Goal: Information Seeking & Learning: Find specific fact

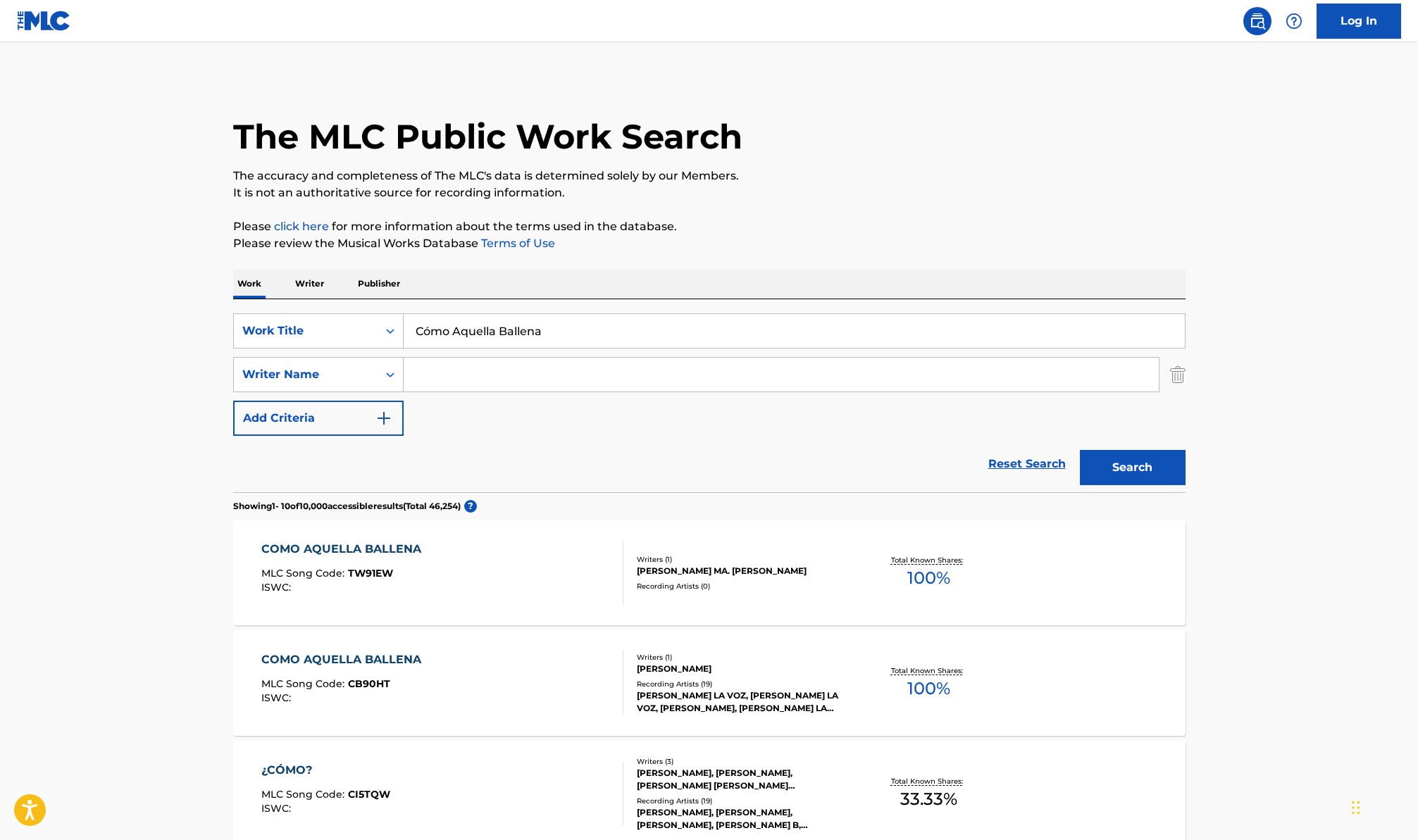
drag, startPoint x: 427, startPoint y: 307, endPoint x: 205, endPoint y: 293, distance: 222.4
paste input "Nunca me Dejarás - En Vivo"
click at [1080, 450] on button "Search" at bounding box center [1133, 467] width 106 height 35
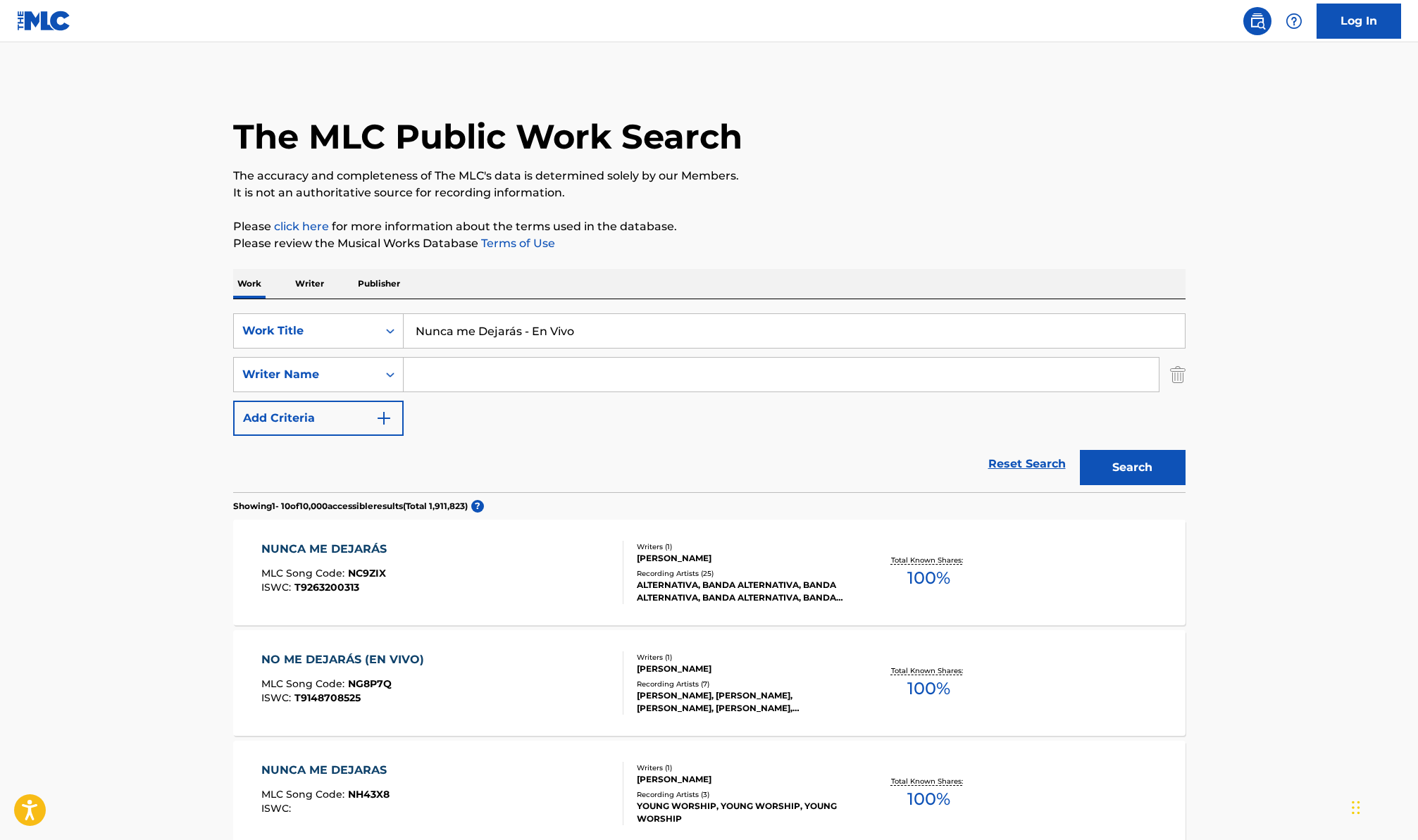
drag, startPoint x: 522, startPoint y: 333, endPoint x: 630, endPoint y: 338, distance: 108.1
click at [630, 339] on input "Nunca me Dejarás - En Vivo" at bounding box center [794, 331] width 781 height 34
type input "Nunca me Dejarás"
click at [1080, 450] on button "Search" at bounding box center [1133, 467] width 106 height 35
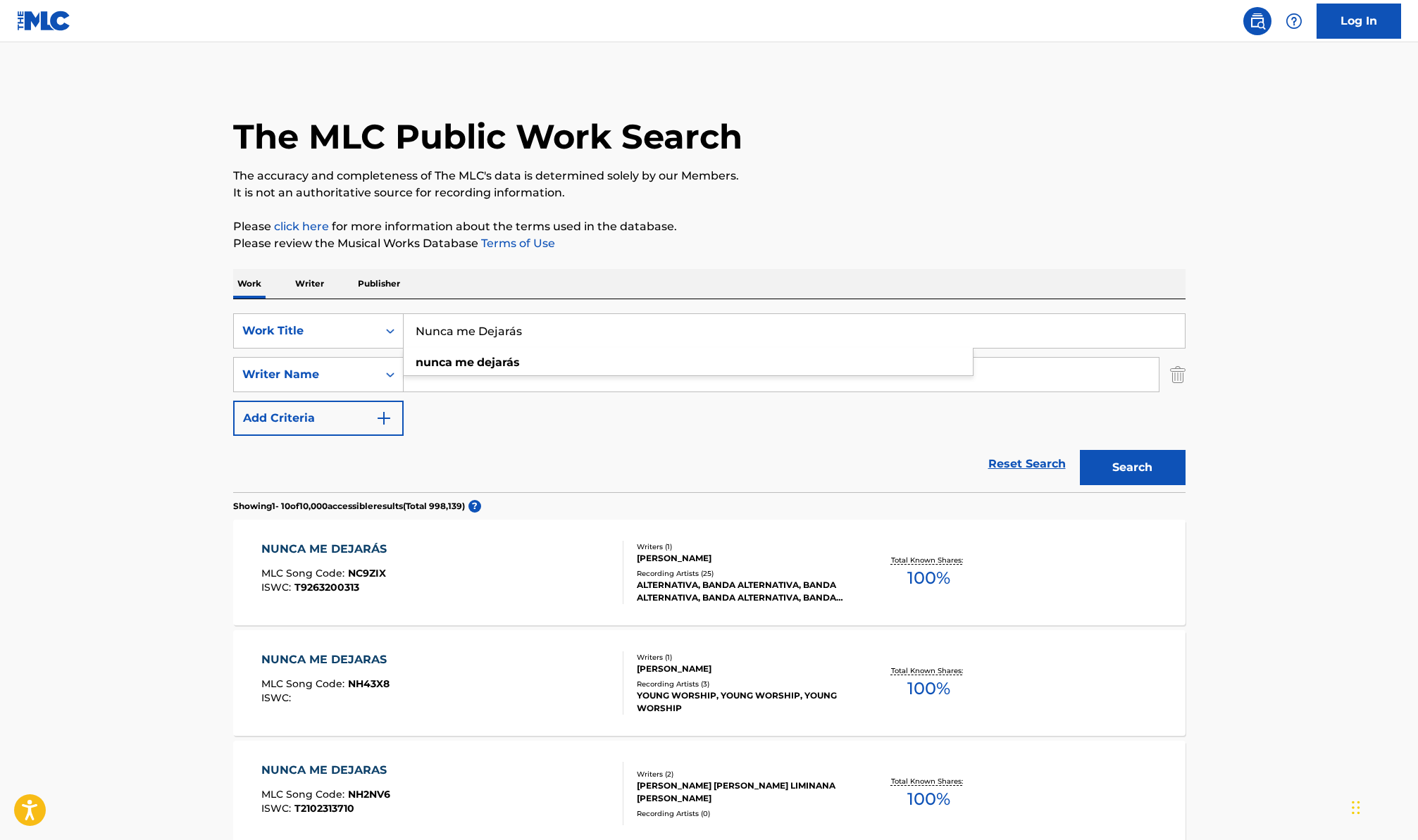
click at [581, 383] on input "Search Form" at bounding box center [781, 374] width 755 height 34
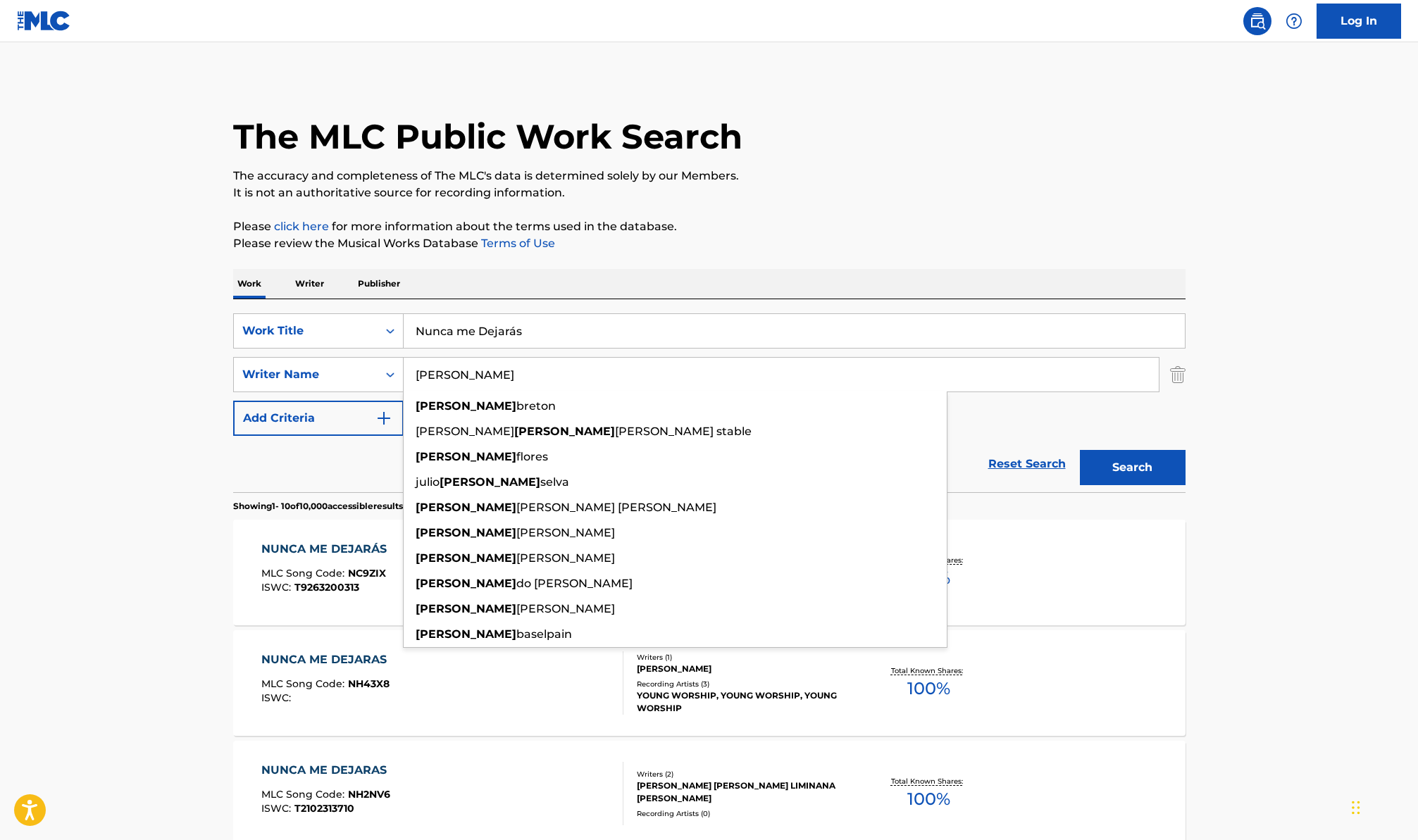
type input "edgar"
click at [1080, 450] on button "Search" at bounding box center [1133, 467] width 106 height 35
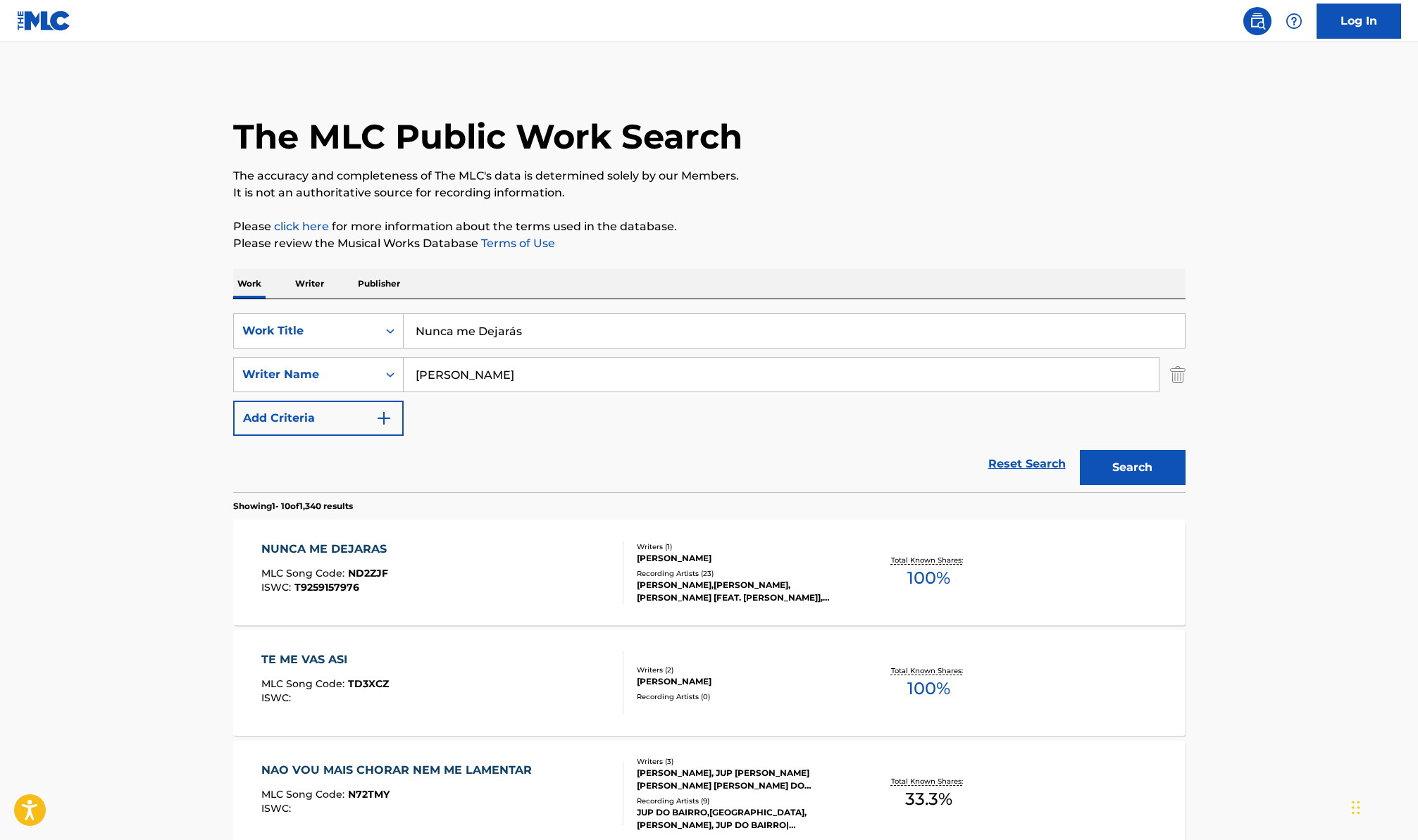
drag, startPoint x: 395, startPoint y: 310, endPoint x: 334, endPoint y: 308, distance: 61.0
click at [334, 308] on div "SearchWithCriteriacdd45c43-0810-47a4-95fa-e0b432216d44 Work Title Nunca me Deja…" at bounding box center [709, 395] width 953 height 193
paste input "Quién va a disparar, A tiro limpio"
type input "Quién va a disparar, A tiro limpio"
click at [1080, 450] on button "Search" at bounding box center [1133, 467] width 106 height 35
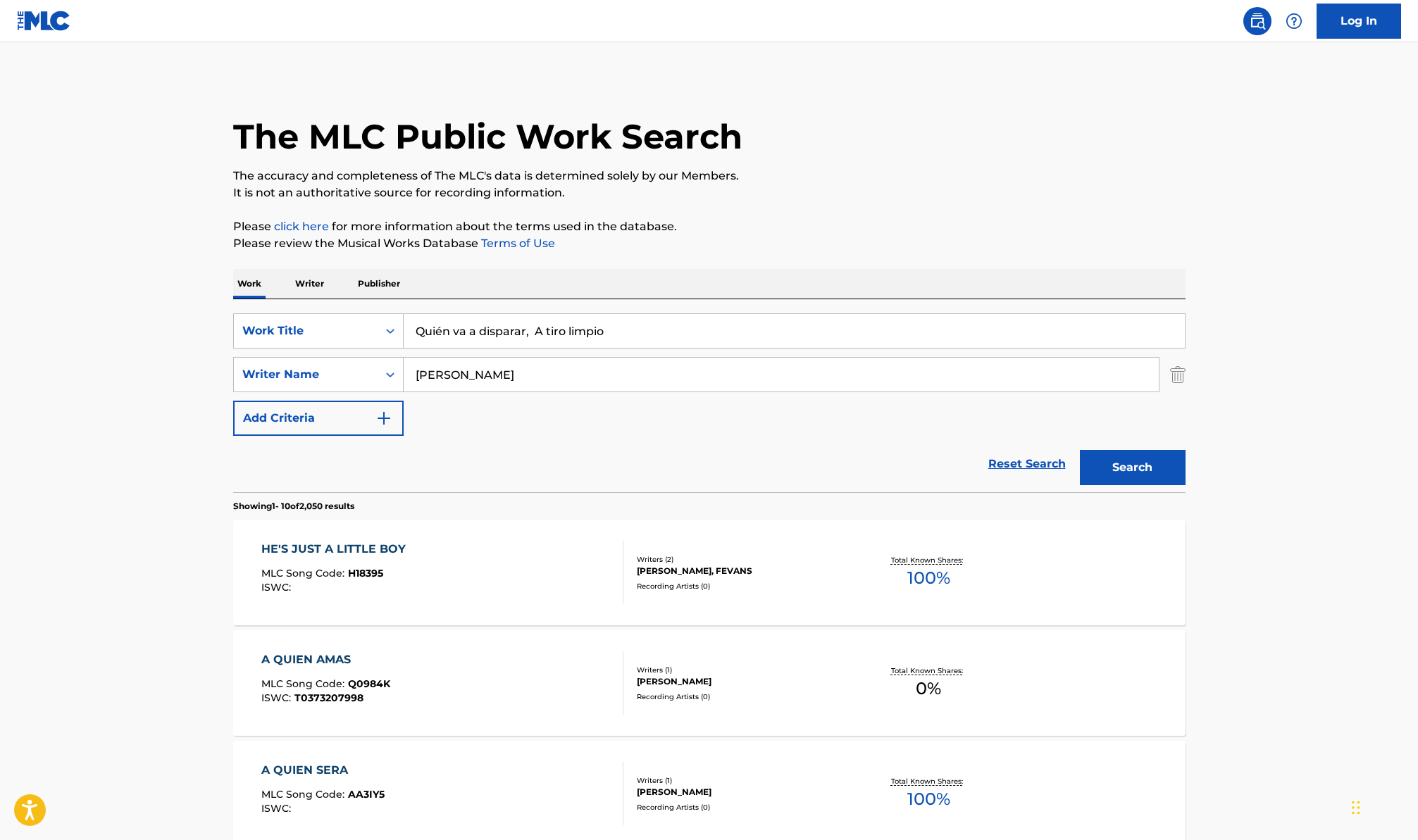
drag, startPoint x: 559, startPoint y: 383, endPoint x: 421, endPoint y: 364, distance: 139.3
click at [422, 364] on input "edgar" at bounding box center [781, 374] width 755 height 34
click at [1080, 450] on button "Search" at bounding box center [1133, 467] width 106 height 35
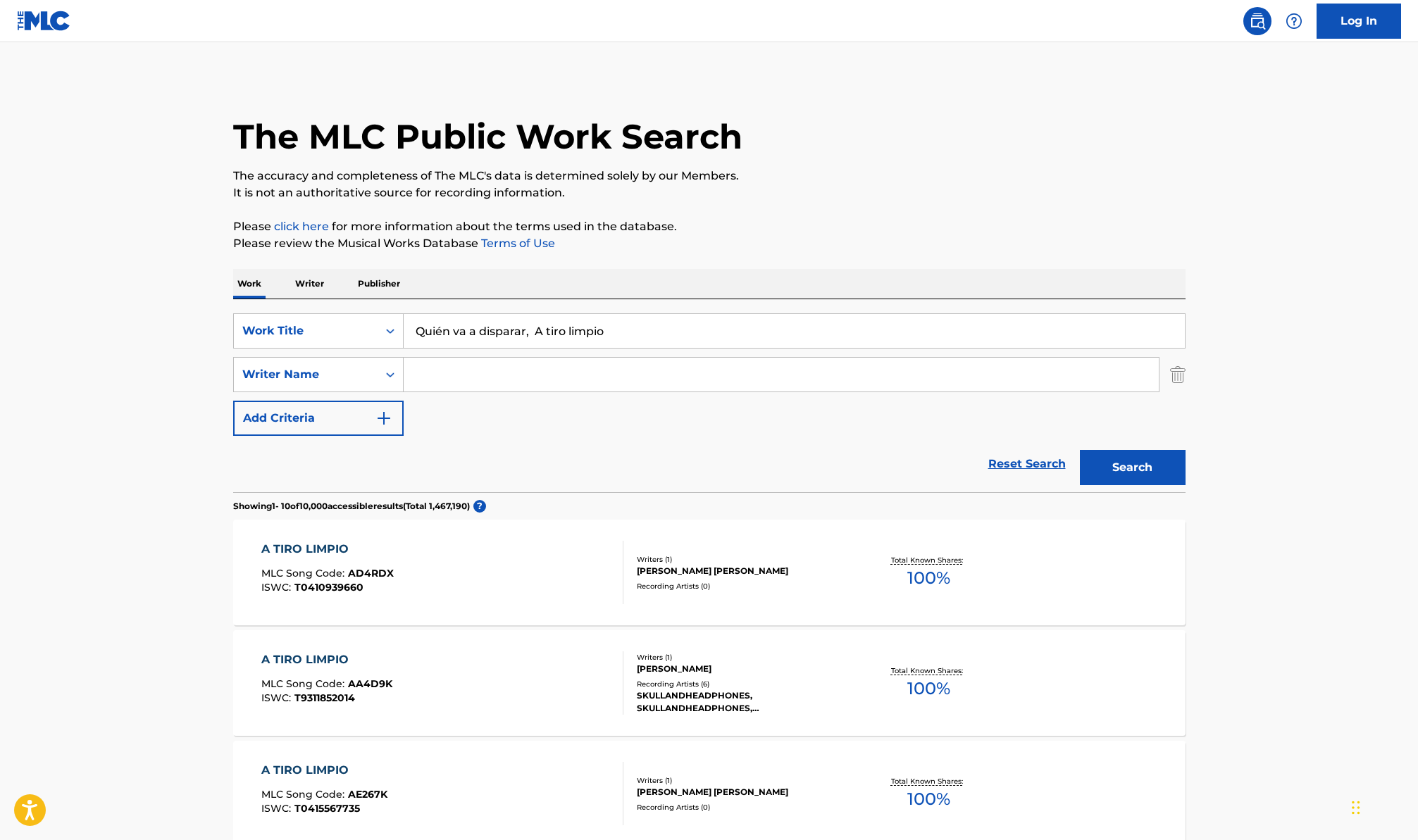
click at [525, 333] on input "Quién va a disparar, A tiro limpio" at bounding box center [794, 331] width 781 height 34
type input "Quién va a disparar A tiro limpio"
click at [1080, 450] on button "Search" at bounding box center [1133, 467] width 106 height 35
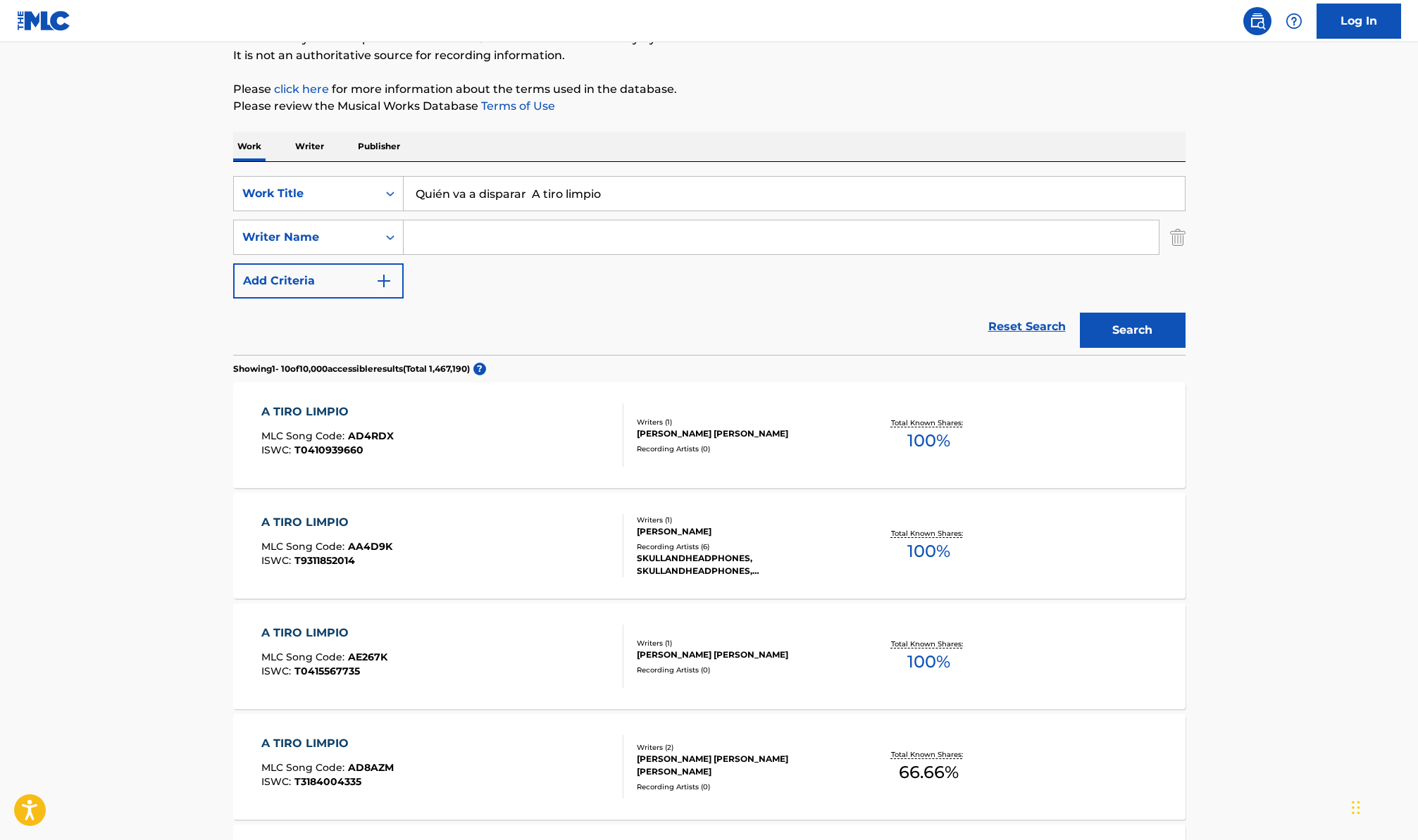
scroll to position [138, 0]
click at [588, 230] on input "Search Form" at bounding box center [781, 236] width 755 height 34
paste input "Gregorio Torres"
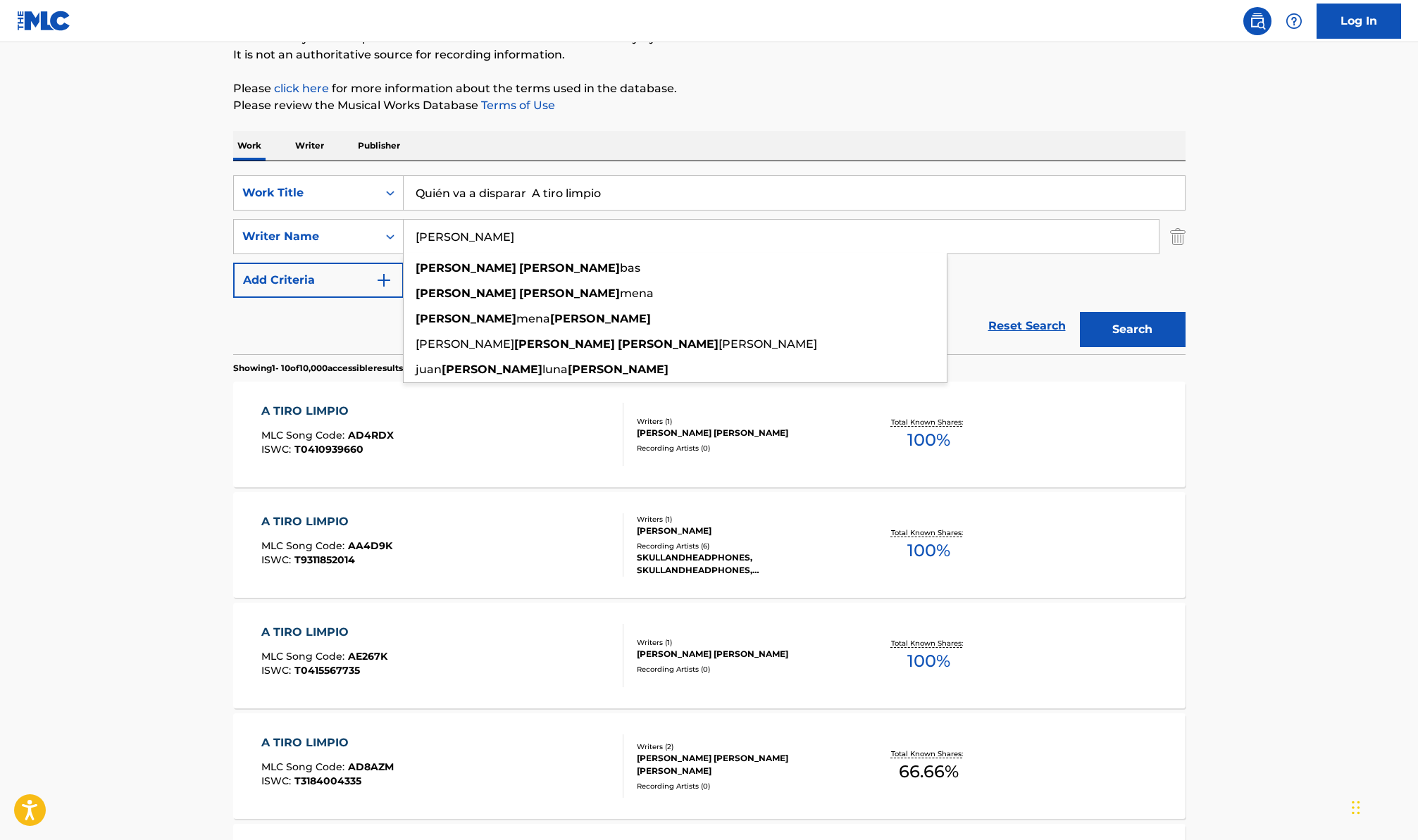
type input "Gregorio Torres"
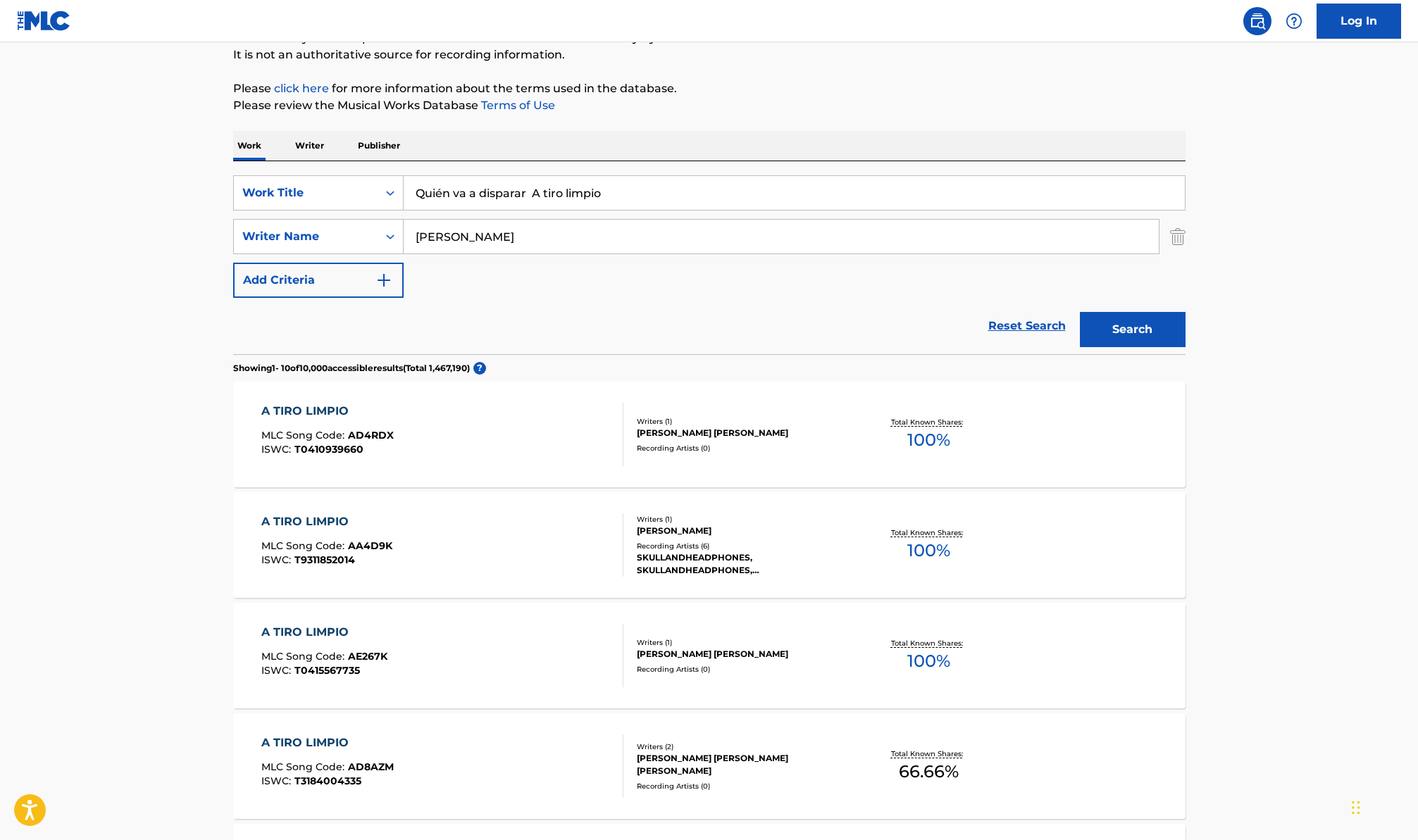
click at [1132, 331] on button "Search" at bounding box center [1133, 329] width 106 height 35
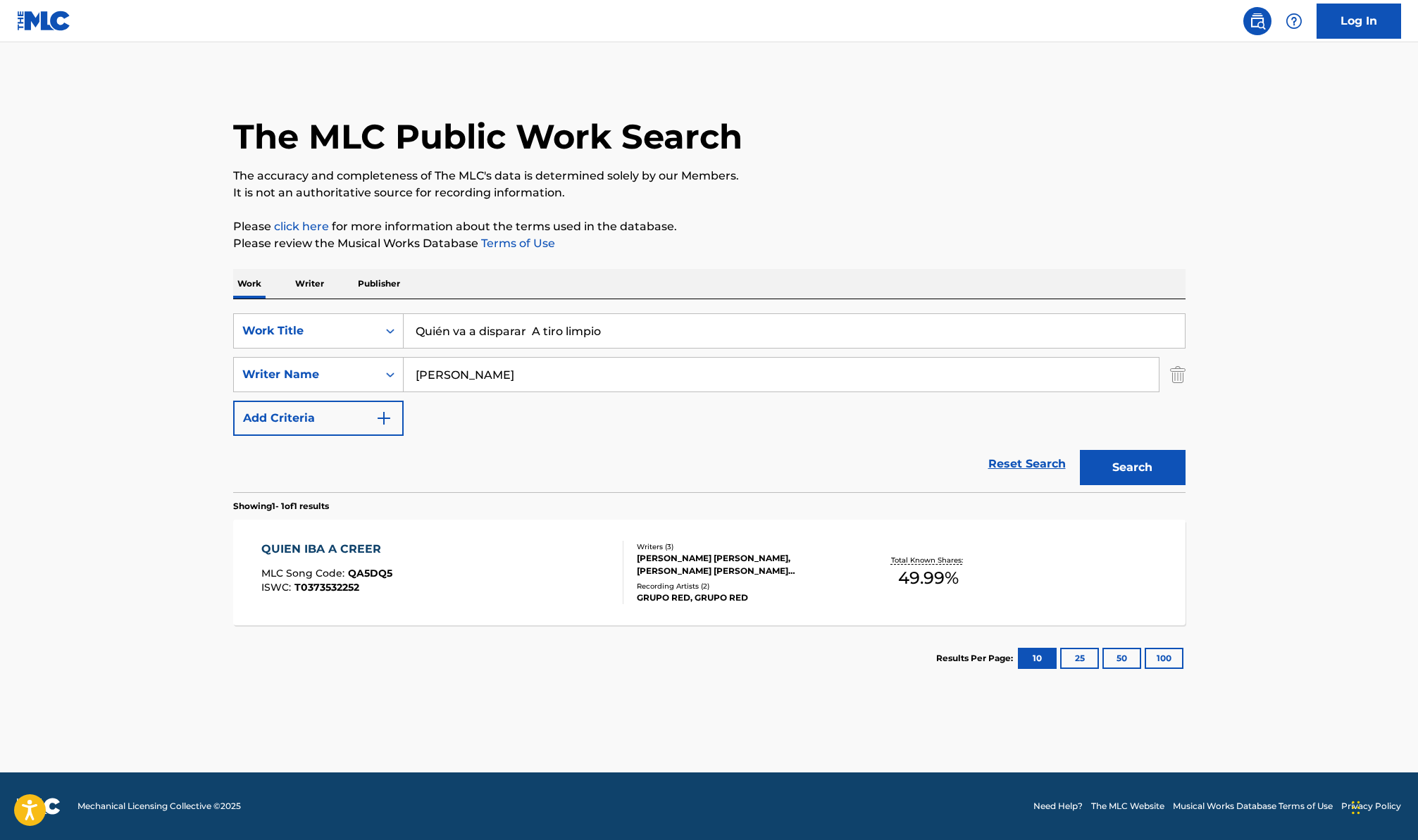
drag, startPoint x: 528, startPoint y: 315, endPoint x: 406, endPoint y: 291, distance: 124.3
click at [406, 291] on div "Work Writer Publisher SearchWithCriteriacdd45c43-0810-47a4-95fa-e0b432216d44 Wo…" at bounding box center [709, 480] width 953 height 422
paste input "A Él sea la gloria (Acoustic)"
type input "A Él sea la gloria (Acoustic)"
drag, startPoint x: 536, startPoint y: 373, endPoint x: 412, endPoint y: 352, distance: 125.8
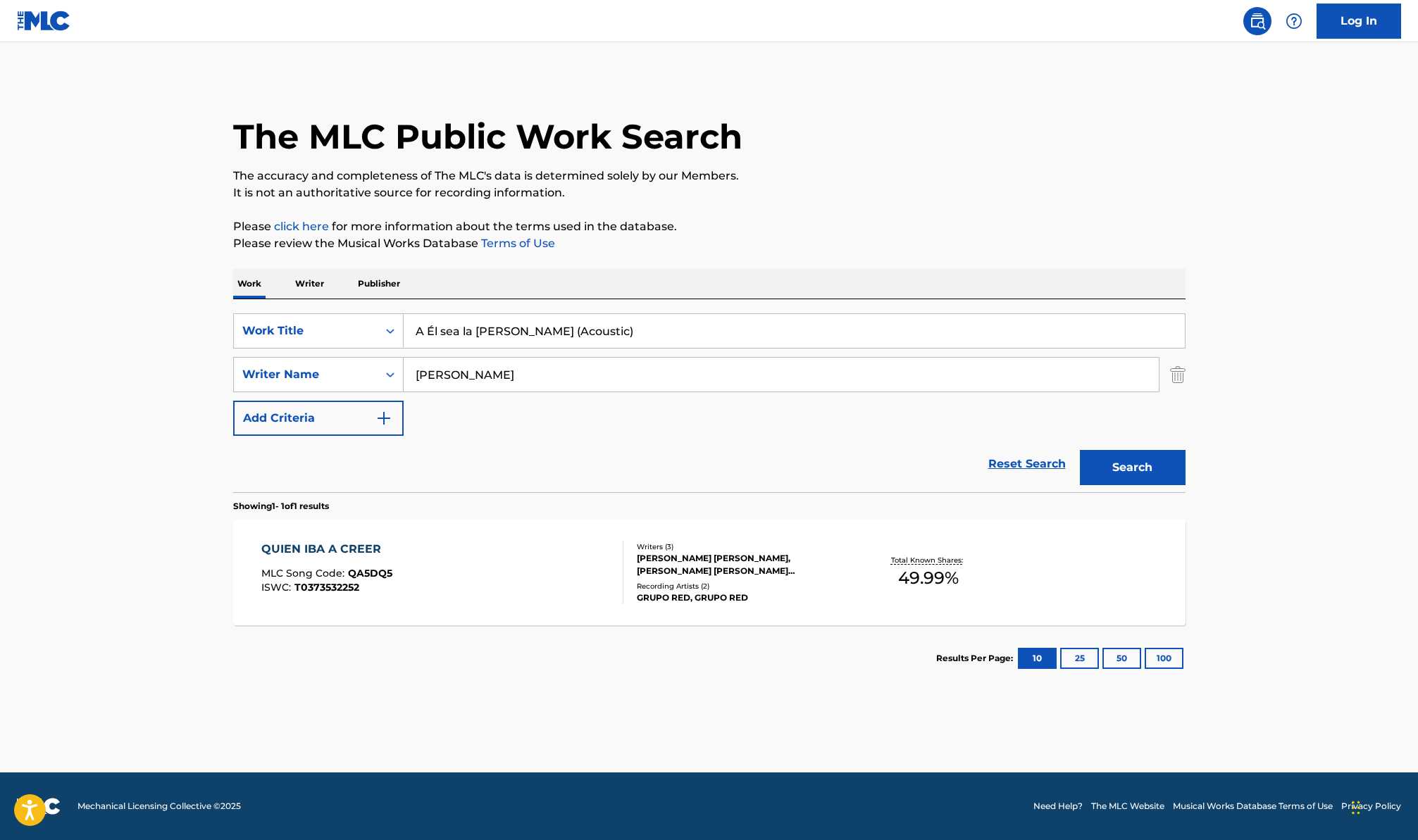
click at [412, 352] on div "SearchWithCriteriacdd45c43-0810-47a4-95fa-e0b432216d44 Work Title A Él sea la g…" at bounding box center [709, 375] width 953 height 122
drag, startPoint x: 513, startPoint y: 333, endPoint x: 630, endPoint y: 335, distance: 117.0
click at [630, 335] on input "A Él sea la gloria (Acoustic)" at bounding box center [794, 331] width 781 height 34
type input "A Él sea la gloria"
click at [1080, 450] on button "Search" at bounding box center [1133, 467] width 106 height 35
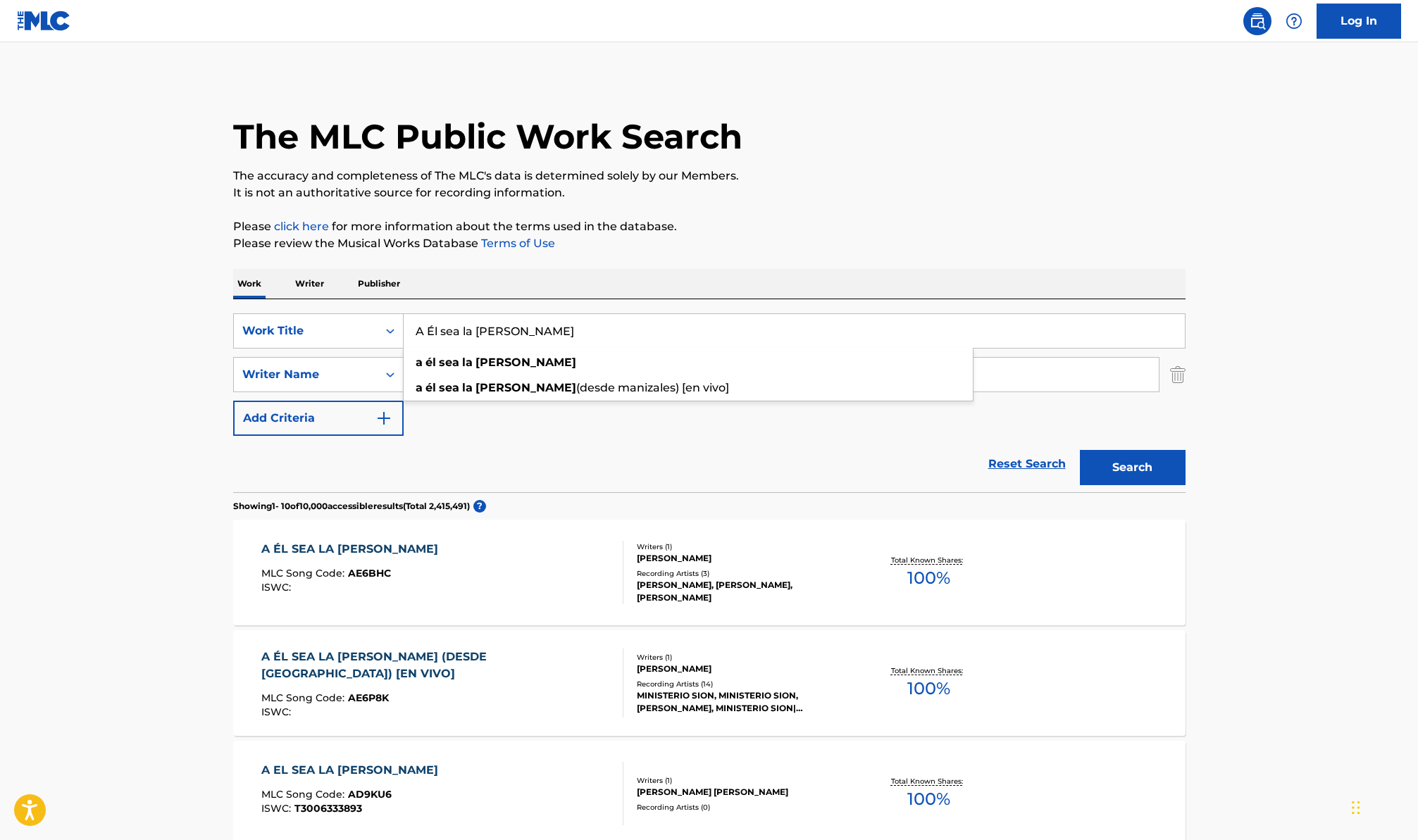
click at [556, 449] on div "Reset Search Search" at bounding box center [709, 464] width 953 height 56
click at [472, 380] on input "Search Form" at bounding box center [781, 374] width 755 height 34
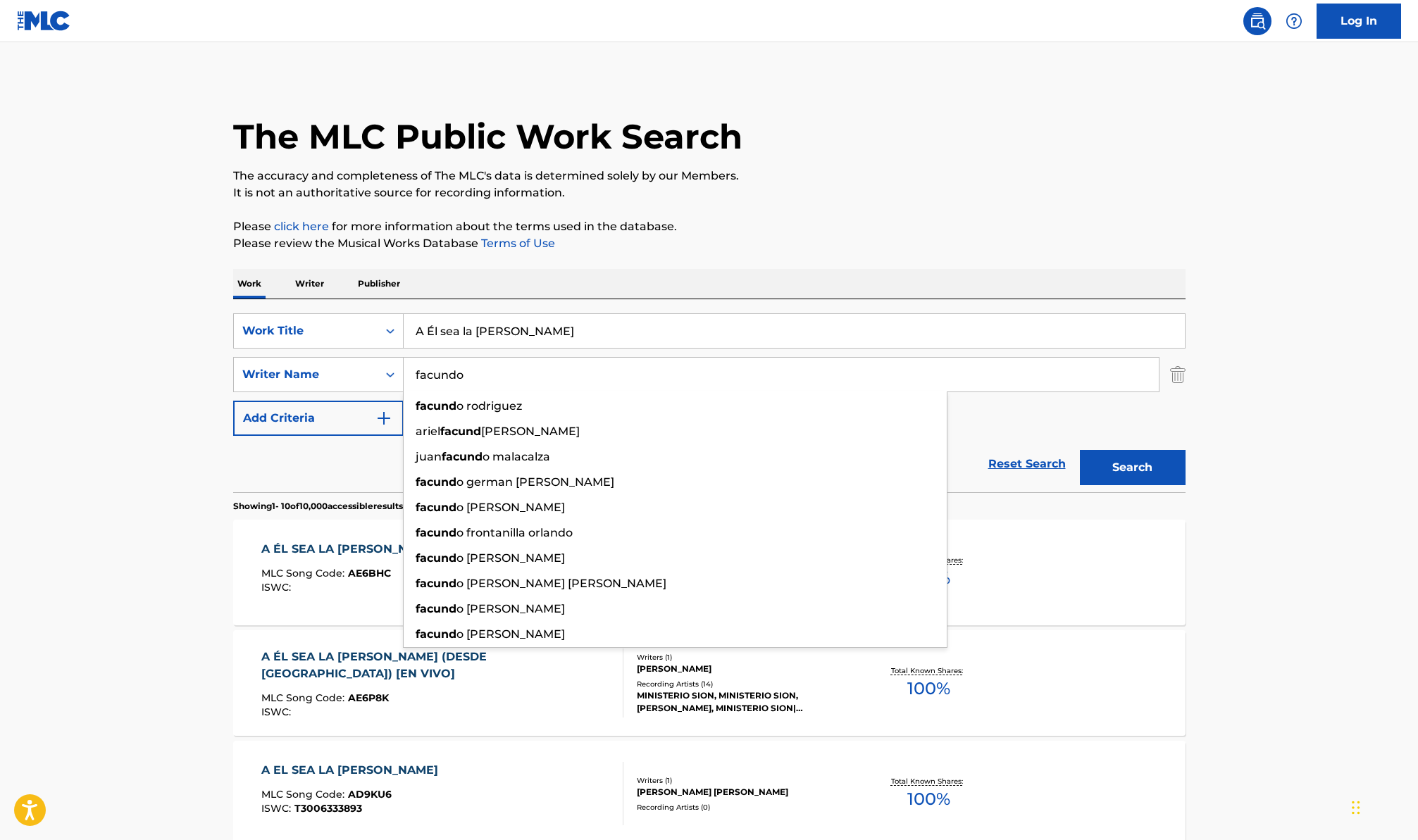
click at [1080, 450] on button "Search" at bounding box center [1133, 467] width 106 height 35
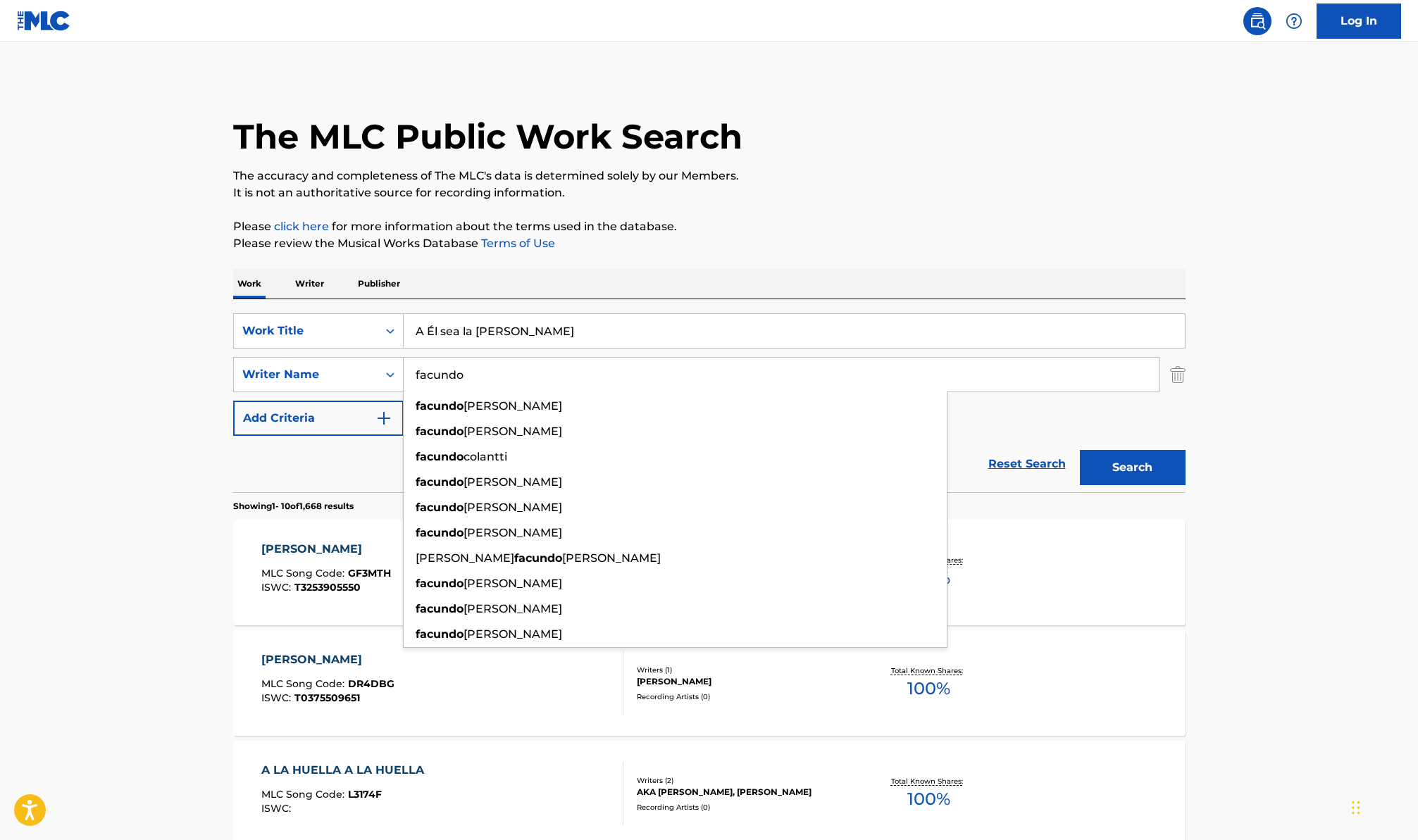
click at [1090, 397] on div "SearchWithCriteriacdd45c43-0810-47a4-95fa-e0b432216d44 Work Title A Él sea la g…" at bounding box center [709, 375] width 953 height 122
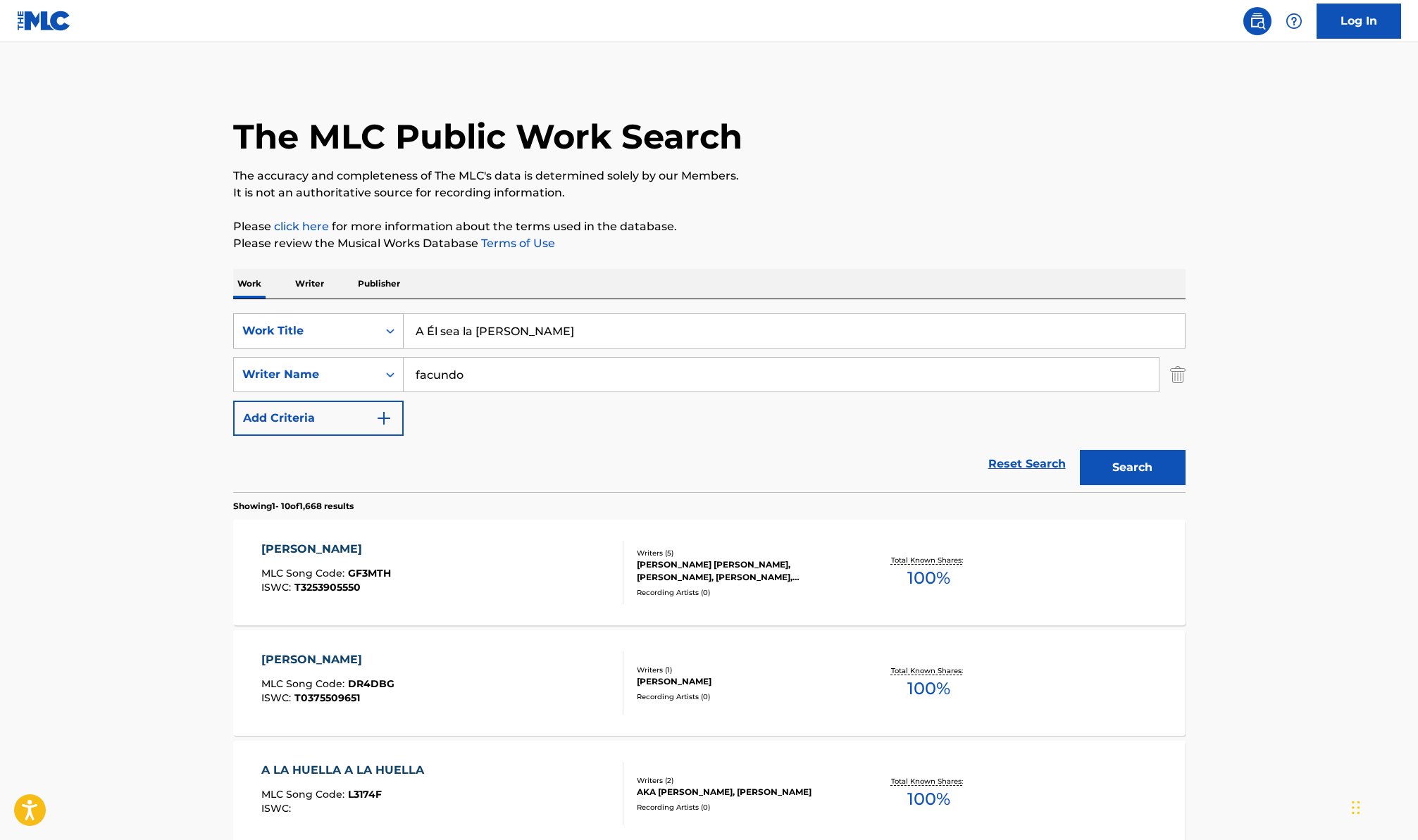
drag, startPoint x: 488, startPoint y: 376, endPoint x: 353, endPoint y: 342, distance: 139.2
click at [358, 350] on div "SearchWithCriteriacdd45c43-0810-47a4-95fa-e0b432216d44 Work Title A Él sea la g…" at bounding box center [709, 375] width 953 height 122
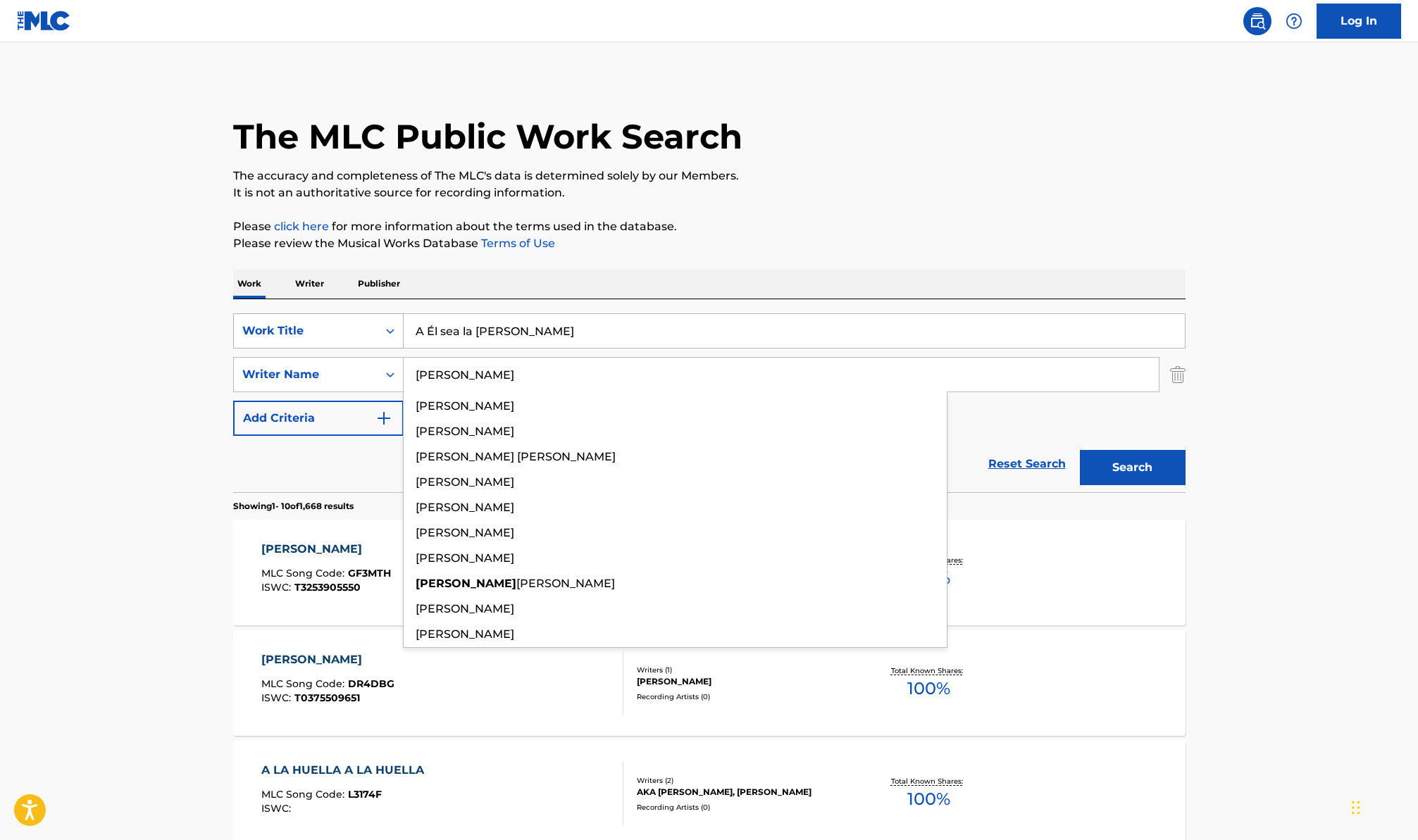
type input "darin"
click at [1080, 450] on button "Search" at bounding box center [1133, 467] width 106 height 35
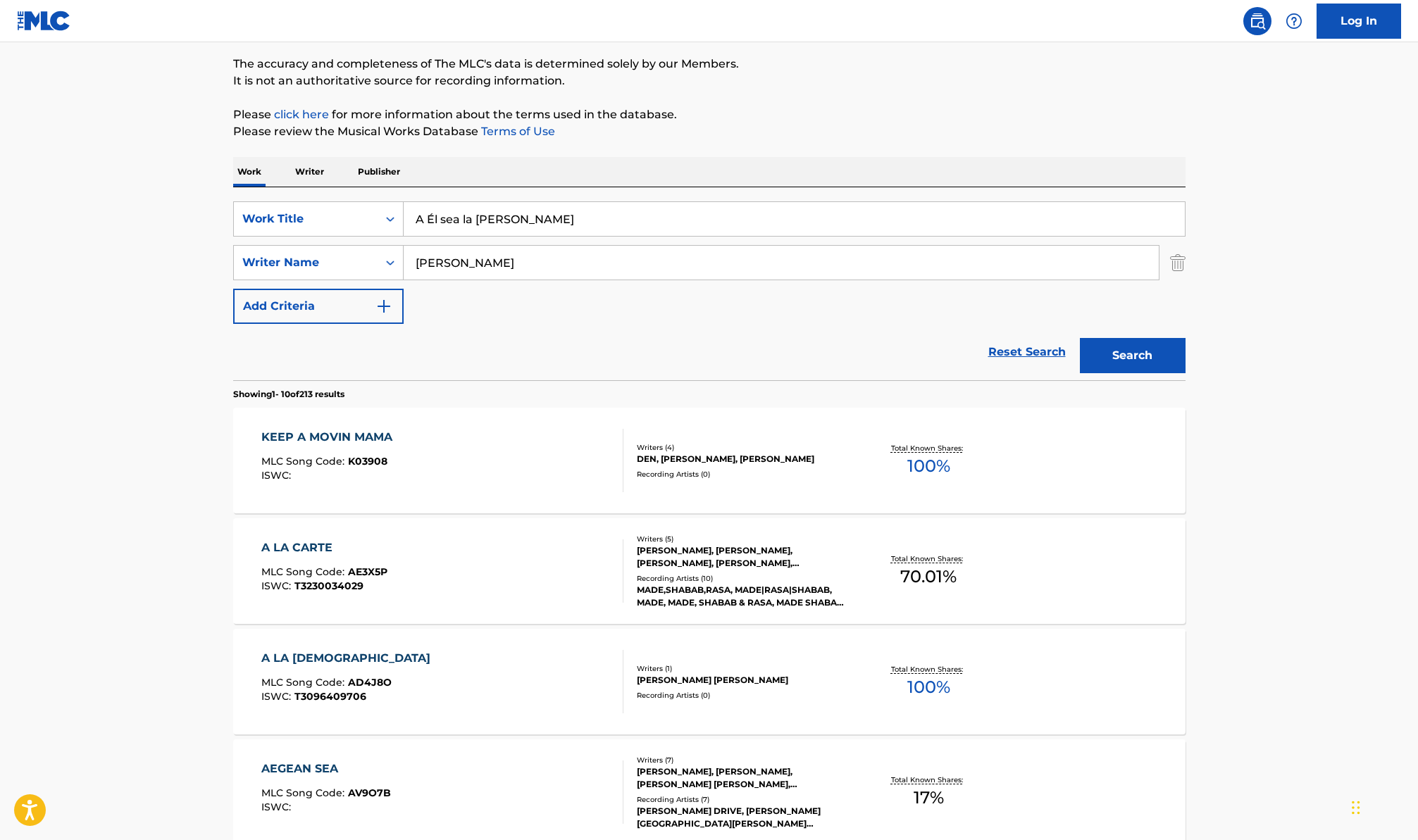
scroll to position [113, 0]
click at [436, 213] on input "A Él sea la gloria" at bounding box center [794, 218] width 781 height 34
click at [1080, 337] on button "Search" at bounding box center [1133, 354] width 106 height 35
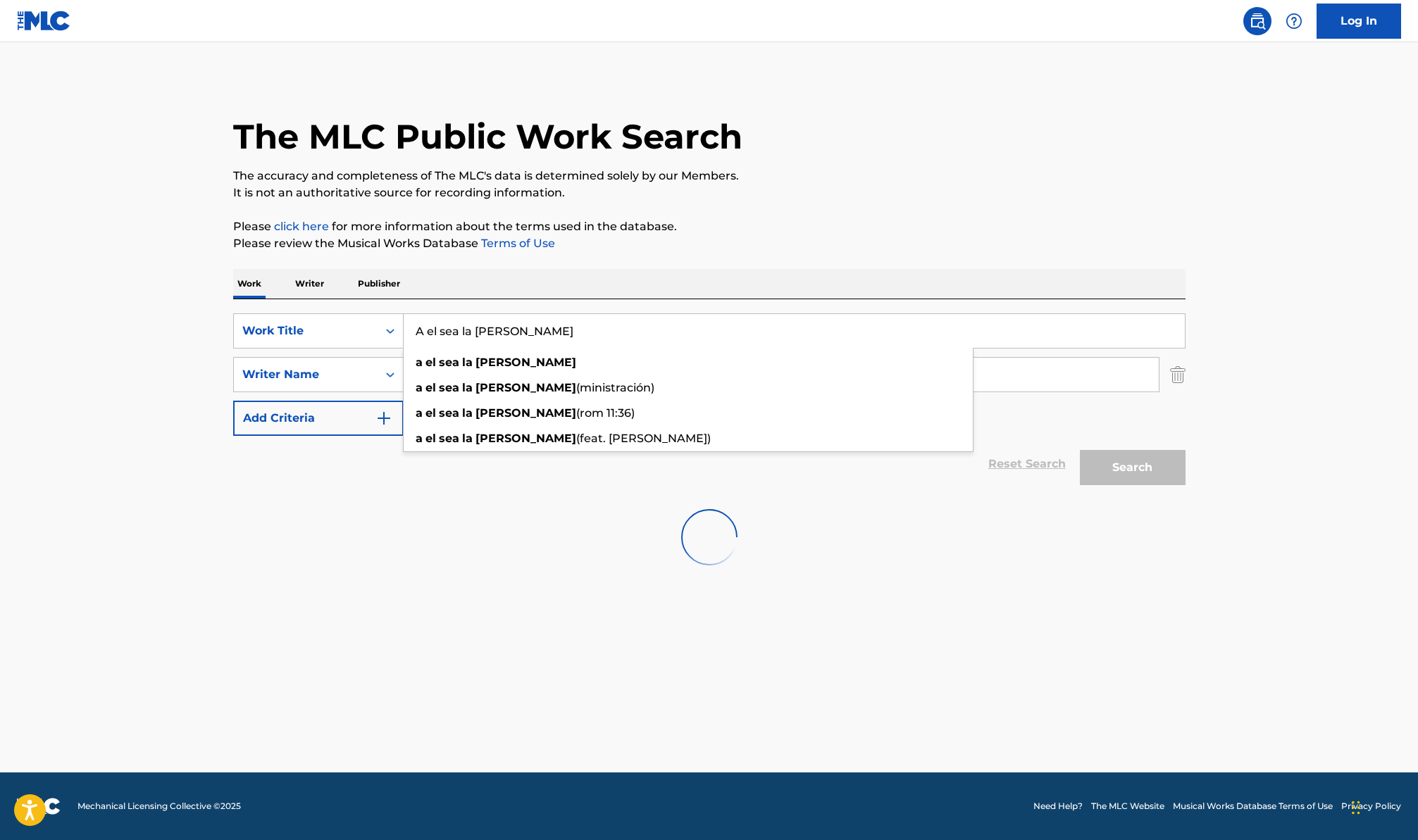
scroll to position [0, 0]
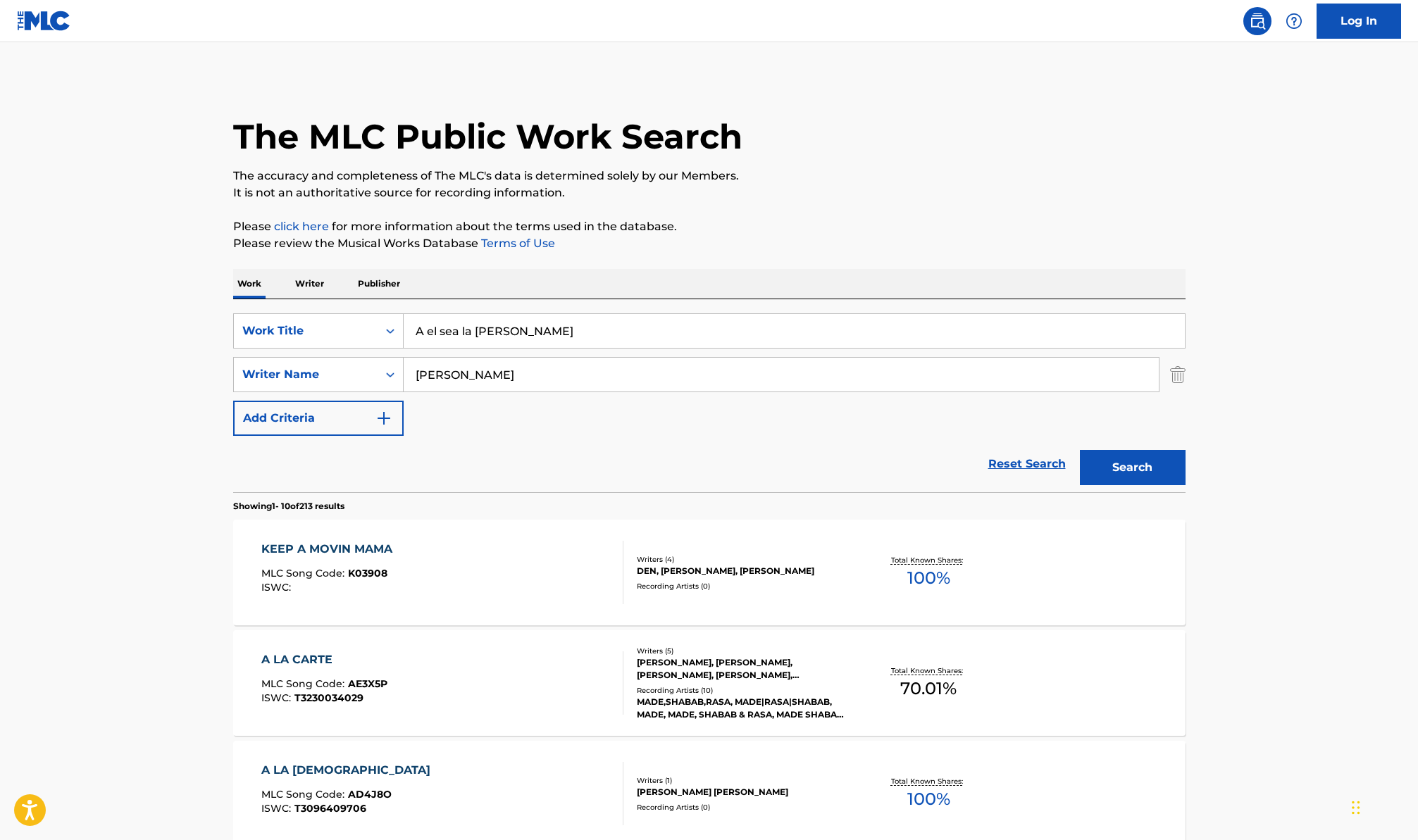
drag, startPoint x: 512, startPoint y: 326, endPoint x: 334, endPoint y: 282, distance: 183.4
paste input "Reconciliación"
type input "Reconciliación"
click at [458, 430] on div "SearchWithCriteriacdd45c43-0810-47a4-95fa-e0b432216d44 Work Title Reconciliació…" at bounding box center [709, 375] width 953 height 122
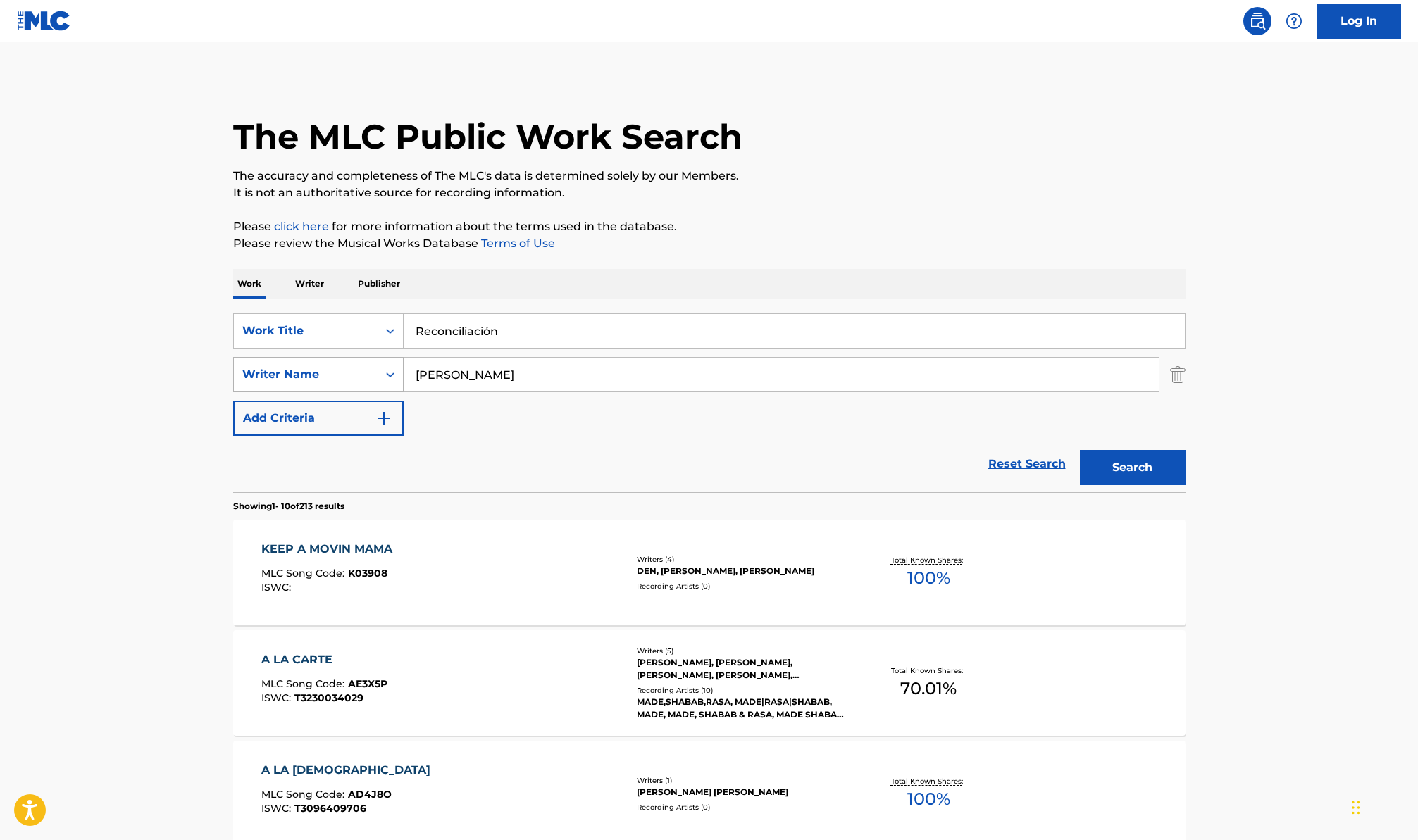
drag, startPoint x: 395, startPoint y: 370, endPoint x: 354, endPoint y: 364, distance: 41.4
click at [354, 364] on div "SearchWithCriteriabbc882ba-bb1d-4059-bbfd-3ec5836f2ae9 Writer Name darin" at bounding box center [709, 374] width 953 height 35
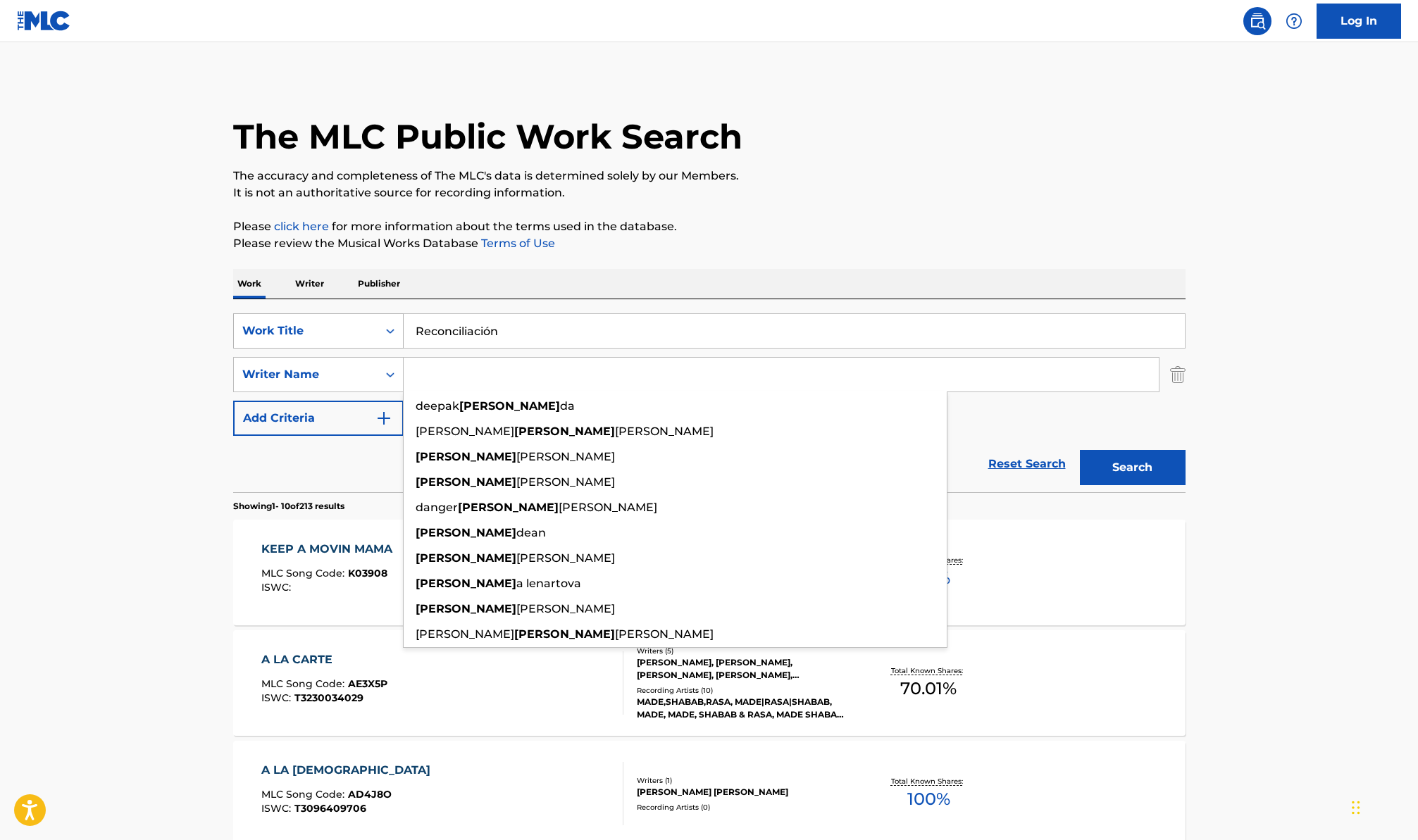
click at [1080, 450] on button "Search" at bounding box center [1133, 467] width 106 height 35
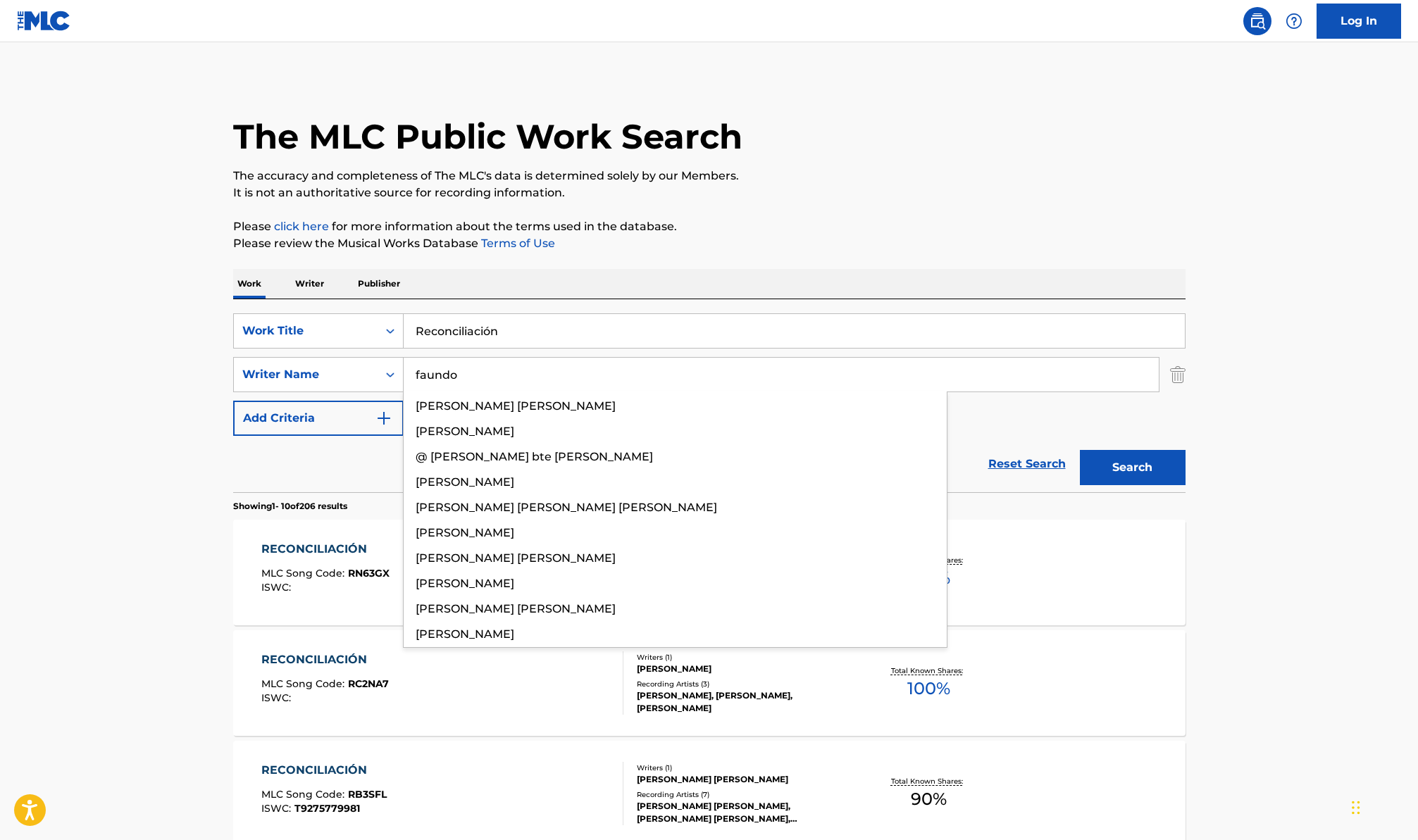
click at [1080, 450] on button "Search" at bounding box center [1133, 467] width 106 height 35
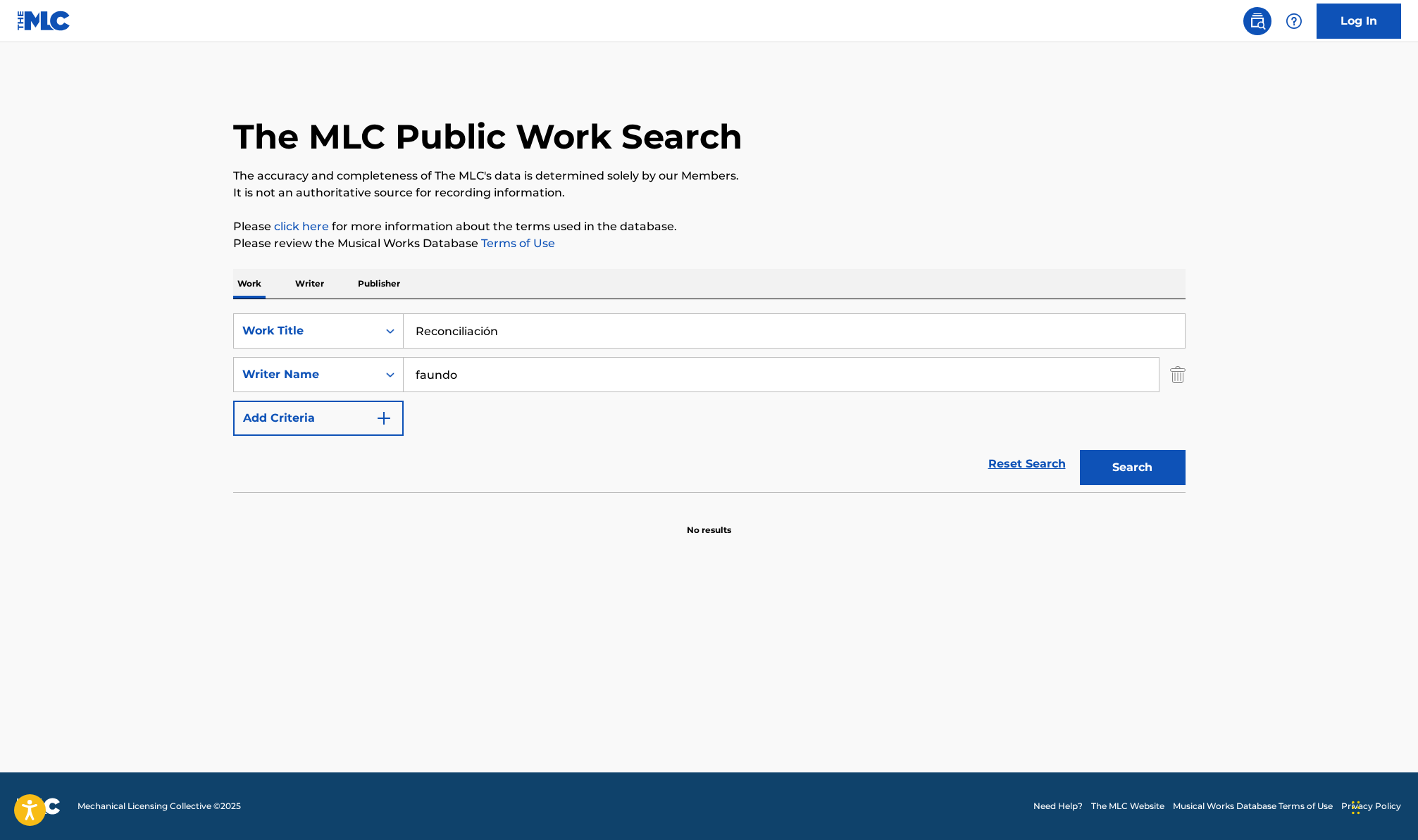
click at [426, 373] on input "faundo" at bounding box center [781, 374] width 755 height 34
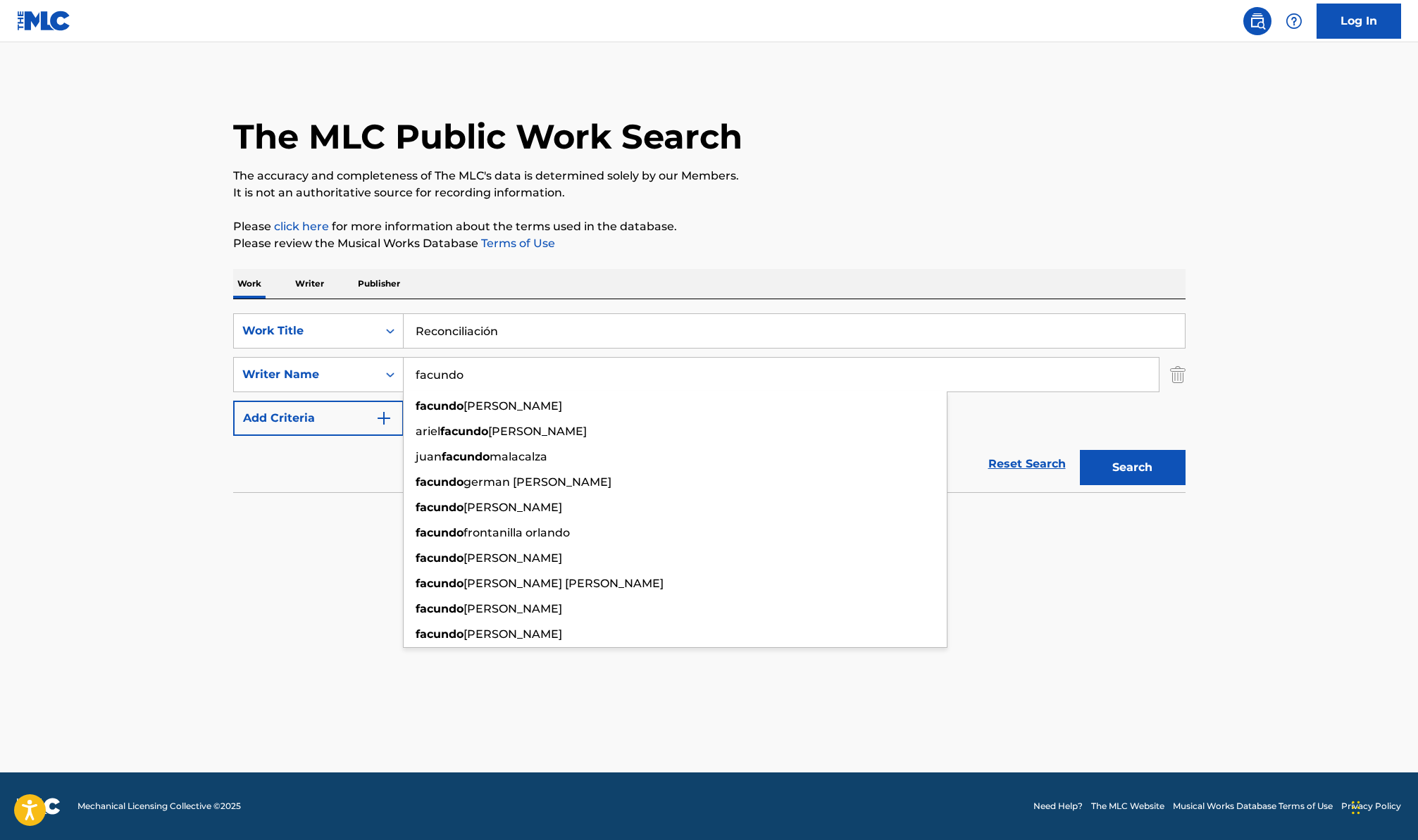
type input "facundo"
click at [1080, 450] on button "Search" at bounding box center [1133, 467] width 106 height 35
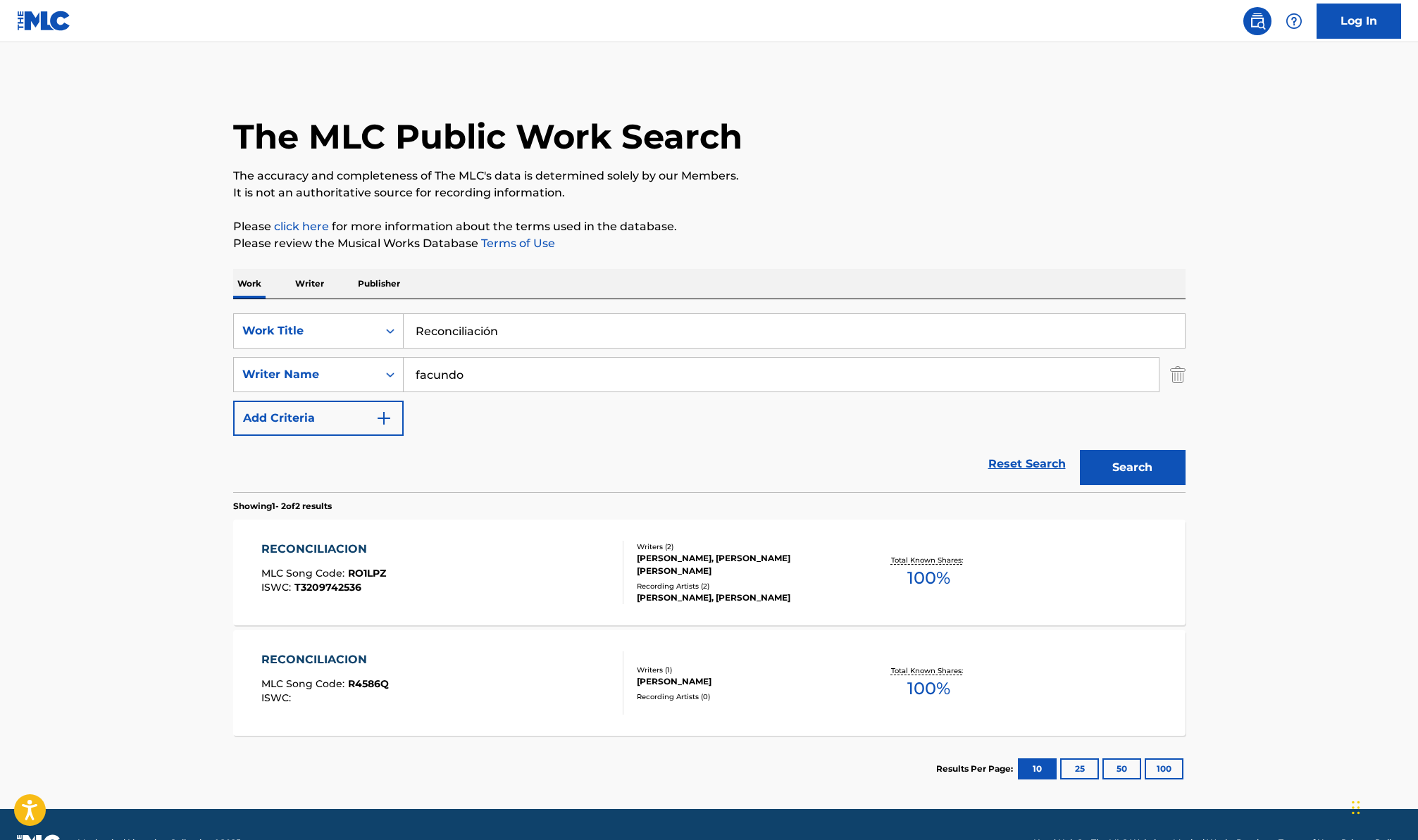
click at [461, 580] on div "RECONCILIACION MLC Song Code : RO1LPZ ISWC : T3209742536" at bounding box center [442, 573] width 362 height 64
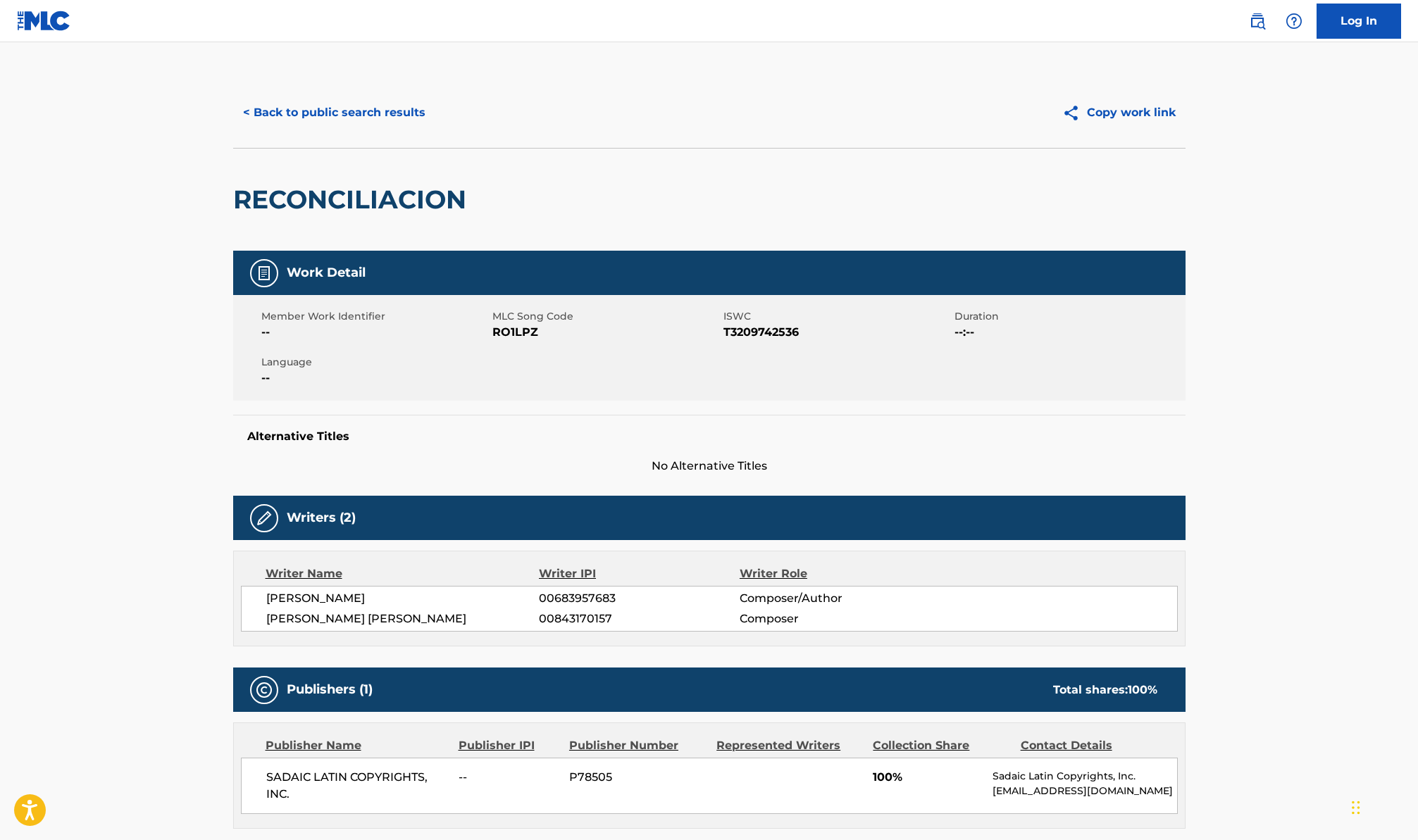
click at [497, 329] on span "RO1LPZ" at bounding box center [606, 333] width 228 height 17
drag, startPoint x: 497, startPoint y: 329, endPoint x: 538, endPoint y: 277, distance: 66.2
click at [496, 329] on span "RO1LPZ" at bounding box center [606, 333] width 228 height 17
copy span "RO1LPZ"
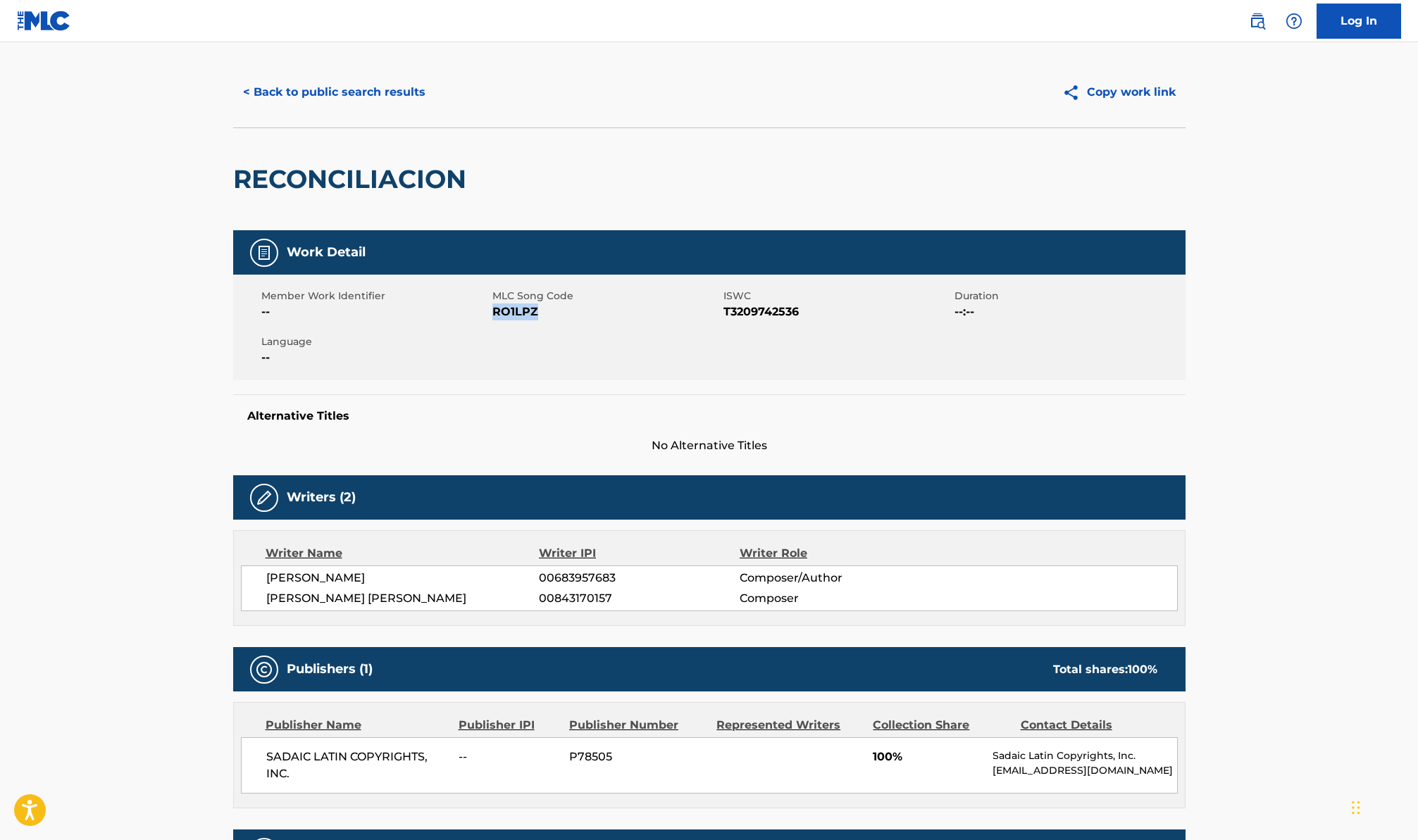
scroll to position [7, 0]
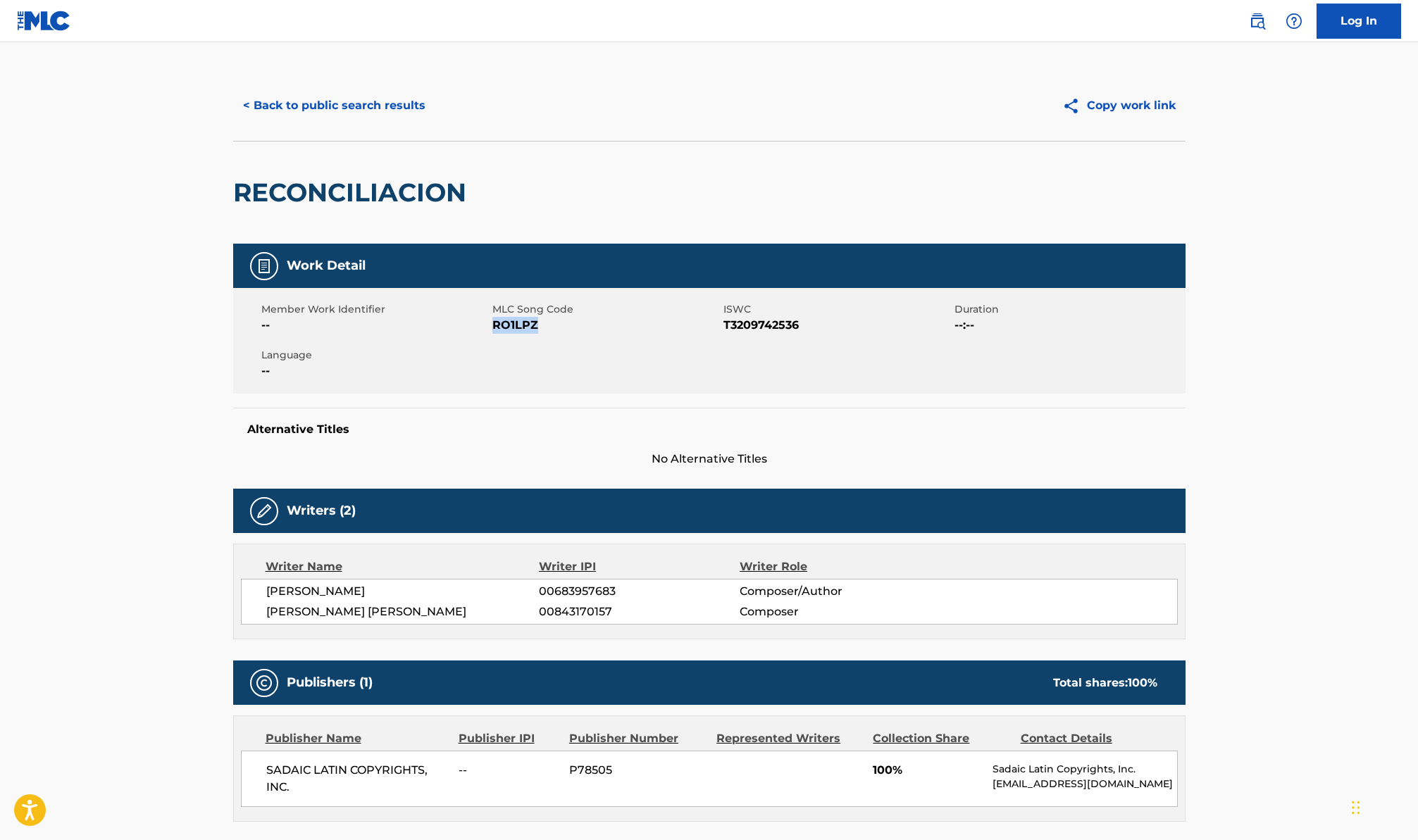
copy span "RO1LPZ"
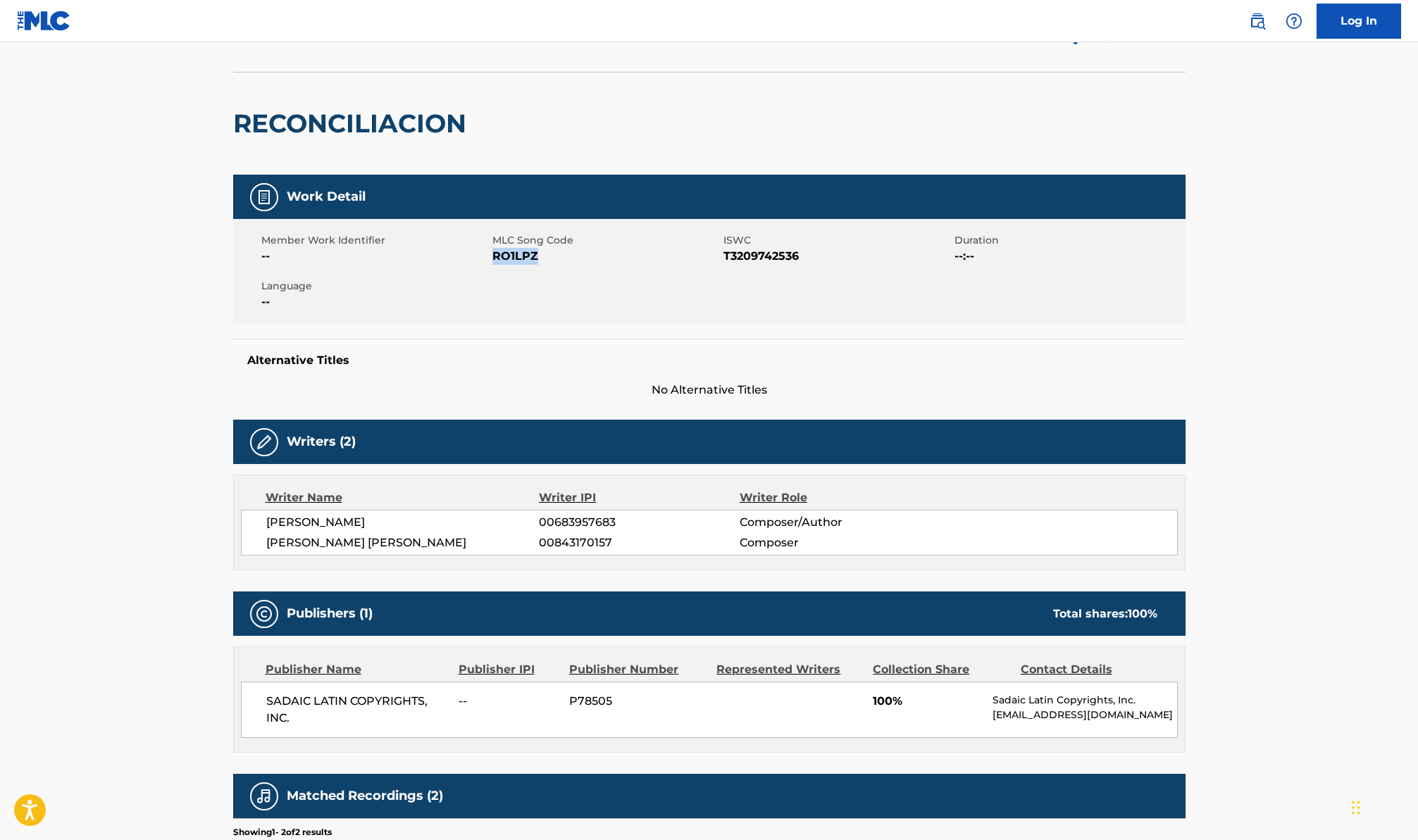
scroll to position [79, 0]
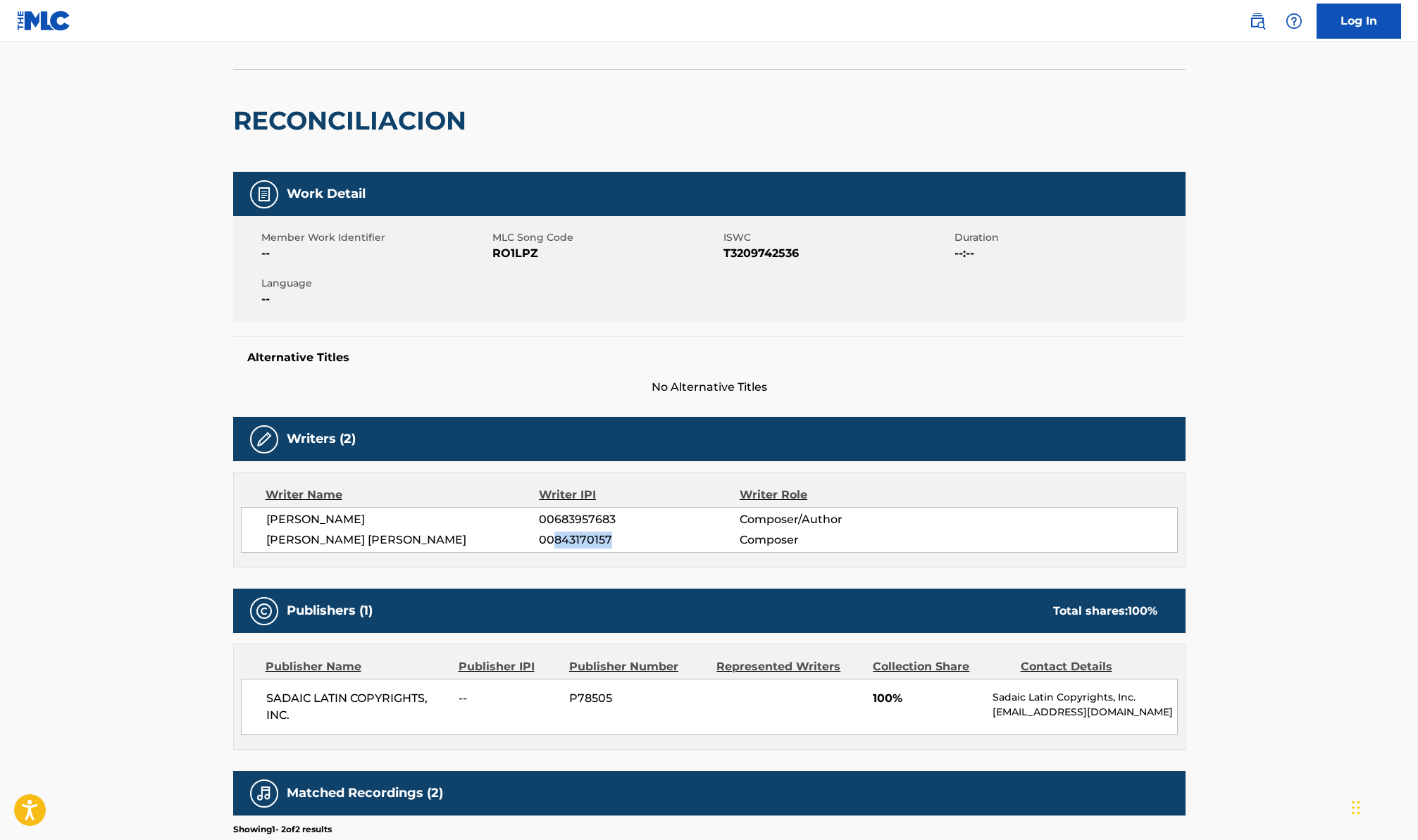
drag, startPoint x: 553, startPoint y: 536, endPoint x: 613, endPoint y: 542, distance: 60.3
click at [613, 542] on span "00843170157" at bounding box center [639, 540] width 200 height 17
copy span "843170157"
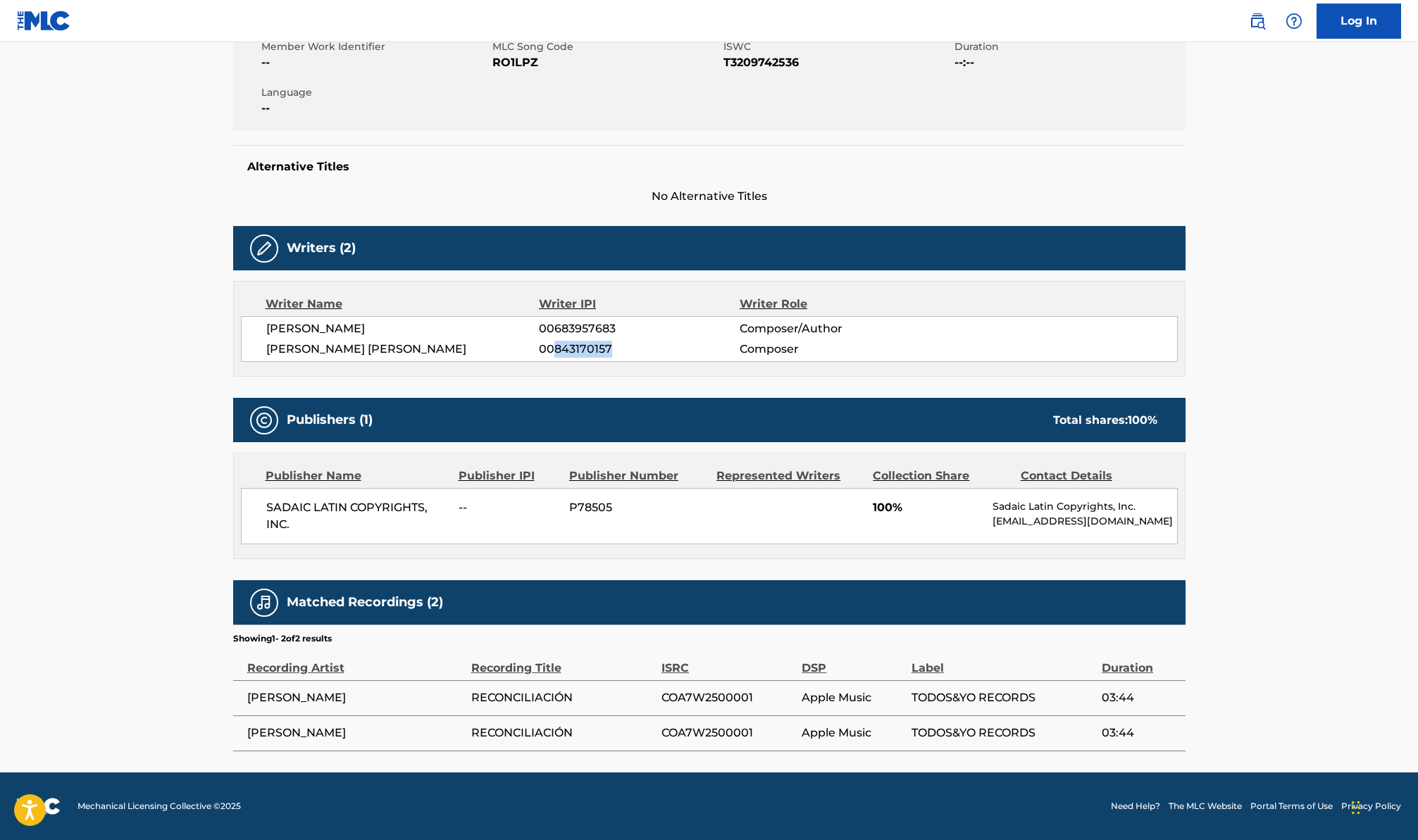
copy span "843170157"
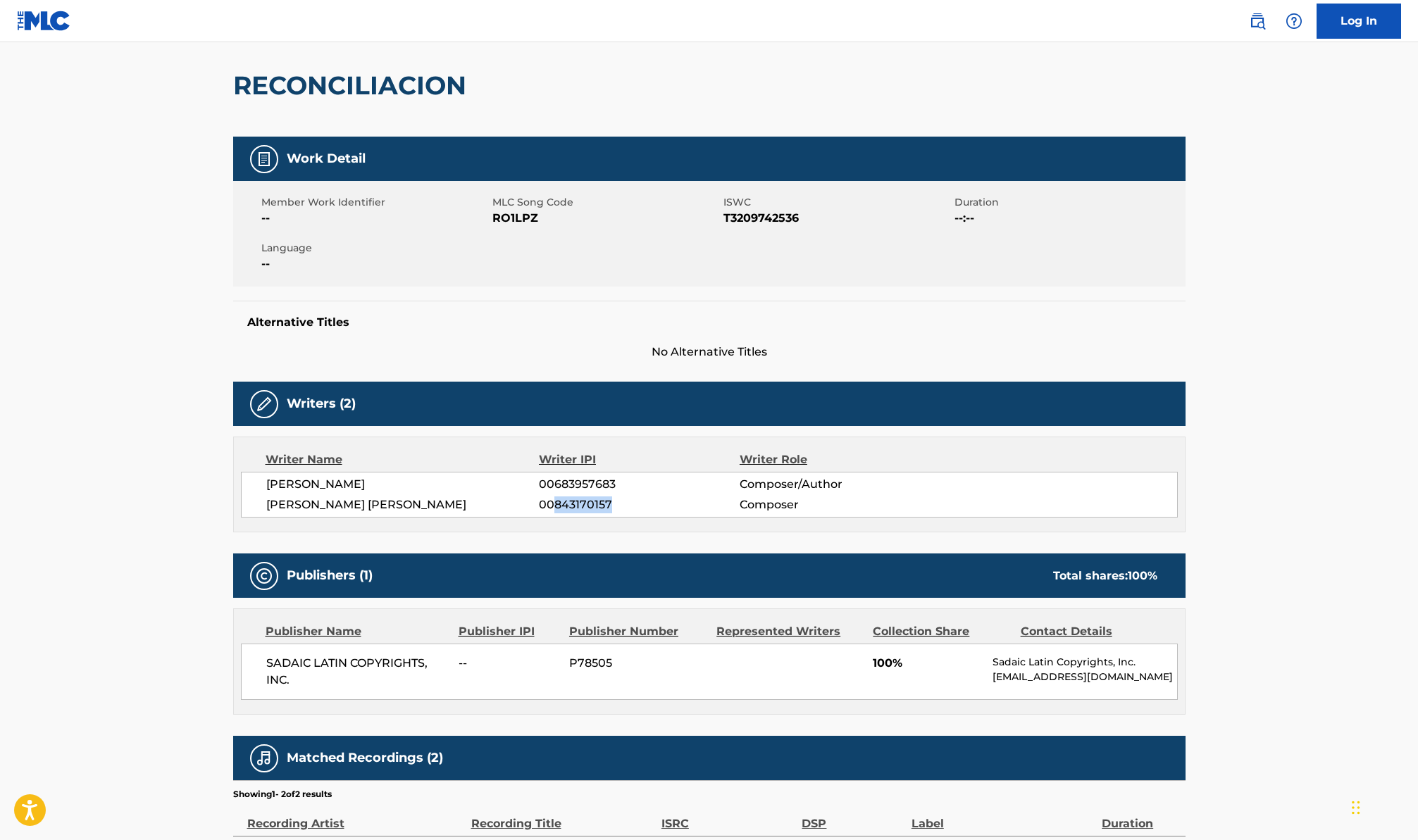
scroll to position [117, 0]
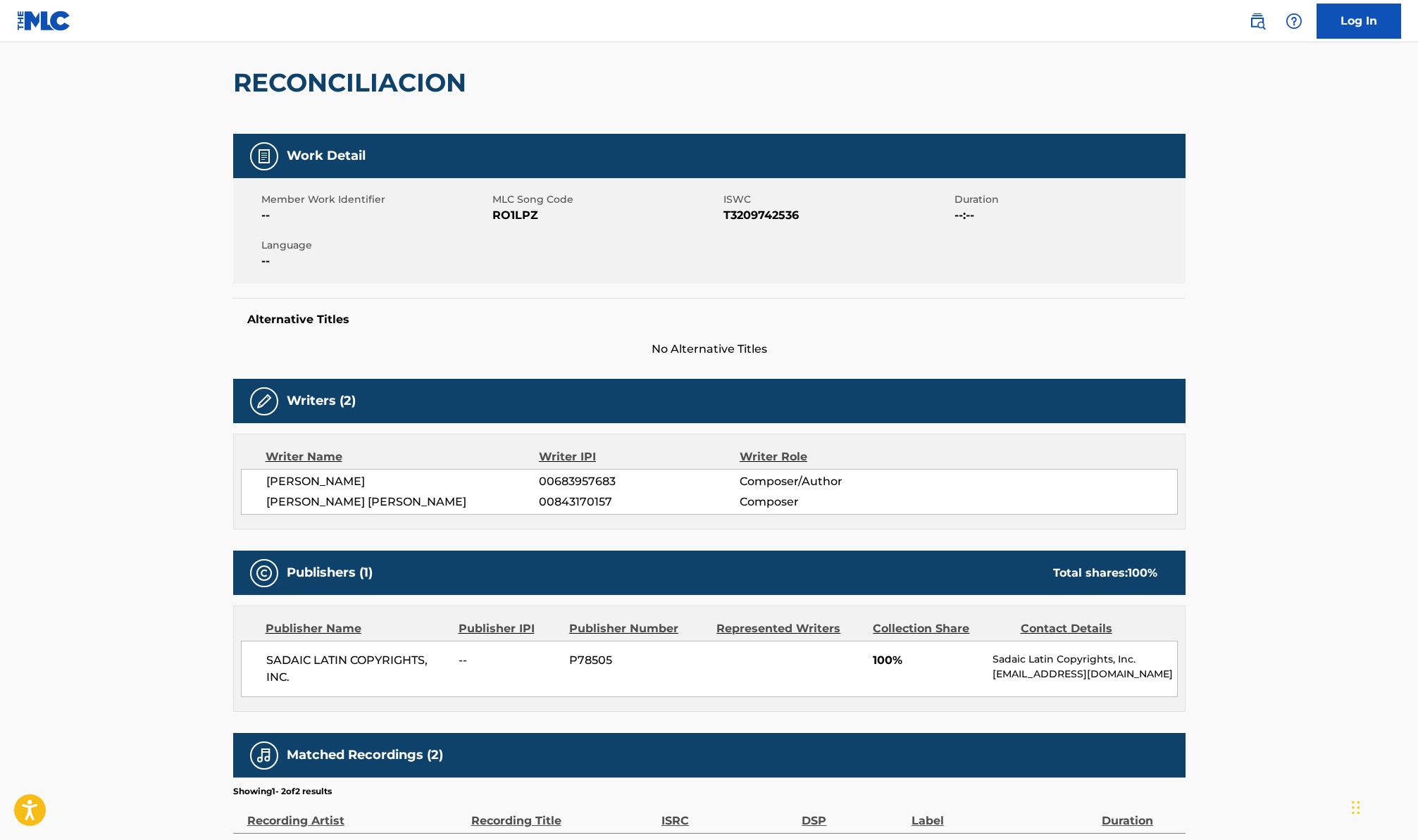
click at [773, 218] on span "T3209742536" at bounding box center [837, 215] width 228 height 17
copy span "T3209742536"
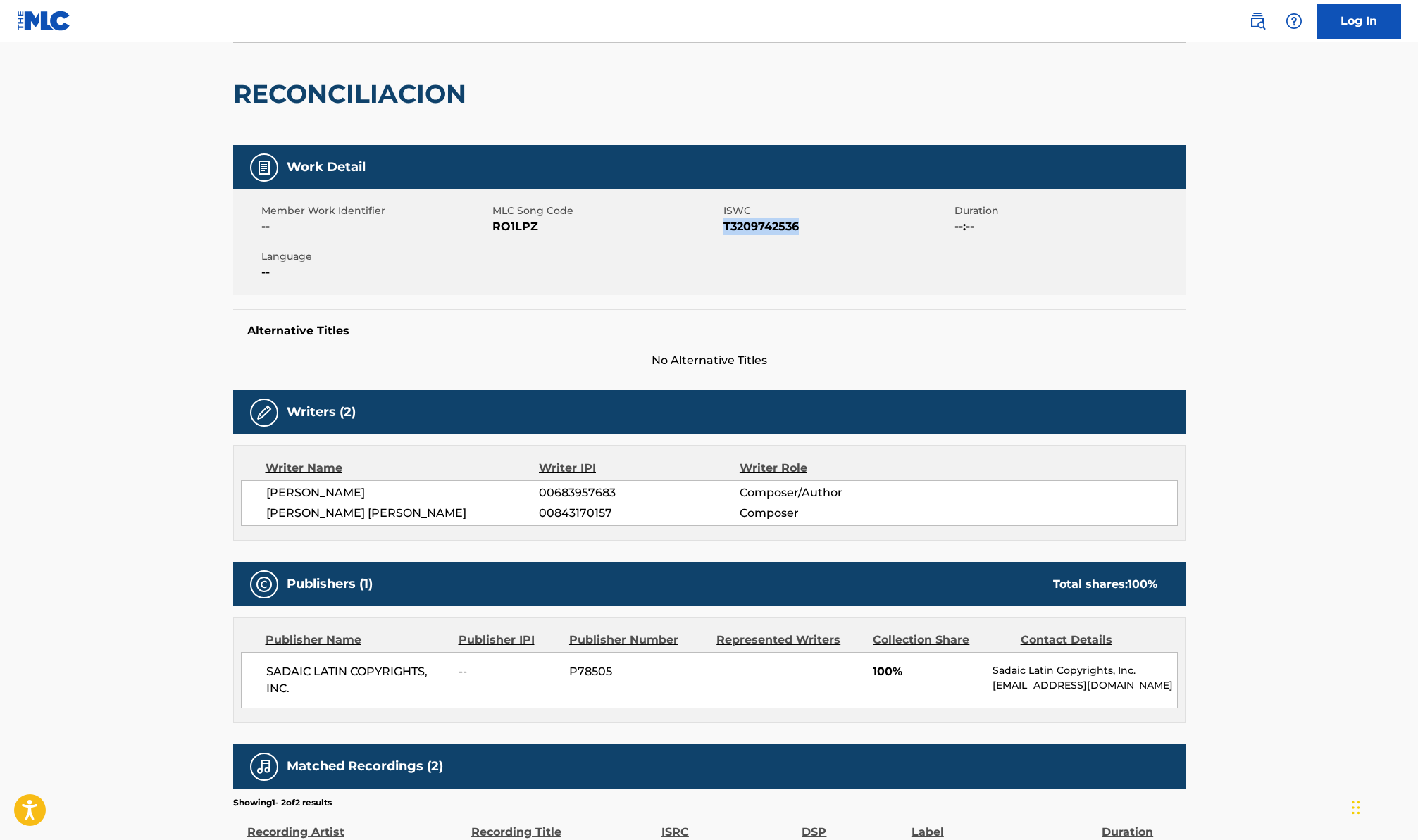
scroll to position [124, 0]
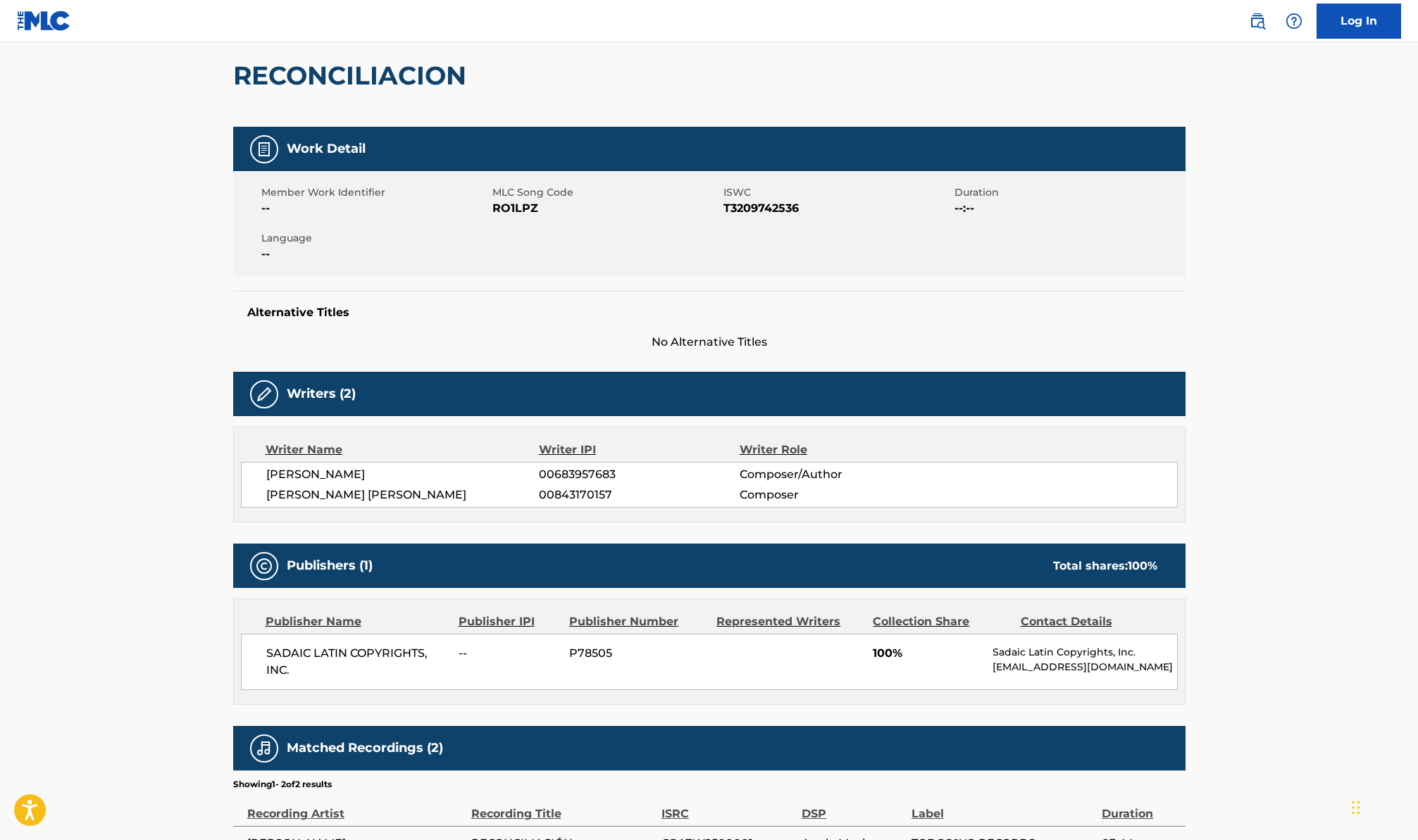
click at [473, 219] on div "Member Work Identifier -- MLC Song Code RO1LPZ ISWC T3209742536 Duration --:-- …" at bounding box center [709, 224] width 953 height 106
click at [515, 213] on span "RO1LPZ" at bounding box center [606, 208] width 228 height 17
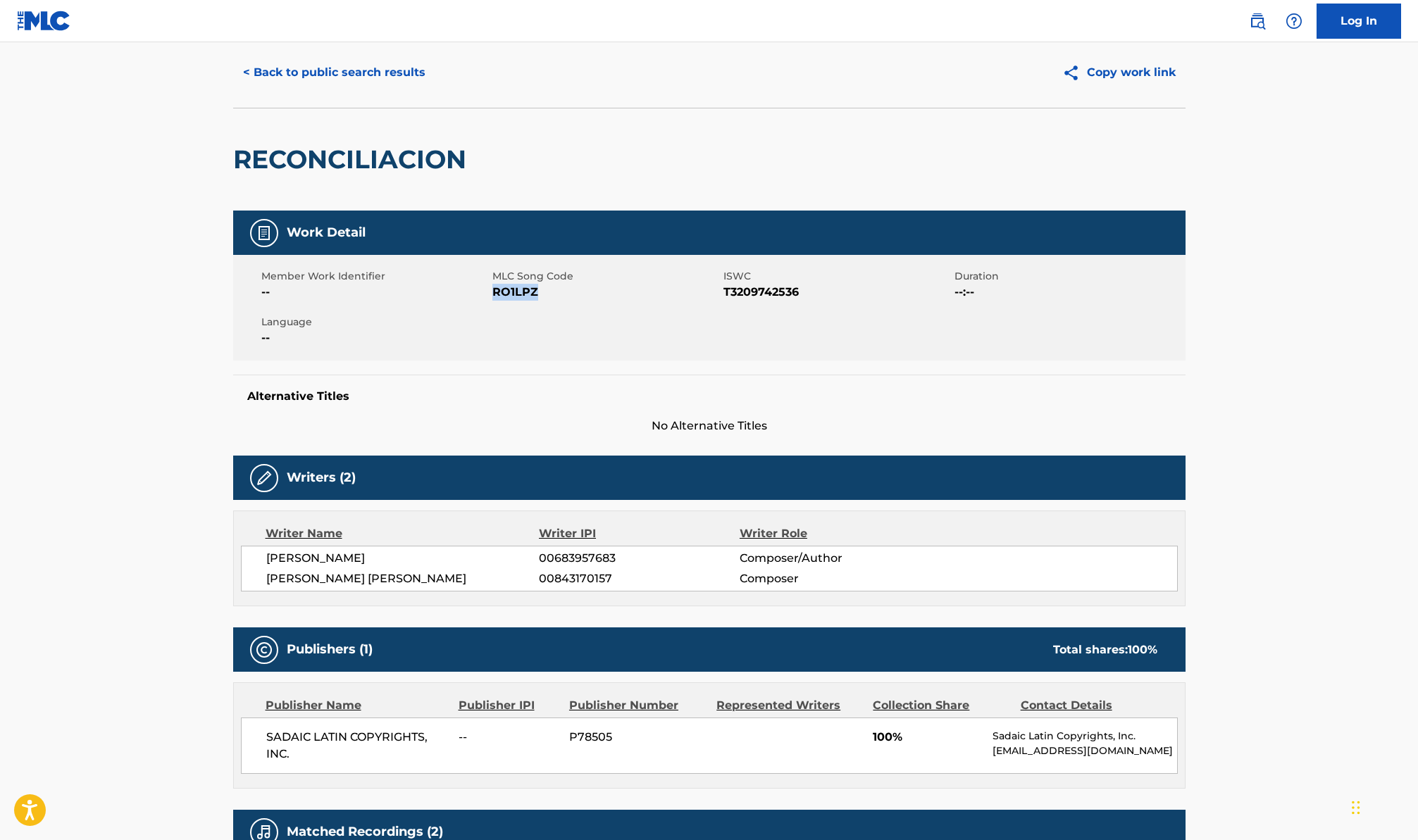
click at [265, 84] on button "< Back to public search results" at bounding box center [334, 72] width 203 height 35
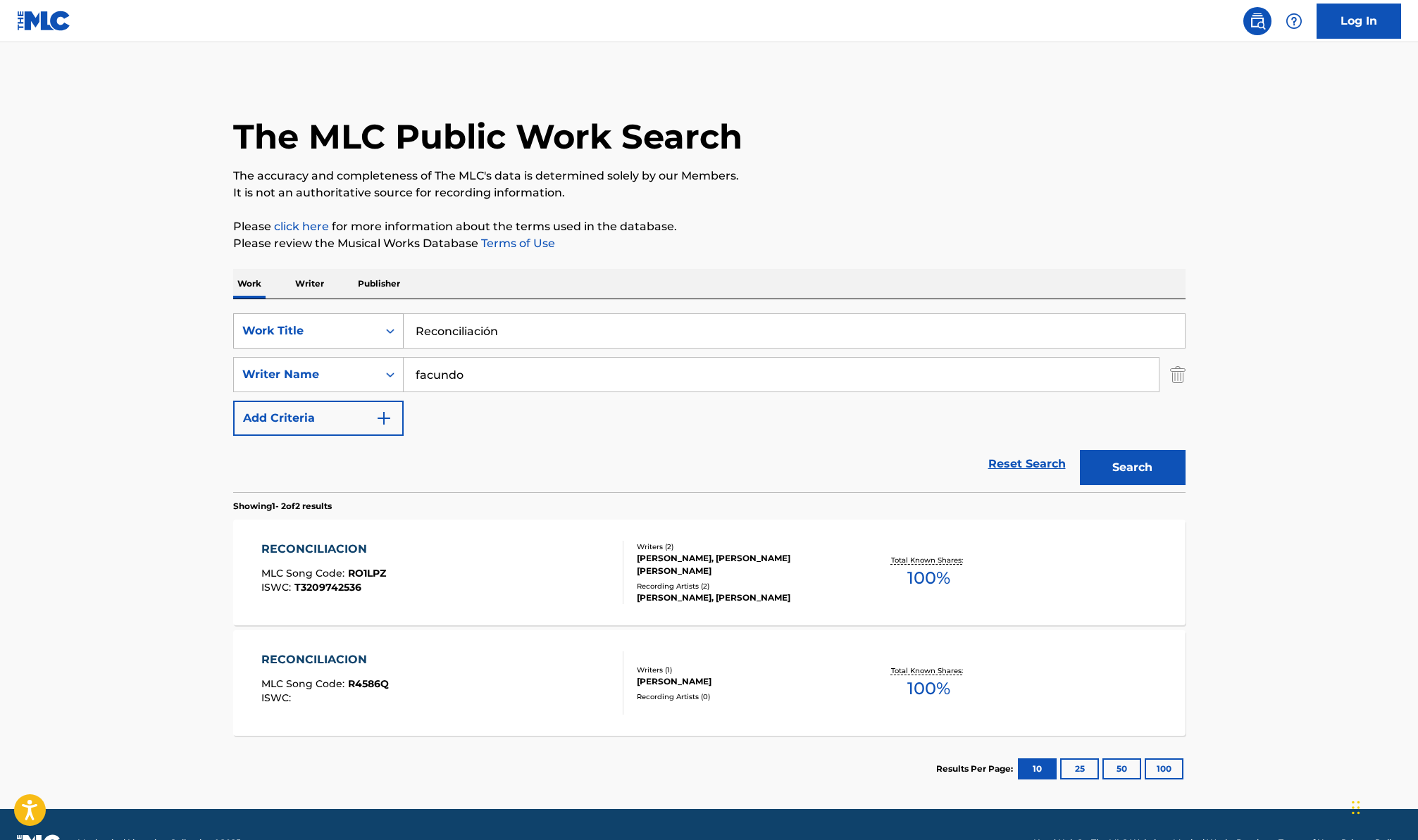
click at [366, 326] on div "Work Title" at bounding box center [305, 331] width 127 height 17
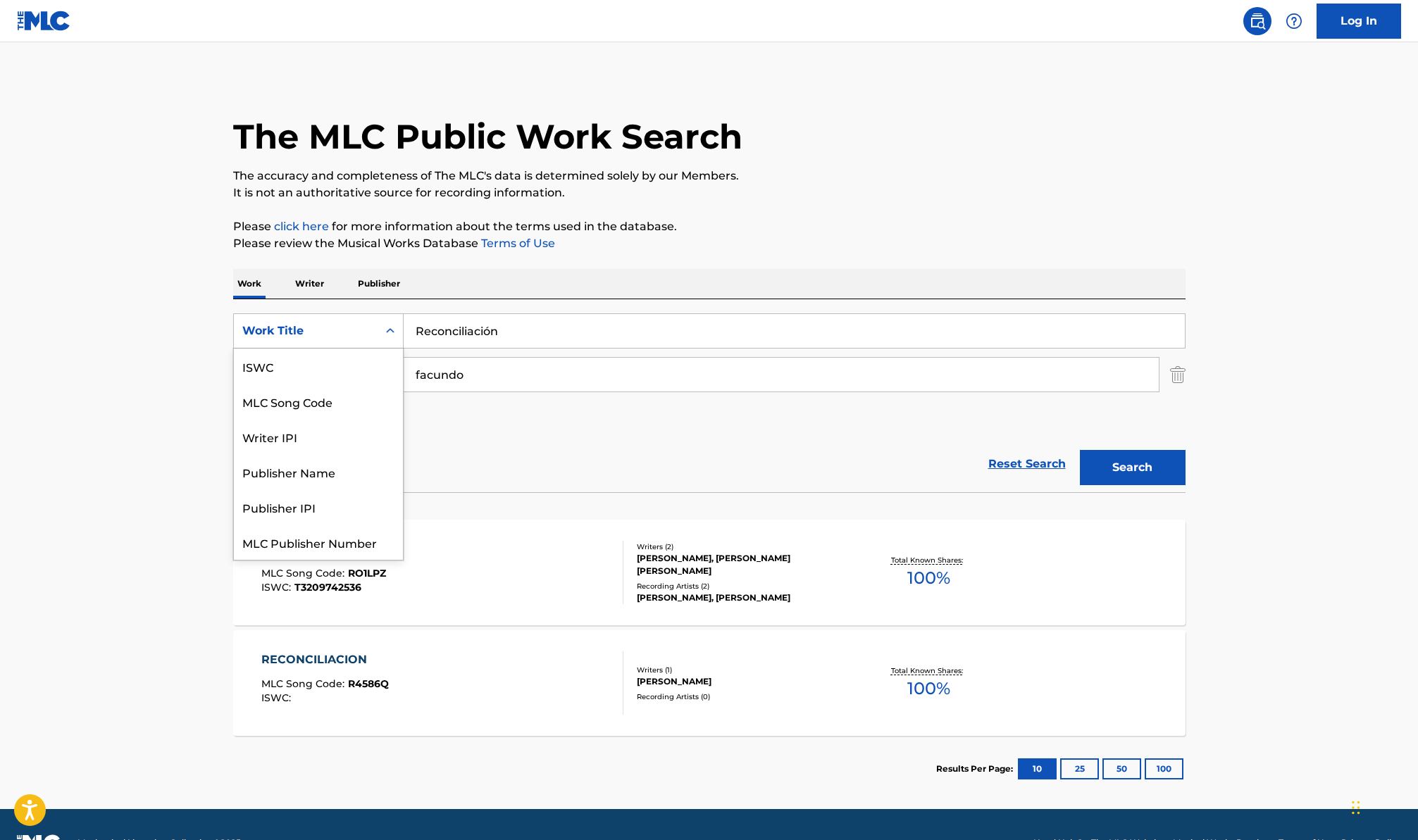
scroll to position [35, 0]
click at [403, 376] on div "ISWC MLC Song Code Writer IPI Publisher Name Publisher IPI MLC Publisher Number…" at bounding box center [318, 454] width 169 height 211
click at [354, 372] on div "ISWC" at bounding box center [318, 366] width 169 height 35
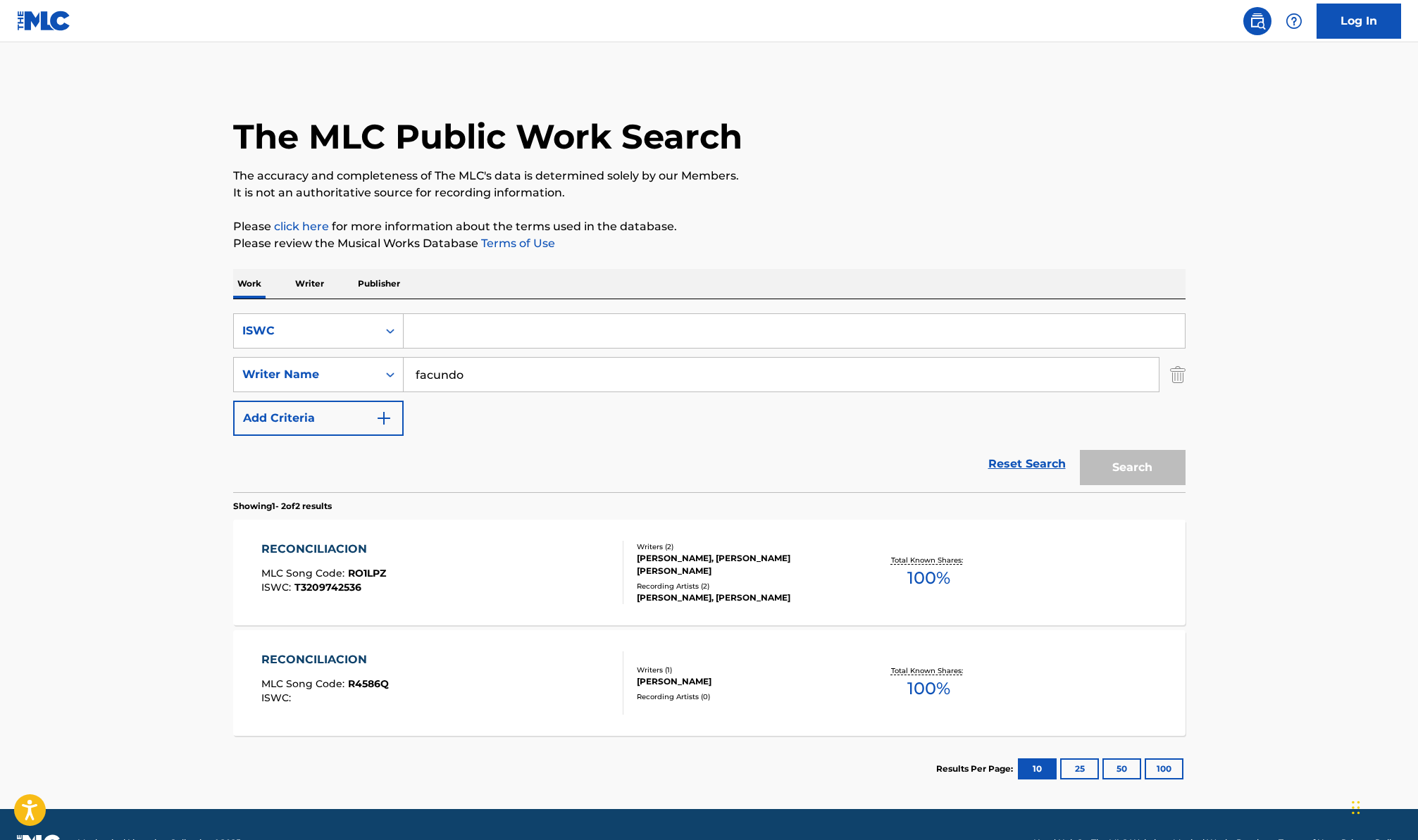
click at [475, 335] on input "Search Form" at bounding box center [794, 331] width 781 height 34
paste input "T0374267863"
type input "T0374267863"
drag, startPoint x: 474, startPoint y: 383, endPoint x: 381, endPoint y: 367, distance: 94.4
click at [398, 370] on div "SearchWithCriteriabbc882ba-bb1d-4059-bbfd-3ec5836f2ae9 Writer Name facundo" at bounding box center [709, 374] width 953 height 35
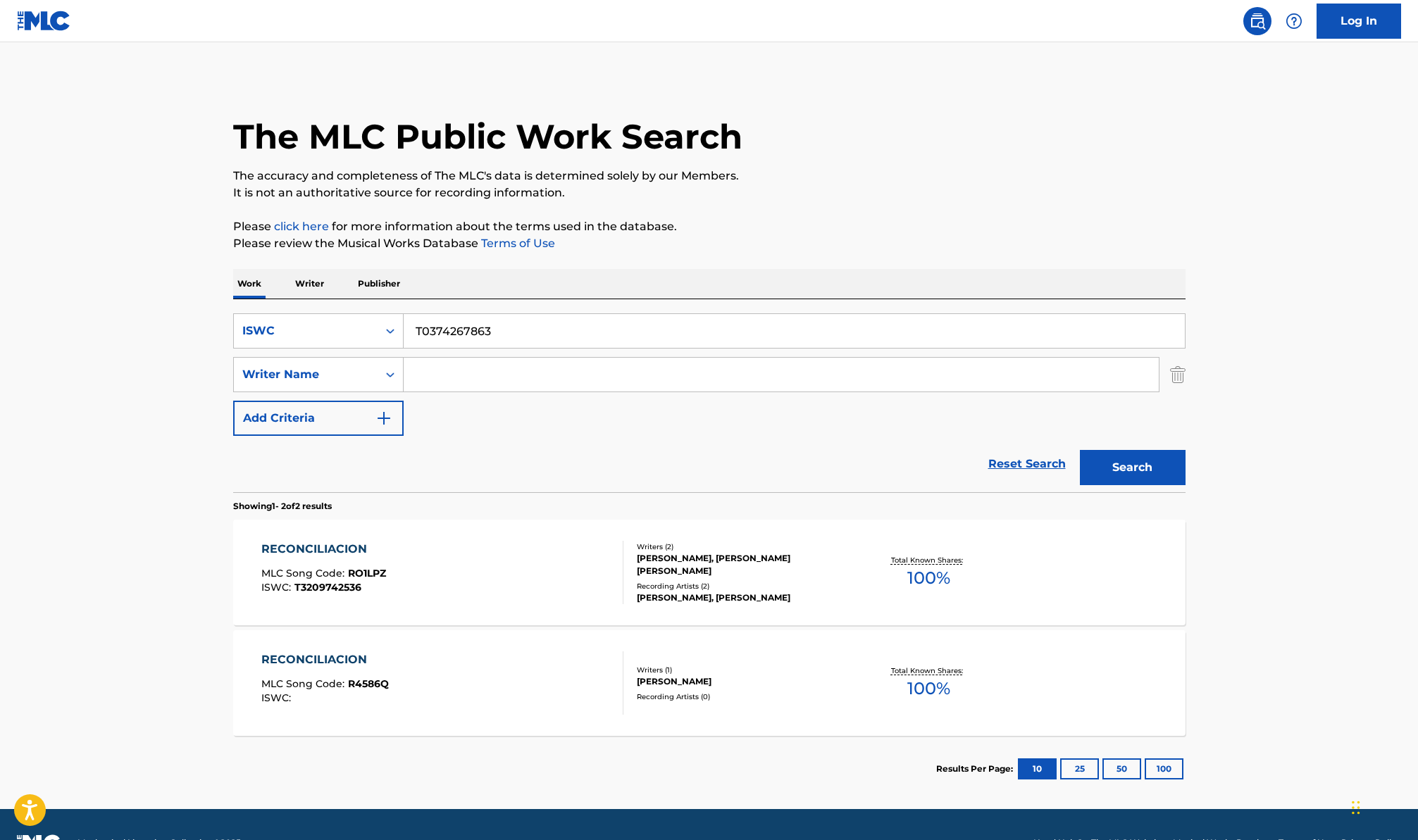
click at [519, 409] on div "SearchWithCriteria08cdee8b-d6cf-4df5-bbad-fc4c873726e2 ISWC T0374267863 SearchW…" at bounding box center [709, 375] width 953 height 122
click at [1116, 469] on button "Search" at bounding box center [1133, 467] width 106 height 35
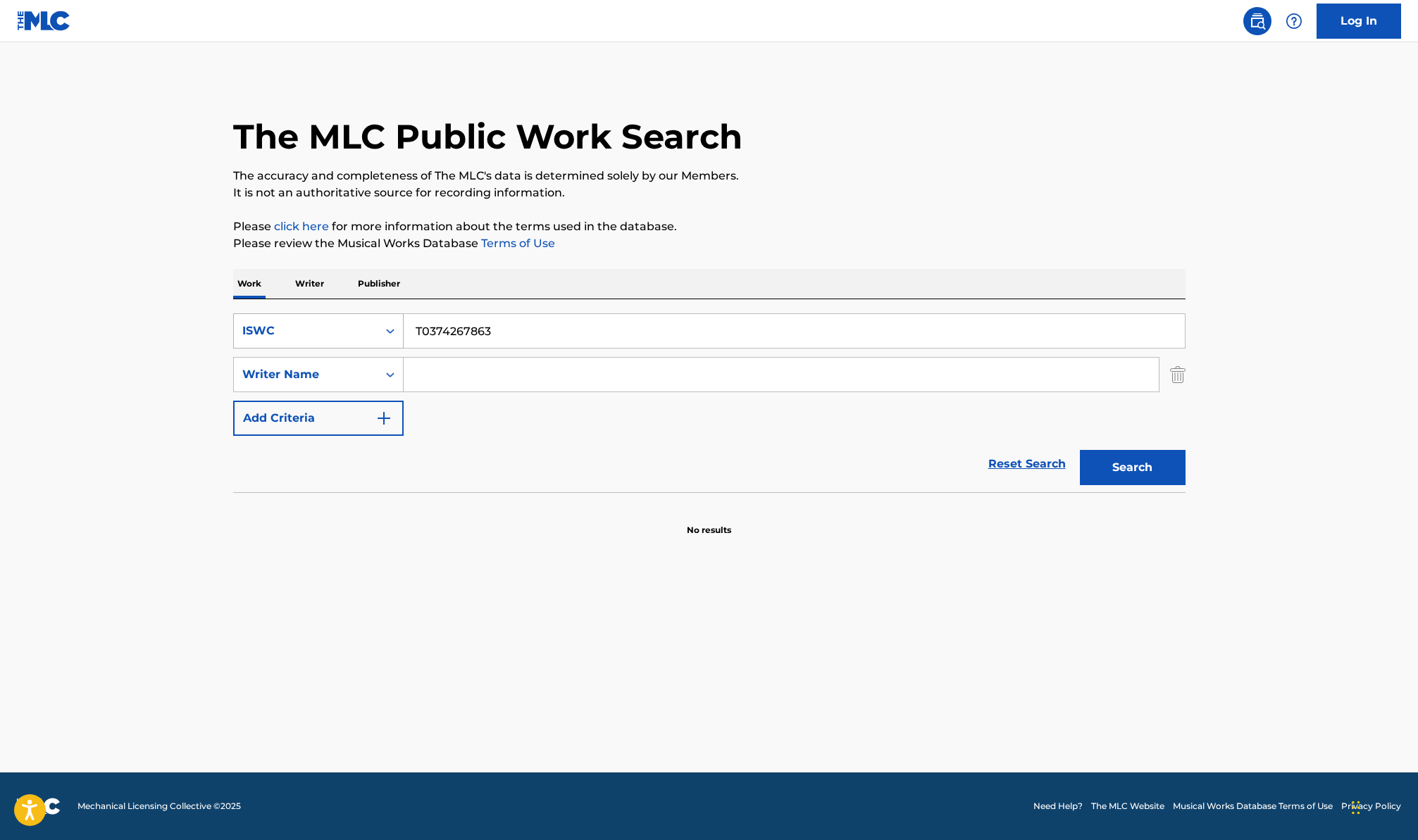
drag, startPoint x: 509, startPoint y: 330, endPoint x: 388, endPoint y: 322, distance: 121.3
click at [399, 324] on div "SearchWithCriteria08cdee8b-d6cf-4df5-bbad-fc4c873726e2 ISWC T0374267863" at bounding box center [709, 331] width 953 height 35
paste input "Happy"
type input "Happy"
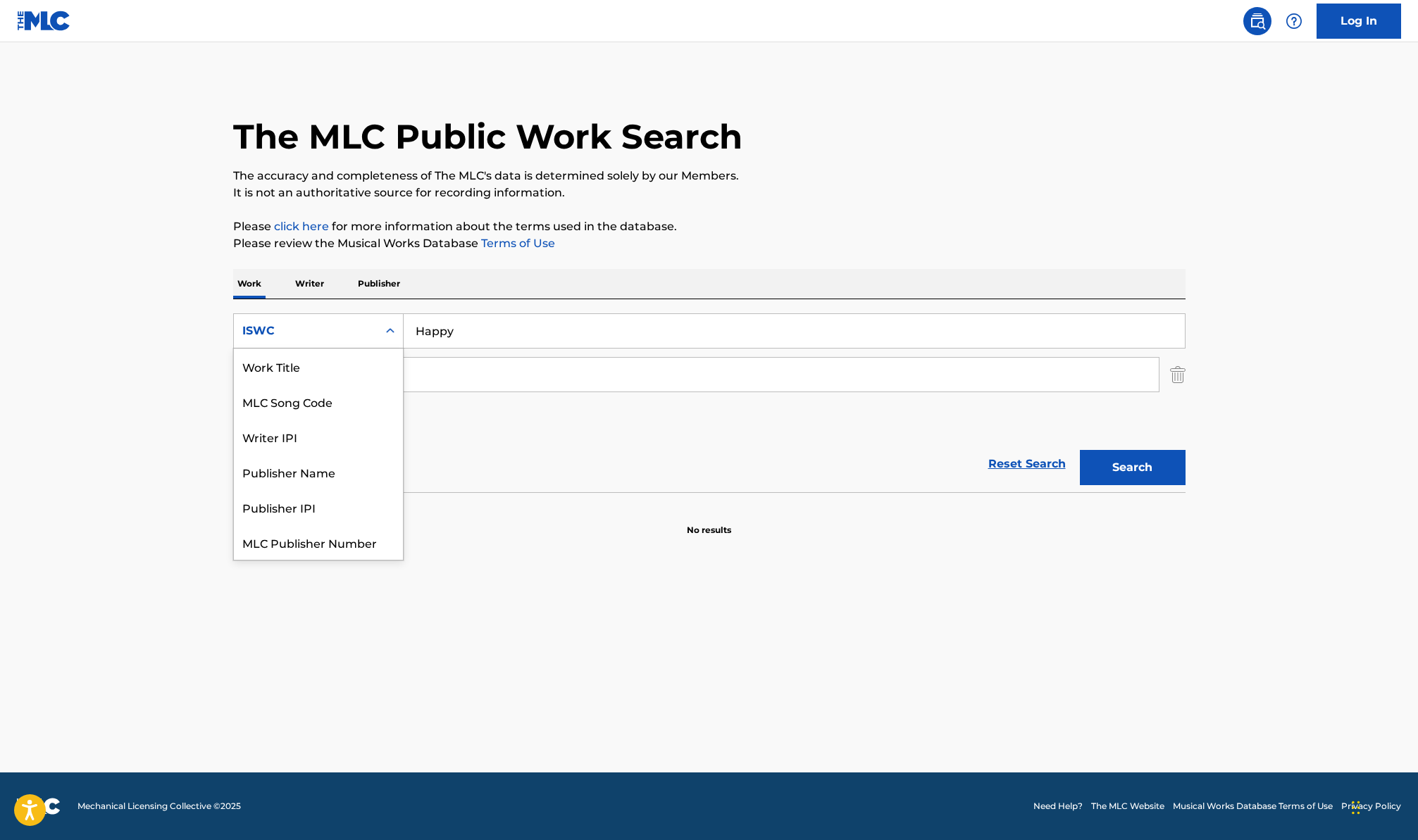
click at [337, 347] on div "ISWC" at bounding box center [319, 331] width 171 height 35
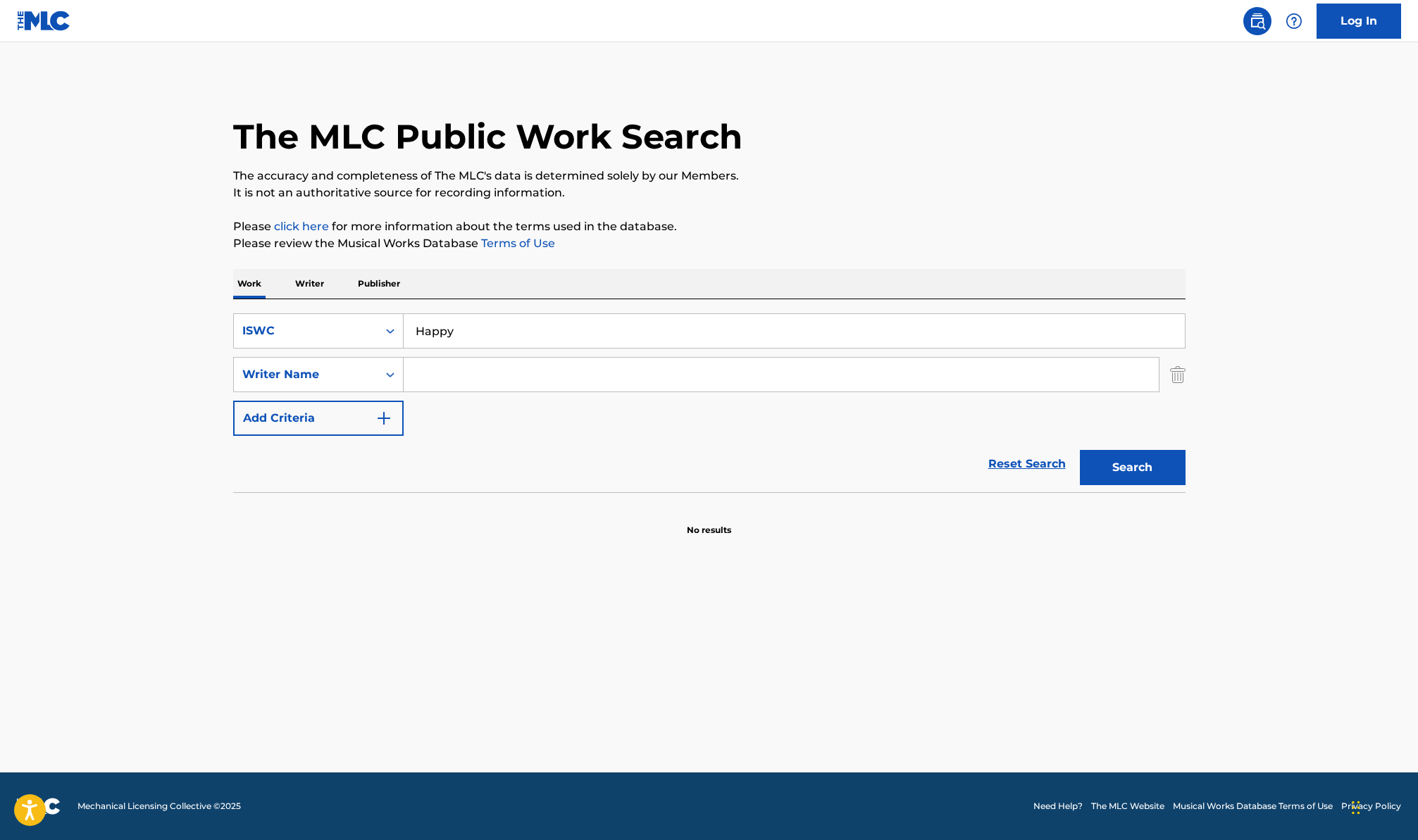
click at [330, 330] on div "ISWC" at bounding box center [305, 331] width 127 height 17
click at [380, 314] on div "Search Form" at bounding box center [390, 331] width 25 height 34
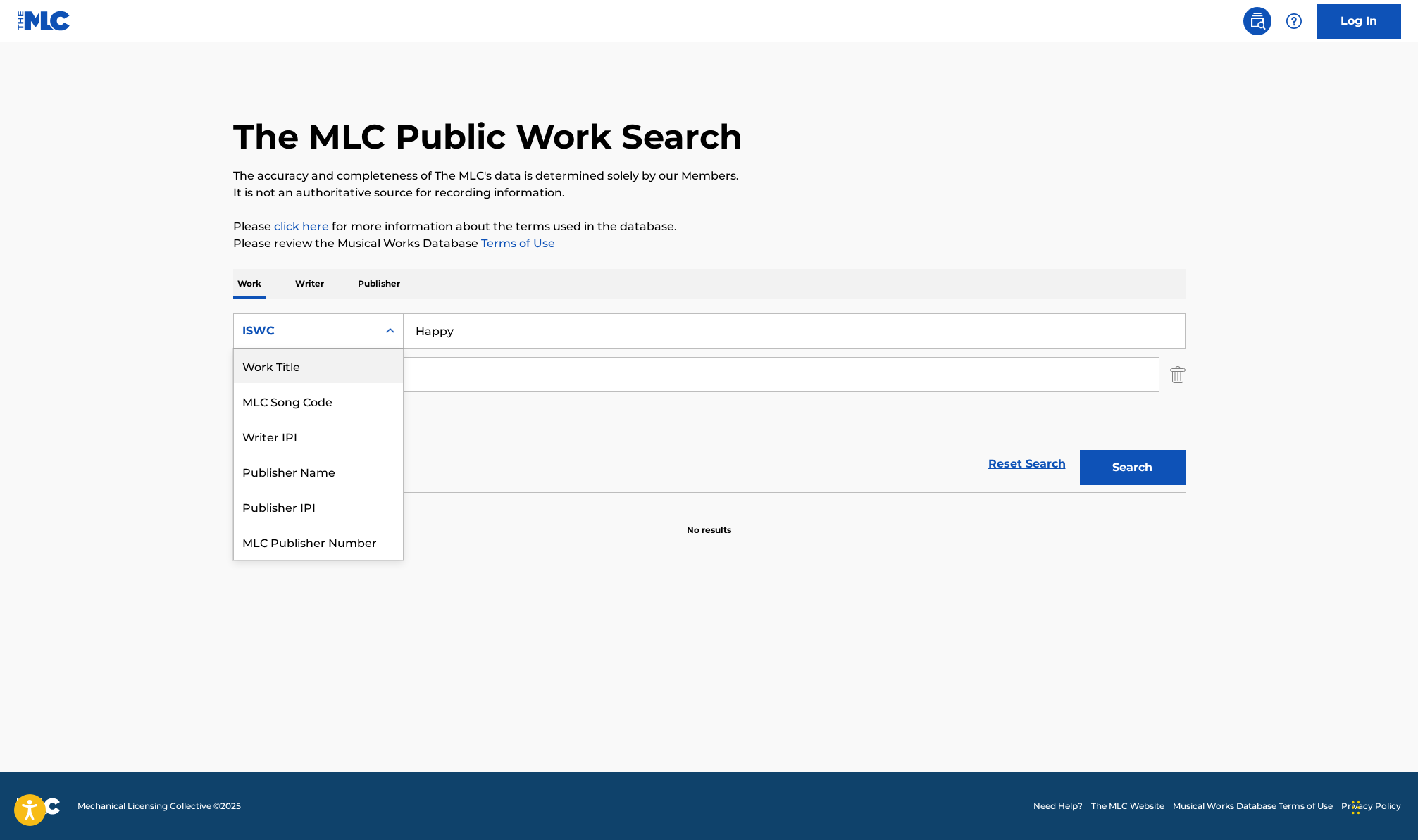
click at [341, 370] on div "Work Title" at bounding box center [318, 365] width 169 height 35
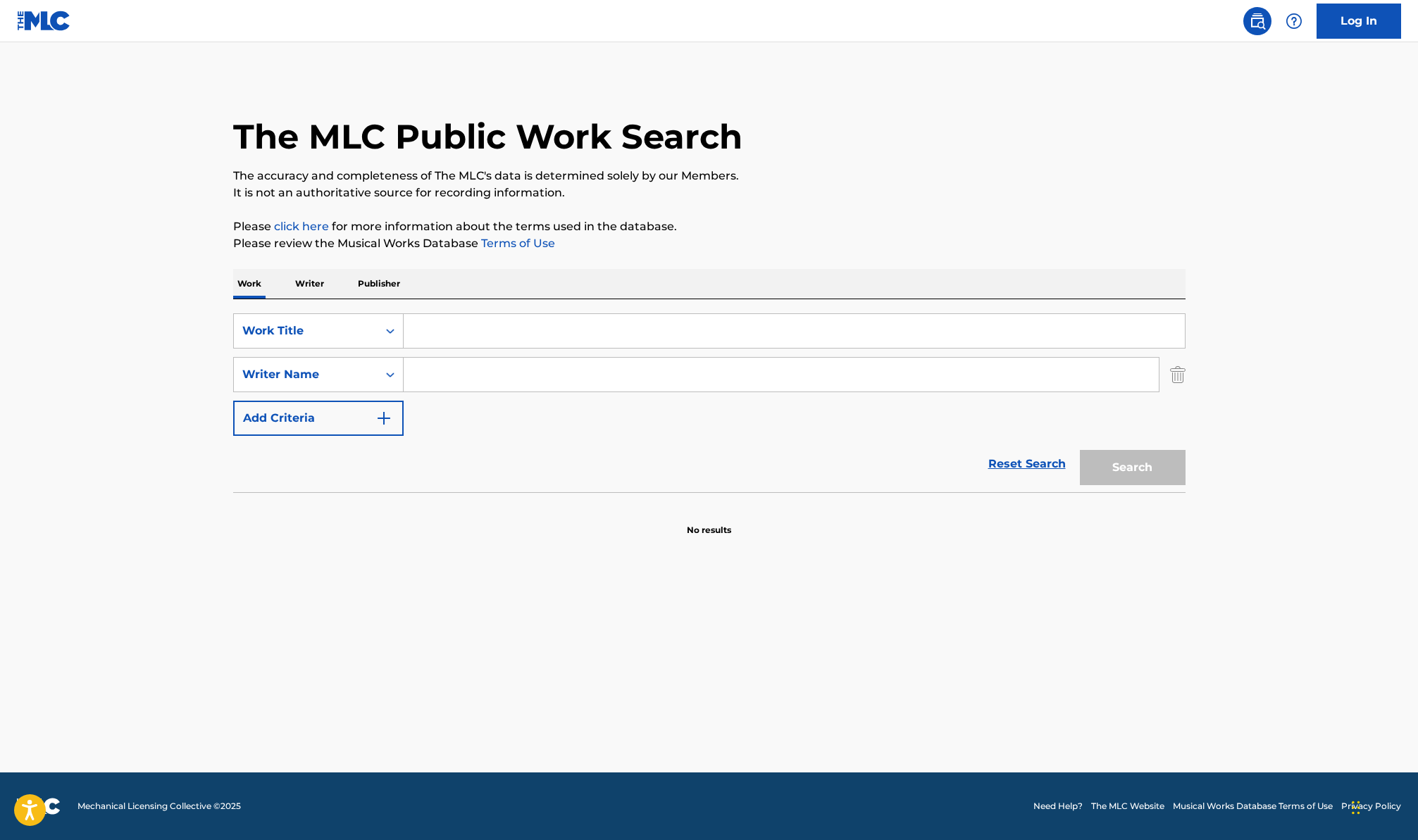
click at [471, 341] on input "Search Form" at bounding box center [794, 331] width 781 height 34
paste input "Happy"
type input "Happy"
click at [1085, 478] on button "Search" at bounding box center [1133, 467] width 106 height 35
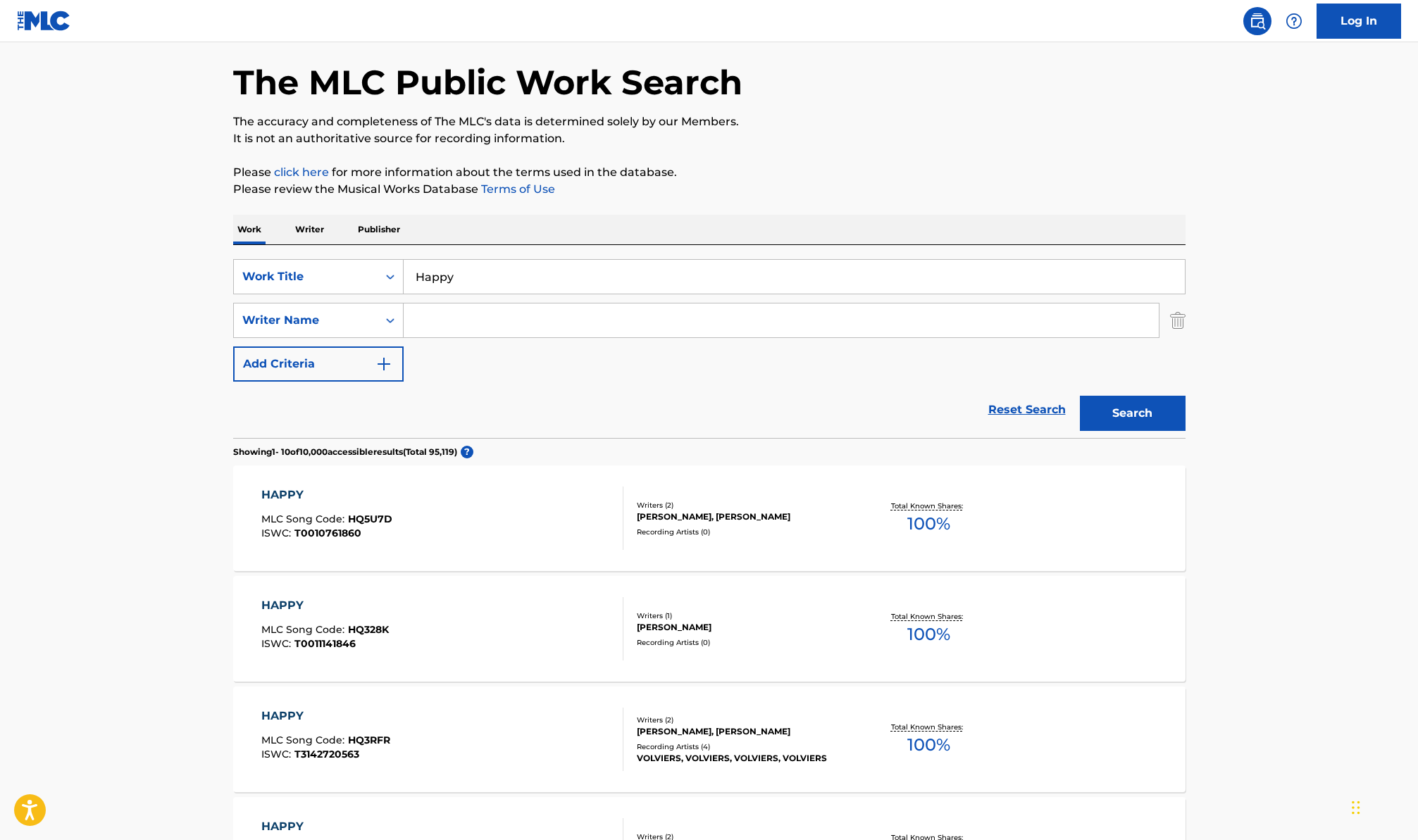
scroll to position [56, 0]
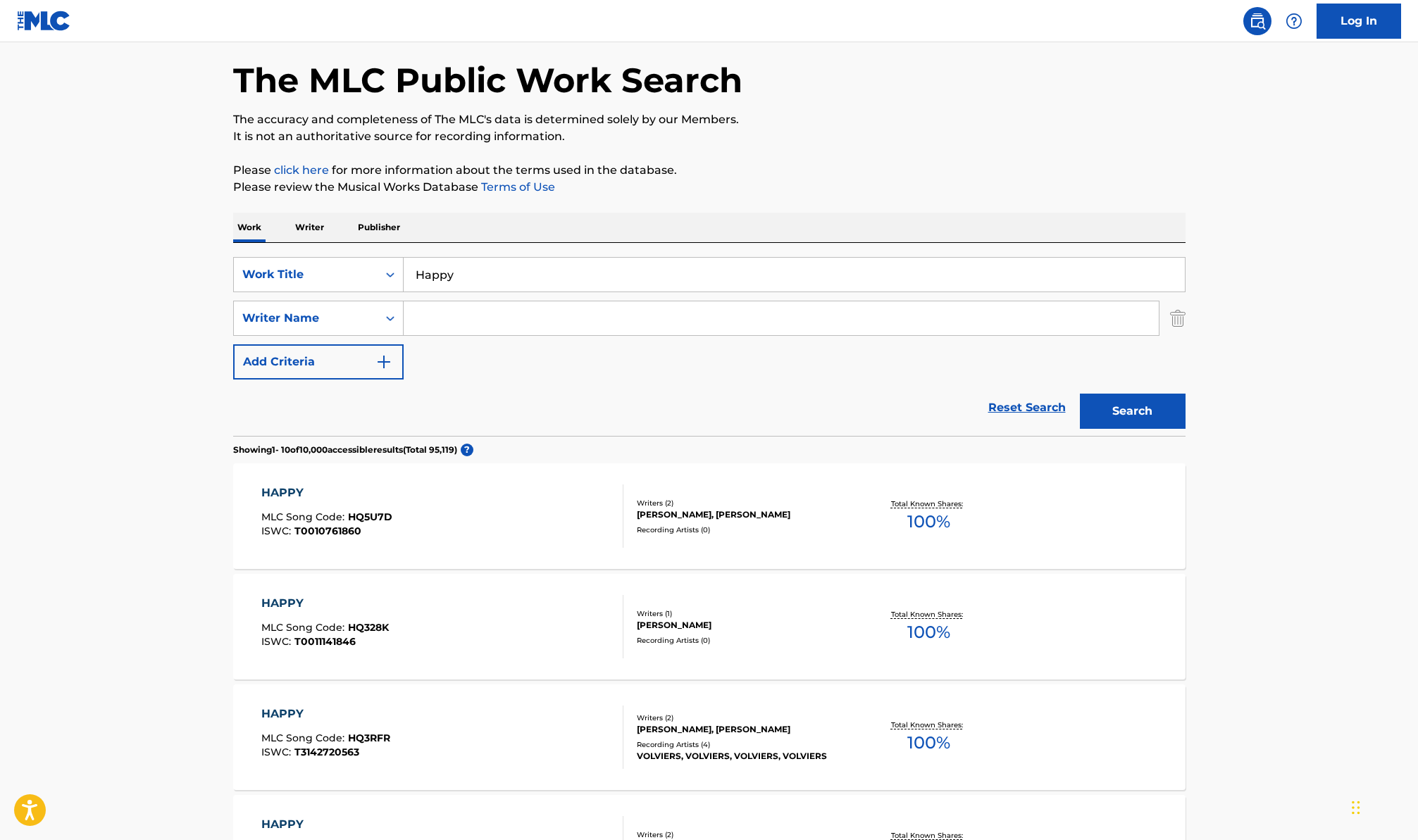
click at [463, 326] on input "Search Form" at bounding box center [781, 318] width 755 height 34
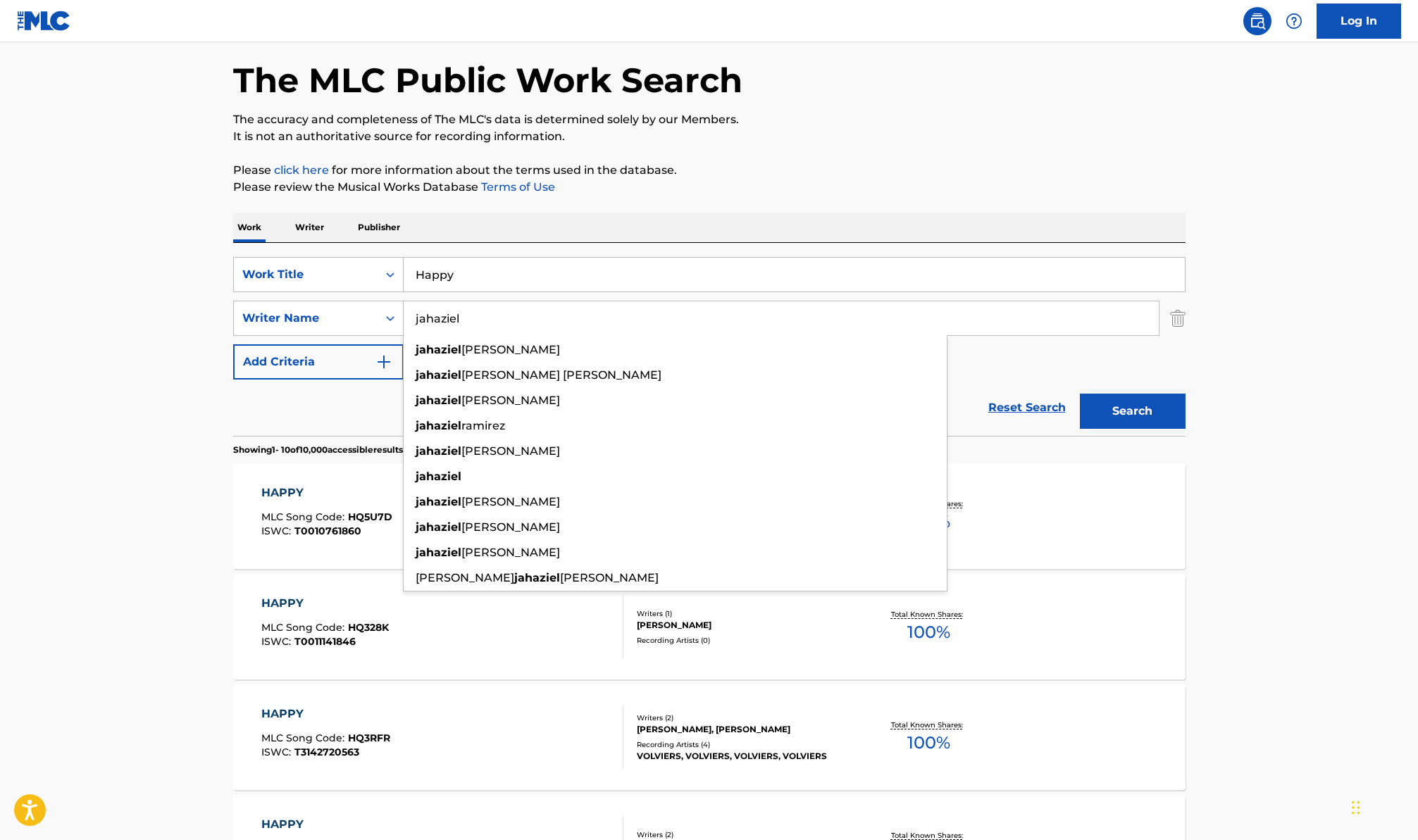
click at [1080, 394] on button "Search" at bounding box center [1133, 411] width 106 height 35
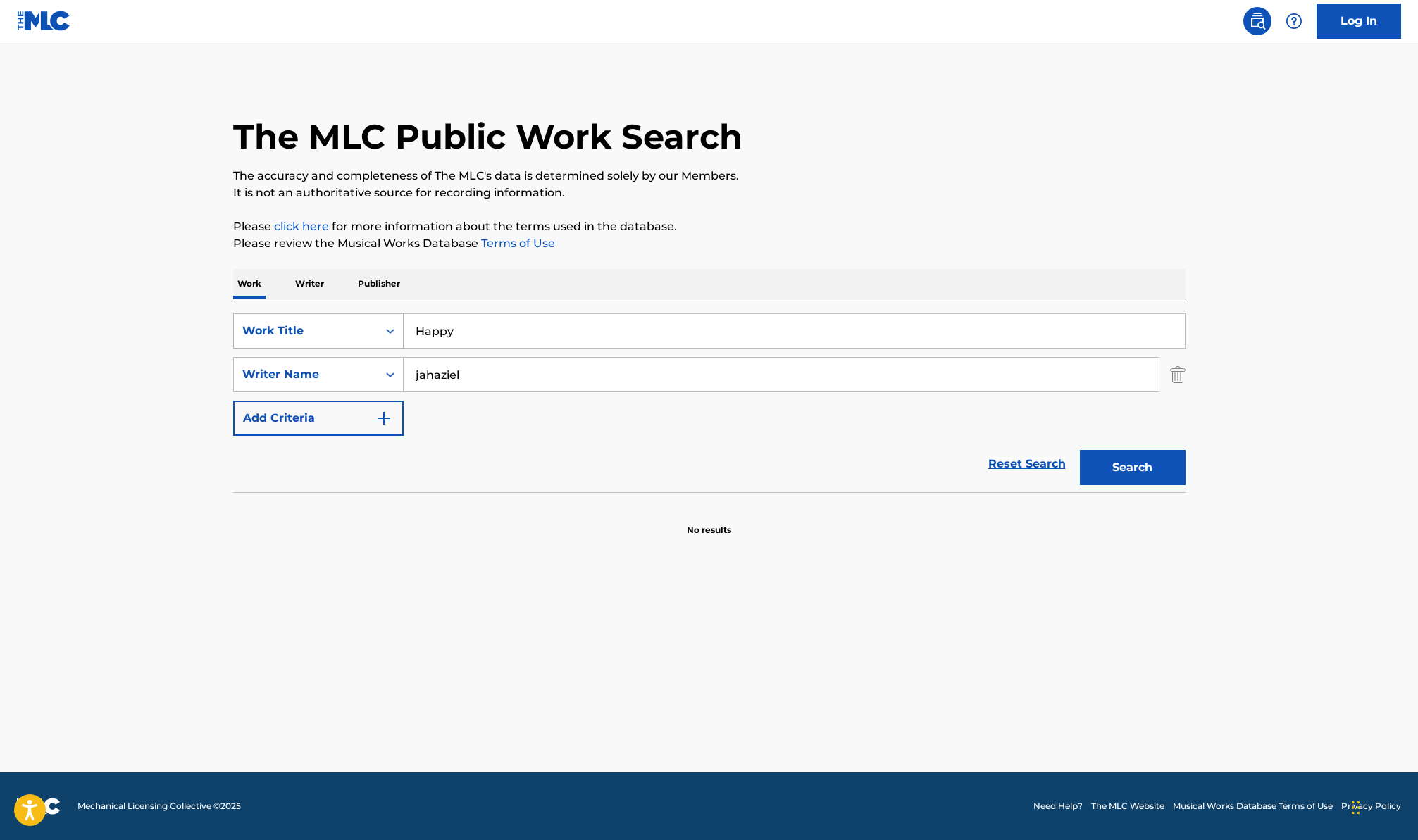
drag, startPoint x: 469, startPoint y: 379, endPoint x: 351, endPoint y: 346, distance: 122.5
click at [352, 352] on div "SearchWithCriteria4175f5cc-a27d-4ea5-a685-3d4e0fd8b782 Work Title Happy SearchW…" at bounding box center [709, 375] width 953 height 122
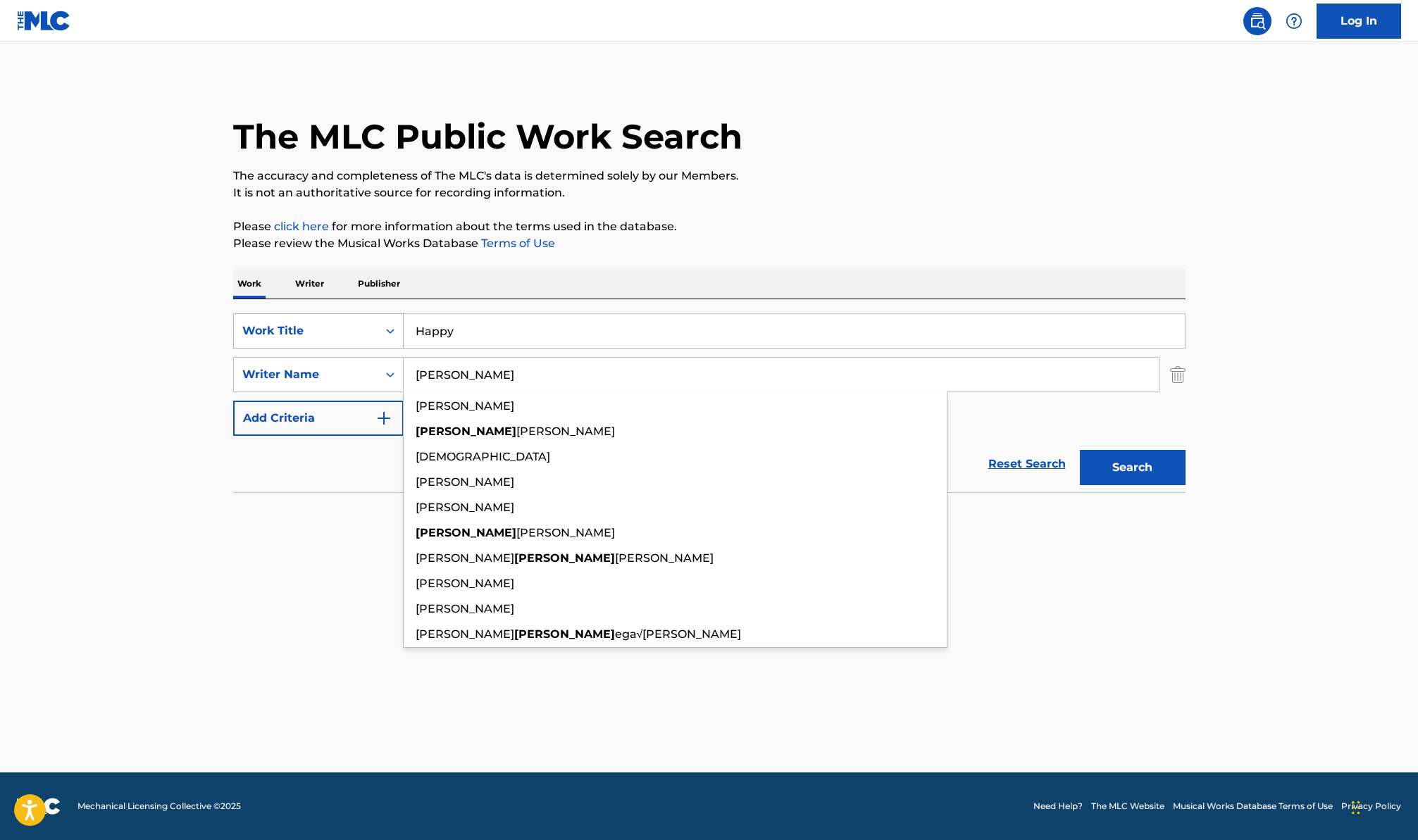
click at [1080, 450] on button "Search" at bounding box center [1133, 467] width 106 height 35
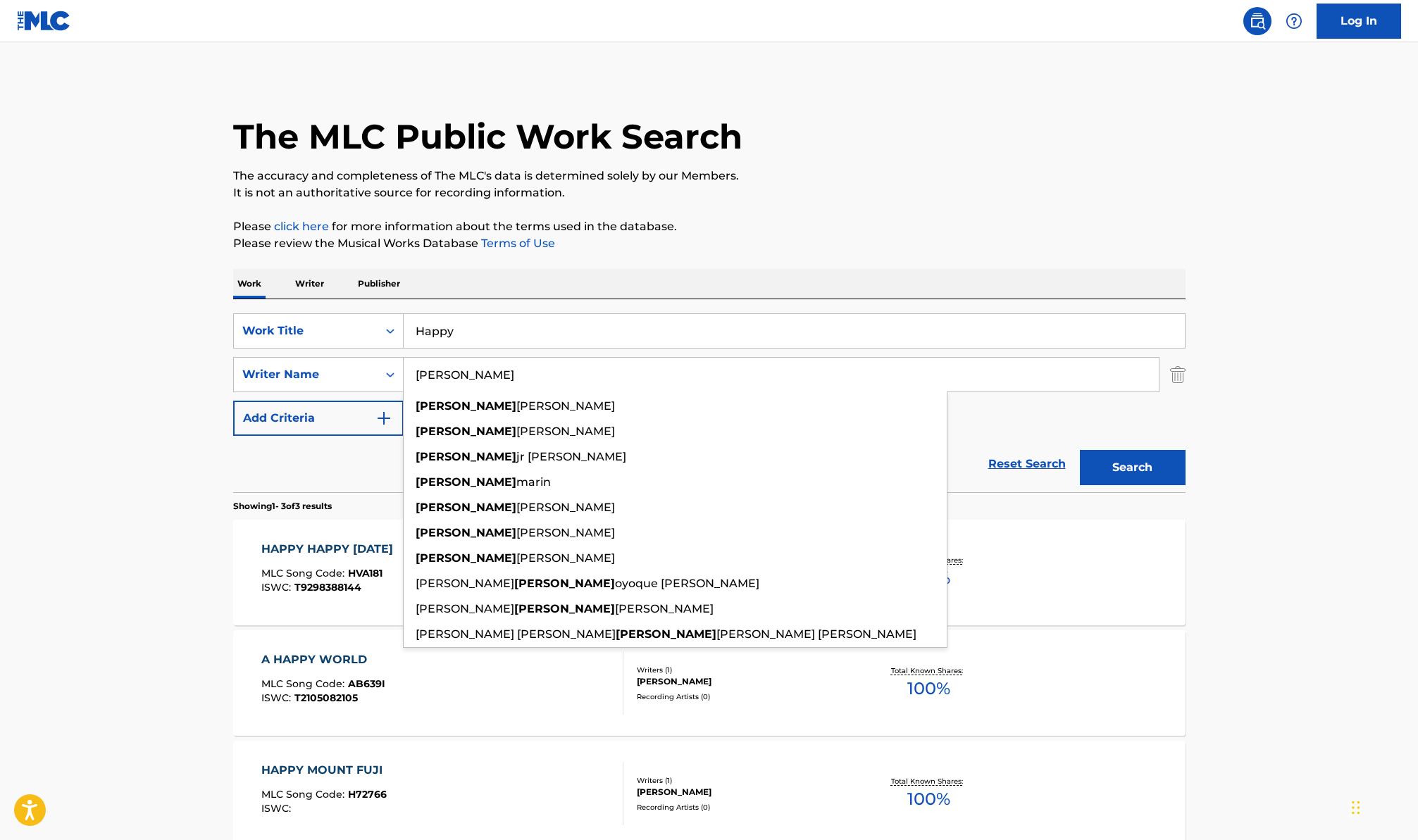
click at [199, 513] on main "The MLC Public Work Search The accuracy and completeness of The MLC's data is d…" at bounding box center [709, 481] width 1418 height 877
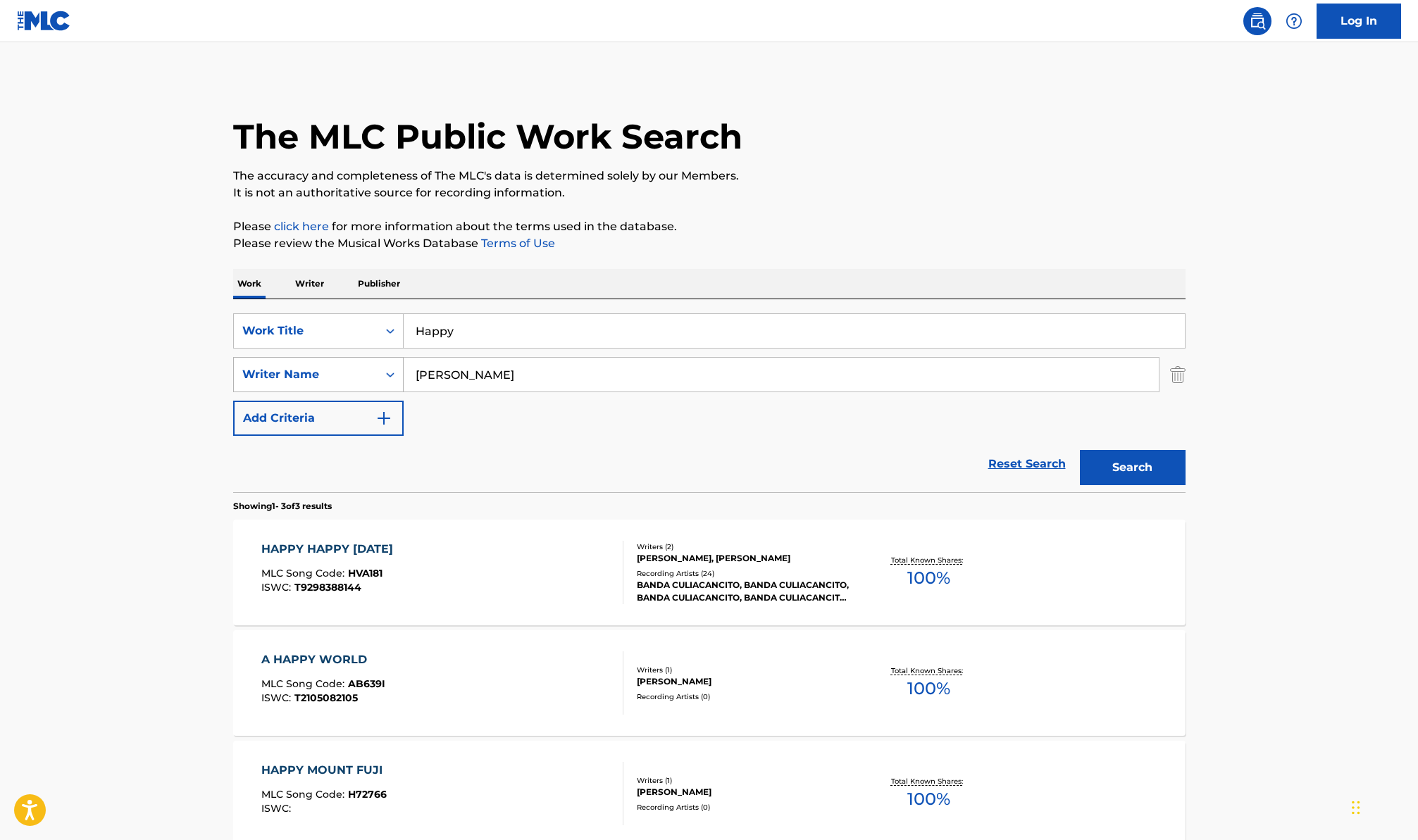
drag, startPoint x: 480, startPoint y: 382, endPoint x: 370, endPoint y: 364, distance: 111.5
click at [370, 364] on div "SearchWithCriteriabbc882ba-bb1d-4059-bbfd-3ec5836f2ae9 Writer Name moises" at bounding box center [709, 374] width 953 height 35
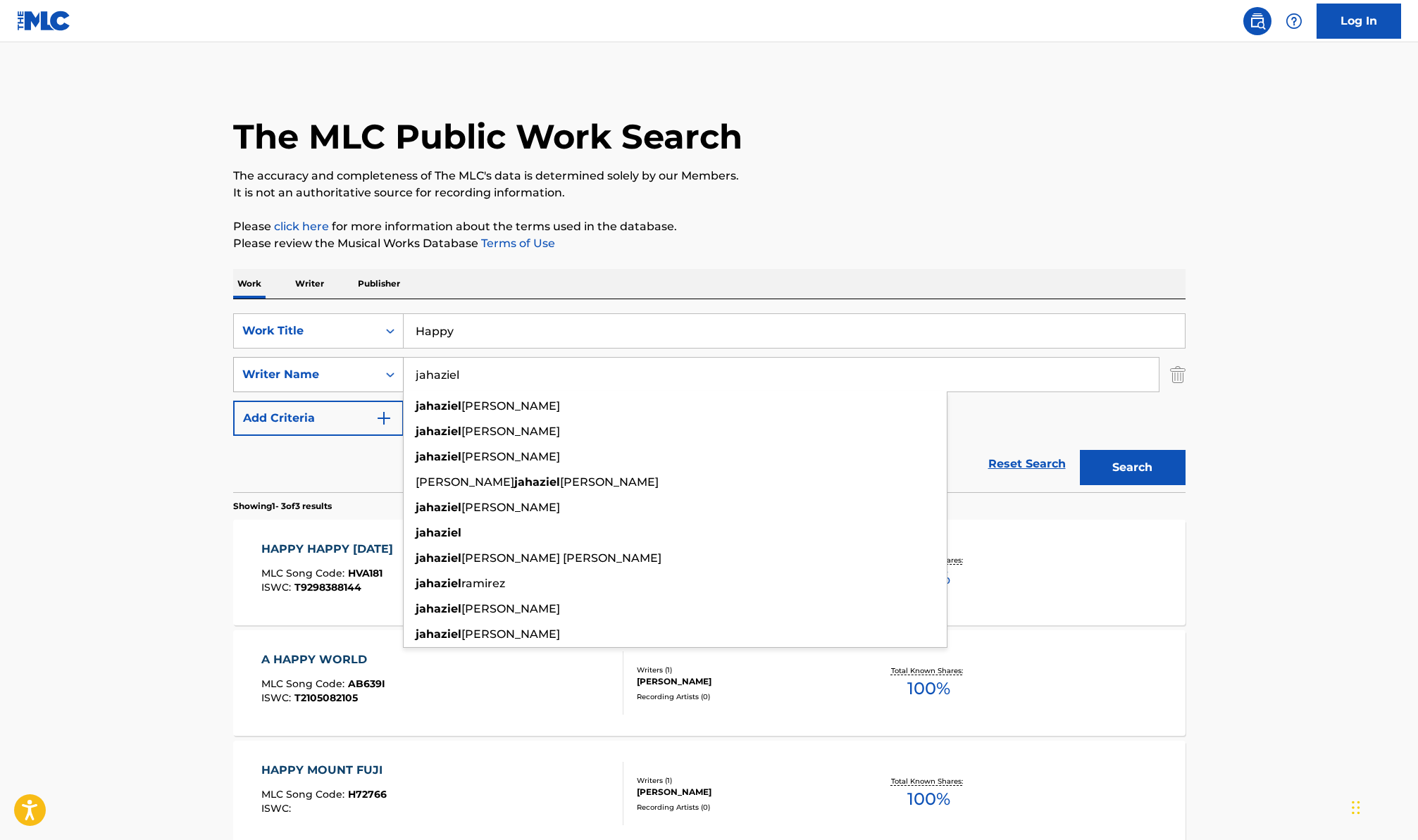
type input "jahaziel"
click at [1080, 450] on button "Search" at bounding box center [1133, 467] width 106 height 35
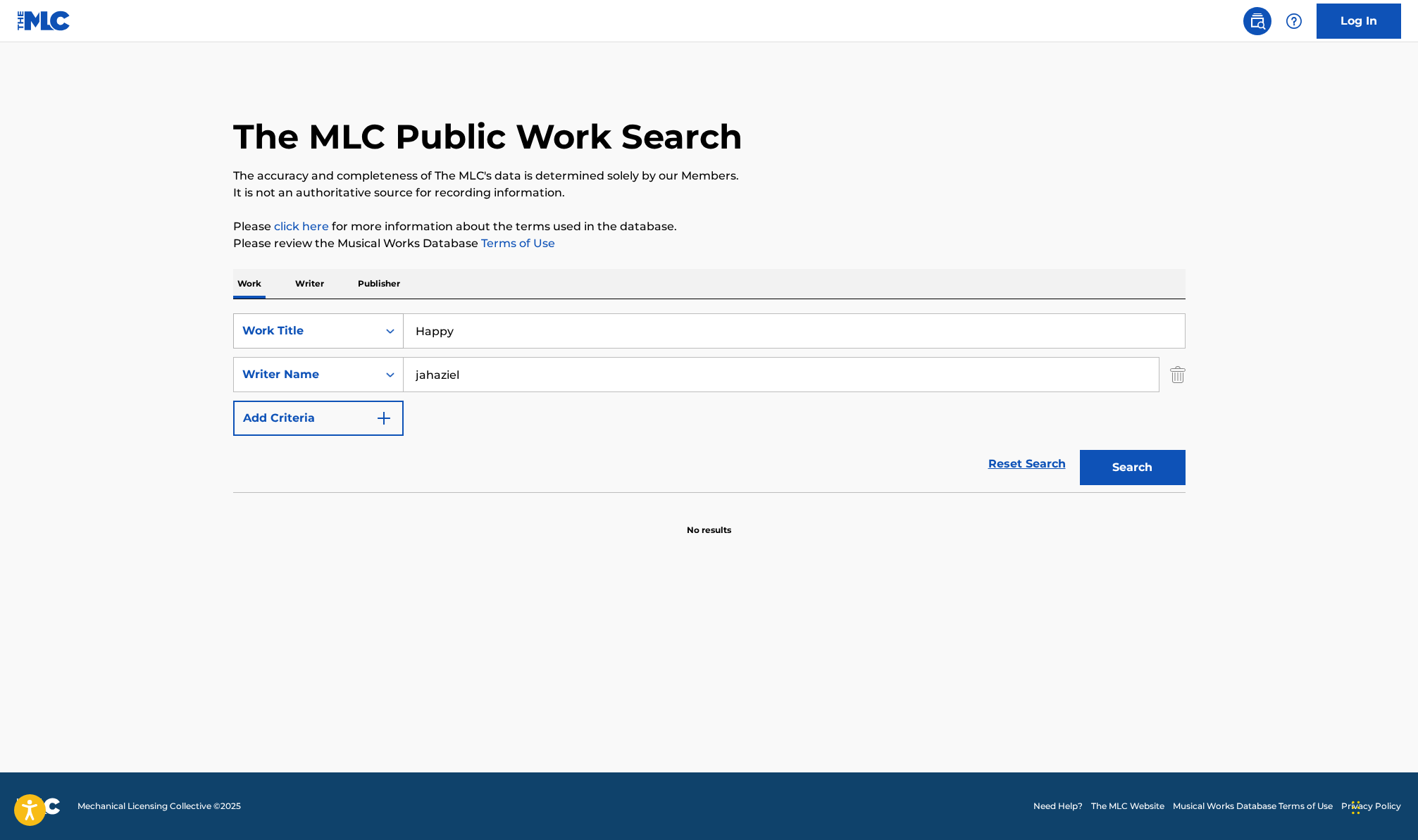
drag, startPoint x: 475, startPoint y: 334, endPoint x: 387, endPoint y: 323, distance: 88.7
click at [387, 323] on div "SearchWithCriteria4175f5cc-a27d-4ea5-a685-3d4e0fd8b782 Work Title Happy" at bounding box center [709, 331] width 953 height 35
paste input "Pasion / Coro Loco"
click at [1080, 450] on button "Search" at bounding box center [1133, 467] width 106 height 35
click at [464, 326] on input "Pasion / Coro Loco" at bounding box center [794, 331] width 781 height 34
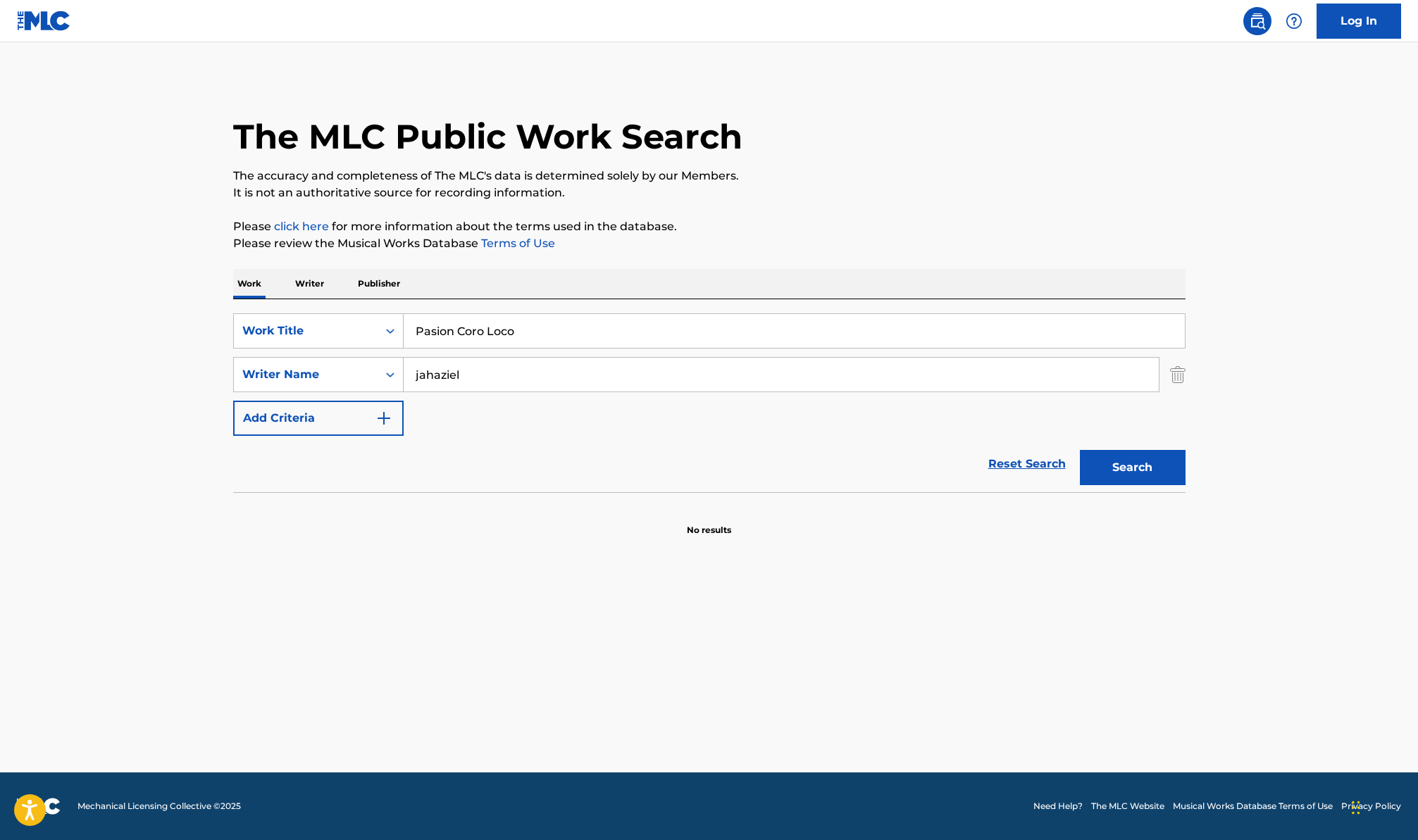
type input "Pasion Coro Loco"
click at [1080, 450] on button "Search" at bounding box center [1133, 467] width 106 height 35
drag, startPoint x: 477, startPoint y: 371, endPoint x: 384, endPoint y: 370, distance: 93.0
click at [384, 370] on div "SearchWithCriteriabbc882ba-bb1d-4059-bbfd-3ec5836f2ae9 Writer Name jahaziel" at bounding box center [709, 374] width 953 height 35
click at [1080, 450] on button "Search" at bounding box center [1133, 467] width 106 height 35
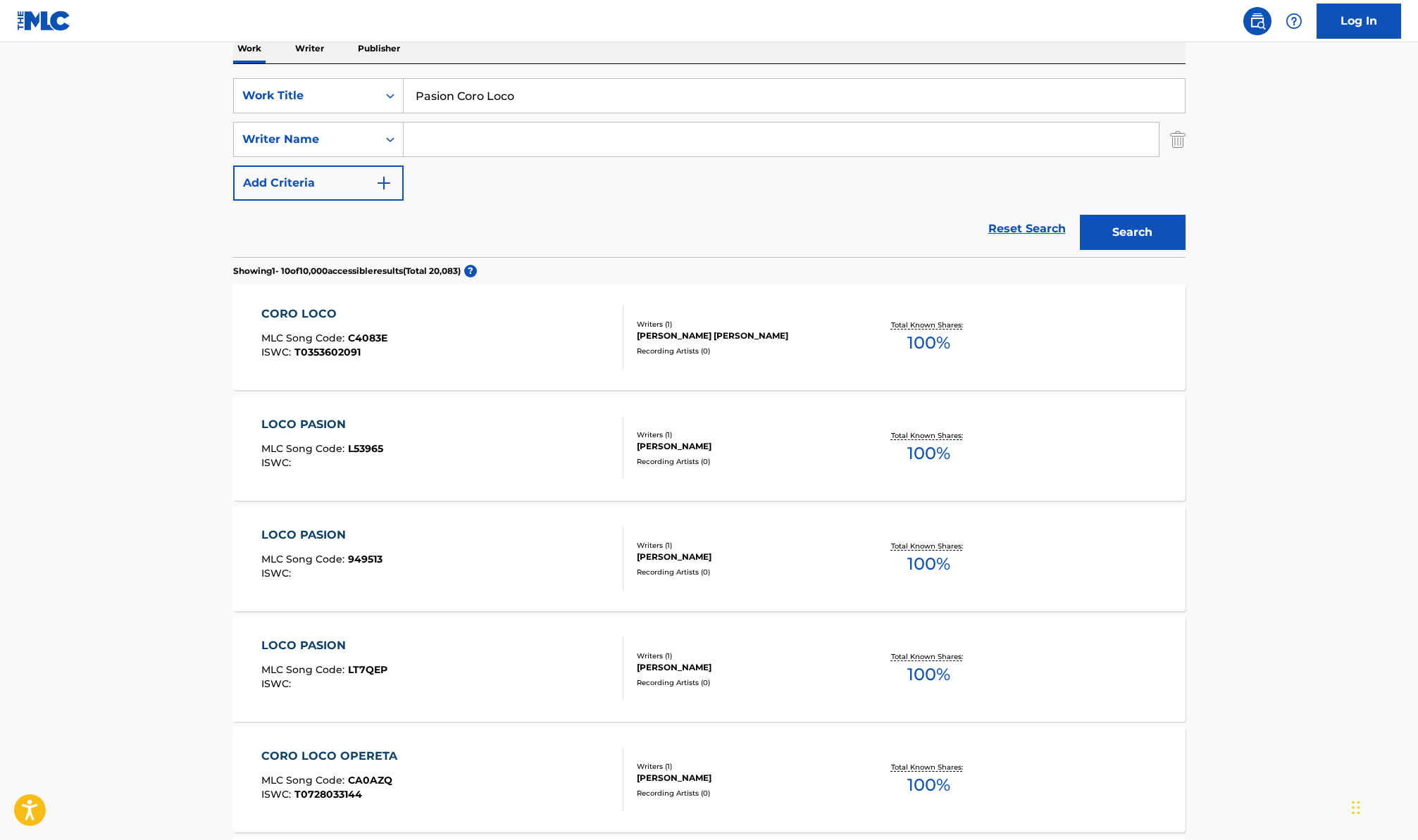
scroll to position [194, 0]
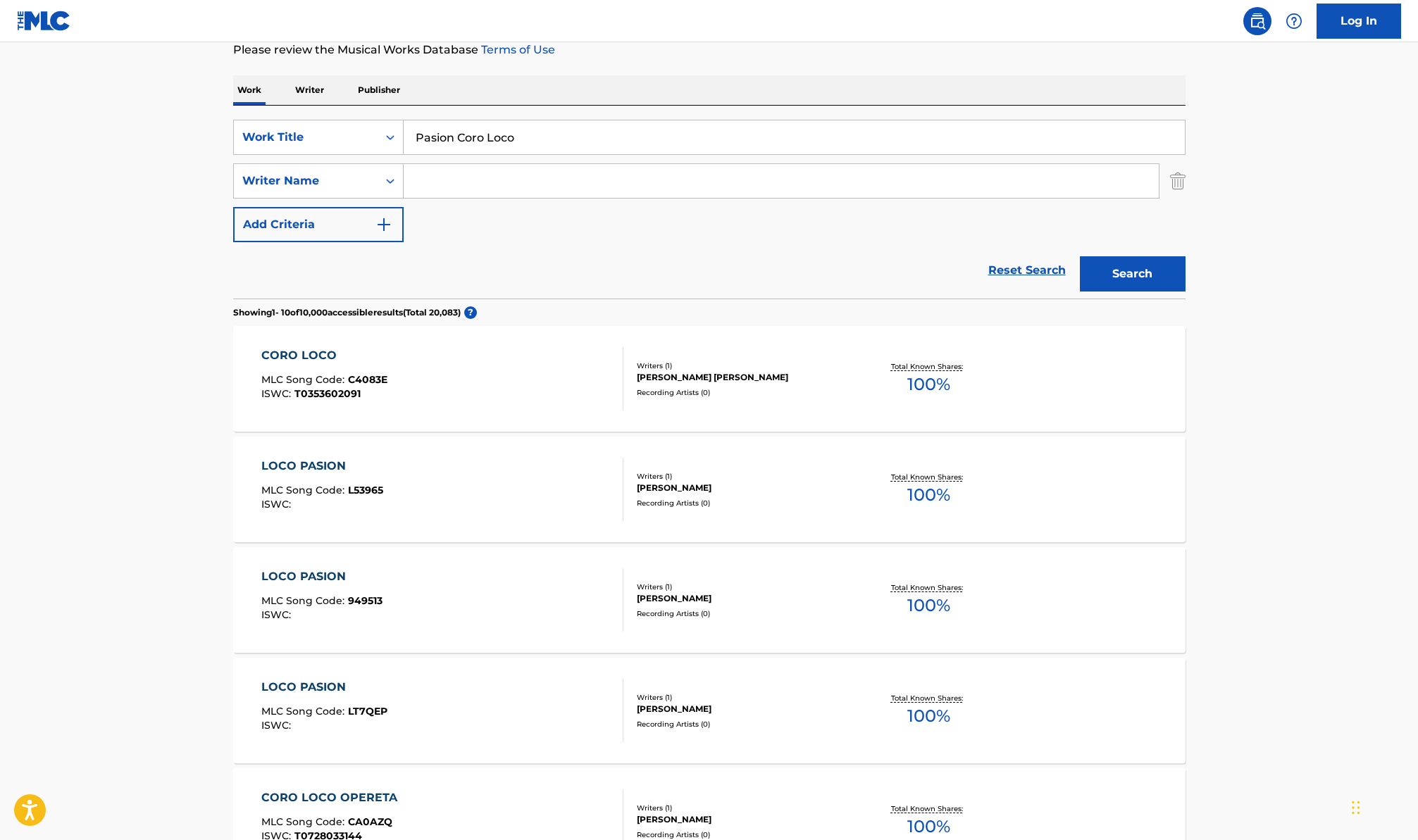
drag, startPoint x: 534, startPoint y: 146, endPoint x: 405, endPoint y: 120, distance: 131.6
click at [406, 121] on input "Pasion Coro Loco" at bounding box center [794, 137] width 781 height 34
paste input "Fiesta En La Casa"
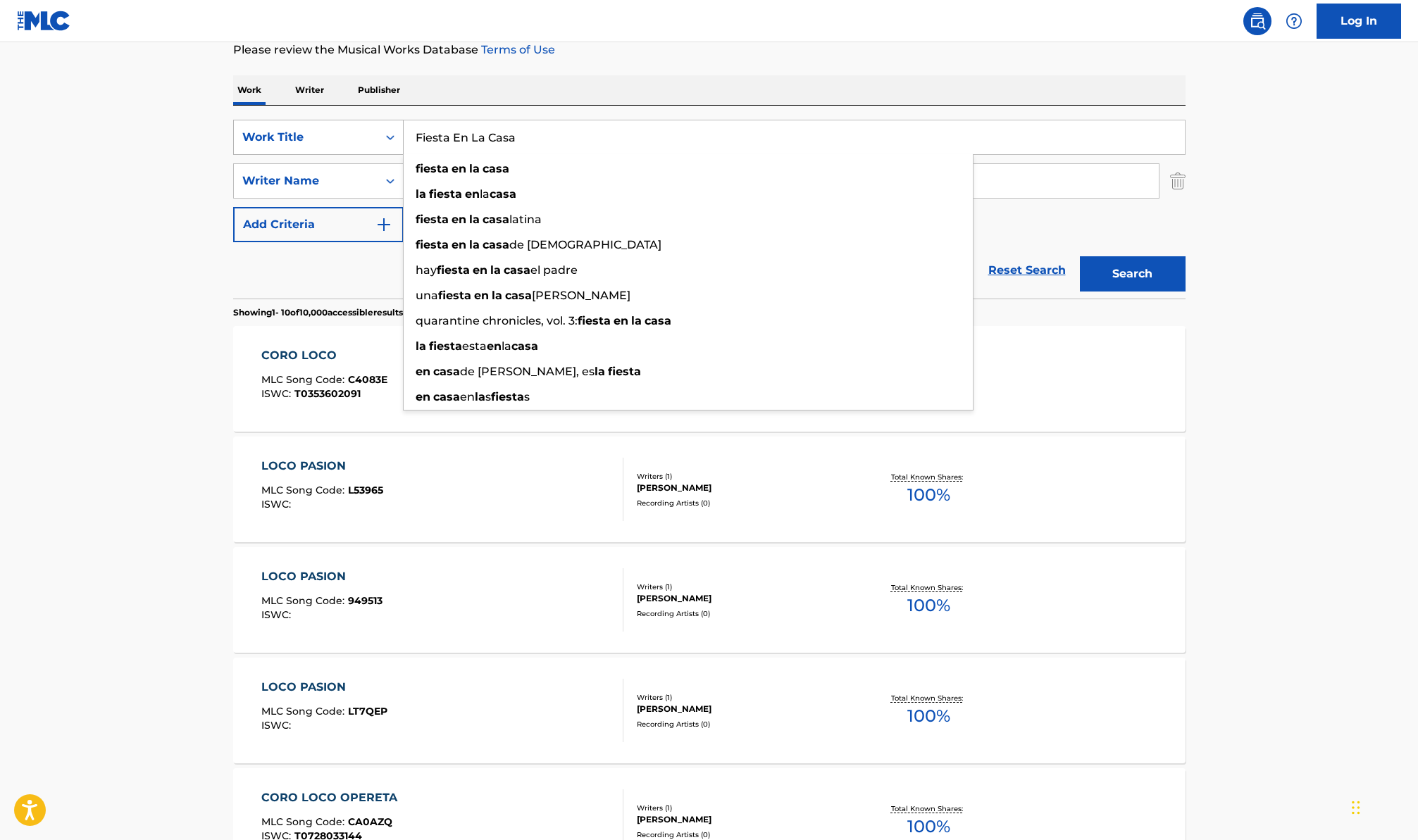
drag, startPoint x: 520, startPoint y: 144, endPoint x: 397, endPoint y: 128, distance: 124.0
click at [437, 134] on input "Fiesta En La Casa" at bounding box center [794, 137] width 781 height 34
click at [117, 292] on main "The MLC Public Work Search The accuracy and completeness of The MLC's data is d…" at bounding box center [709, 677] width 1418 height 1658
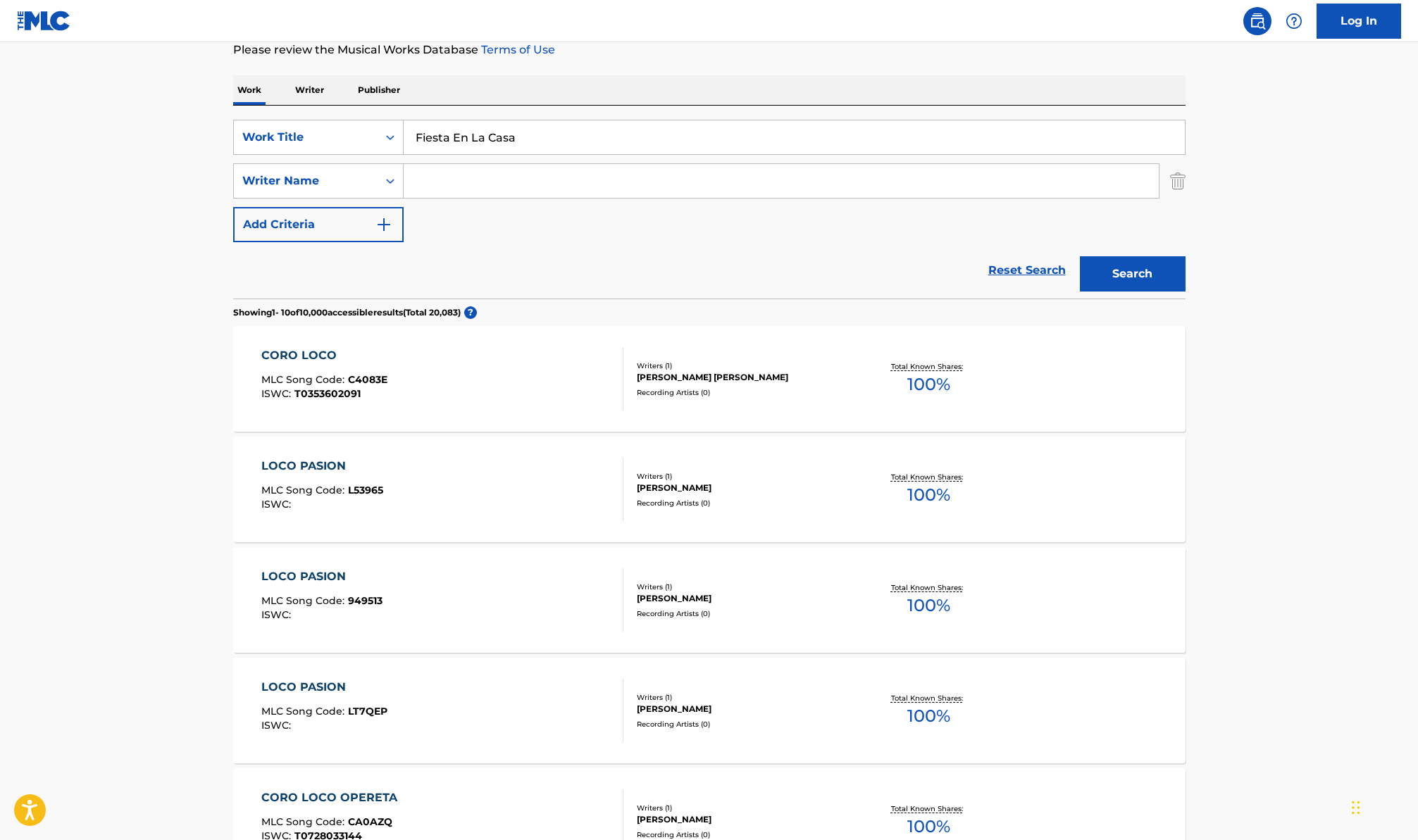
click at [572, 148] on input "Fiesta En La Casa" at bounding box center [794, 137] width 781 height 34
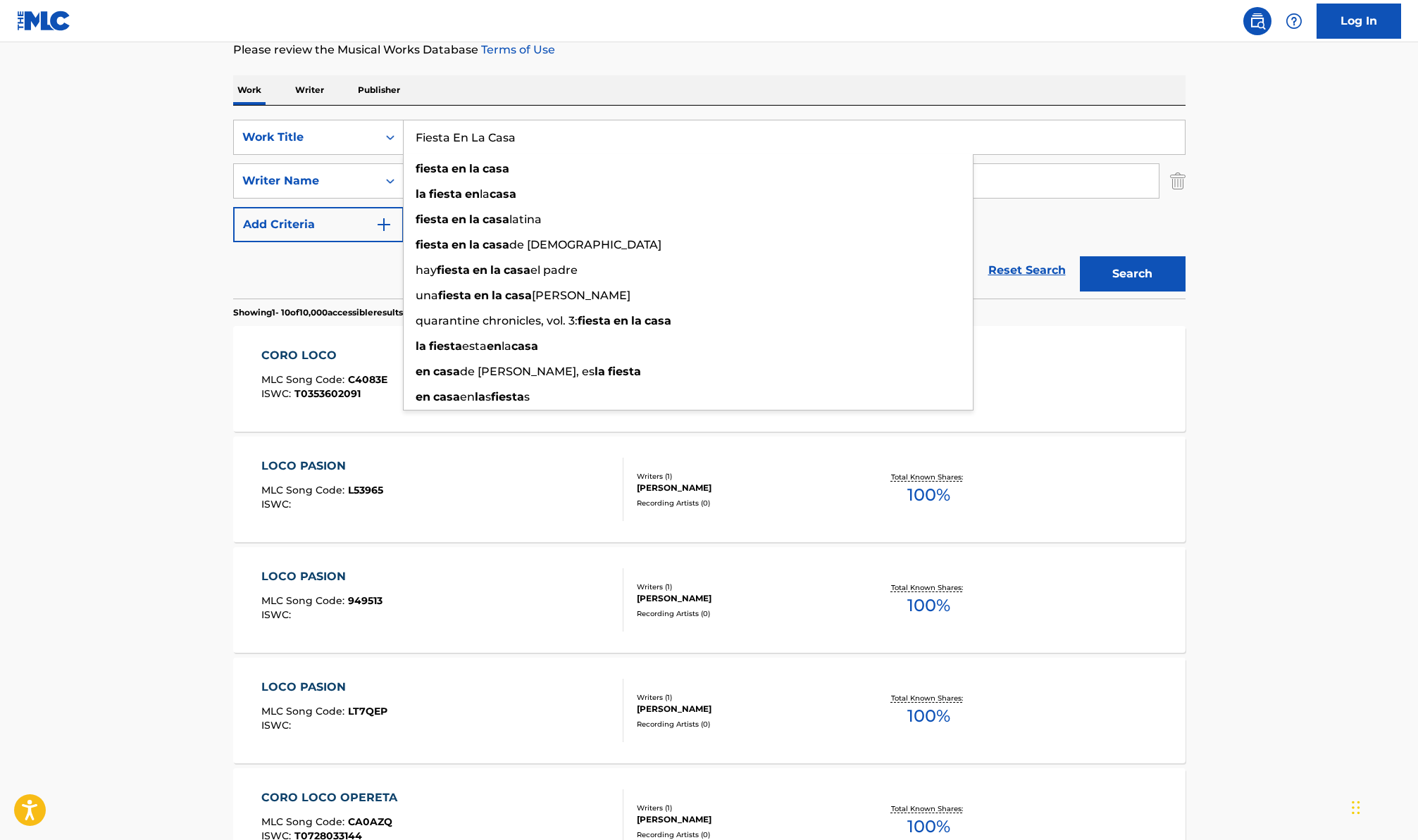
click at [1167, 283] on button "Search" at bounding box center [1133, 273] width 106 height 35
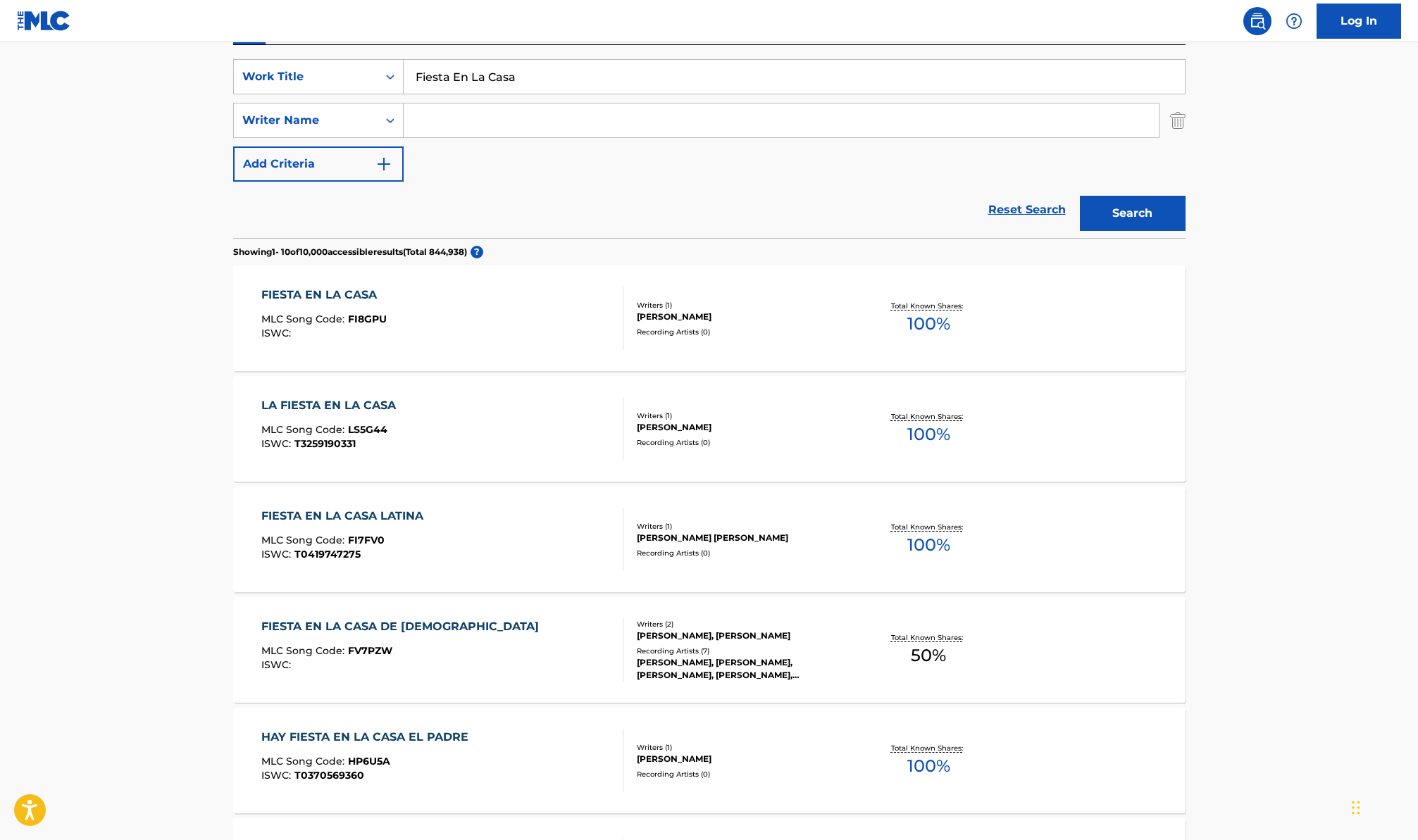
scroll to position [257, 0]
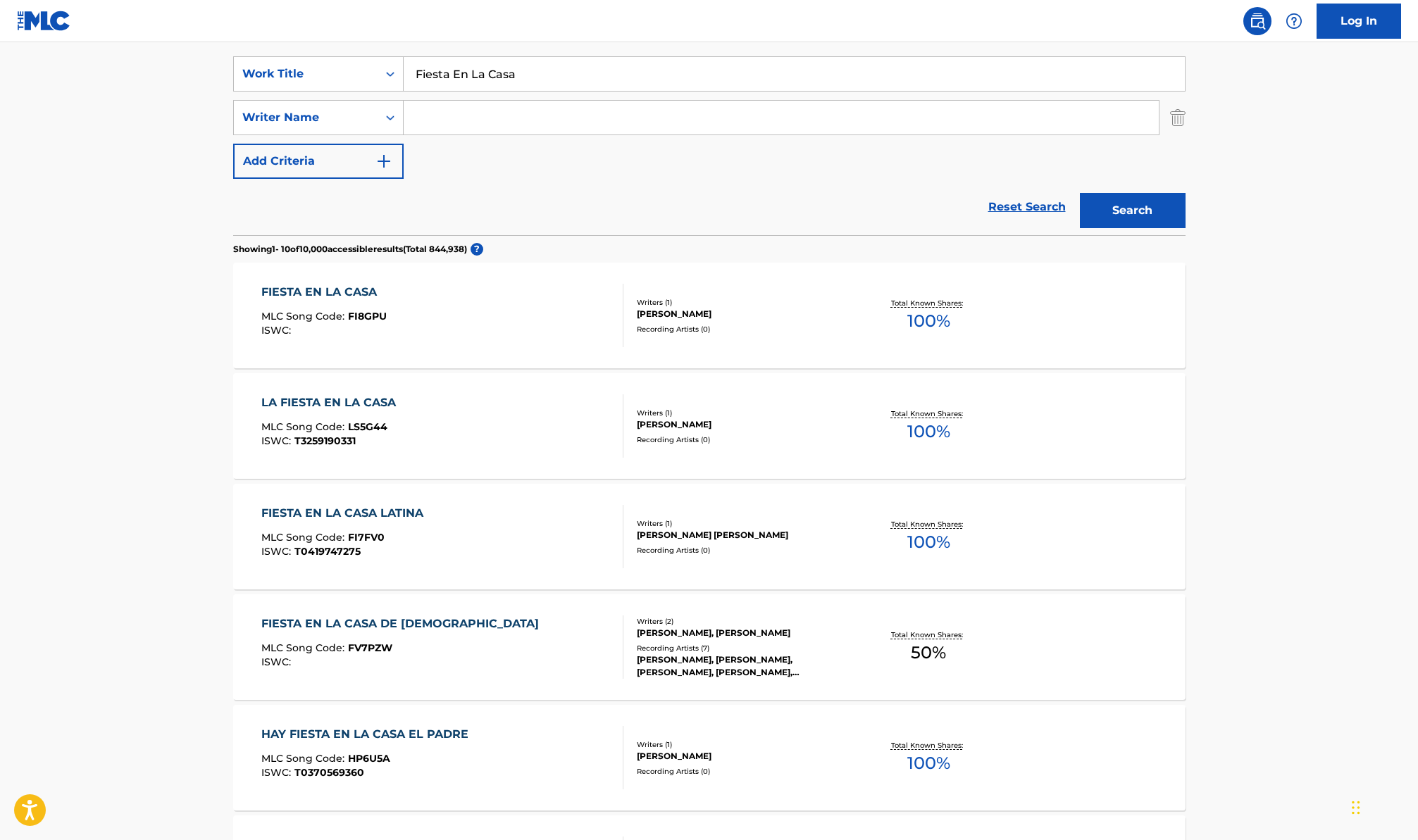
drag, startPoint x: 550, startPoint y: 84, endPoint x: 384, endPoint y: 46, distance: 170.3
click at [384, 46] on div "SearchWithCriteria4175f5cc-a27d-4ea5-a685-3d4e0fd8b782 Work Title Fiesta En La …" at bounding box center [709, 139] width 953 height 193
paste input "Bye Bye"
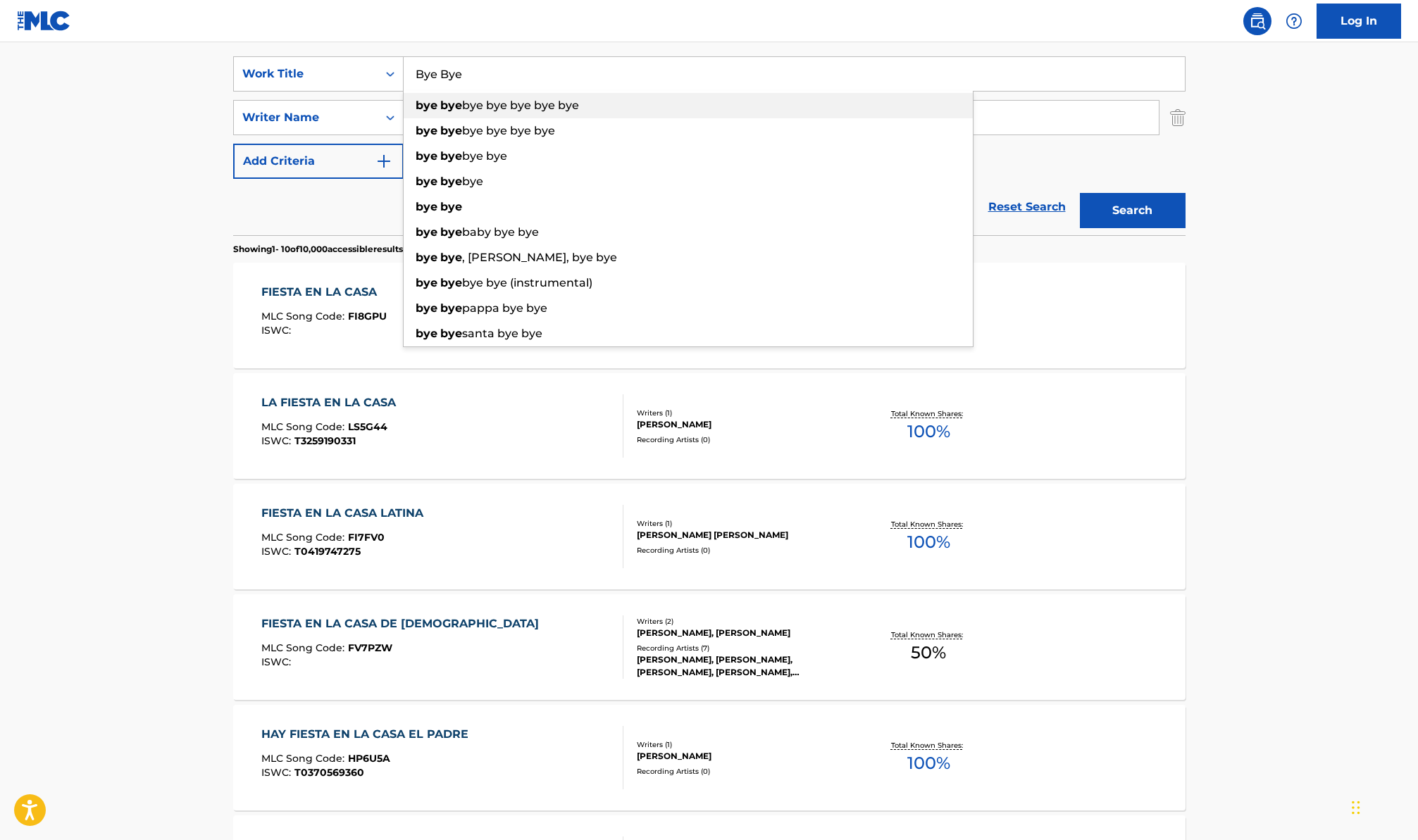
click at [727, 93] on div "bye bye bye bye bye bye bye" at bounding box center [688, 105] width 569 height 25
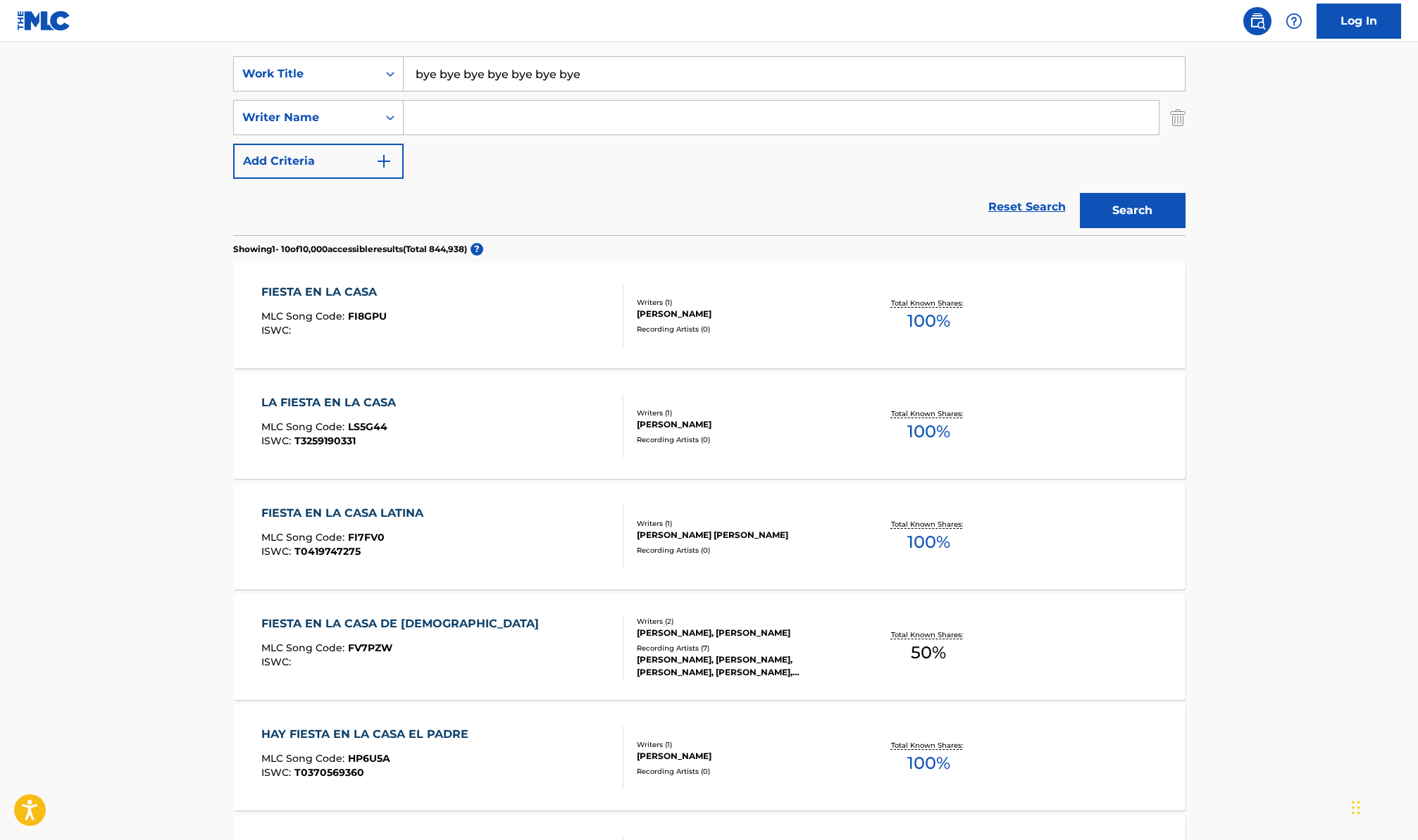
click at [716, 78] on input "bye bye bye bye bye bye bye" at bounding box center [794, 73] width 781 height 34
drag, startPoint x: 689, startPoint y: 77, endPoint x: 333, endPoint y: 77, distance: 356.0
click at [337, 77] on div "SearchWithCriteria4175f5cc-a27d-4ea5-a685-3d4e0fd8b782 Work Title bye bye bye b…" at bounding box center [709, 73] width 953 height 35
paste input "Bye B"
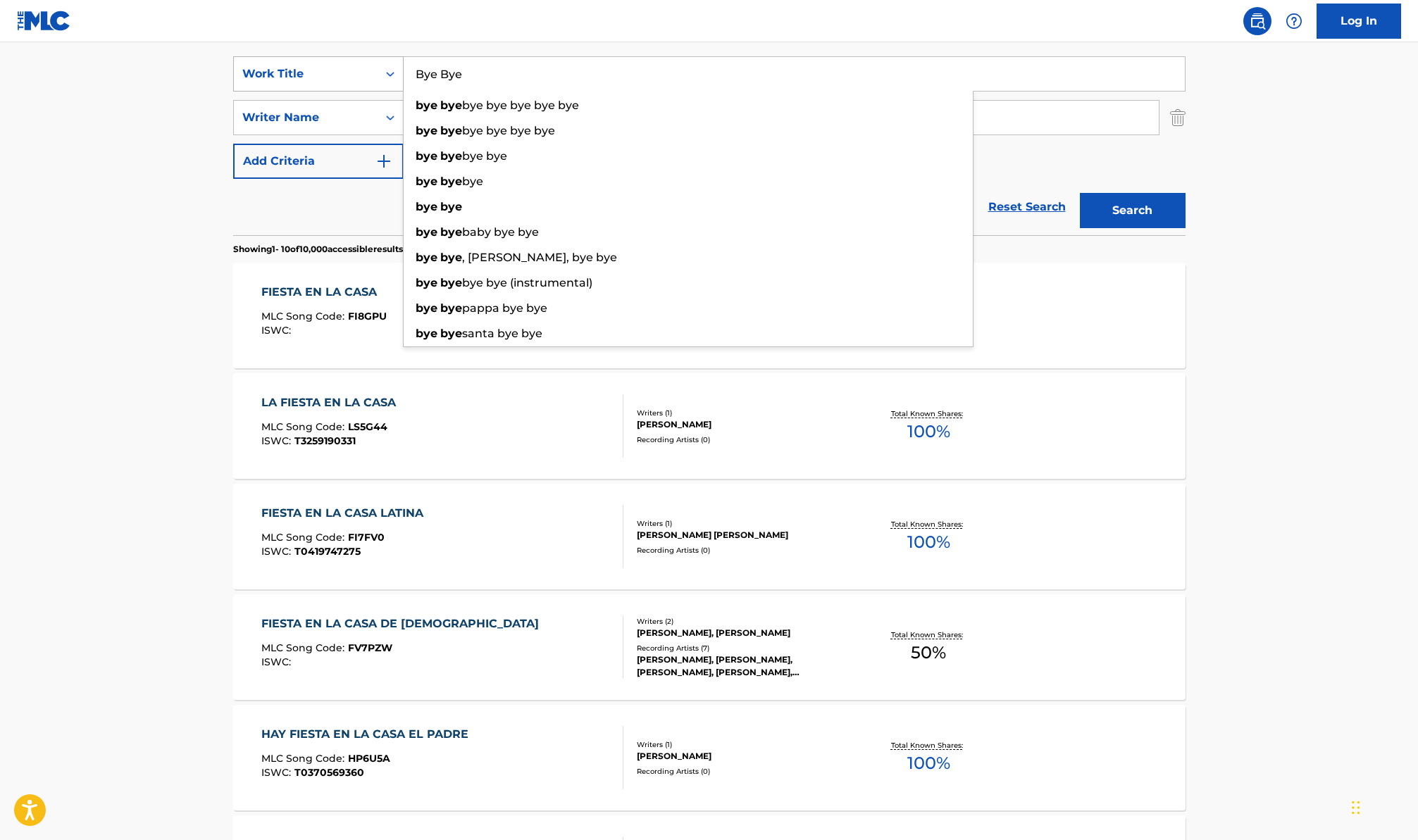
click at [1080, 193] on button "Search" at bounding box center [1133, 210] width 106 height 35
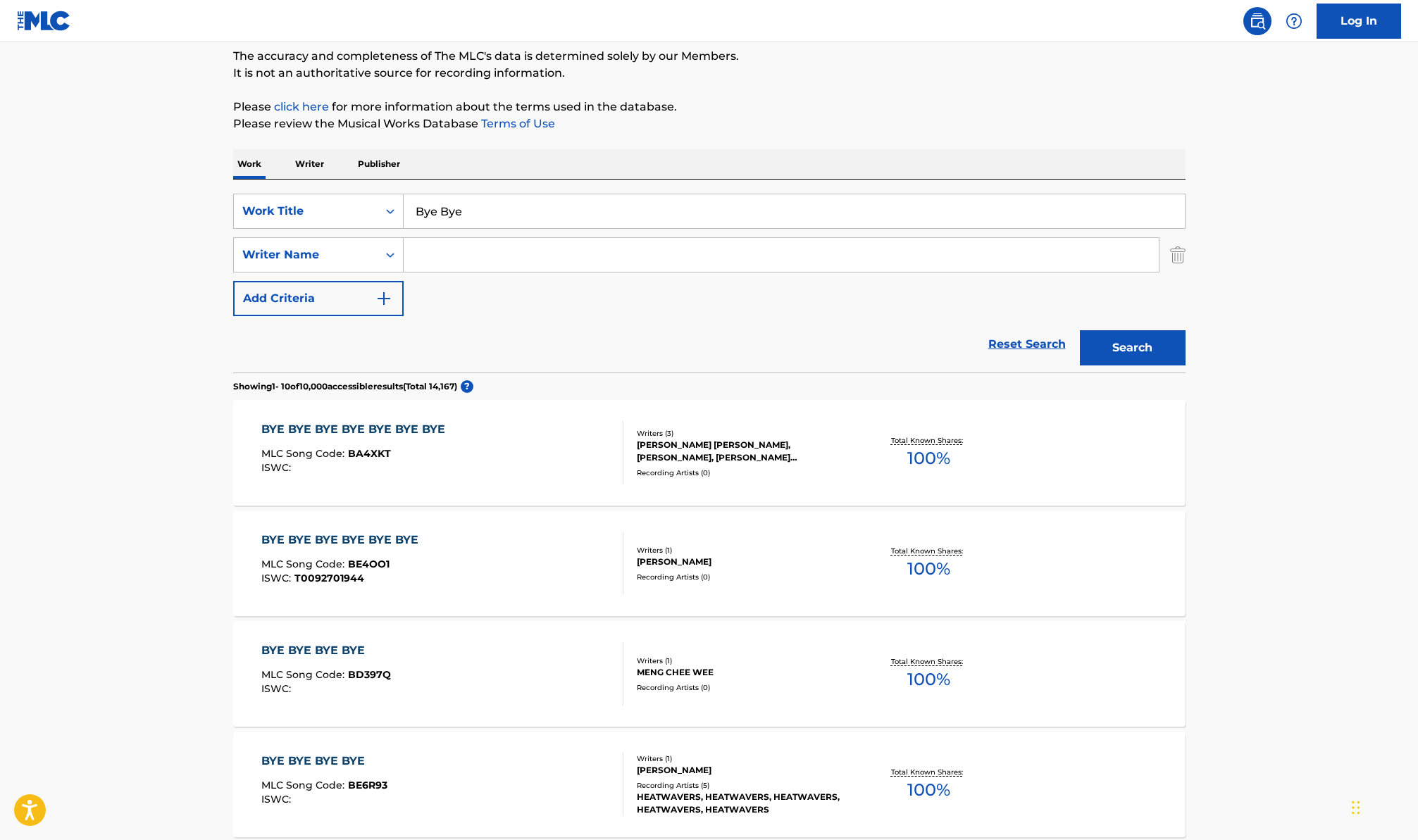
scroll to position [121, 0]
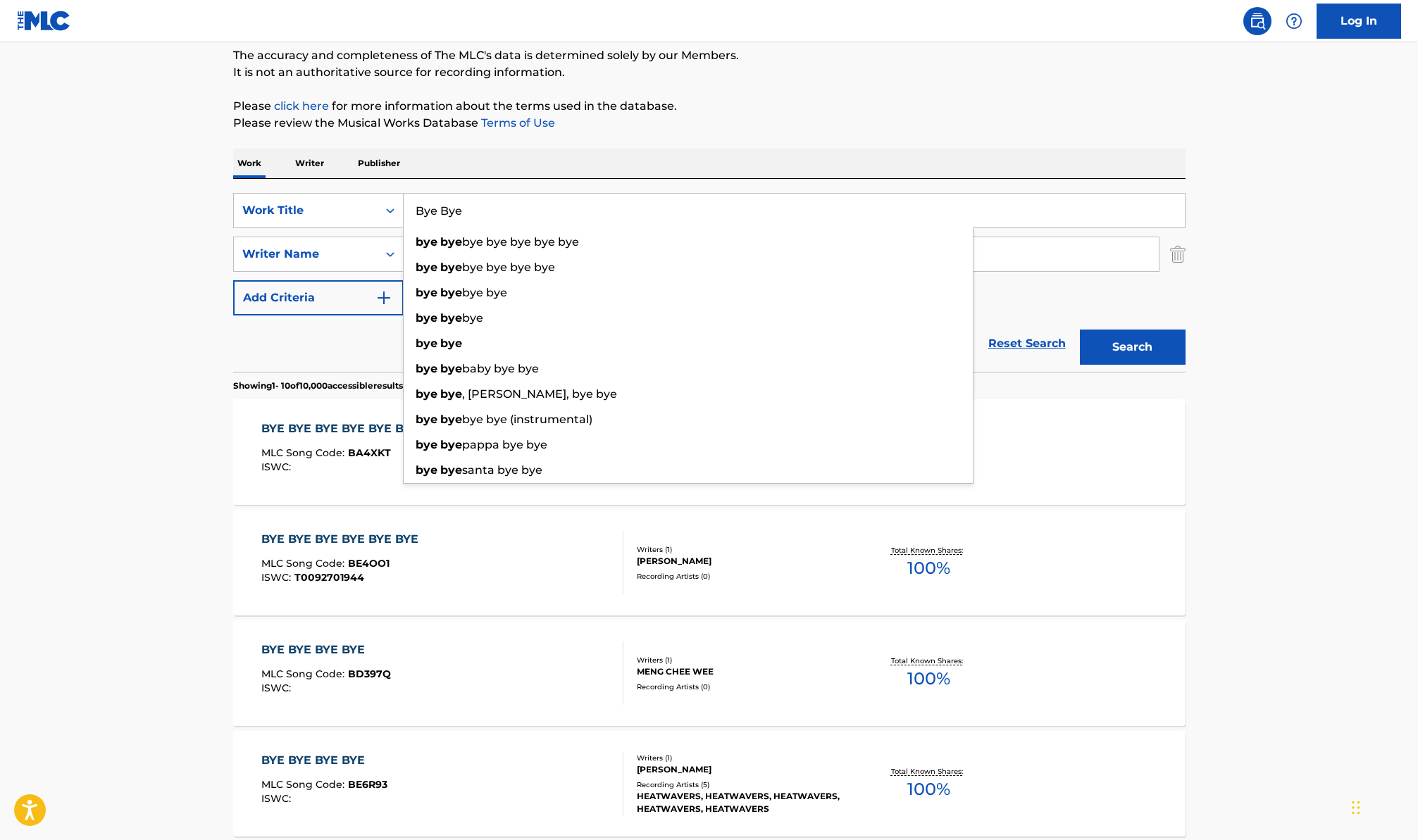
drag, startPoint x: 472, startPoint y: 213, endPoint x: 350, endPoint y: 184, distance: 125.4
click at [350, 184] on div "SearchWithCriteria4175f5cc-a27d-4ea5-a685-3d4e0fd8b782 Work Title Bye Bye bye b…" at bounding box center [709, 276] width 953 height 193
paste input "Nueva Vida"
type input "Nueva Vida"
click at [90, 259] on main "The MLC Public Work Search The accuracy and completeness of The MLC's data is d…" at bounding box center [709, 750] width 1418 height 1658
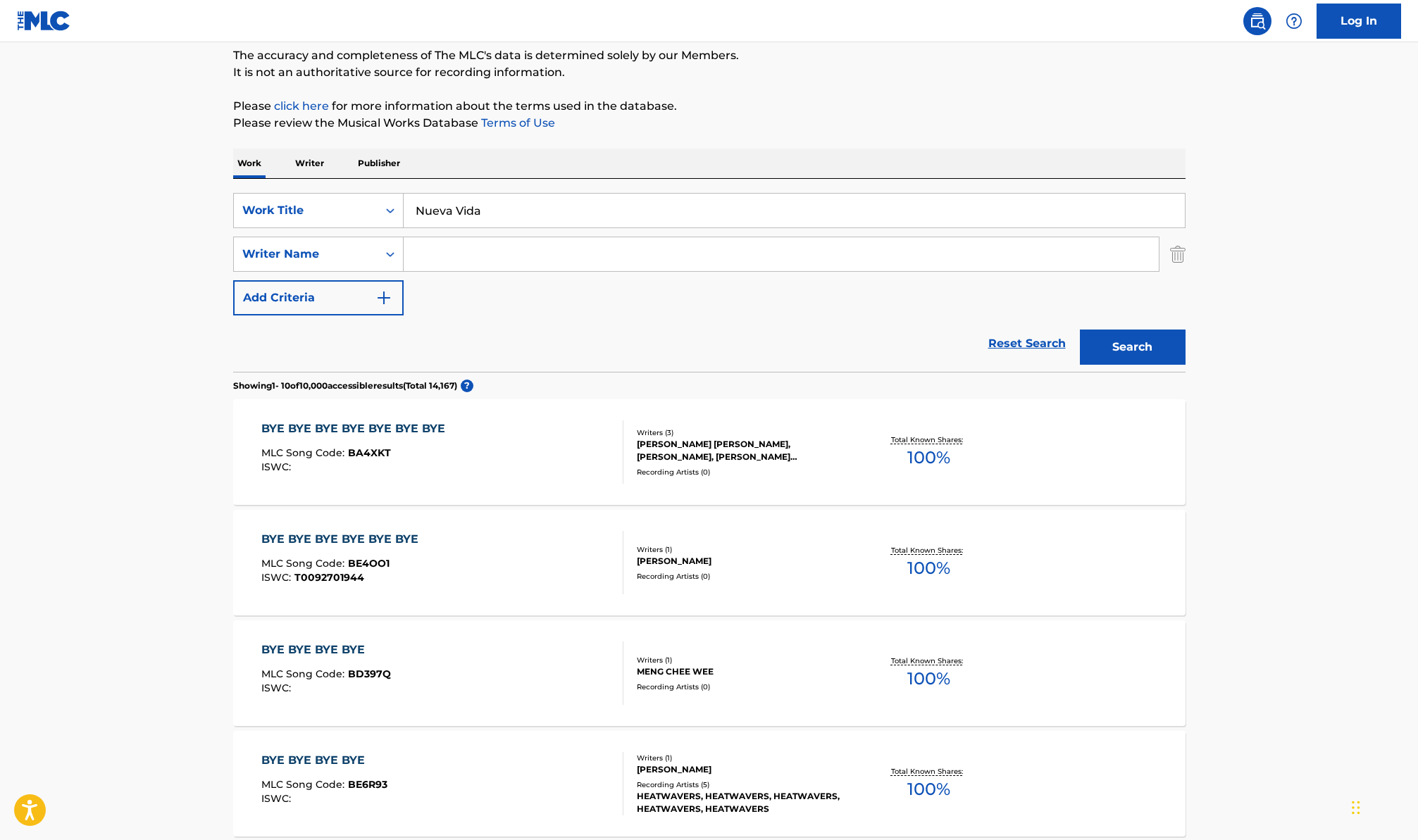
click at [1140, 357] on button "Search" at bounding box center [1133, 346] width 106 height 35
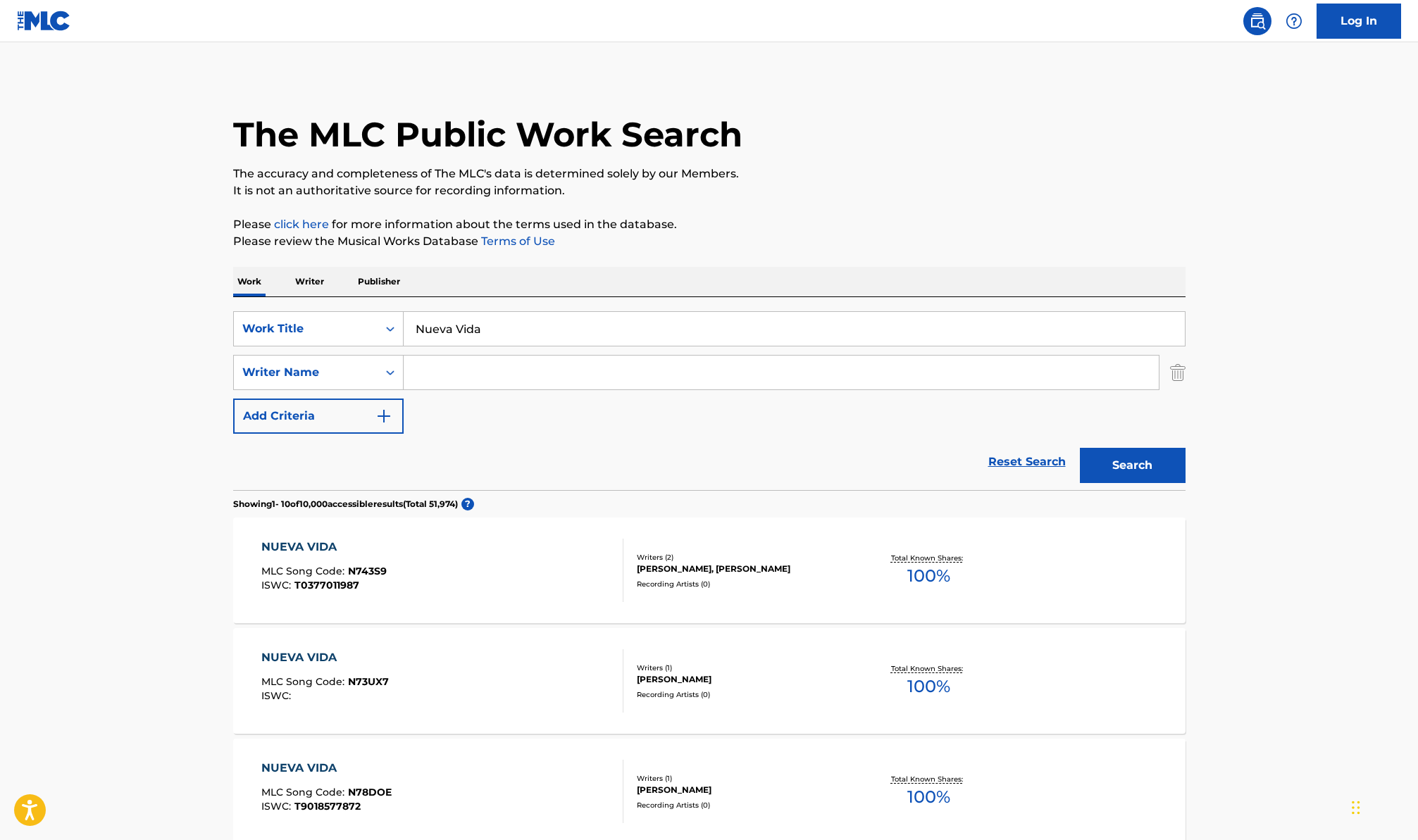
scroll to position [0, 0]
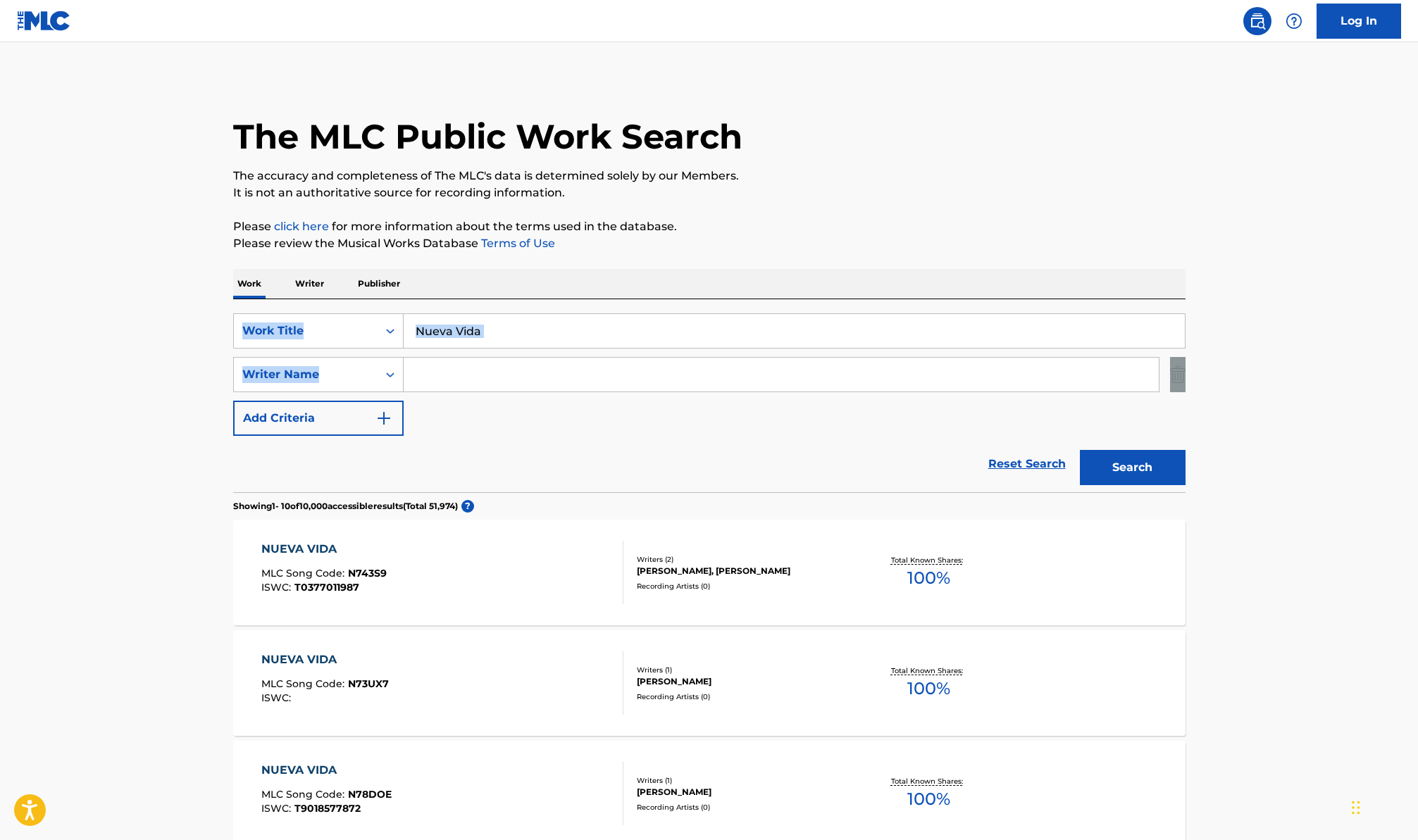
drag, startPoint x: 1417, startPoint y: 293, endPoint x: 1433, endPoint y: 399, distance: 107.2
click at [1417, 399] on html "Accessibility Screen-Reader Guide, Feedback, and Issue Reporting | New window L…" at bounding box center [709, 420] width 1418 height 840
click at [653, 388] on input "Search Form" at bounding box center [781, 374] width 755 height 34
click at [642, 380] on input "Search Form" at bounding box center [781, 374] width 755 height 34
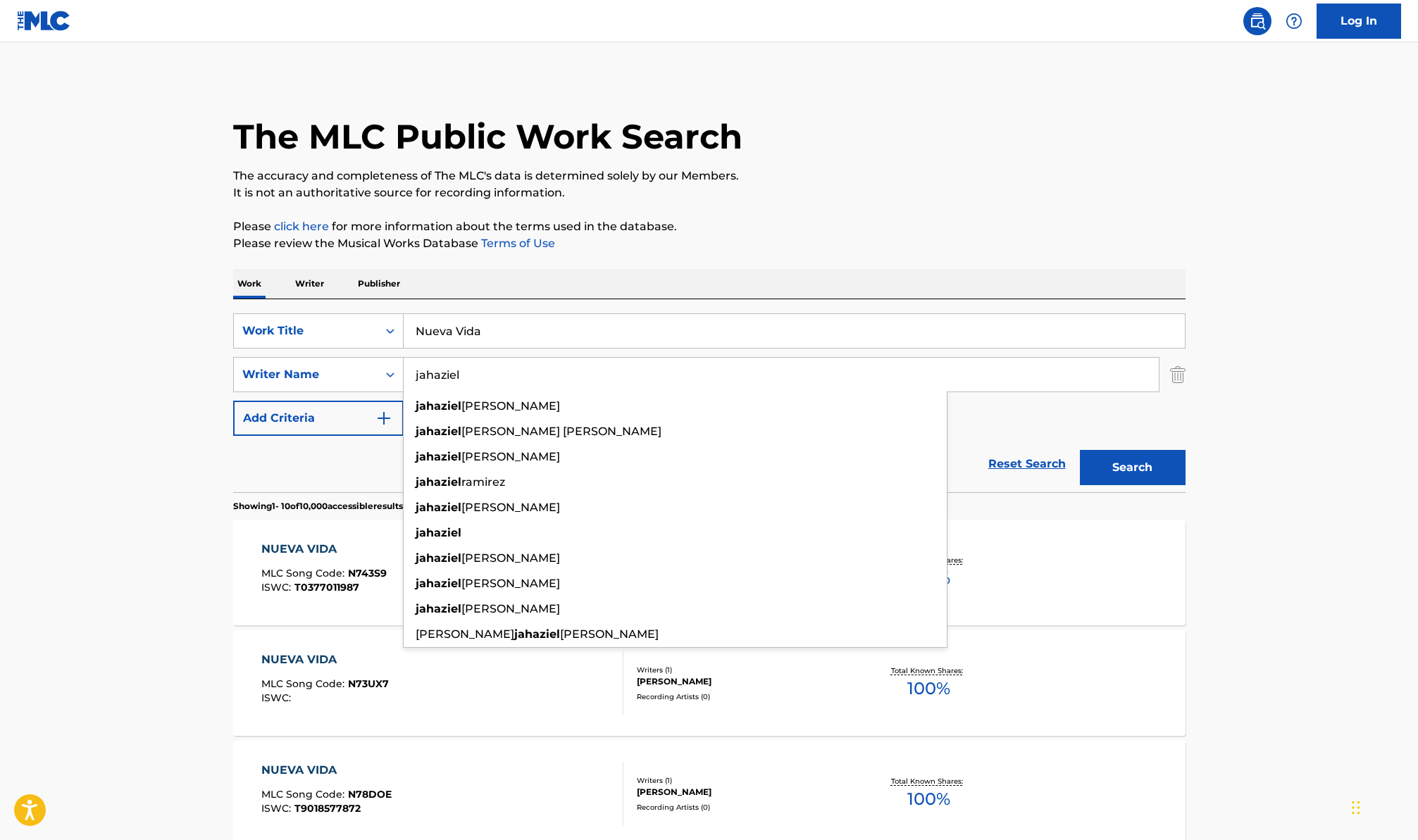
click at [1080, 450] on button "Search" at bounding box center [1133, 467] width 106 height 35
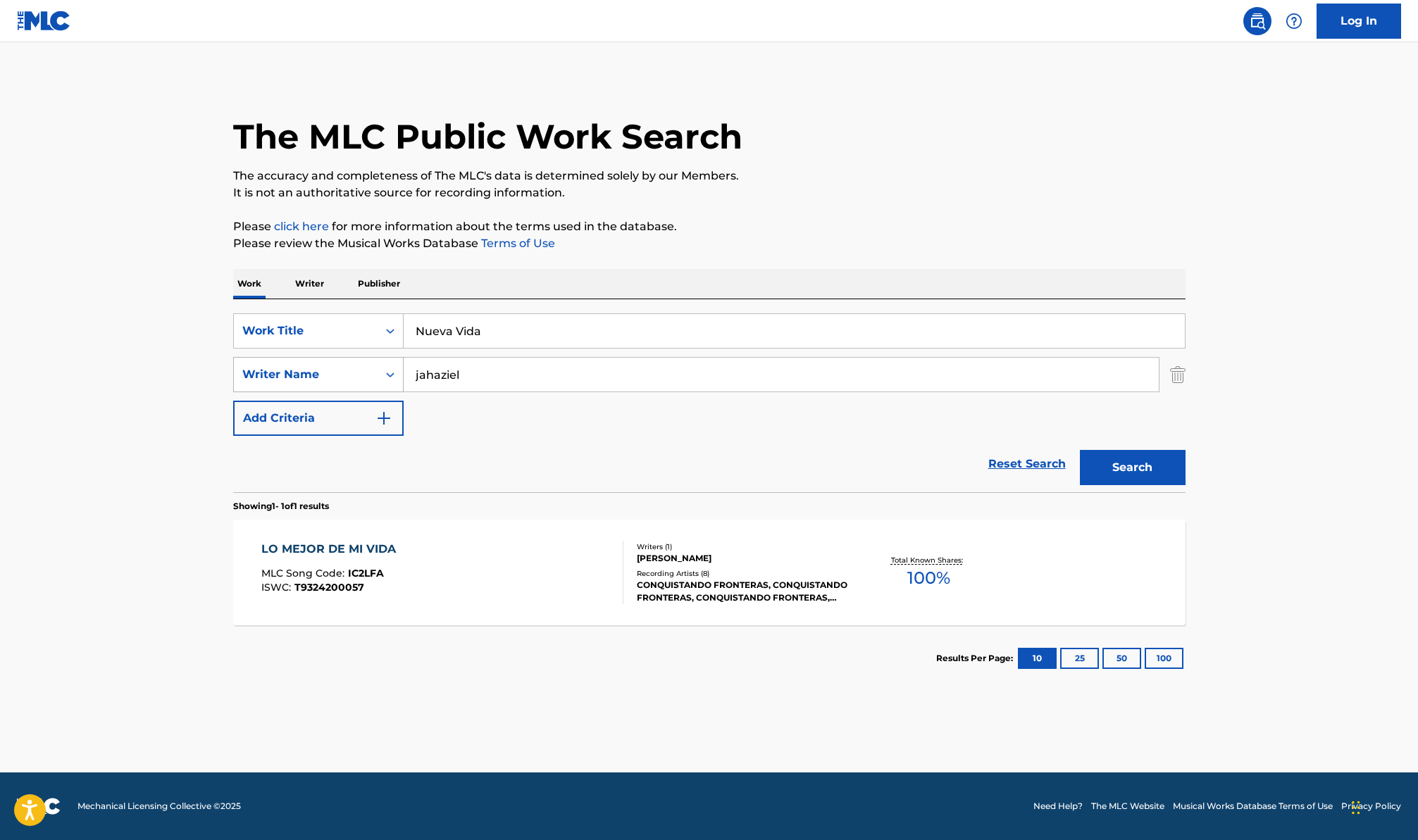
drag, startPoint x: 466, startPoint y: 375, endPoint x: 350, endPoint y: 367, distance: 116.3
click at [350, 368] on div "SearchWithCriteriabbc882ba-bb1d-4059-bbfd-3ec5836f2ae9 Writer Name jahaziel" at bounding box center [709, 374] width 953 height 35
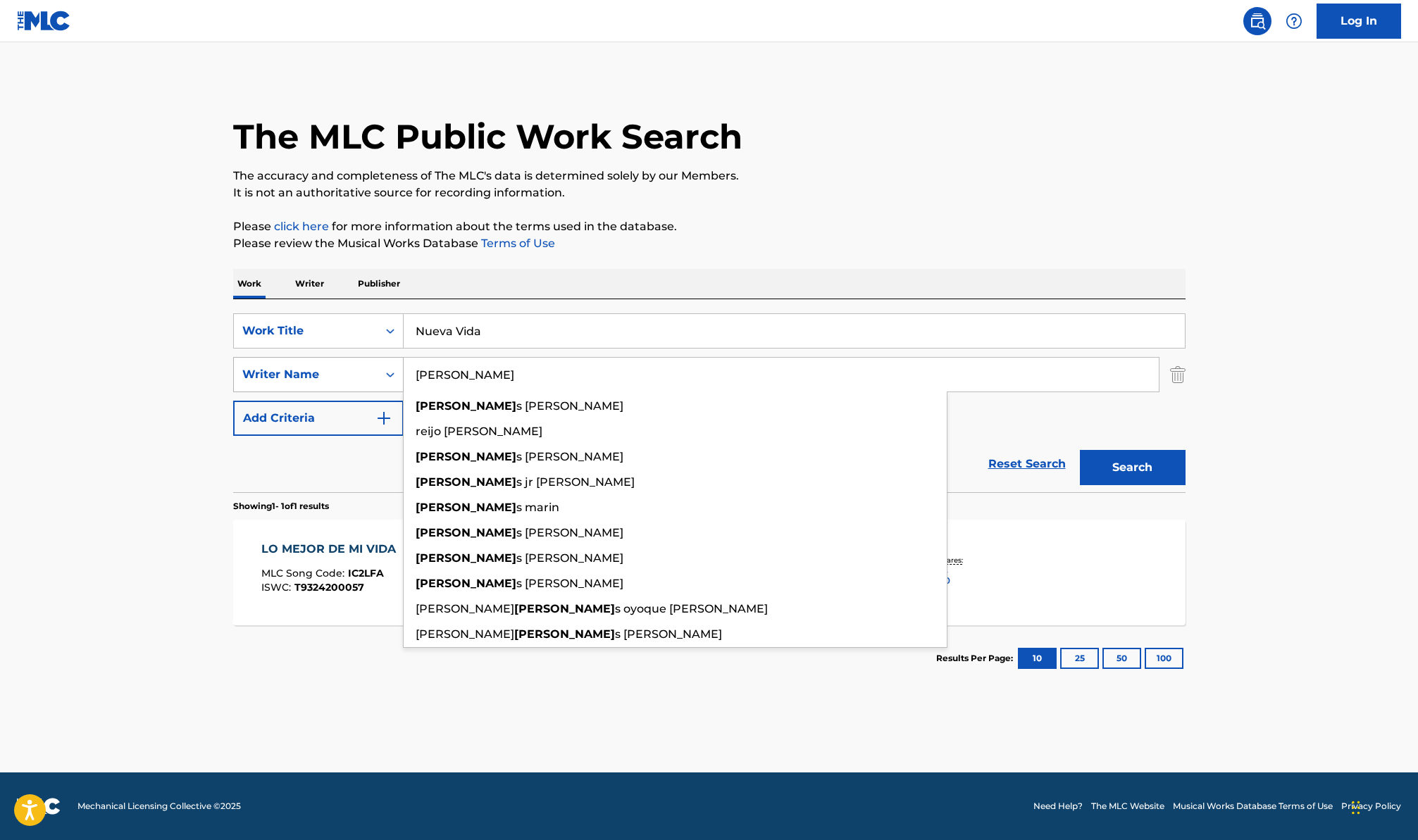
type input "moises"
click at [1080, 450] on button "Search" at bounding box center [1133, 467] width 106 height 35
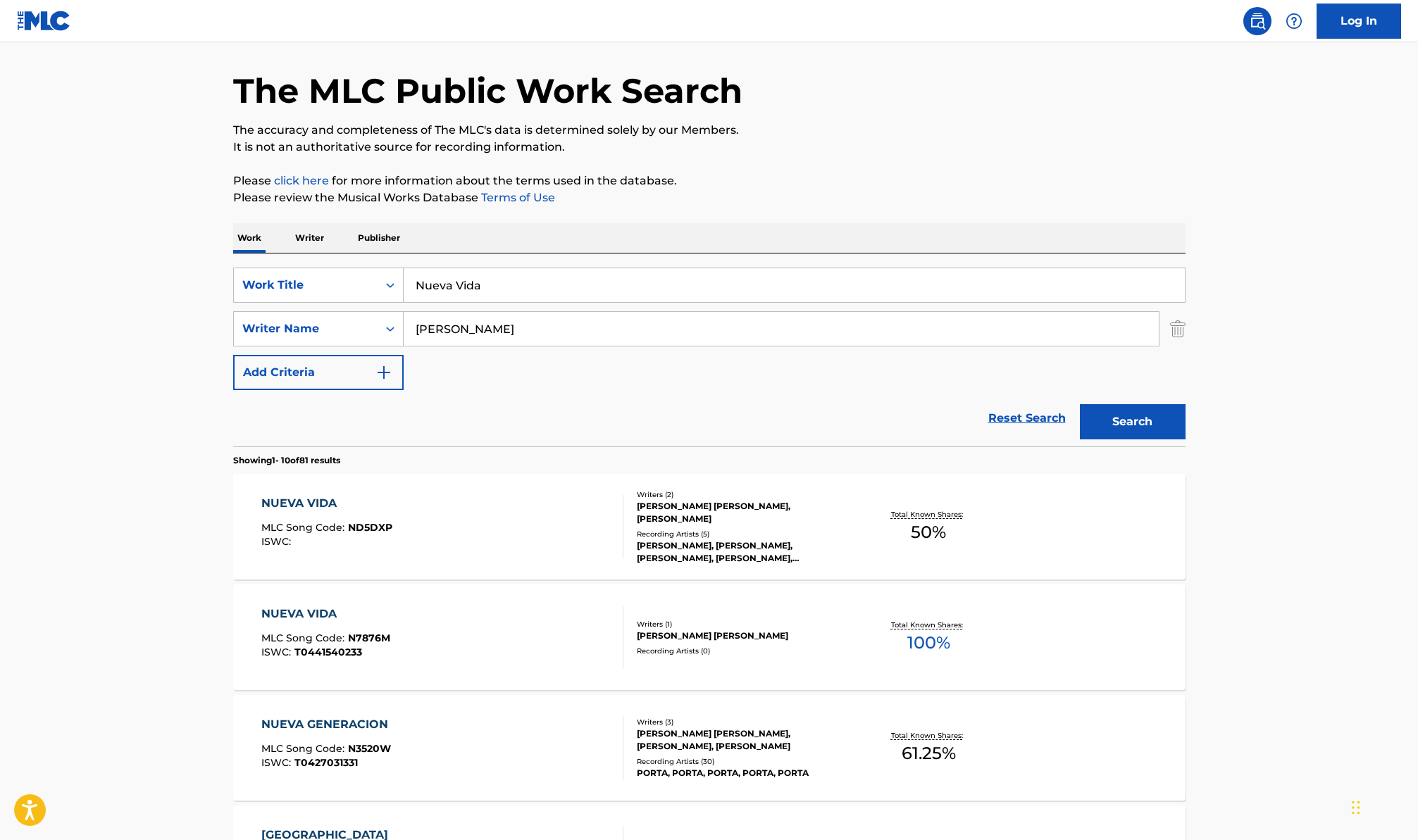
scroll to position [22, 0]
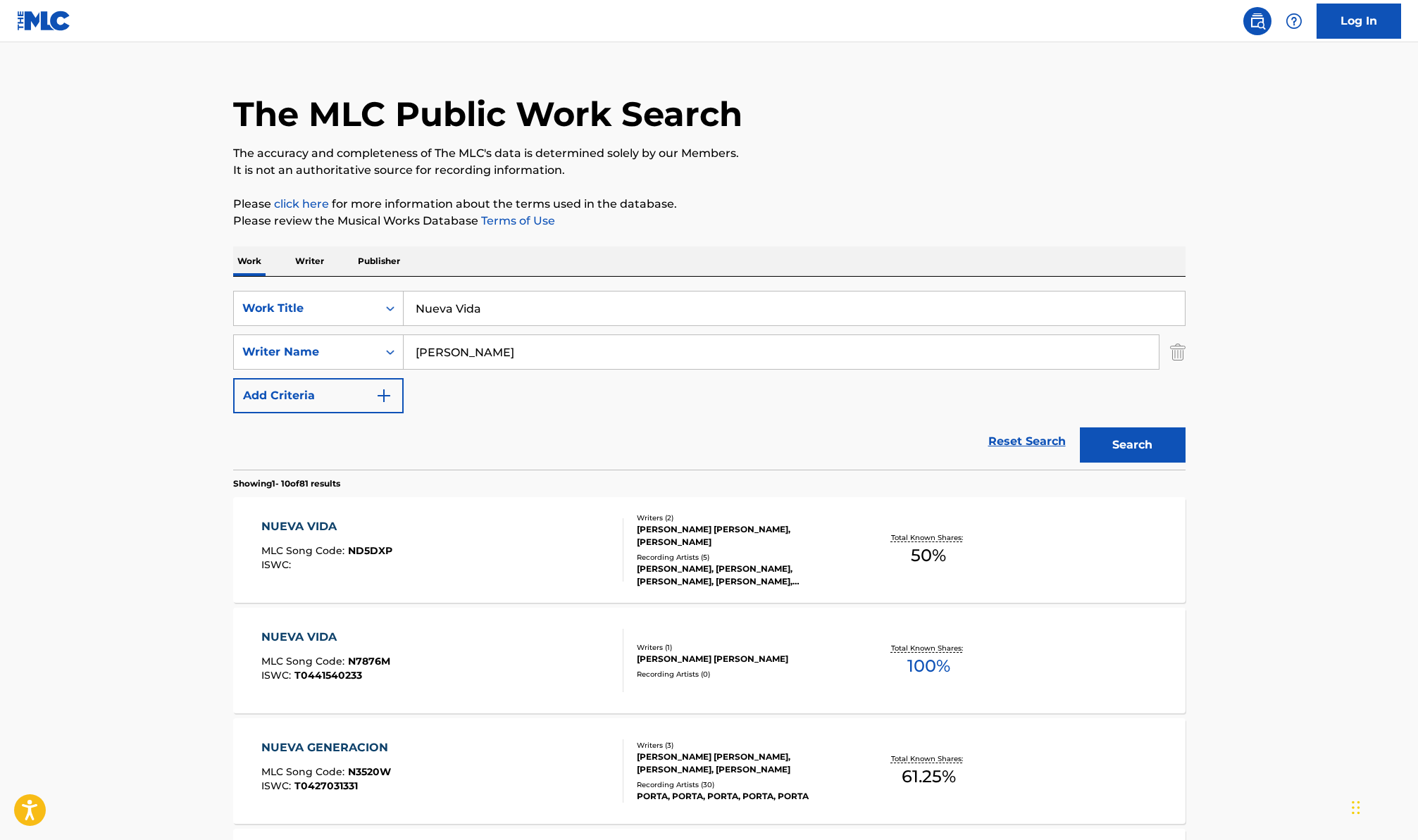
drag, startPoint x: 484, startPoint y: 357, endPoint x: 381, endPoint y: 329, distance: 106.7
click at [381, 329] on div "SearchWithCriteria4175f5cc-a27d-4ea5-a685-3d4e0fd8b782 Work Title Nueva Vida Se…" at bounding box center [709, 352] width 953 height 122
drag, startPoint x: 492, startPoint y: 315, endPoint x: 345, endPoint y: 283, distance: 150.4
click at [350, 283] on div "SearchWithCriteria4175f5cc-a27d-4ea5-a685-3d4e0fd8b782 Work Title Nueva Vida Se…" at bounding box center [709, 373] width 953 height 193
paste input "Me Desbordare"
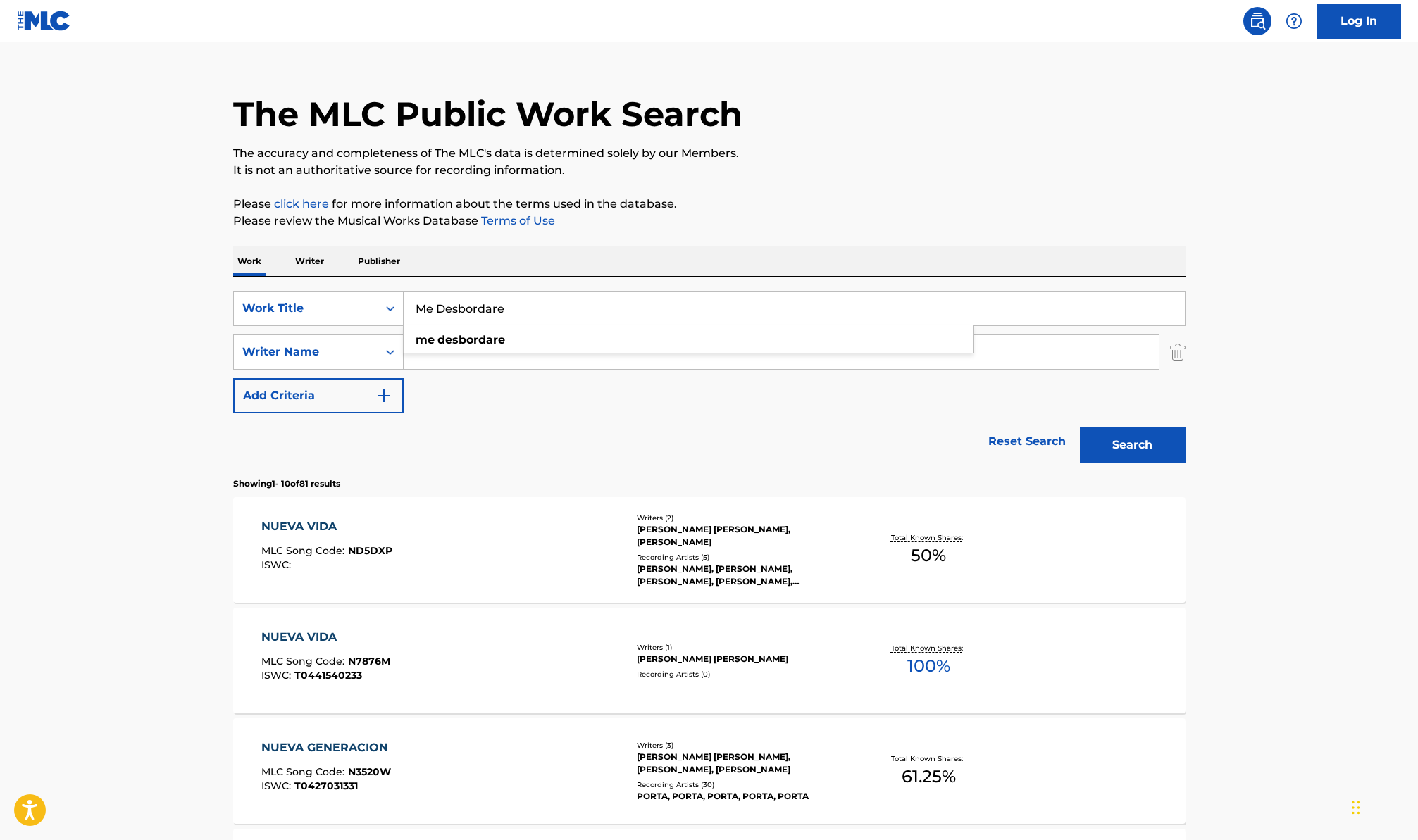
click at [1080, 427] on button "Search" at bounding box center [1133, 445] width 106 height 35
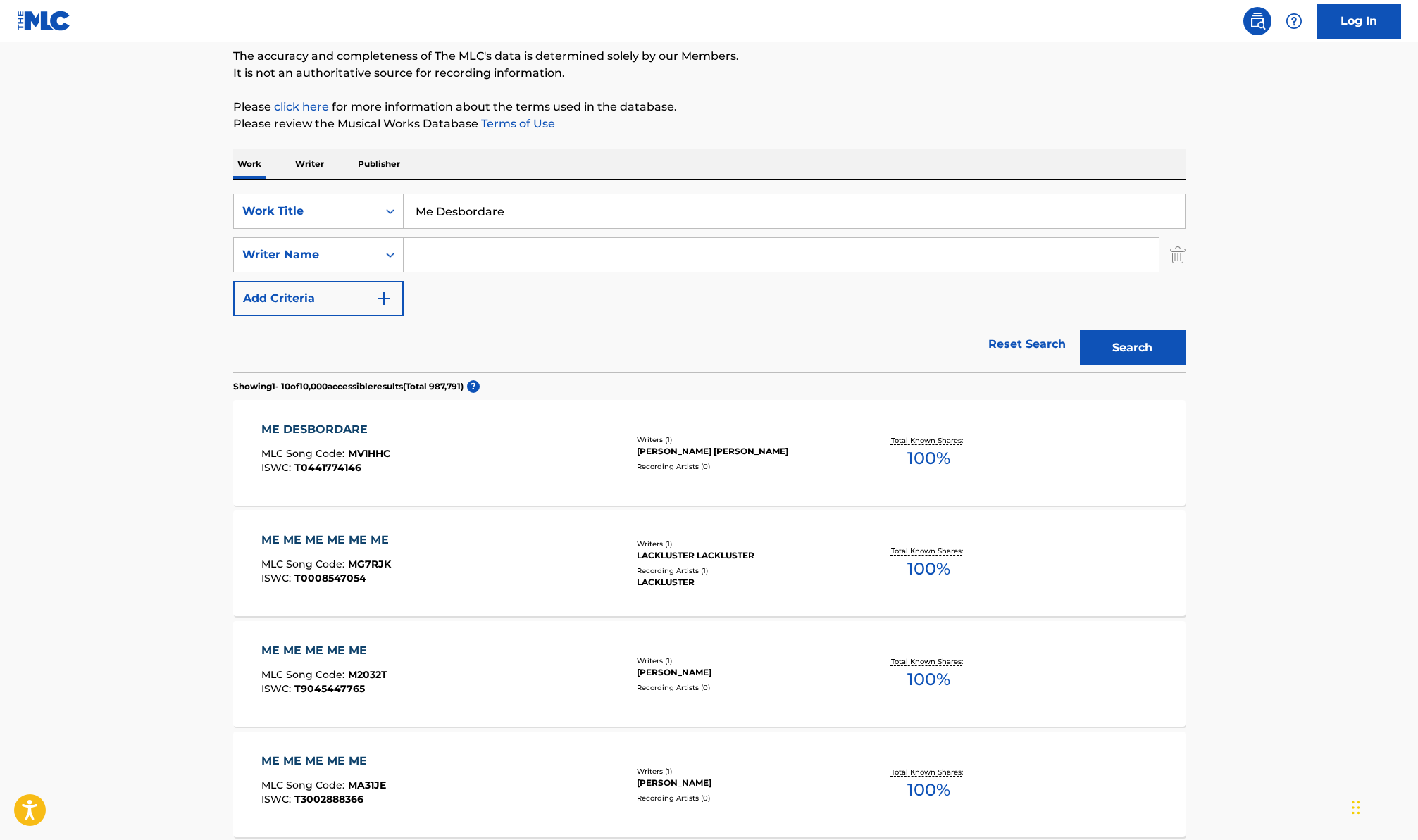
scroll to position [239, 0]
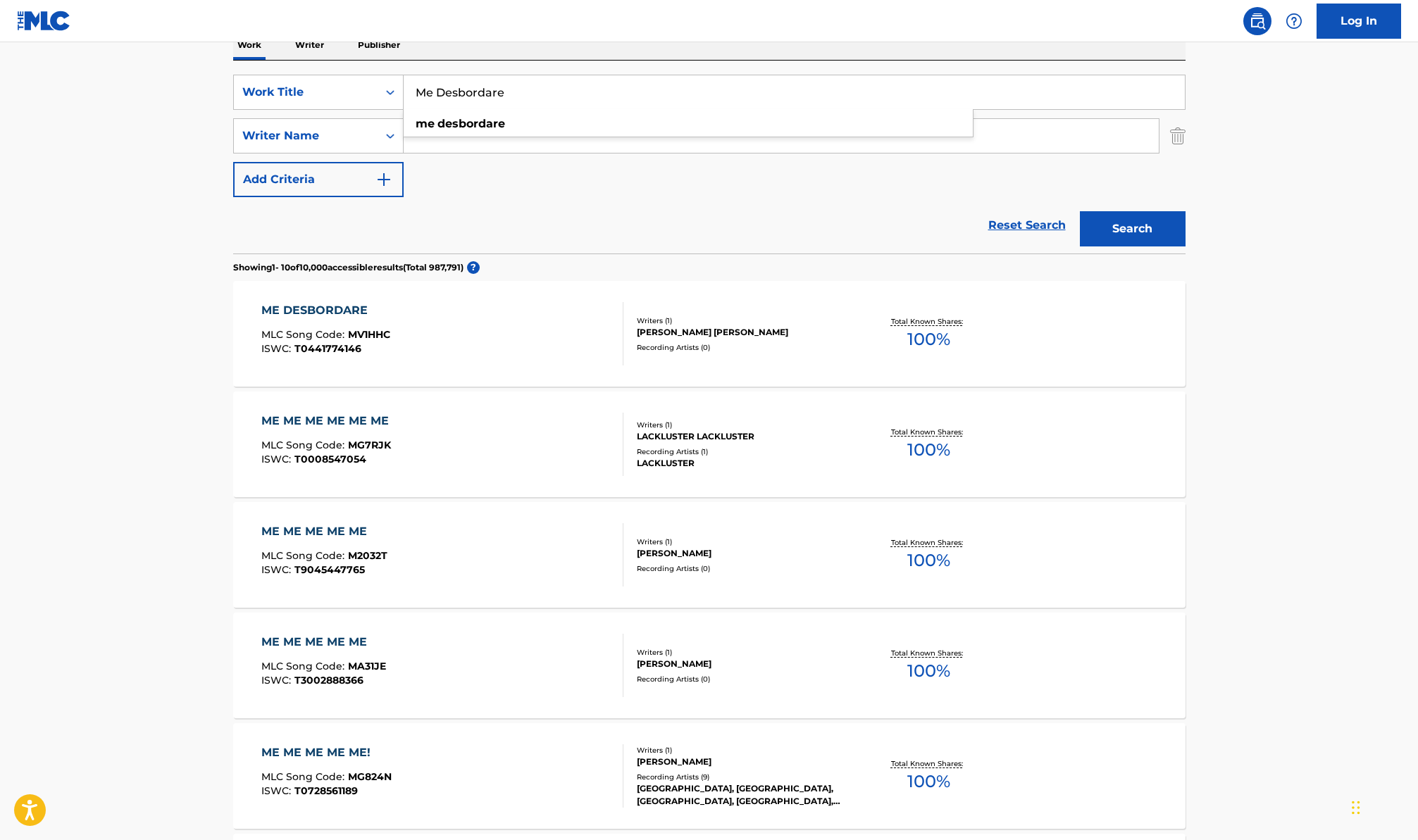
drag, startPoint x: 508, startPoint y: 96, endPoint x: 361, endPoint y: 61, distance: 151.1
click at [361, 61] on div "SearchWithCriteria4175f5cc-a27d-4ea5-a685-3d4e0fd8b782 Work Title Me Desbordare…" at bounding box center [709, 157] width 953 height 193
paste input "lodia"
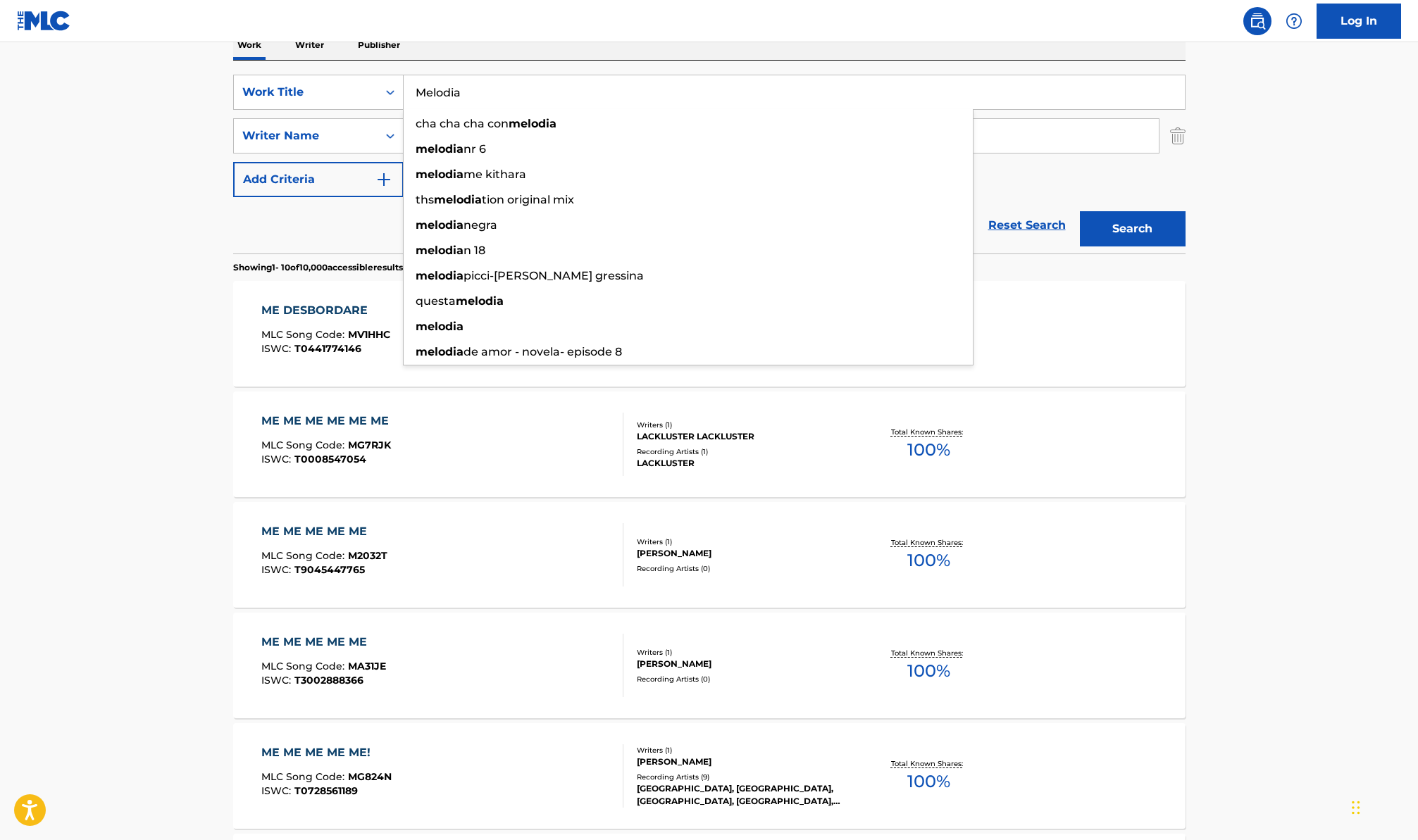
click at [1080, 211] on button "Search" at bounding box center [1133, 228] width 106 height 35
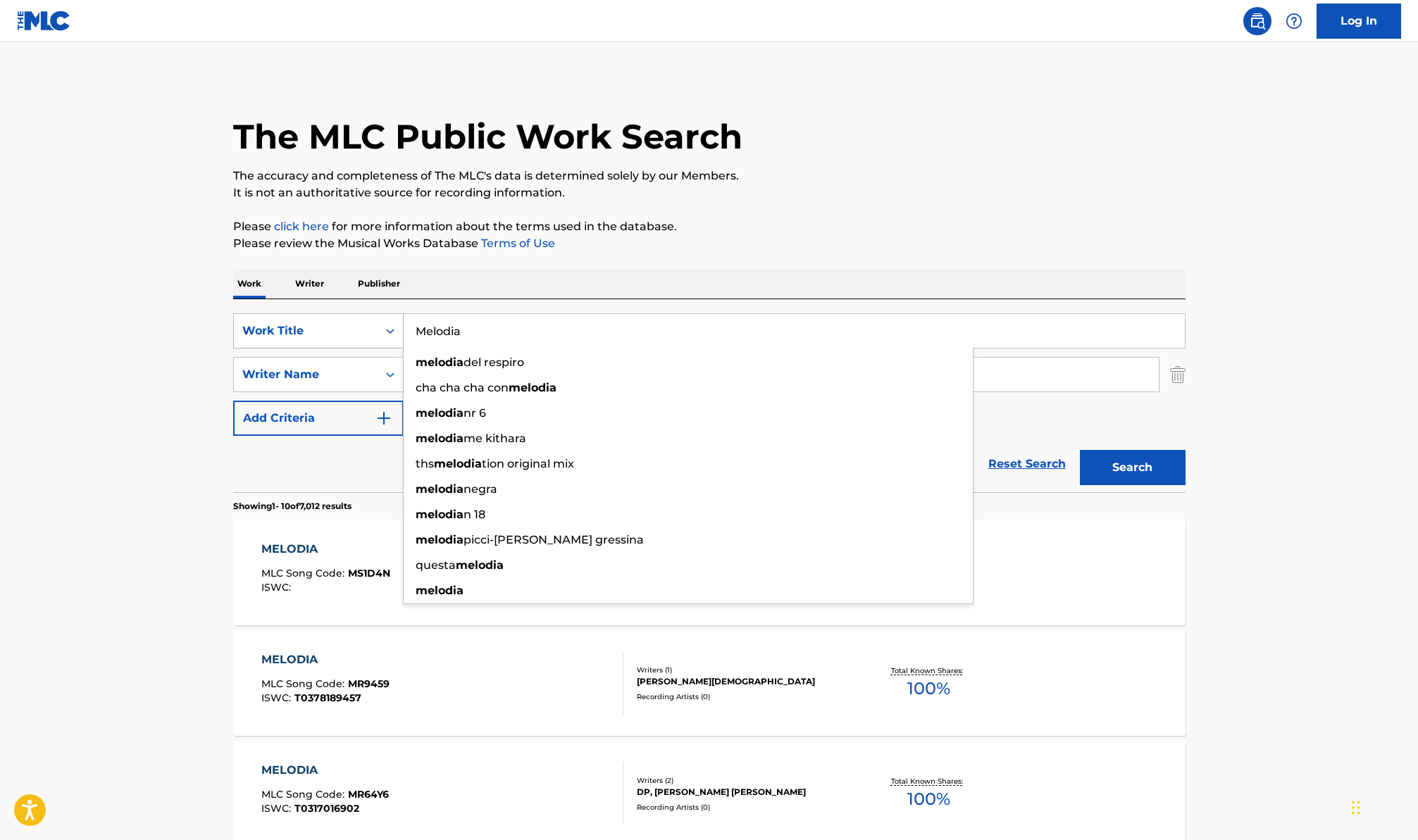
drag, startPoint x: 441, startPoint y: 327, endPoint x: 384, endPoint y: 315, distance: 58.2
click at [386, 316] on div "SearchWithCriteria4175f5cc-a27d-4ea5-a685-3d4e0fd8b782 Work Title Melodia melod…" at bounding box center [709, 331] width 953 height 35
paste input "Creo En Ti"
click at [1080, 450] on button "Search" at bounding box center [1133, 467] width 106 height 35
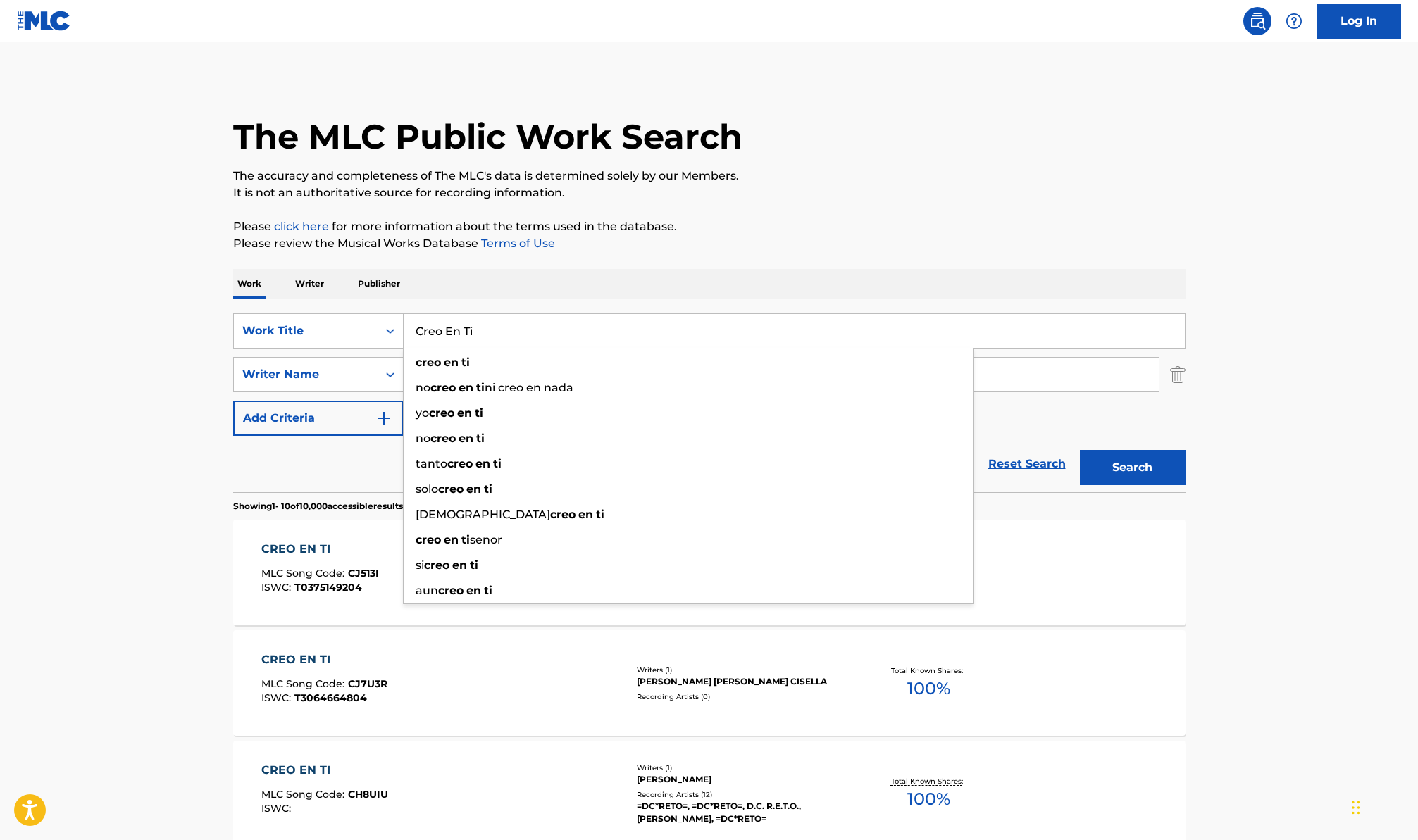
drag, startPoint x: 491, startPoint y: 331, endPoint x: 357, endPoint y: 303, distance: 136.9
click at [357, 303] on div "SearchWithCriteria4175f5cc-a27d-4ea5-a685-3d4e0fd8b782 Work Title Creo En Ti cr…" at bounding box center [709, 395] width 953 height 193
paste input "Fuerte Soy"
click at [1080, 450] on button "Search" at bounding box center [1133, 467] width 106 height 35
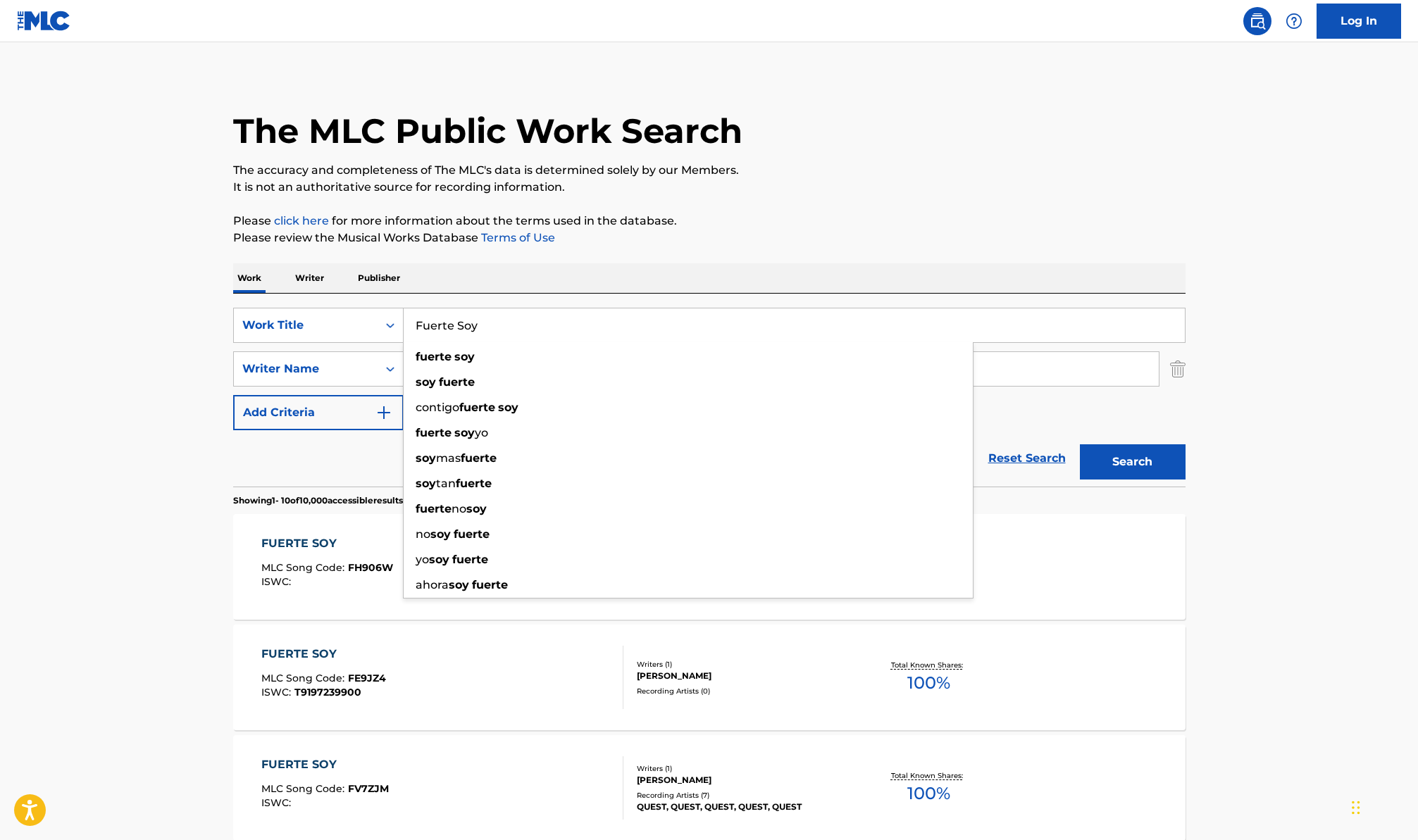
scroll to position [9, 0]
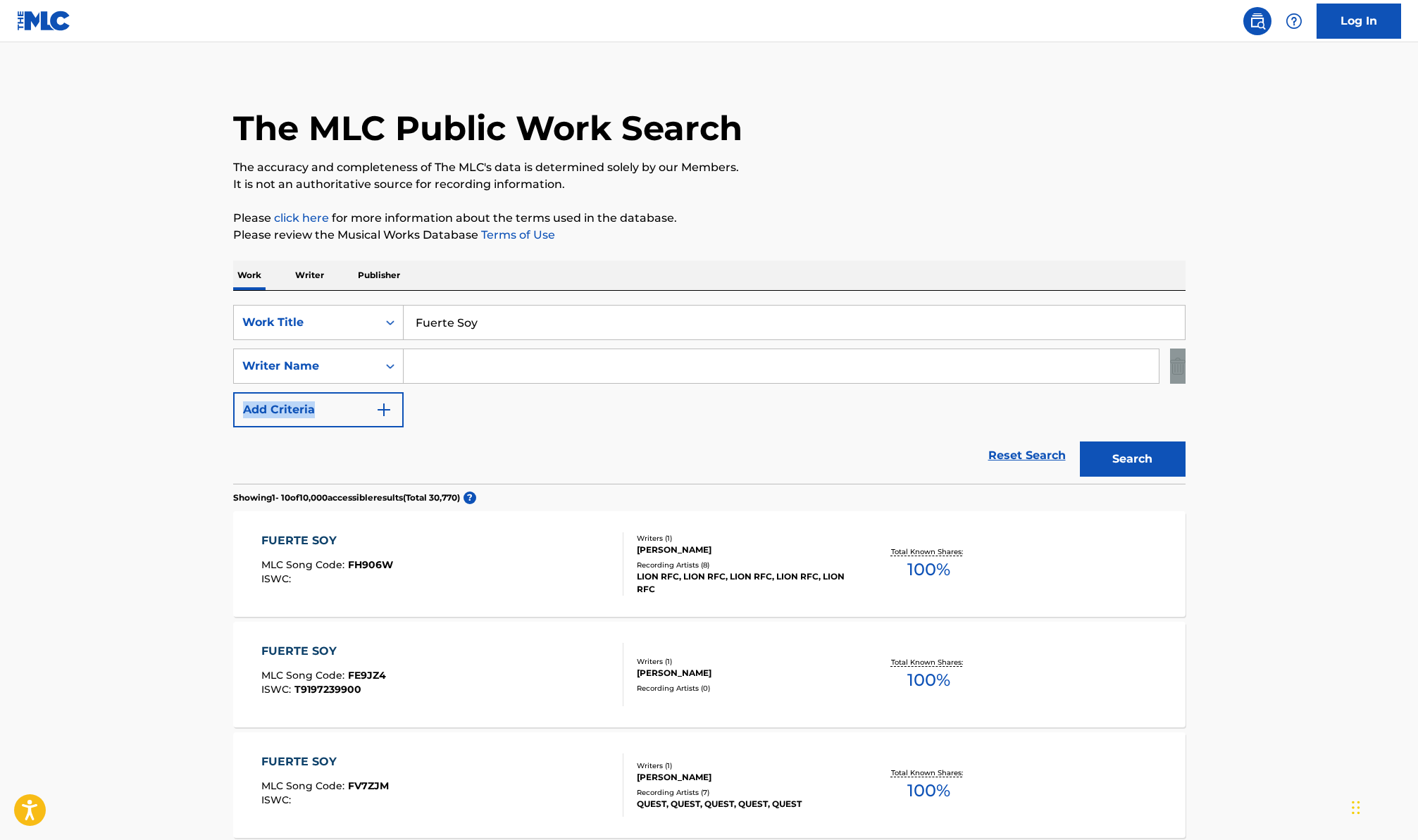
drag, startPoint x: 1415, startPoint y: 380, endPoint x: 1421, endPoint y: 401, distance: 21.8
click at [1417, 401] on html "Accessibility Screen-Reader Guide, Feedback, and Issue Reporting | New window L…" at bounding box center [709, 411] width 1418 height 840
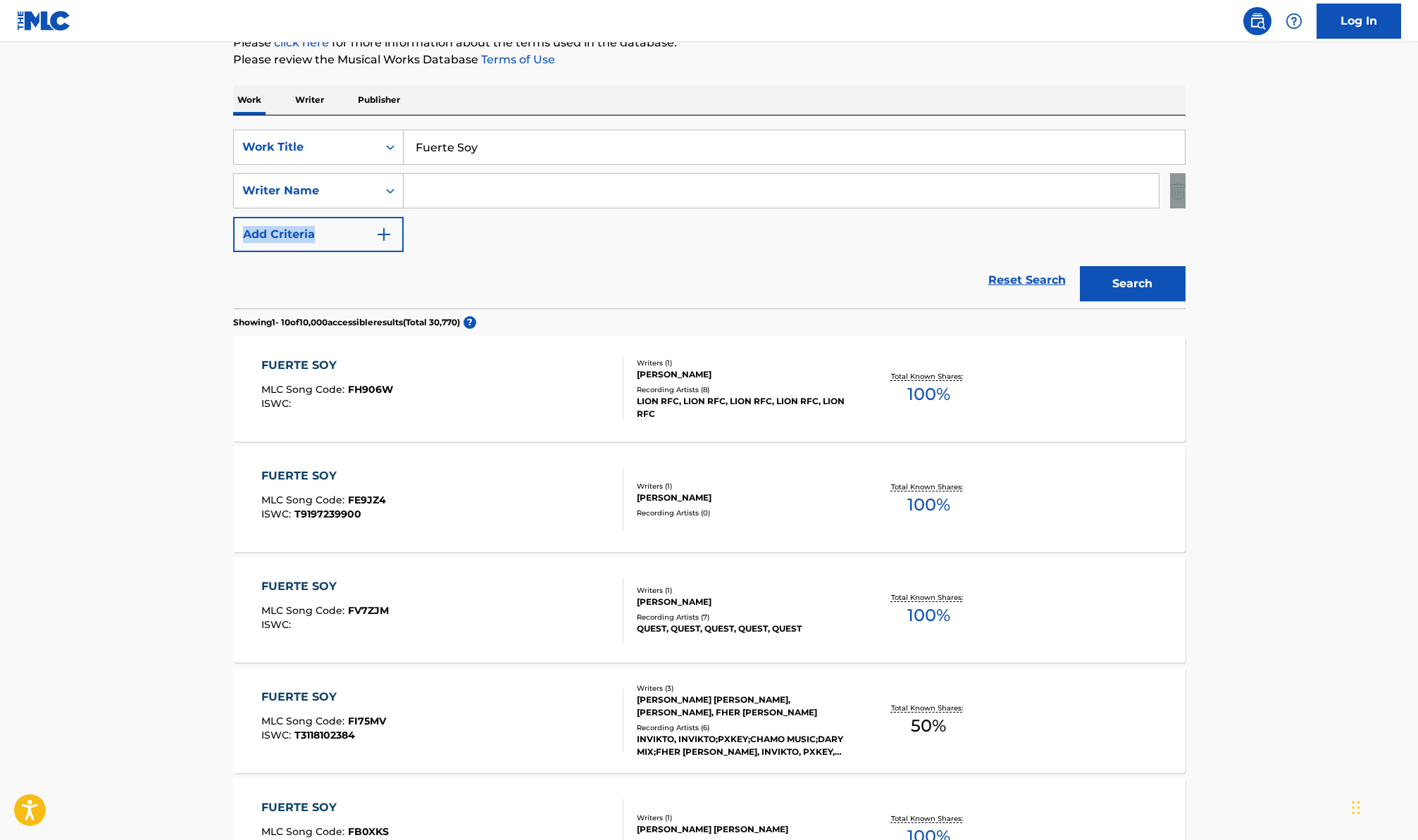
scroll to position [177, 0]
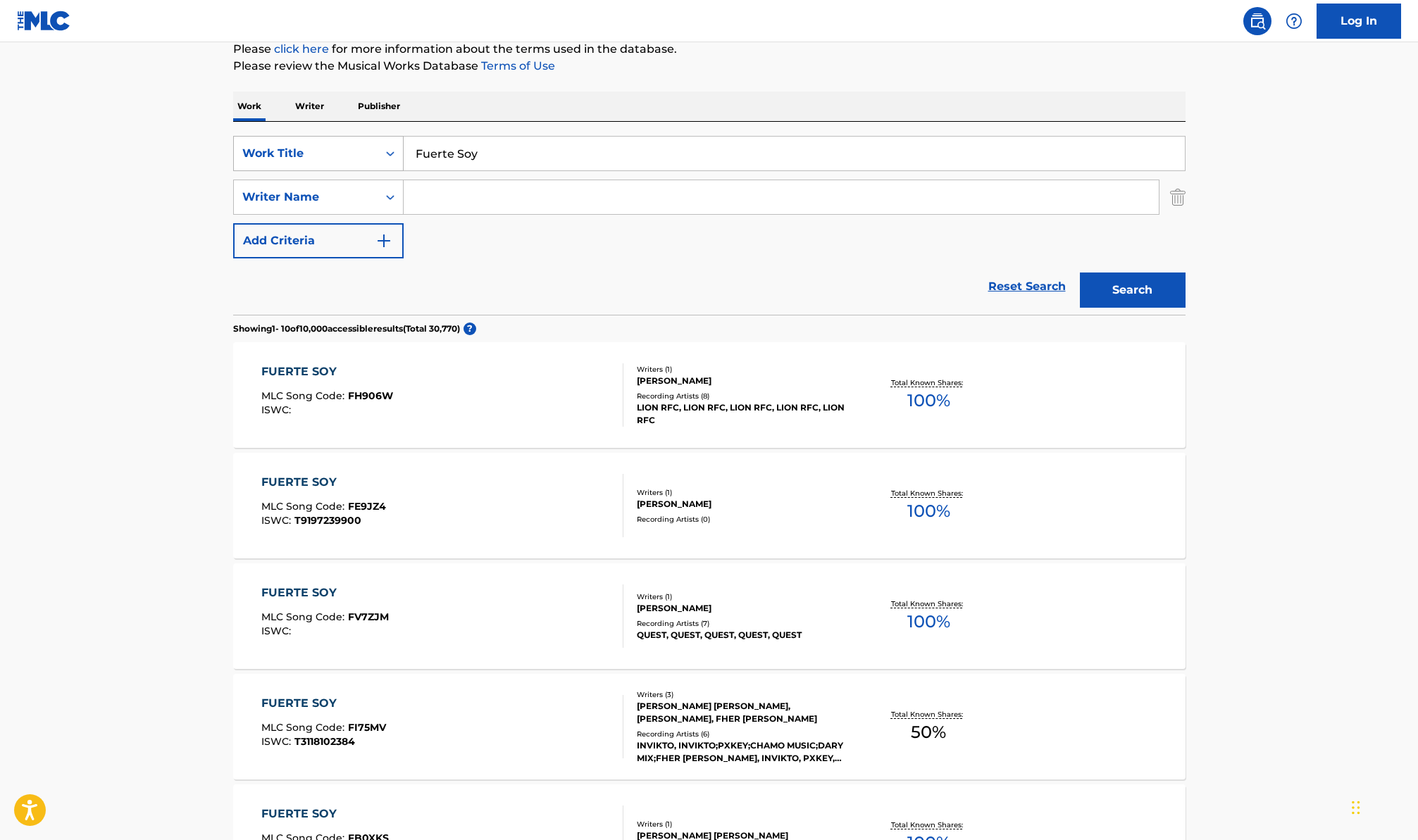
drag, startPoint x: 497, startPoint y: 157, endPoint x: 376, endPoint y: 143, distance: 121.8
click at [376, 143] on div "SearchWithCriteria4175f5cc-a27d-4ea5-a685-3d4e0fd8b782 Work Title Fuerte Soy" at bounding box center [709, 153] width 953 height 35
paste input "No Tengo Miedo"
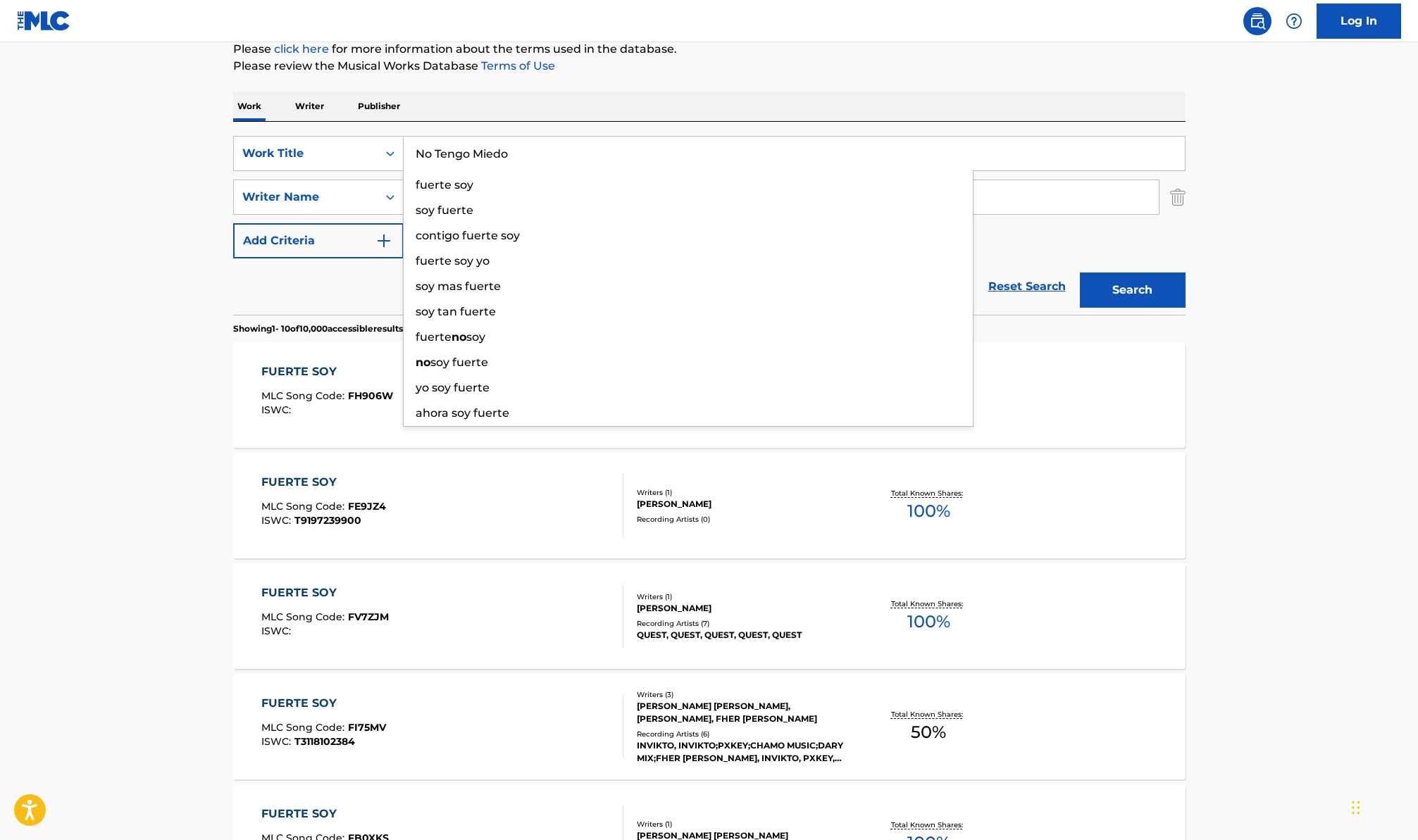
click at [1080, 272] on button "Search" at bounding box center [1133, 289] width 106 height 35
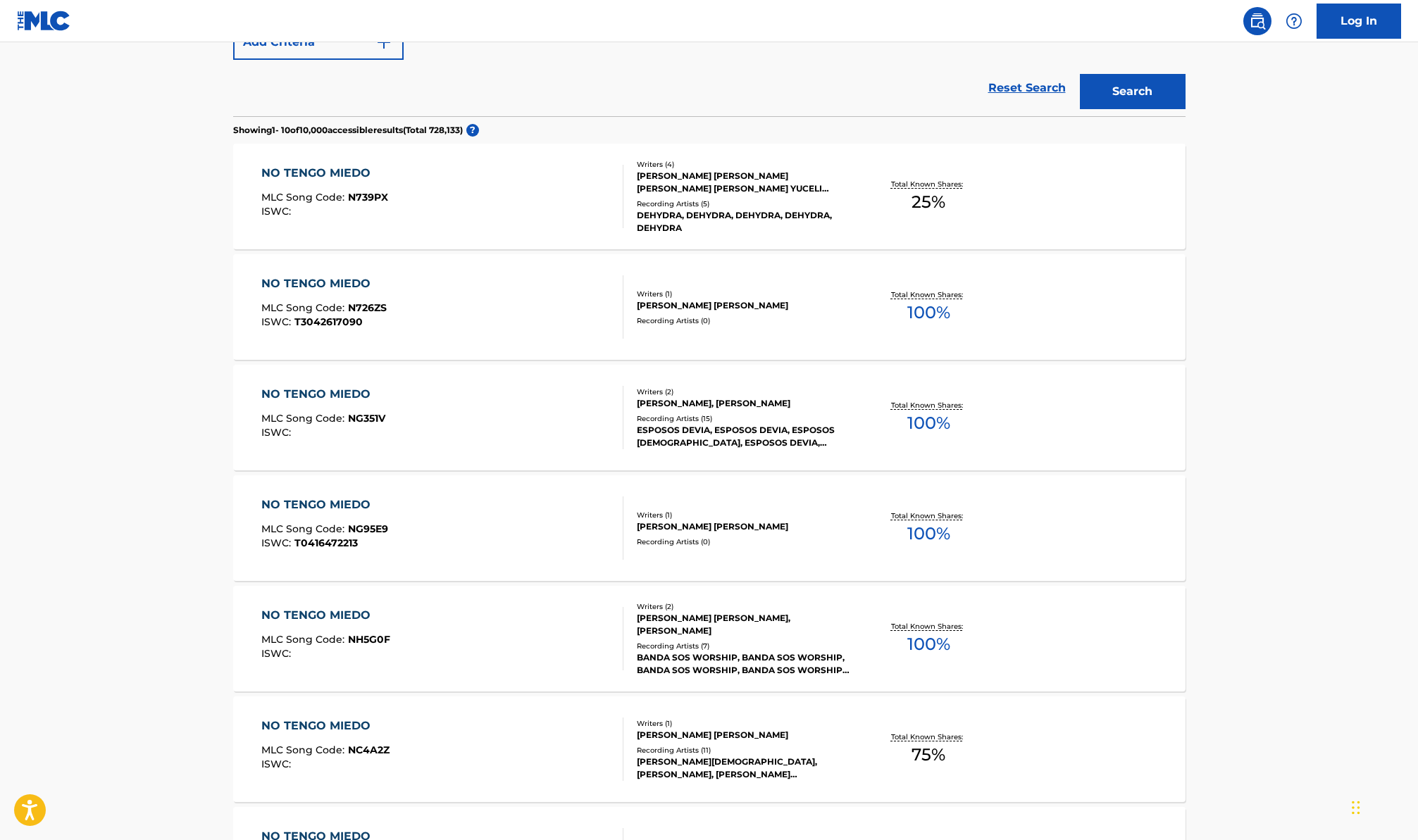
scroll to position [379, 0]
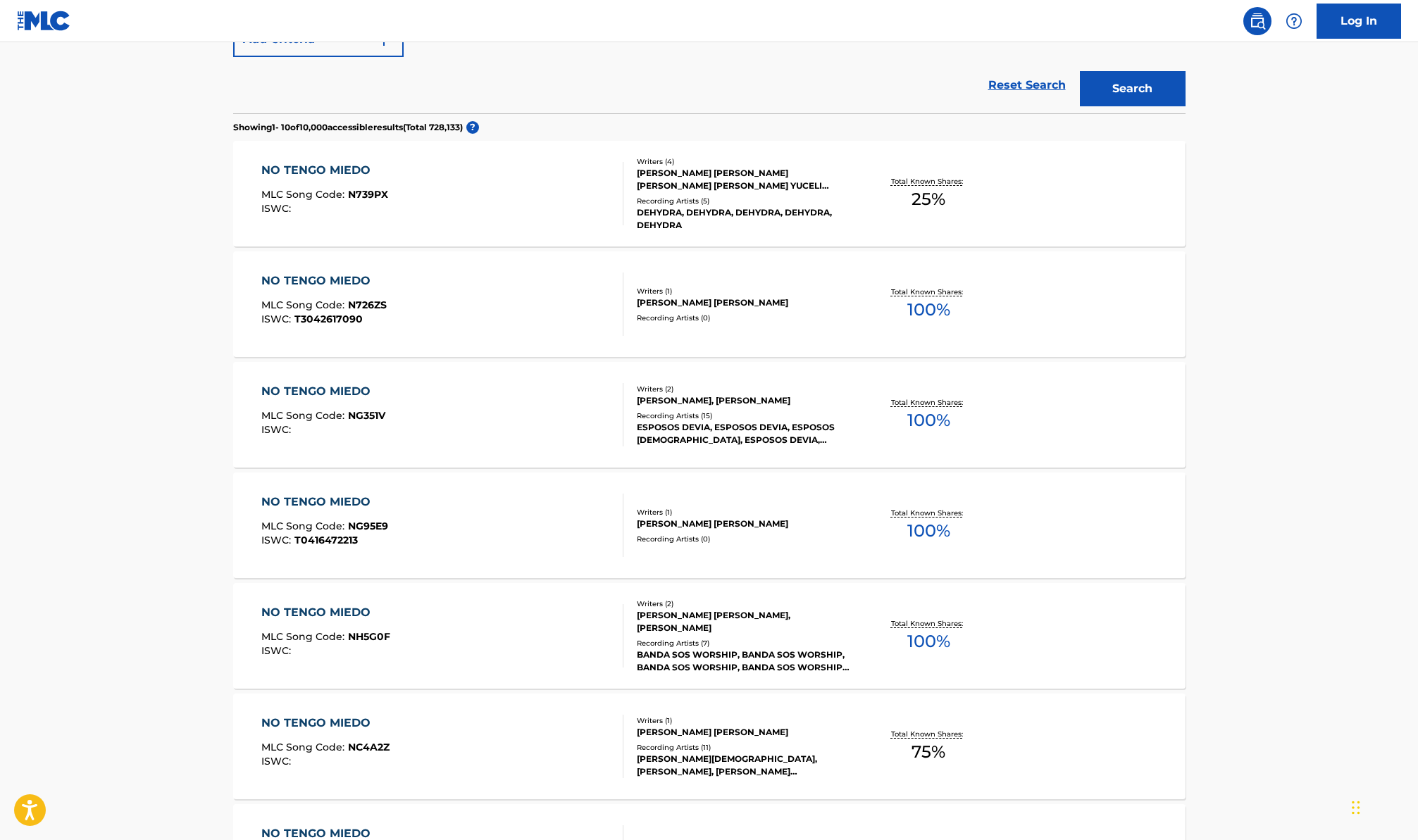
click at [252, 71] on div "Reset Search Search" at bounding box center [709, 84] width 953 height 56
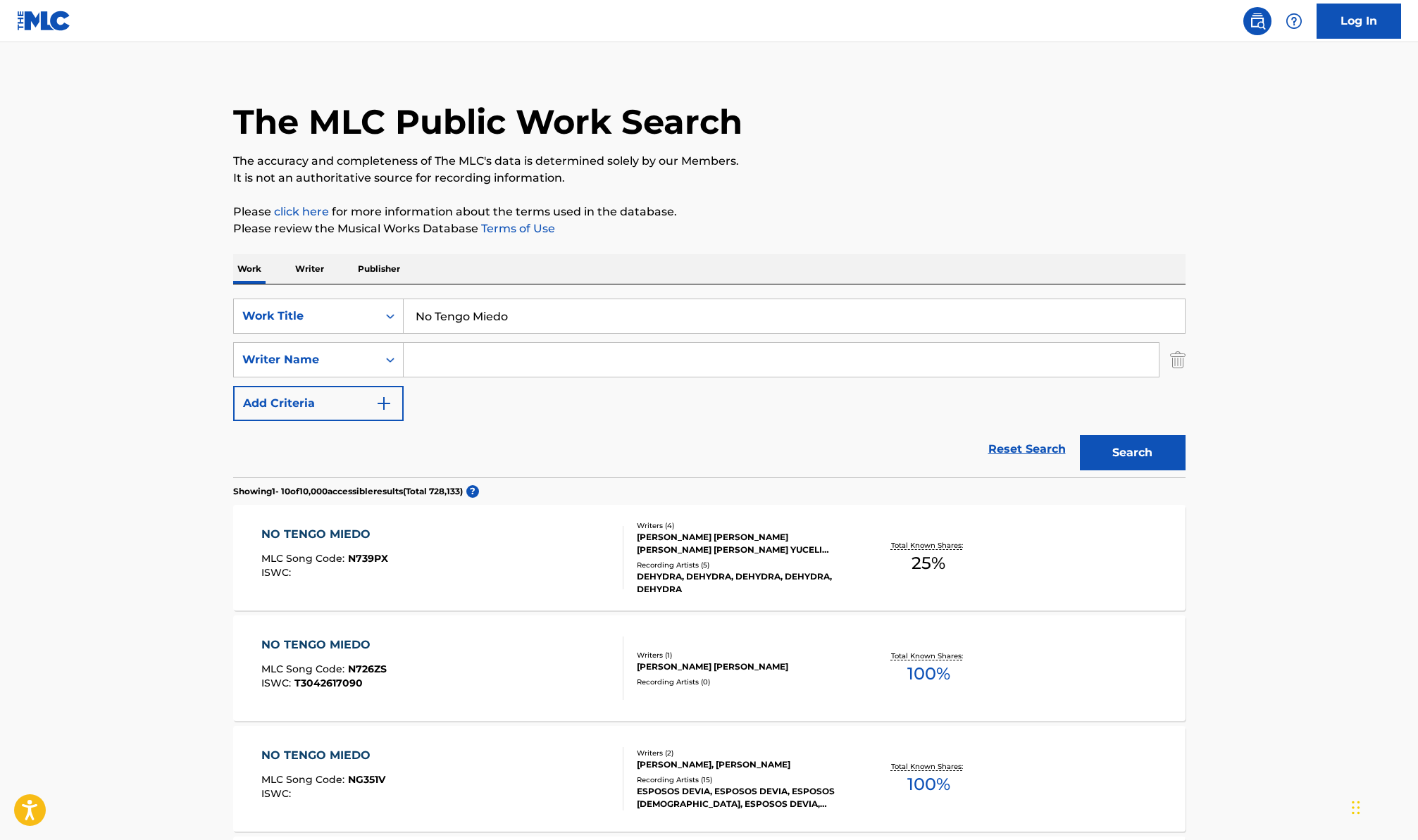
scroll to position [0, 0]
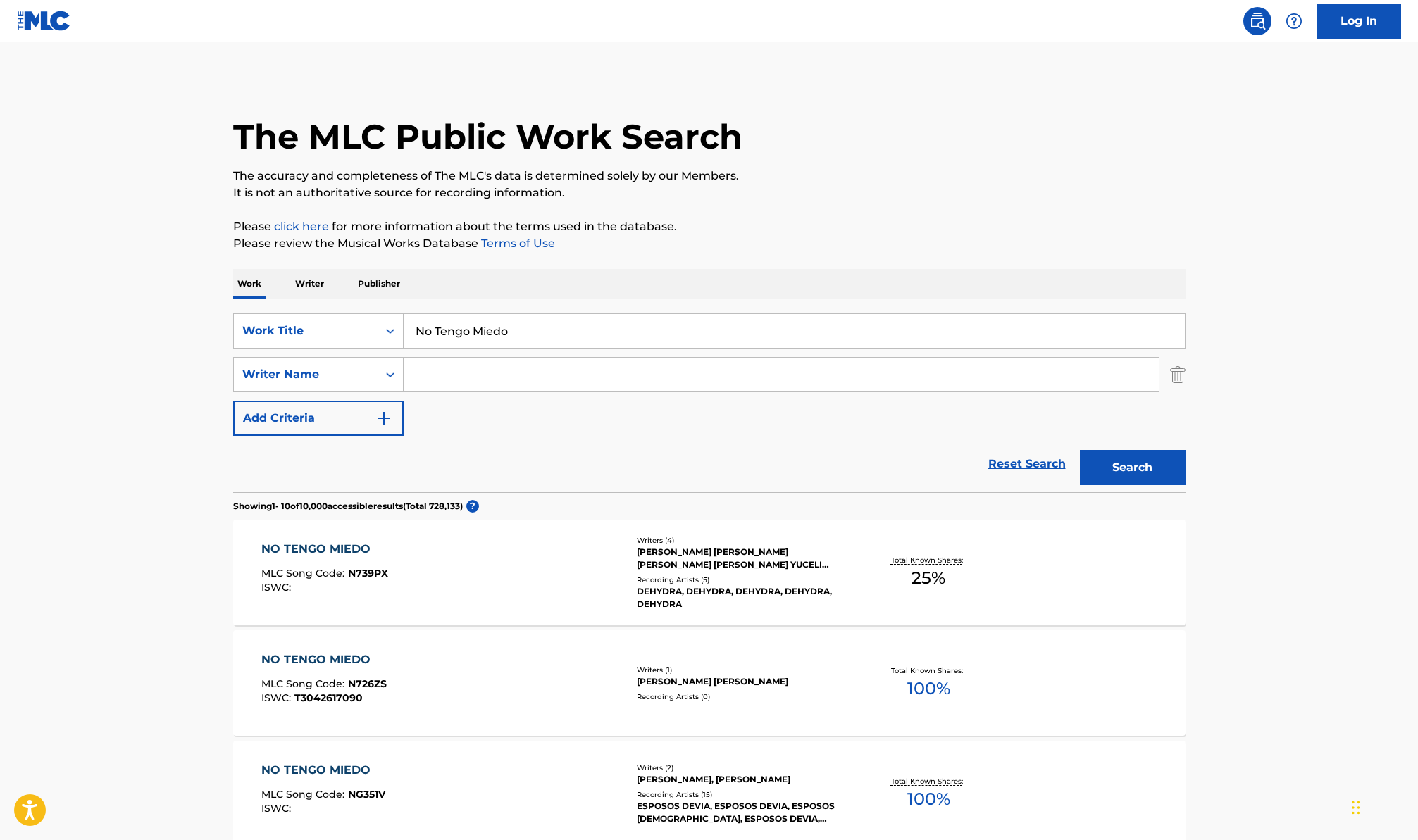
drag, startPoint x: 553, startPoint y: 333, endPoint x: 298, endPoint y: 302, distance: 256.9
click at [298, 302] on div "SearchWithCriteria4175f5cc-a27d-4ea5-a685-3d4e0fd8b782 Work Title No Tengo Mied…" at bounding box center [709, 395] width 953 height 193
paste input "Me Dejo Seducir"
click at [1080, 450] on button "Search" at bounding box center [1133, 467] width 106 height 35
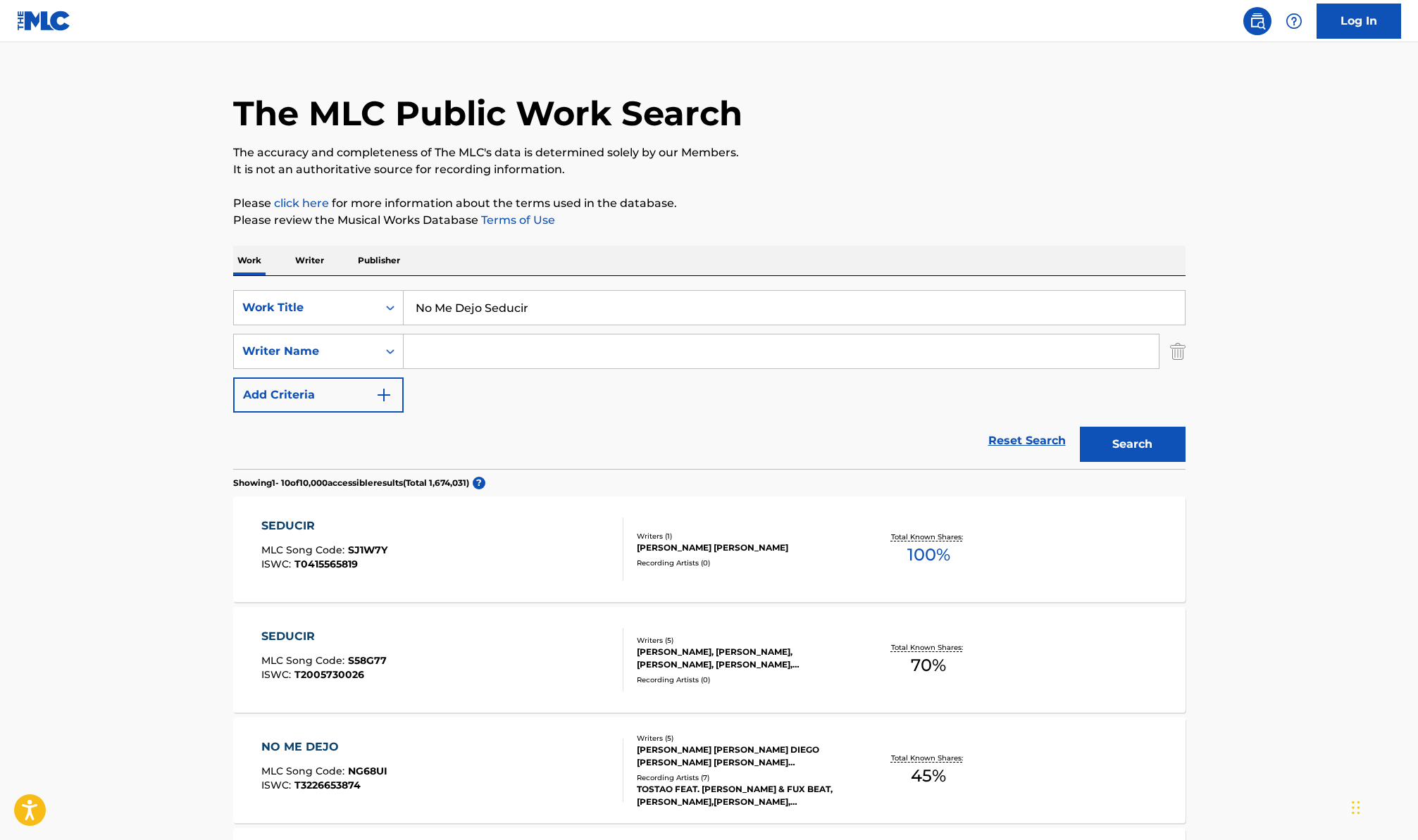
scroll to position [46, 0]
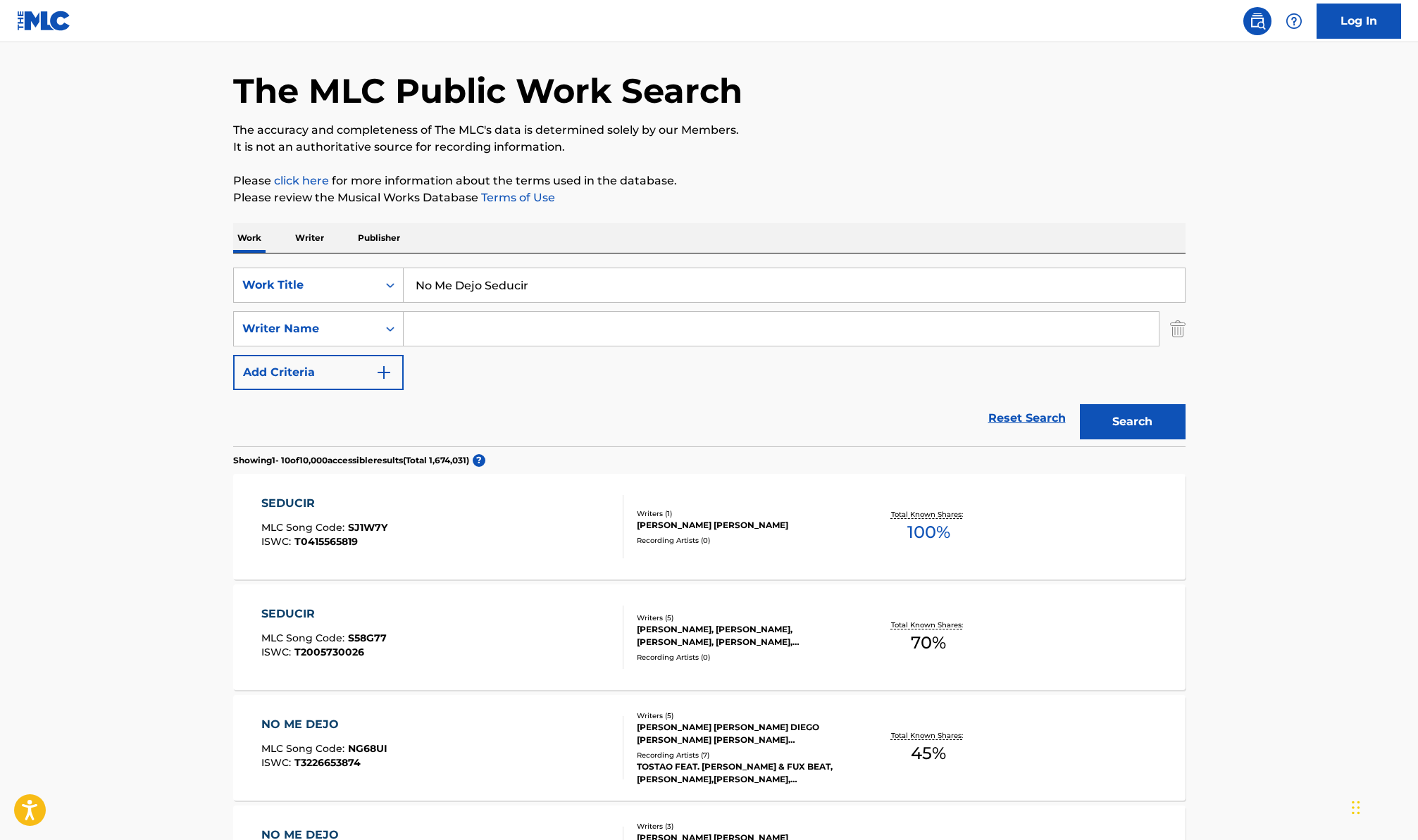
click at [487, 335] on input "Search Form" at bounding box center [781, 328] width 755 height 34
drag, startPoint x: 548, startPoint y: 289, endPoint x: 340, endPoint y: 254, distance: 210.9
click at [343, 255] on div "SearchWithCriteria4175f5cc-a27d-4ea5-a685-3d4e0fd8b782 Work Title No Me Dejo Se…" at bounding box center [709, 350] width 953 height 193
paste input "Se Busca"
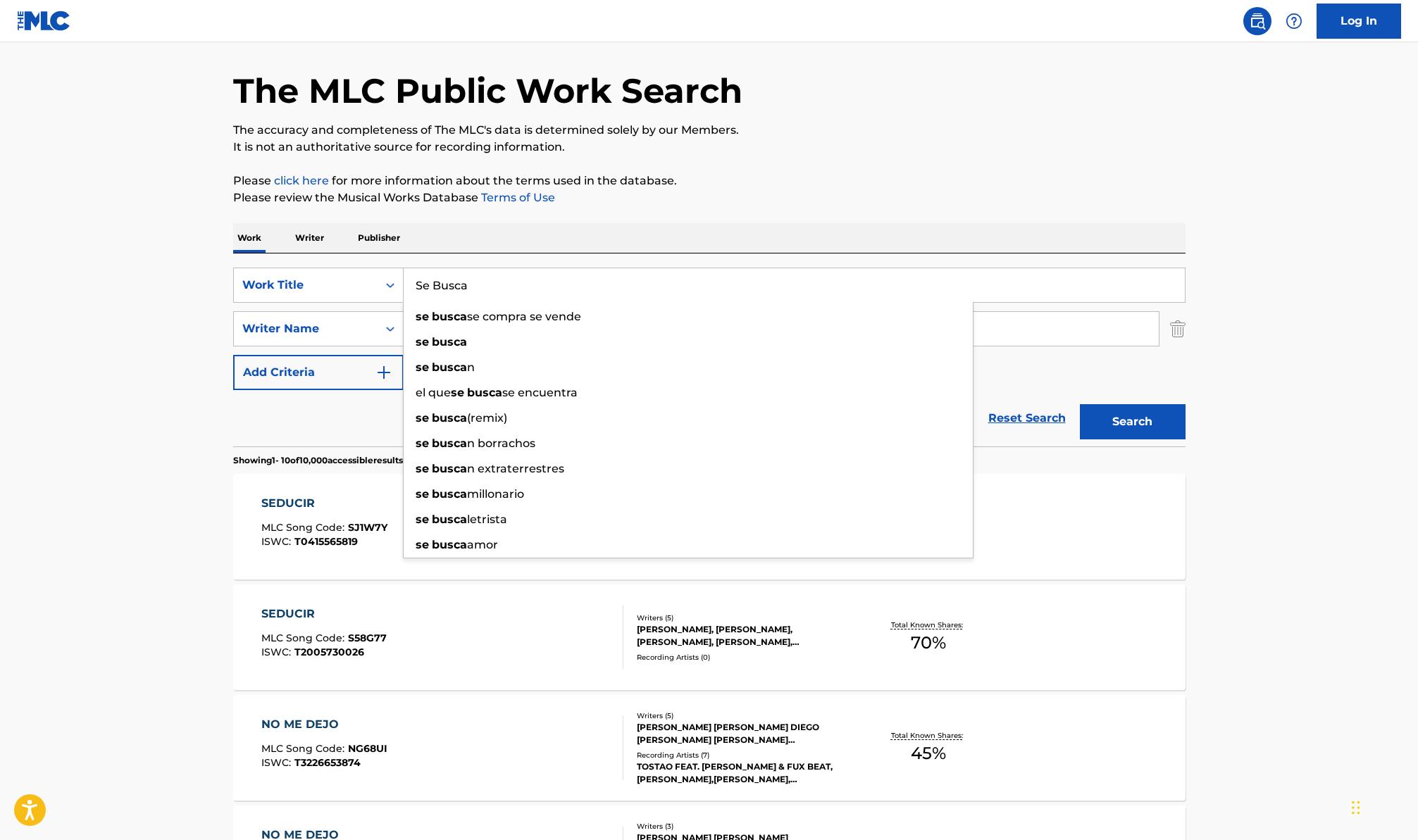
type input "Se Busca"
click at [1159, 414] on button "Search" at bounding box center [1133, 421] width 106 height 35
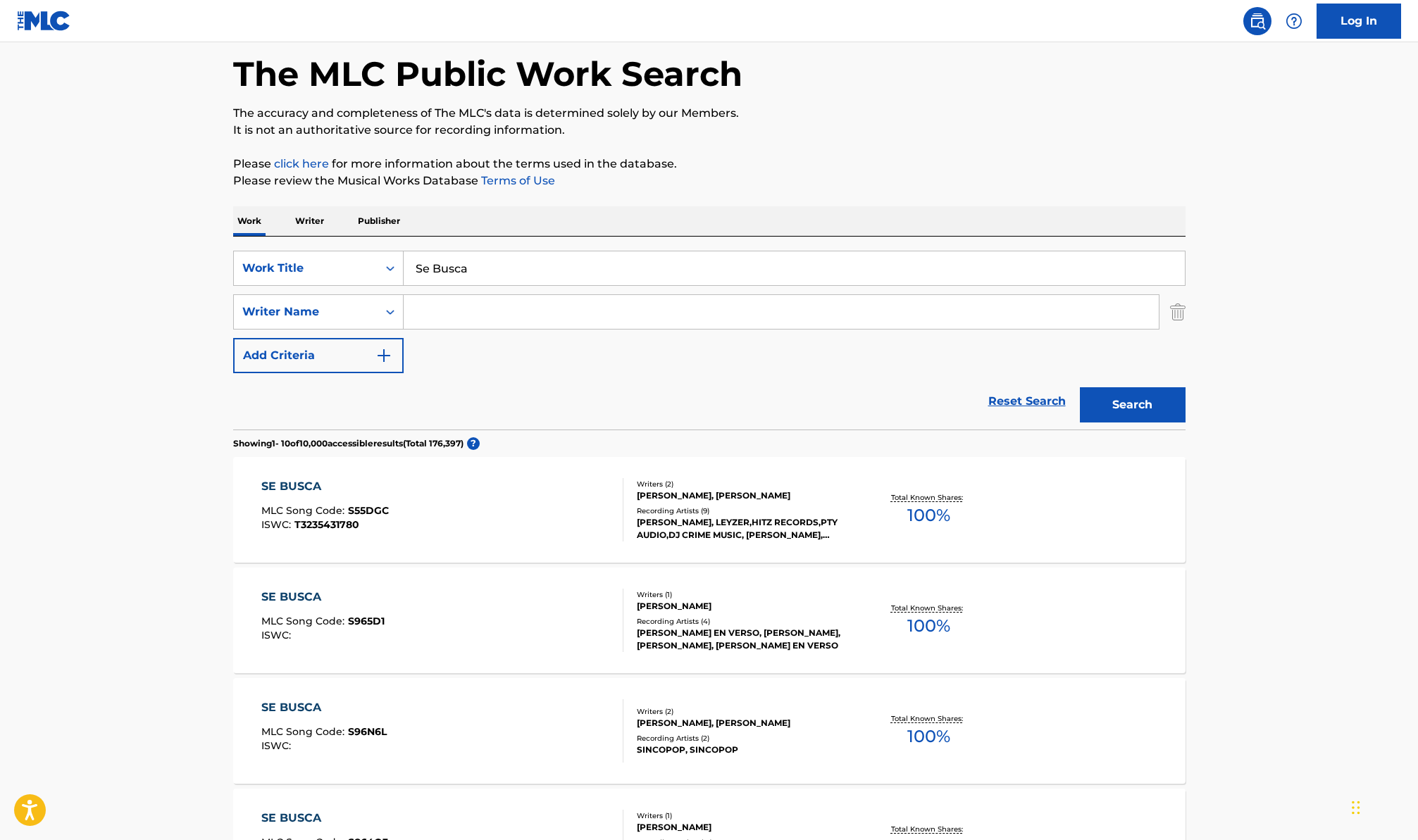
scroll to position [220, 0]
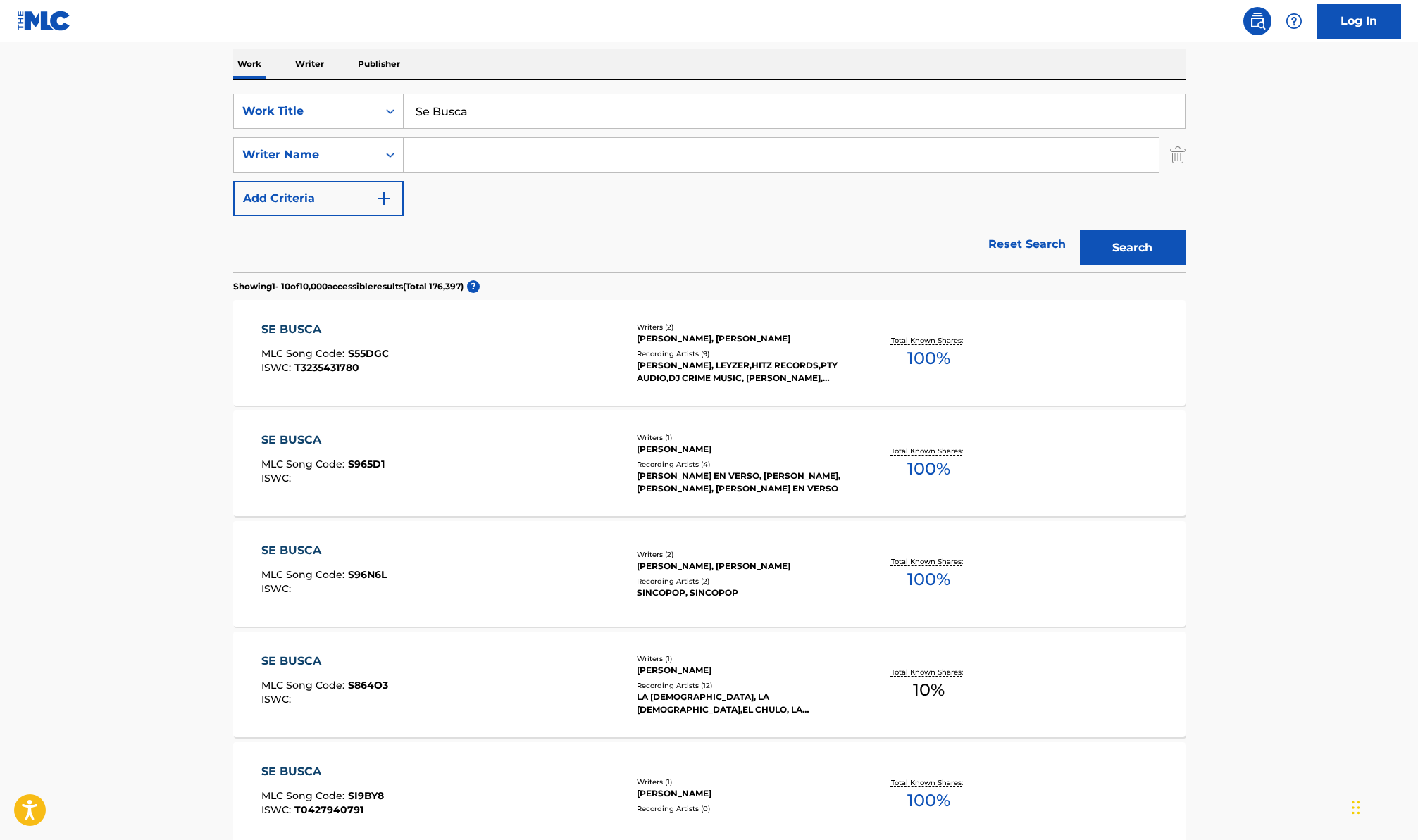
click at [547, 146] on input "Search Form" at bounding box center [781, 154] width 755 height 34
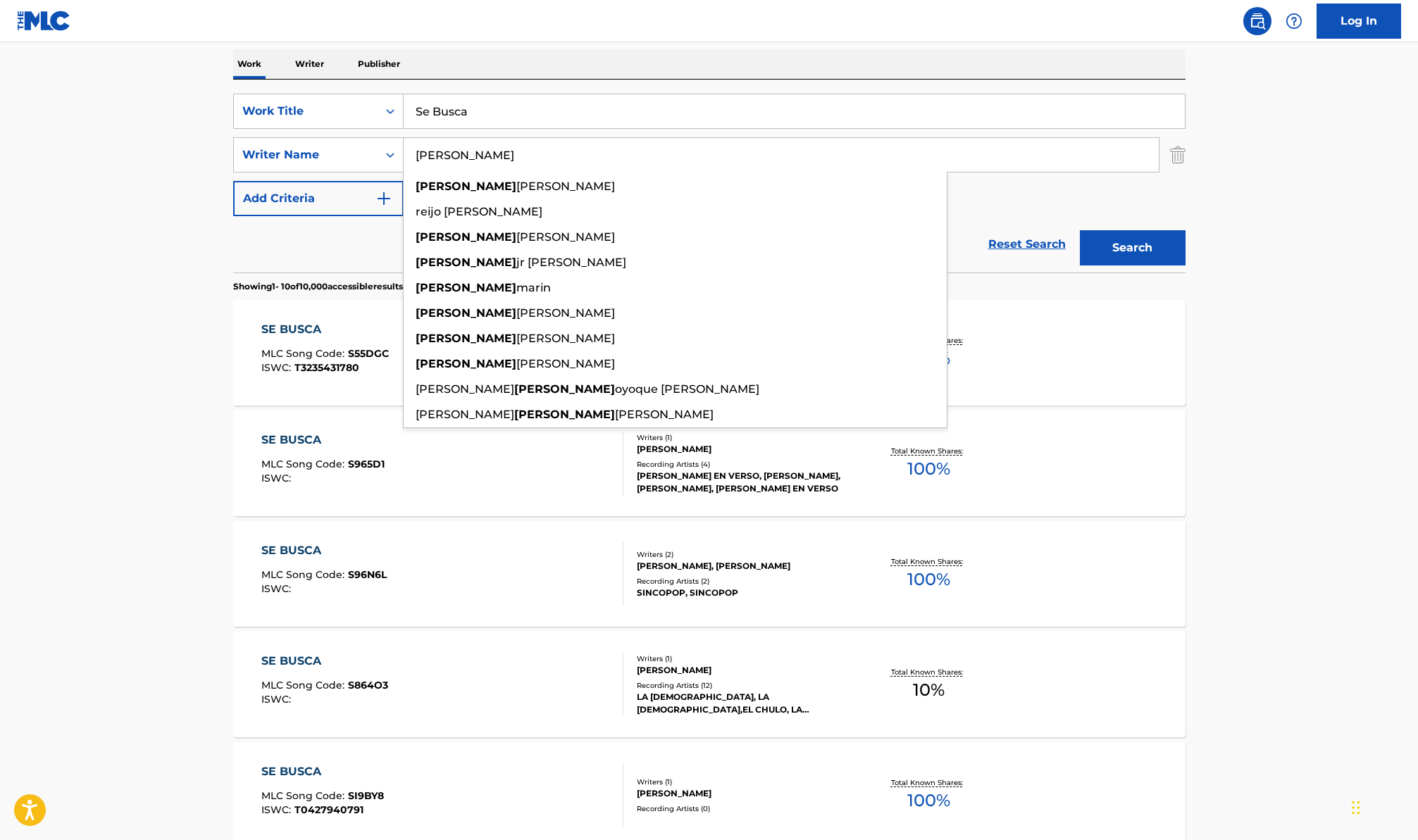
click at [1080, 230] on button "Search" at bounding box center [1133, 247] width 106 height 35
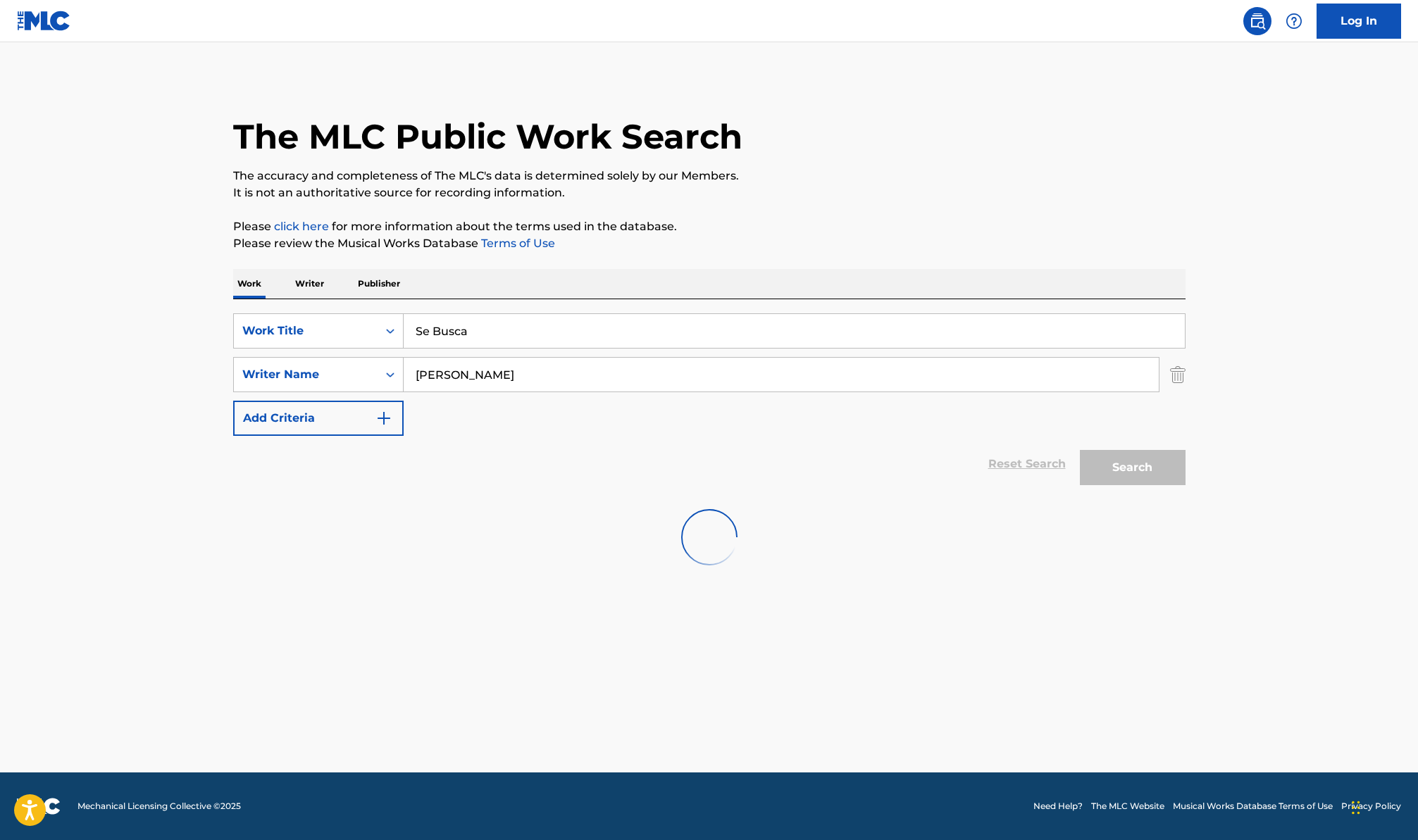
scroll to position [0, 0]
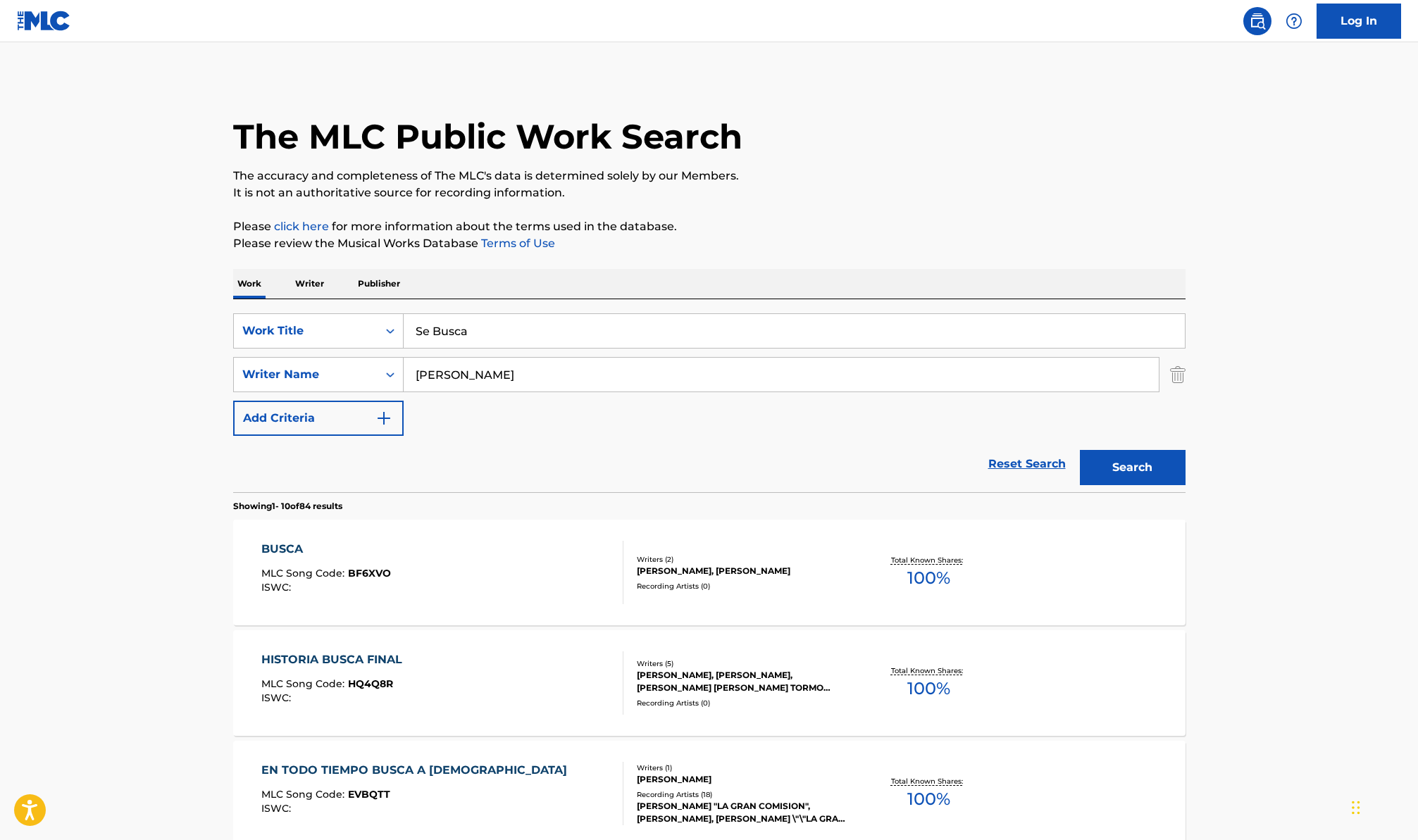
drag, startPoint x: 466, startPoint y: 380, endPoint x: 345, endPoint y: 353, distance: 124.0
click at [346, 353] on div "SearchWithCriteria4175f5cc-a27d-4ea5-a685-3d4e0fd8b782 Work Title Se Busca Sear…" at bounding box center [709, 375] width 953 height 122
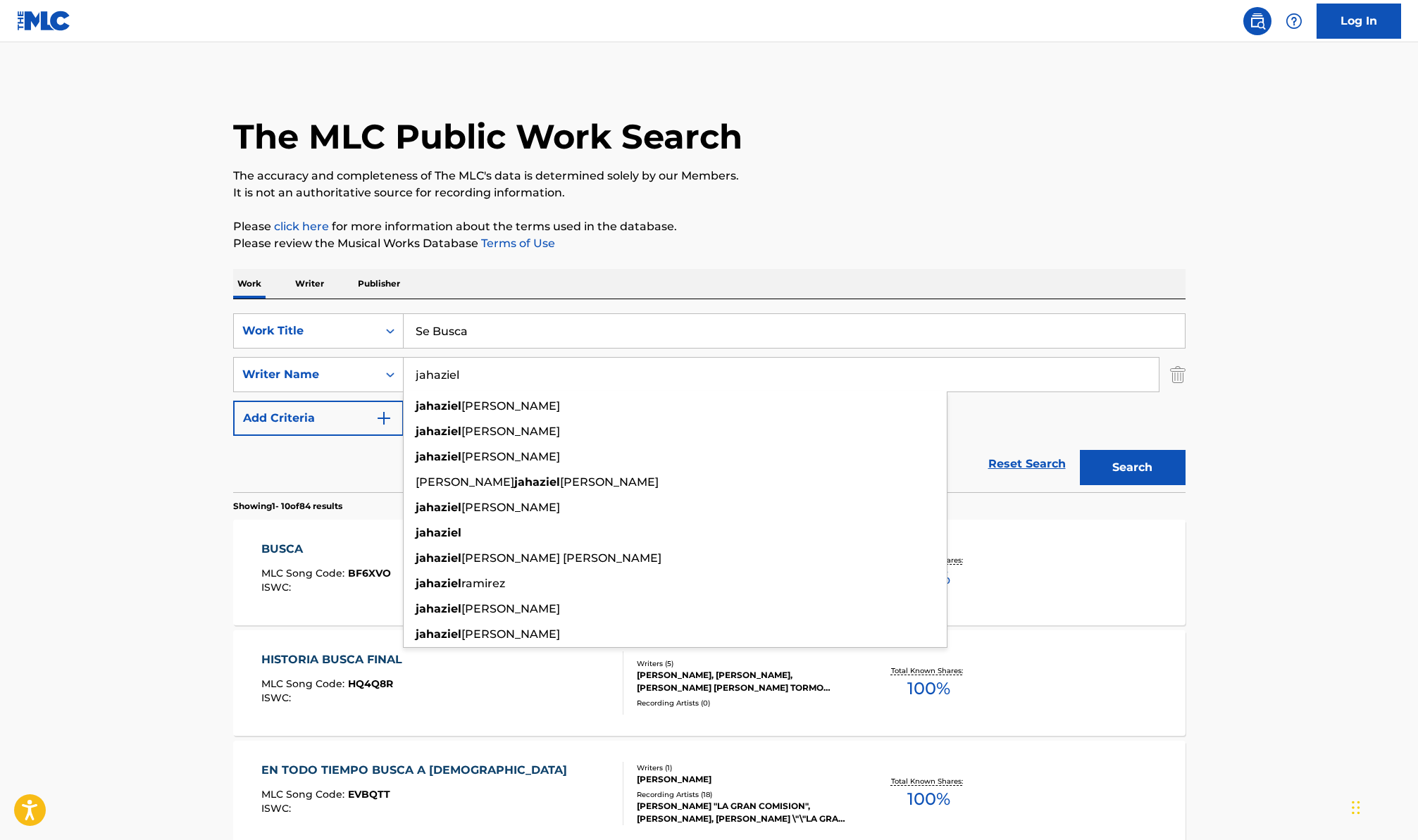
type input "jahaziel"
click at [1080, 450] on button "Search" at bounding box center [1133, 467] width 106 height 35
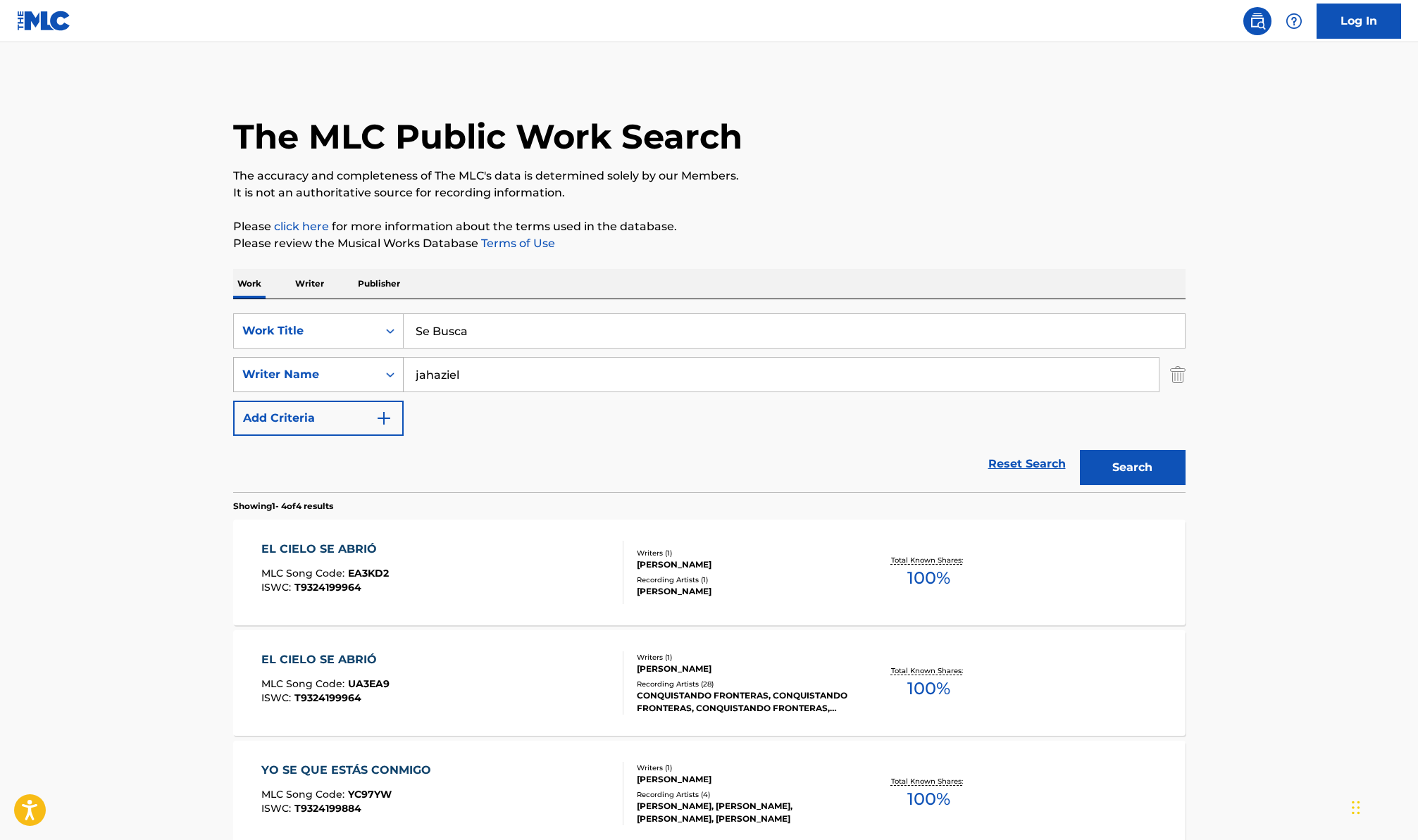
drag, startPoint x: 460, startPoint y: 379, endPoint x: 376, endPoint y: 365, distance: 85.2
click at [398, 369] on div "SearchWithCriteriabbc882ba-bb1d-4059-bbfd-3ec5836f2ae9 Writer Name jahaziel" at bounding box center [709, 374] width 953 height 35
click at [559, 420] on div "SearchWithCriteria4175f5cc-a27d-4ea5-a685-3d4e0fd8b782 Work Title Se Busca Sear…" at bounding box center [709, 375] width 953 height 122
click at [480, 337] on input "Se Busca" at bounding box center [794, 331] width 781 height 34
click at [1109, 474] on button "Search" at bounding box center [1133, 467] width 106 height 35
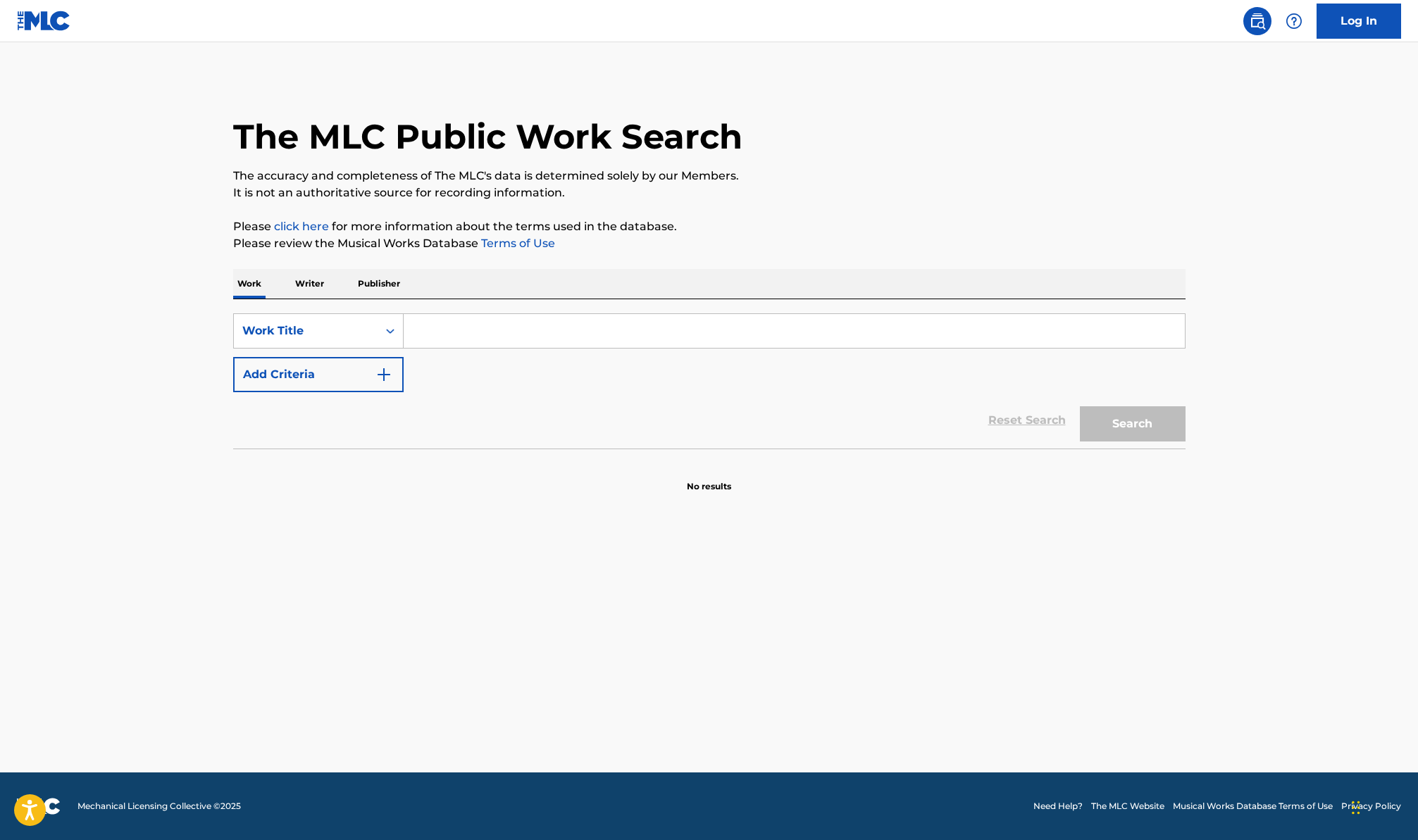
click at [480, 320] on input "Search Form" at bounding box center [794, 331] width 781 height 34
paste input "Fuego"
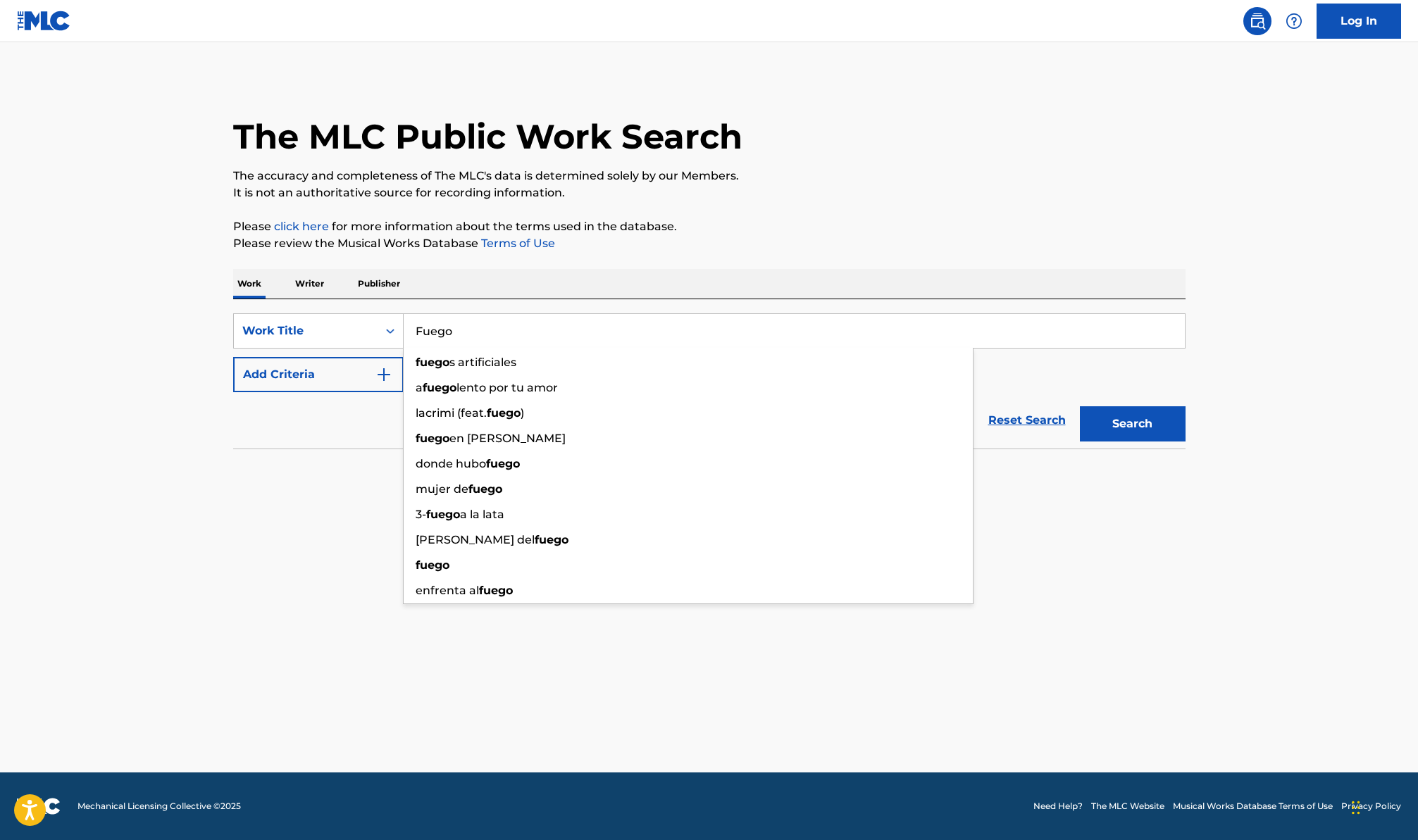
type input "Fuego"
click at [1146, 431] on button "Search" at bounding box center [1133, 424] width 106 height 35
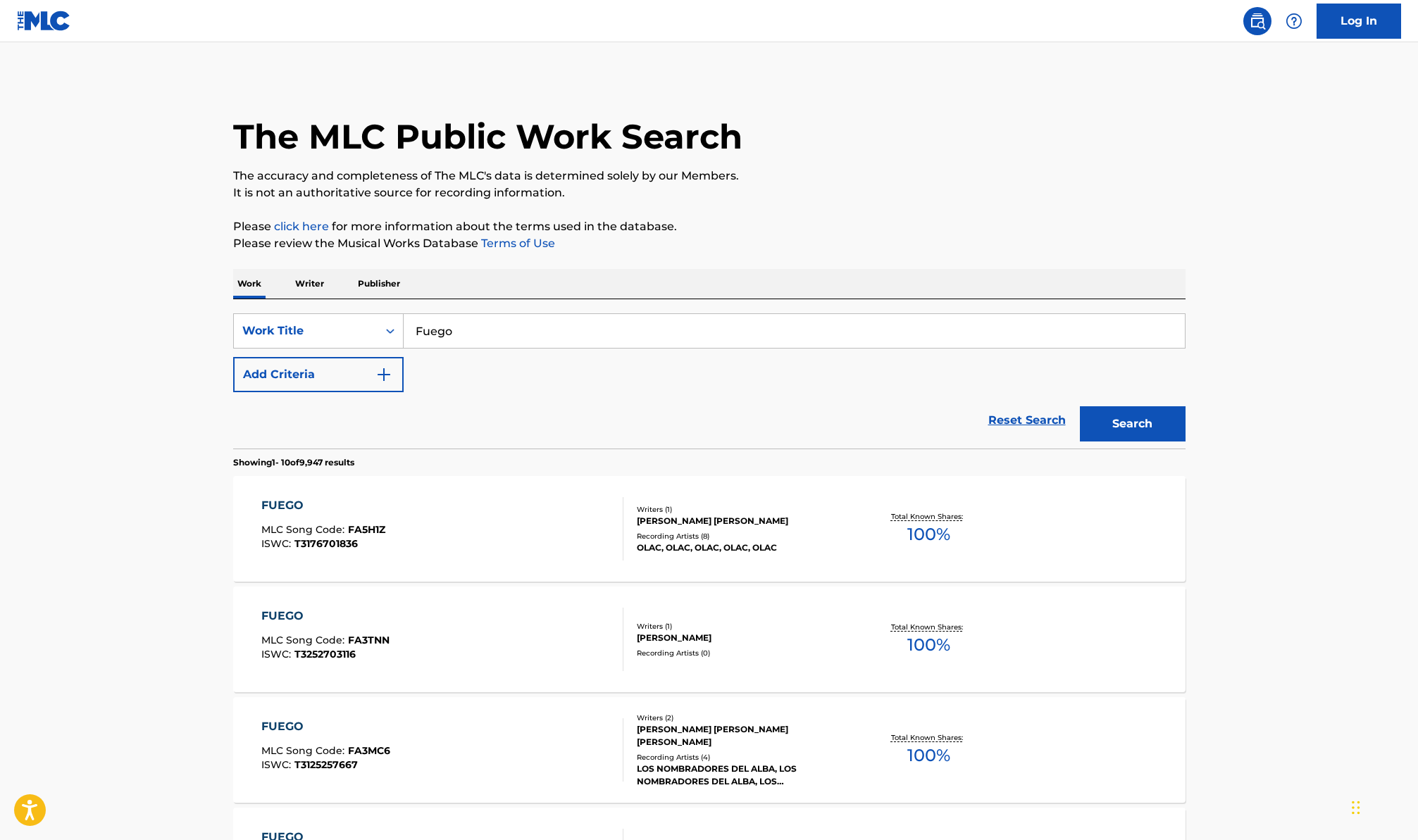
click at [371, 376] on button "Add Criteria" at bounding box center [319, 374] width 171 height 35
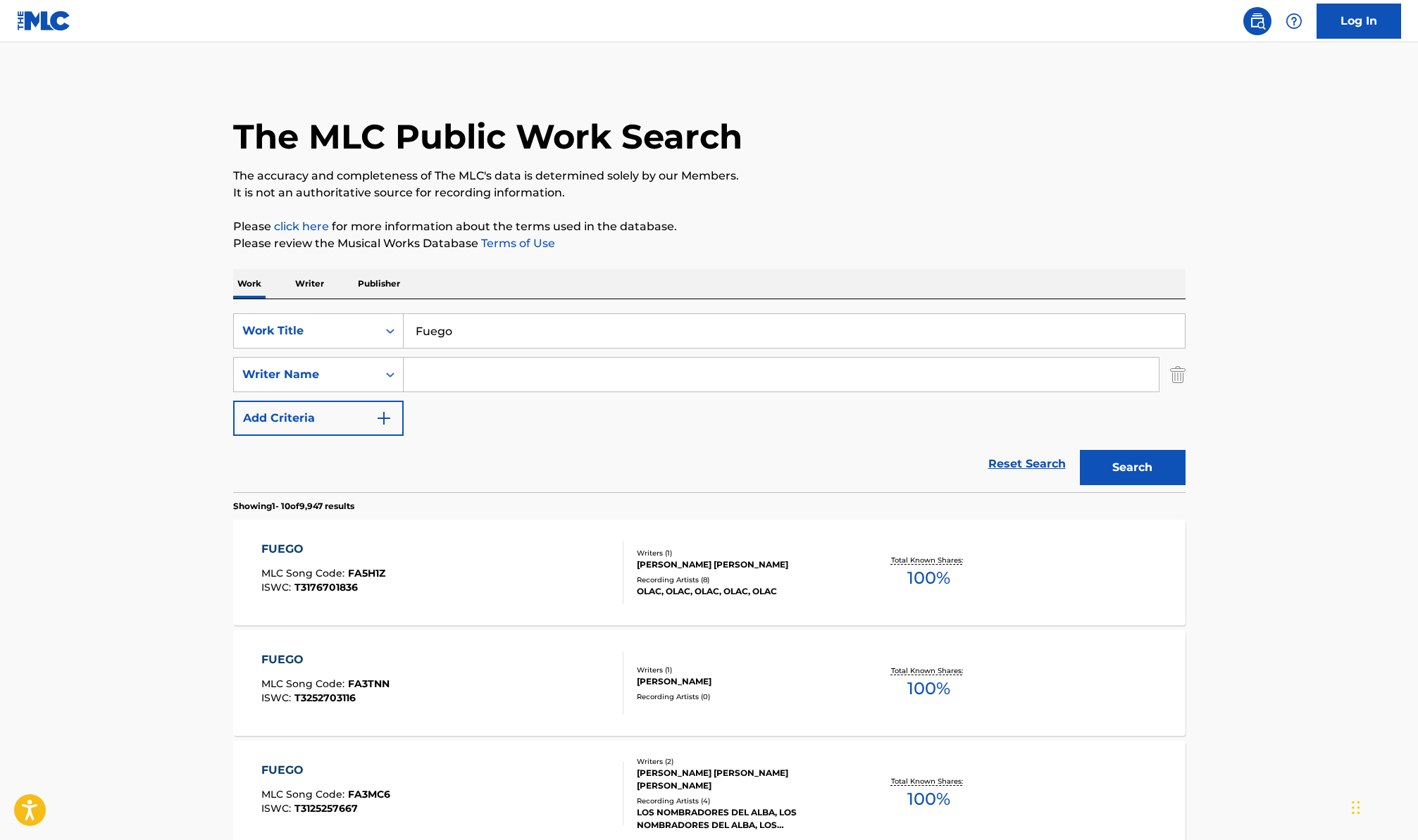
click at [438, 379] on input "Search Form" at bounding box center [781, 374] width 755 height 34
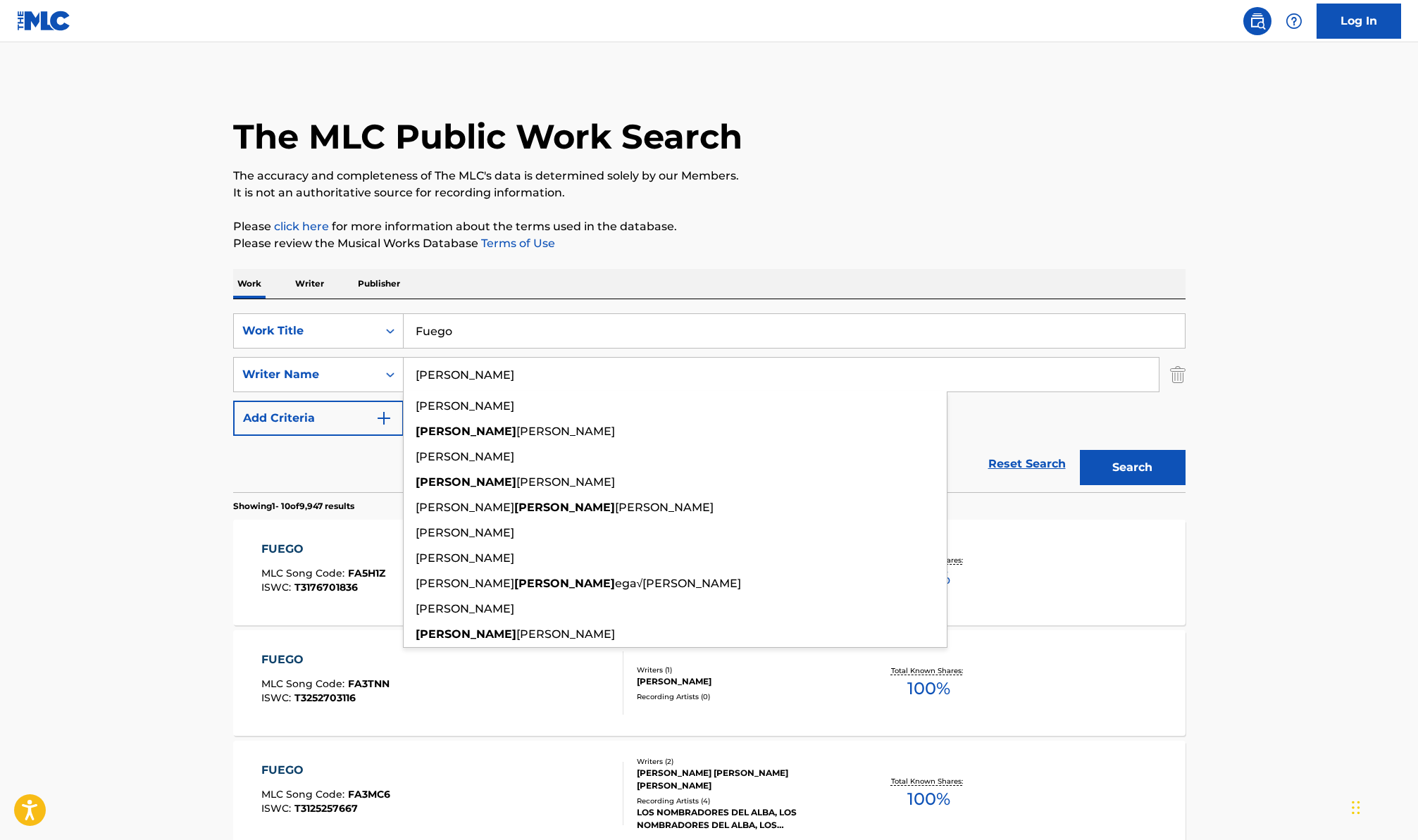
click at [1080, 450] on button "Search" at bounding box center [1133, 467] width 106 height 35
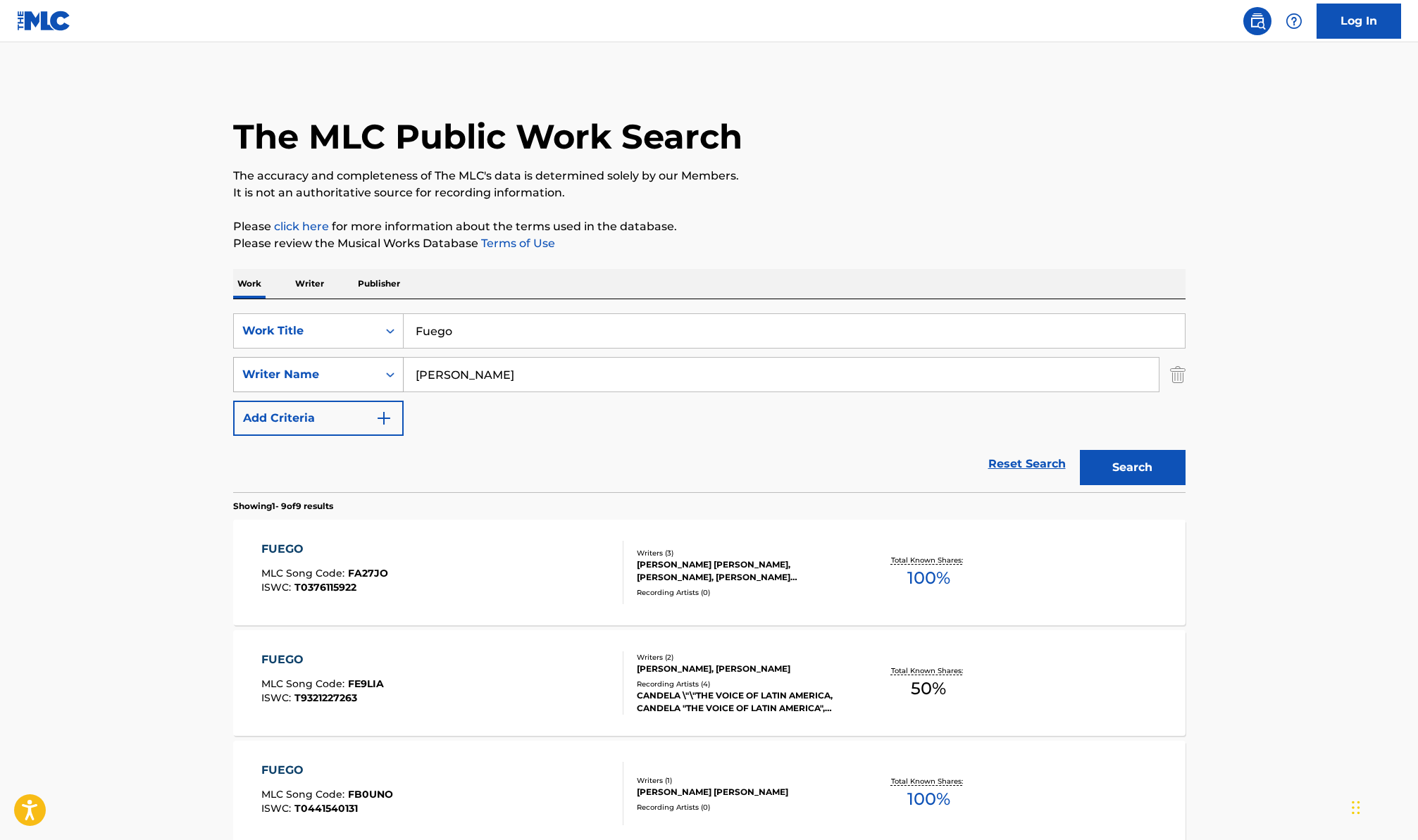
drag, startPoint x: 479, startPoint y: 371, endPoint x: 376, endPoint y: 361, distance: 103.5
click at [376, 361] on div "SearchWithCriteriab2e7b5a7-d25f-42c2-8575-94178304f99c Writer Name moises" at bounding box center [709, 374] width 953 height 35
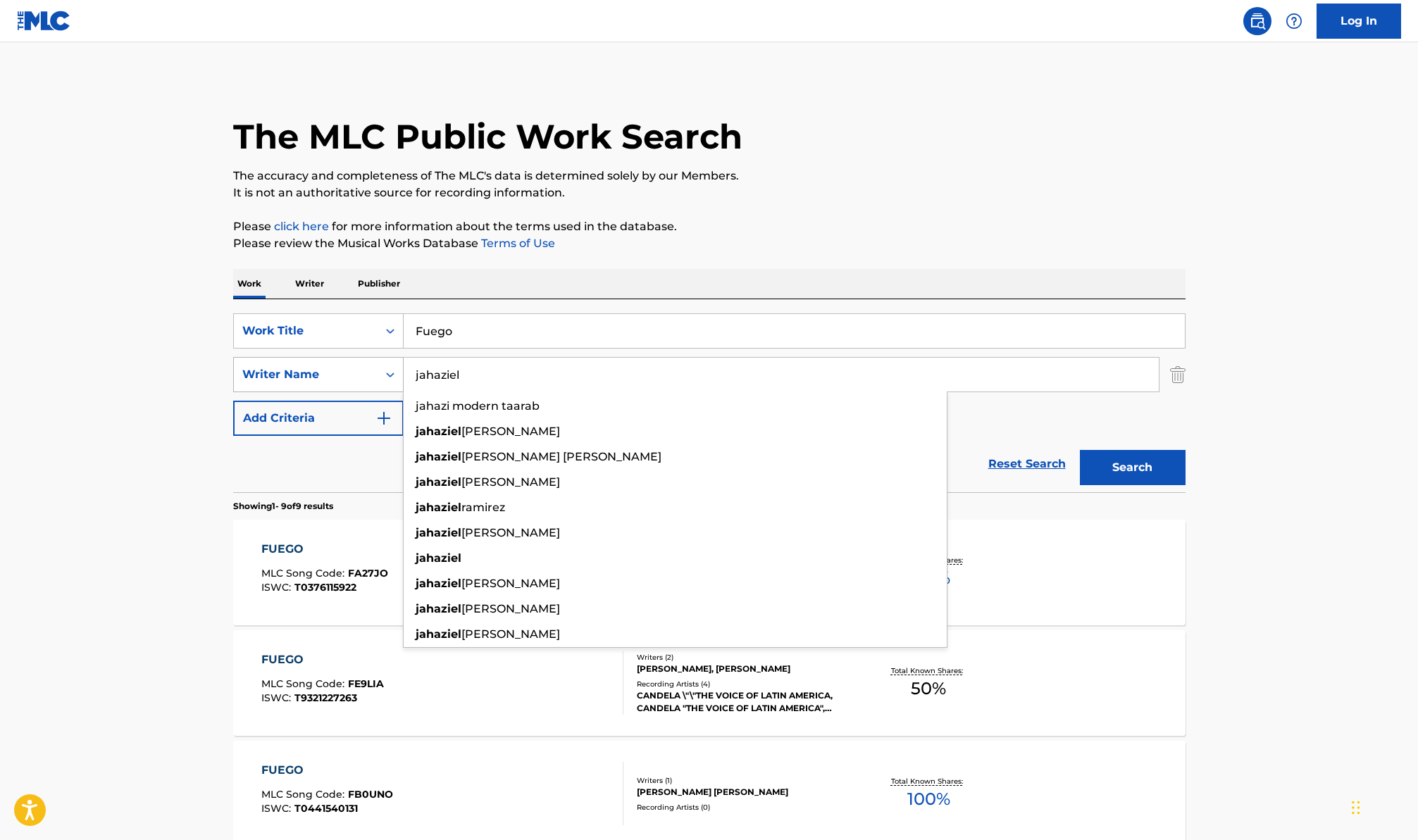
type input "jahaziel"
click at [1080, 450] on button "Search" at bounding box center [1133, 467] width 106 height 35
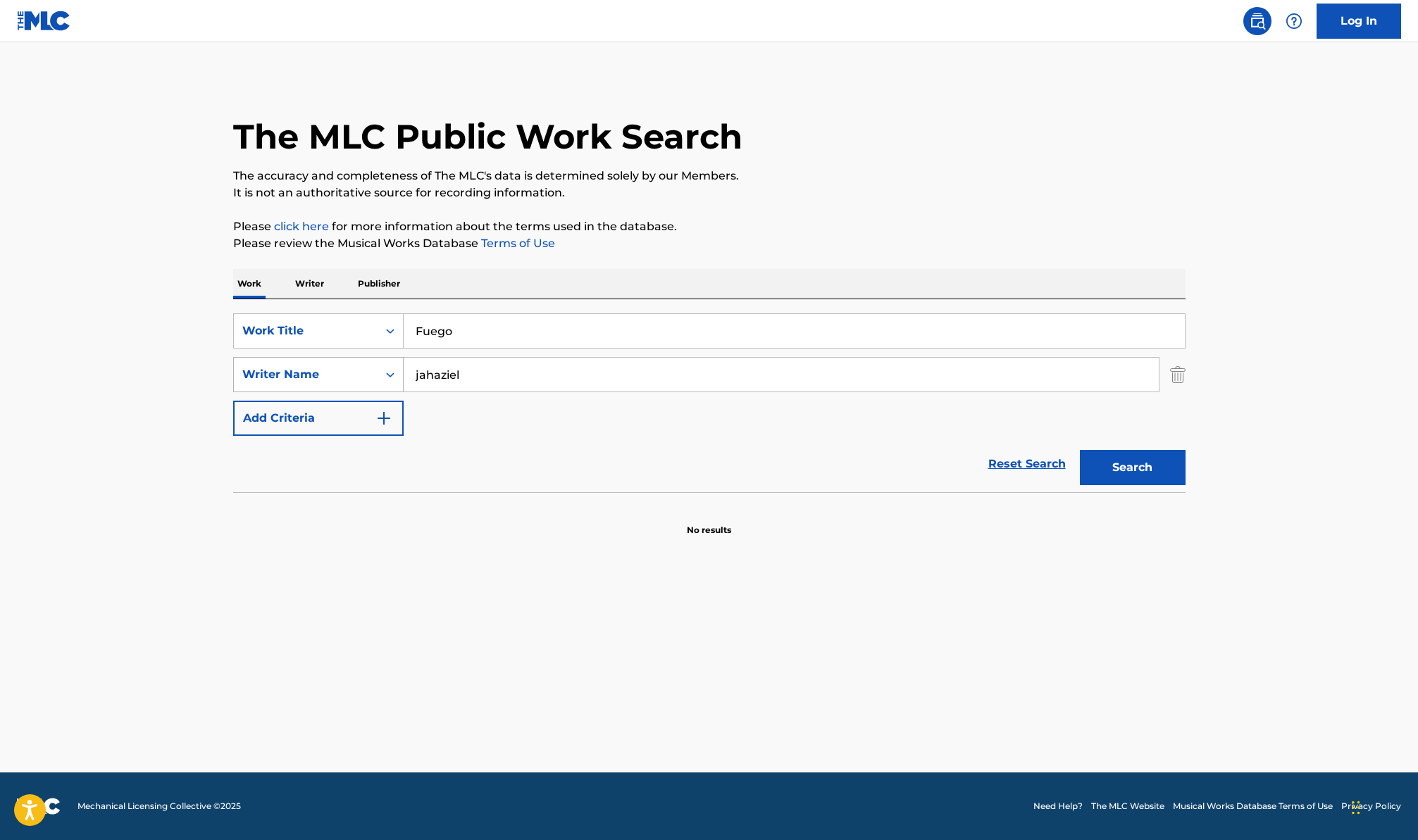
drag, startPoint x: 462, startPoint y: 380, endPoint x: 401, endPoint y: 365, distance: 62.8
click at [401, 365] on div "SearchWithCriteriab2e7b5a7-d25f-42c2-8575-94178304f99c Writer Name jahaziel" at bounding box center [709, 374] width 953 height 35
paste input "Pa Que Te Enamores"
type input "Pa Que Te Enamores"
drag, startPoint x: 484, startPoint y: 327, endPoint x: 372, endPoint y: 326, distance: 112.0
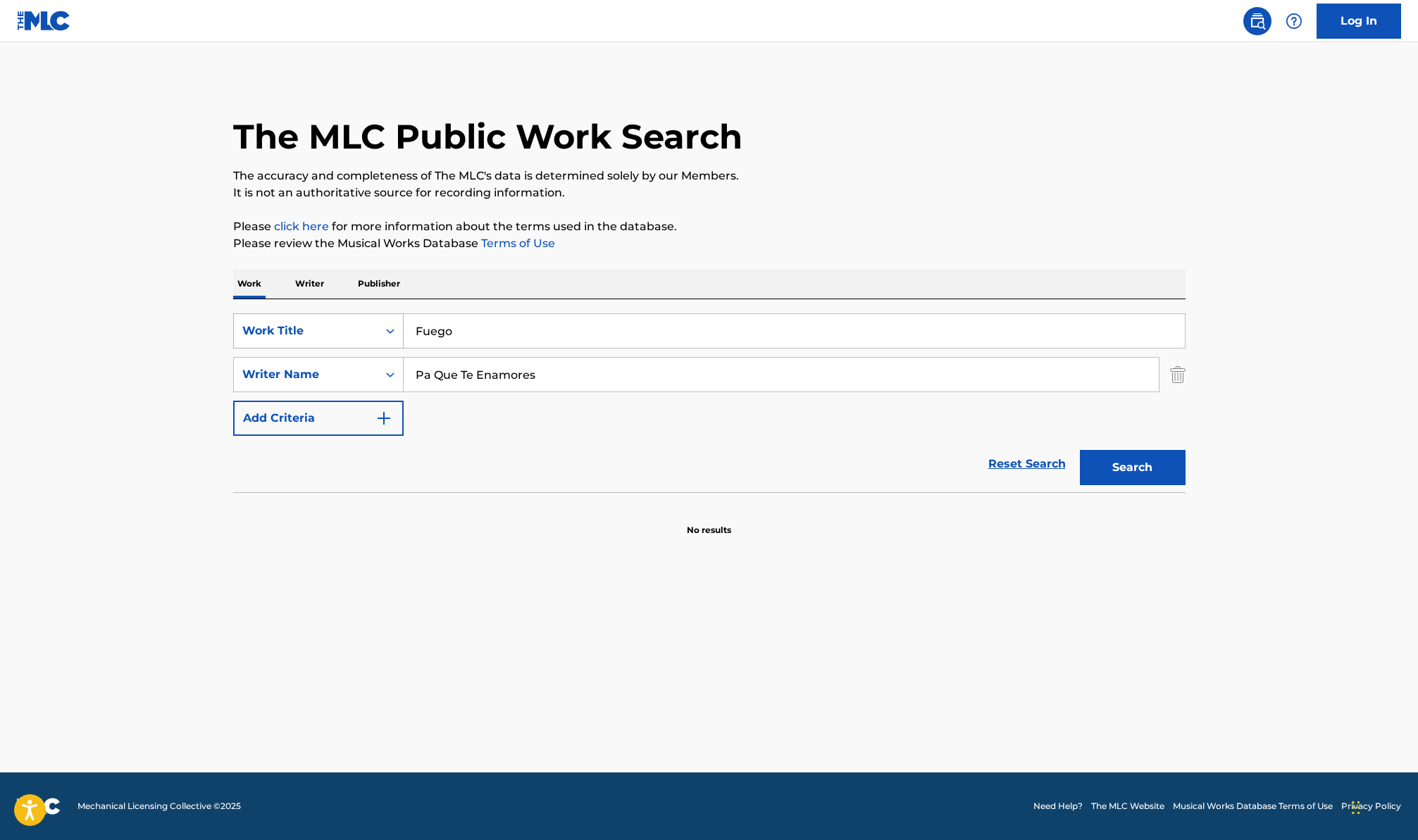
click at [372, 326] on div "SearchWithCriteriac60cfa43-7228-4736-a3ed-f9985a188131 Work Title Fuego" at bounding box center [709, 331] width 953 height 35
paste input "Pa Que Te Enamores"
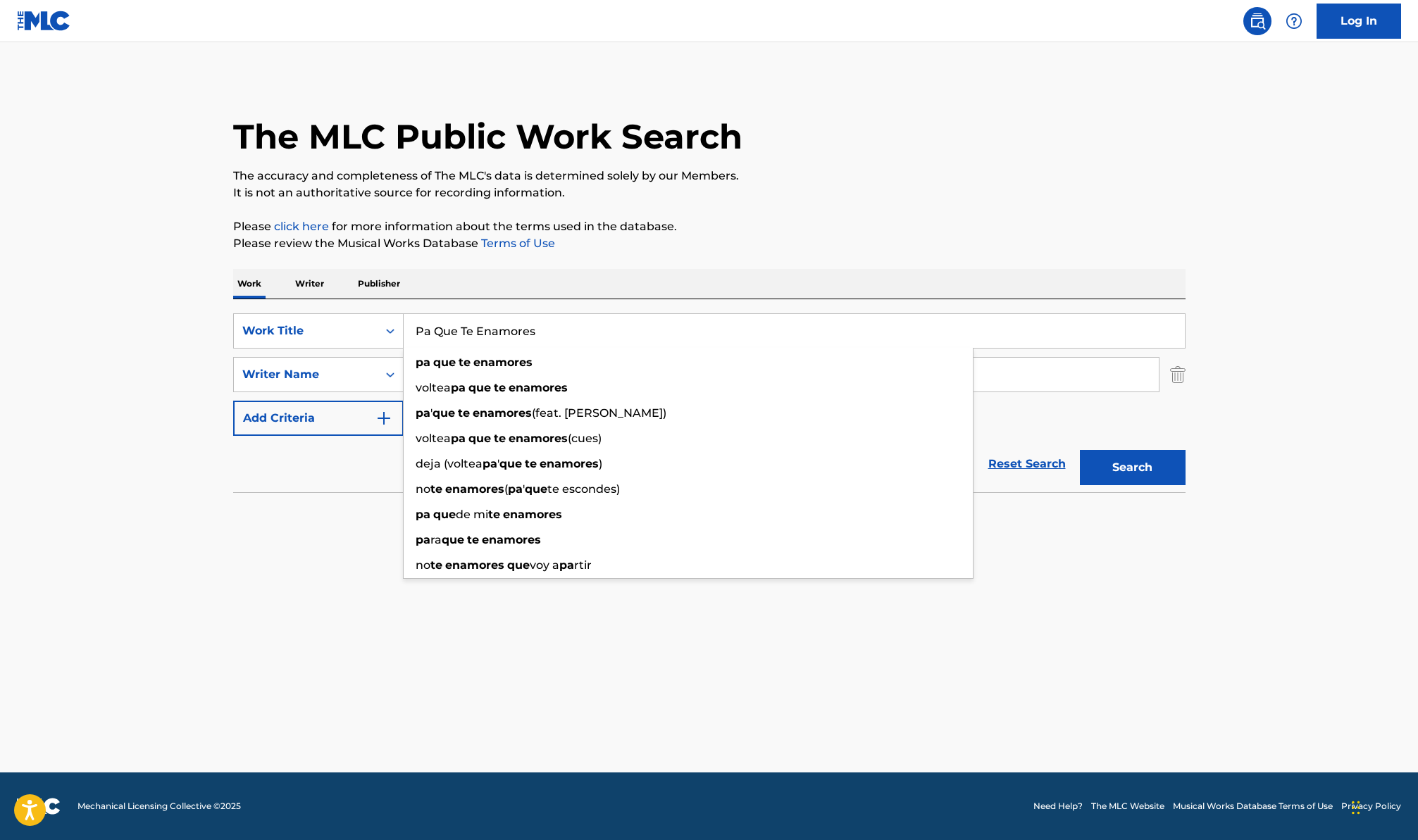
type input "Pa Que Te Enamores"
click at [410, 258] on div "The MLC Public Work Search The accuracy and completeness of The MLC's data is d…" at bounding box center [709, 307] width 986 height 459
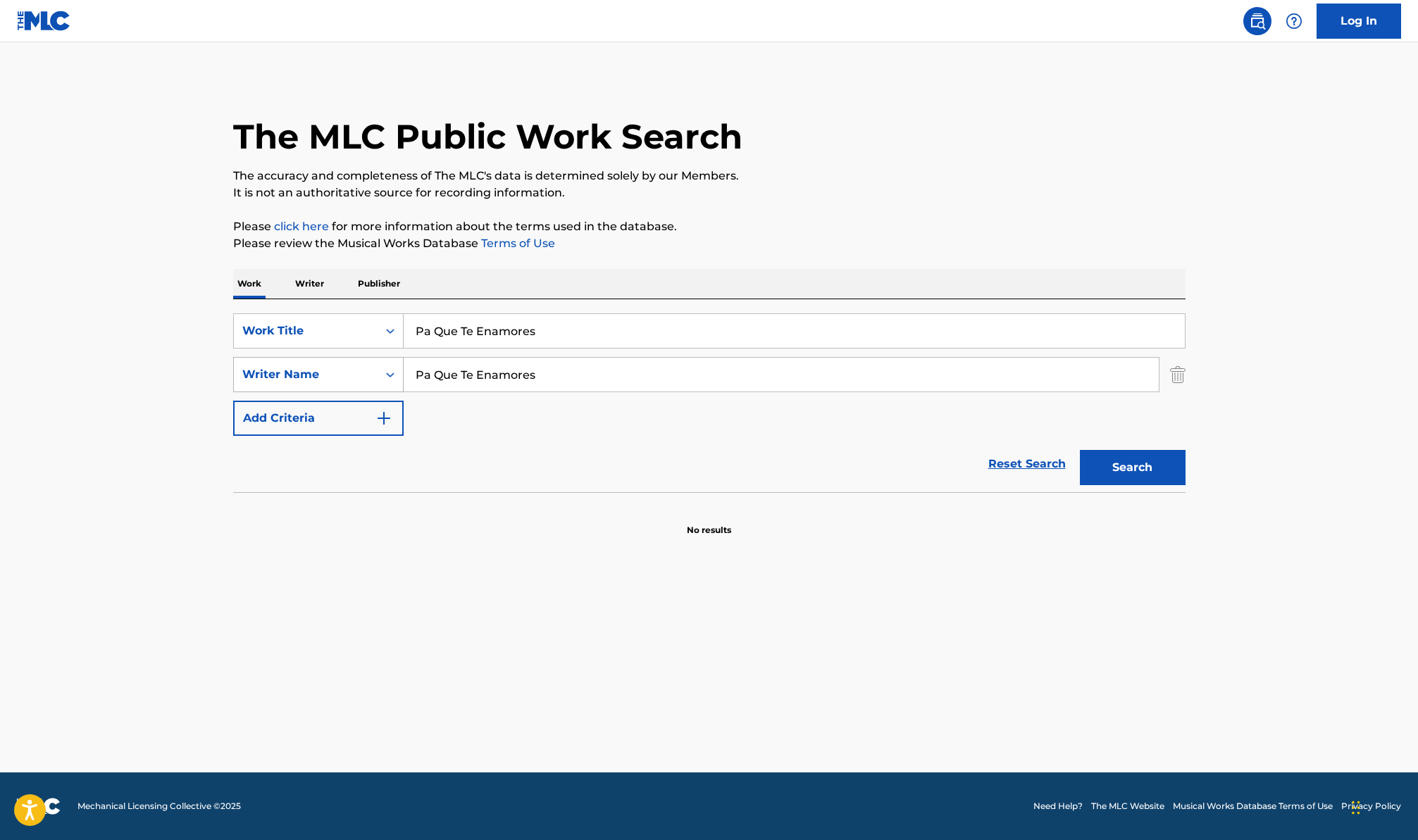
drag, startPoint x: 554, startPoint y: 376, endPoint x: 396, endPoint y: 376, distance: 158.0
click at [396, 376] on div "SearchWithCriteriab2e7b5a7-d25f-42c2-8575-94178304f99c Writer Name Pa Que Te En…" at bounding box center [709, 374] width 953 height 35
click at [1098, 450] on button "Search" at bounding box center [1133, 467] width 106 height 35
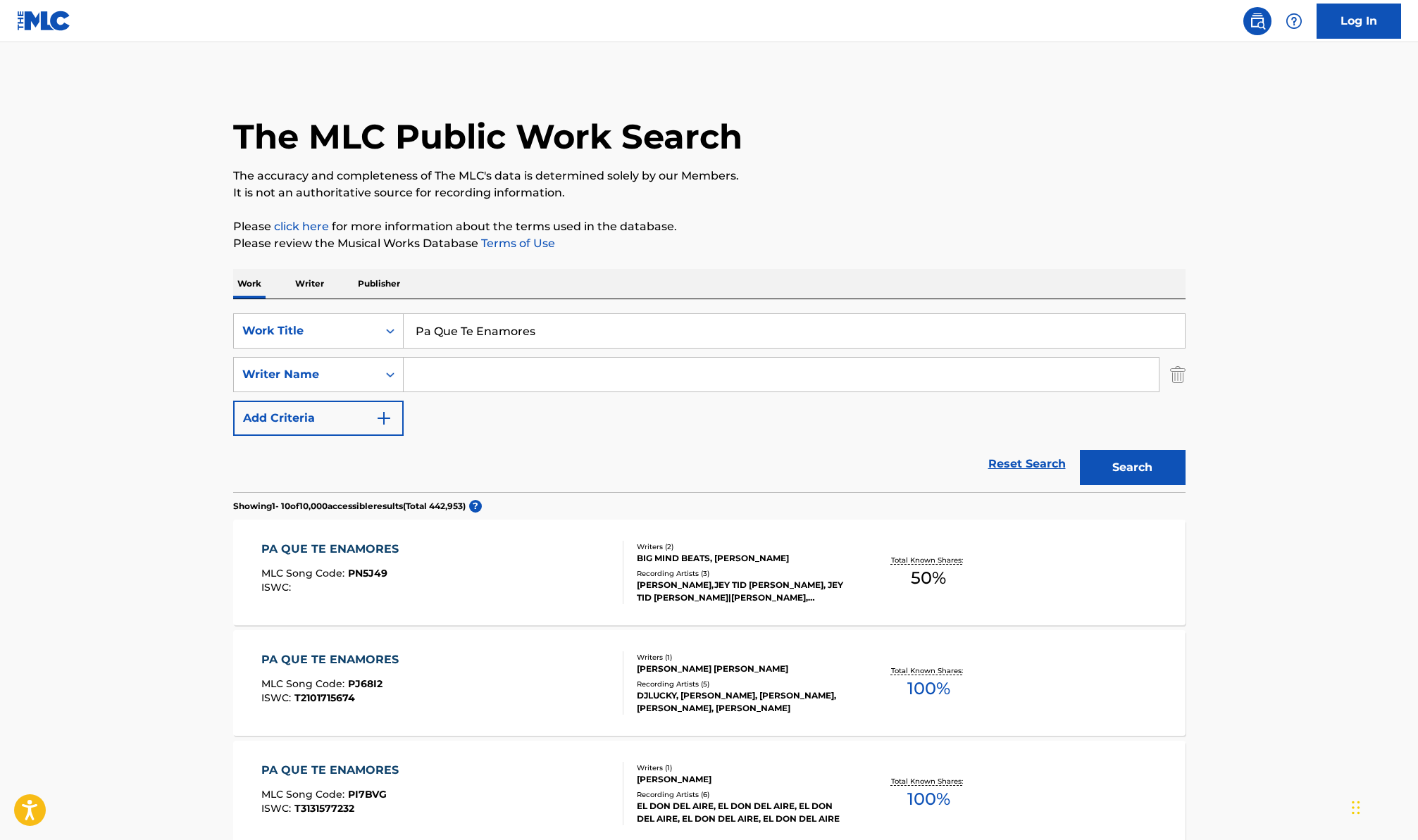
click at [552, 330] on input "Pa Que Te Enamores" at bounding box center [794, 331] width 781 height 34
click at [522, 372] on input "Search Form" at bounding box center [781, 374] width 755 height 34
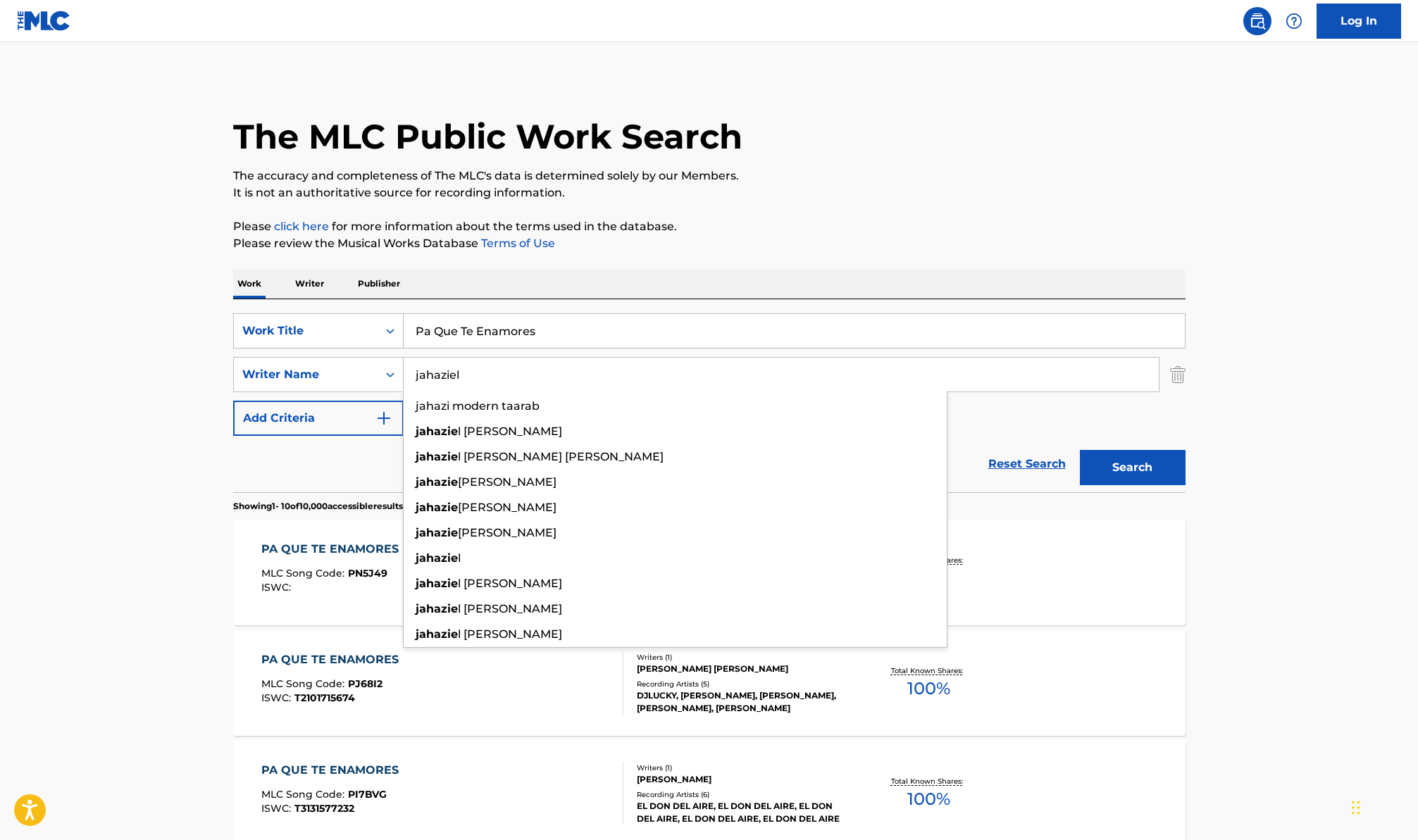
click at [1080, 450] on button "Search" at bounding box center [1133, 467] width 106 height 35
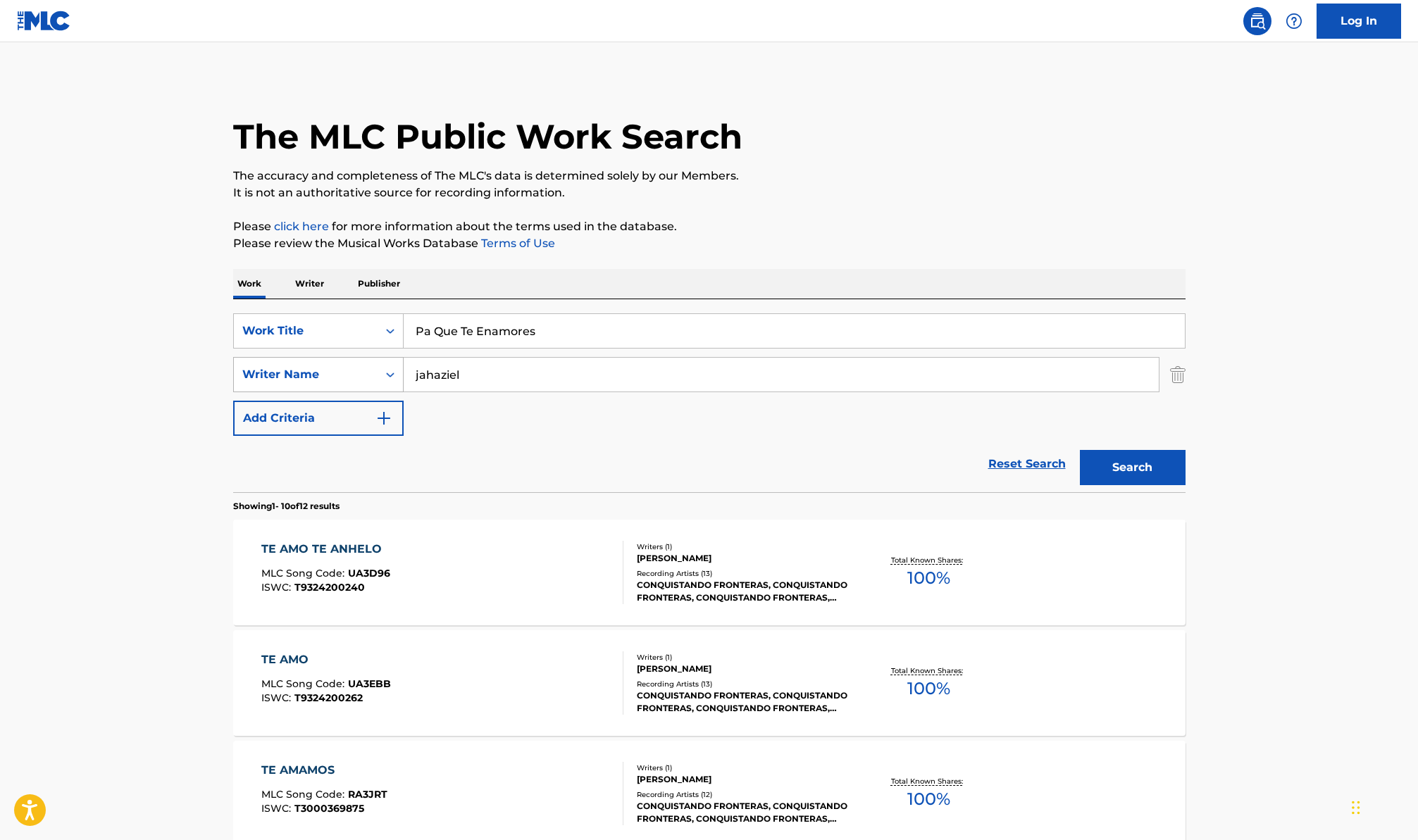
drag, startPoint x: 472, startPoint y: 376, endPoint x: 389, endPoint y: 368, distance: 83.4
click at [389, 368] on div "SearchWithCriteriab2e7b5a7-d25f-42c2-8575-94178304f99c Writer Name jahaziel" at bounding box center [709, 374] width 953 height 35
type input "moises"
click at [1080, 450] on button "Search" at bounding box center [1133, 467] width 106 height 35
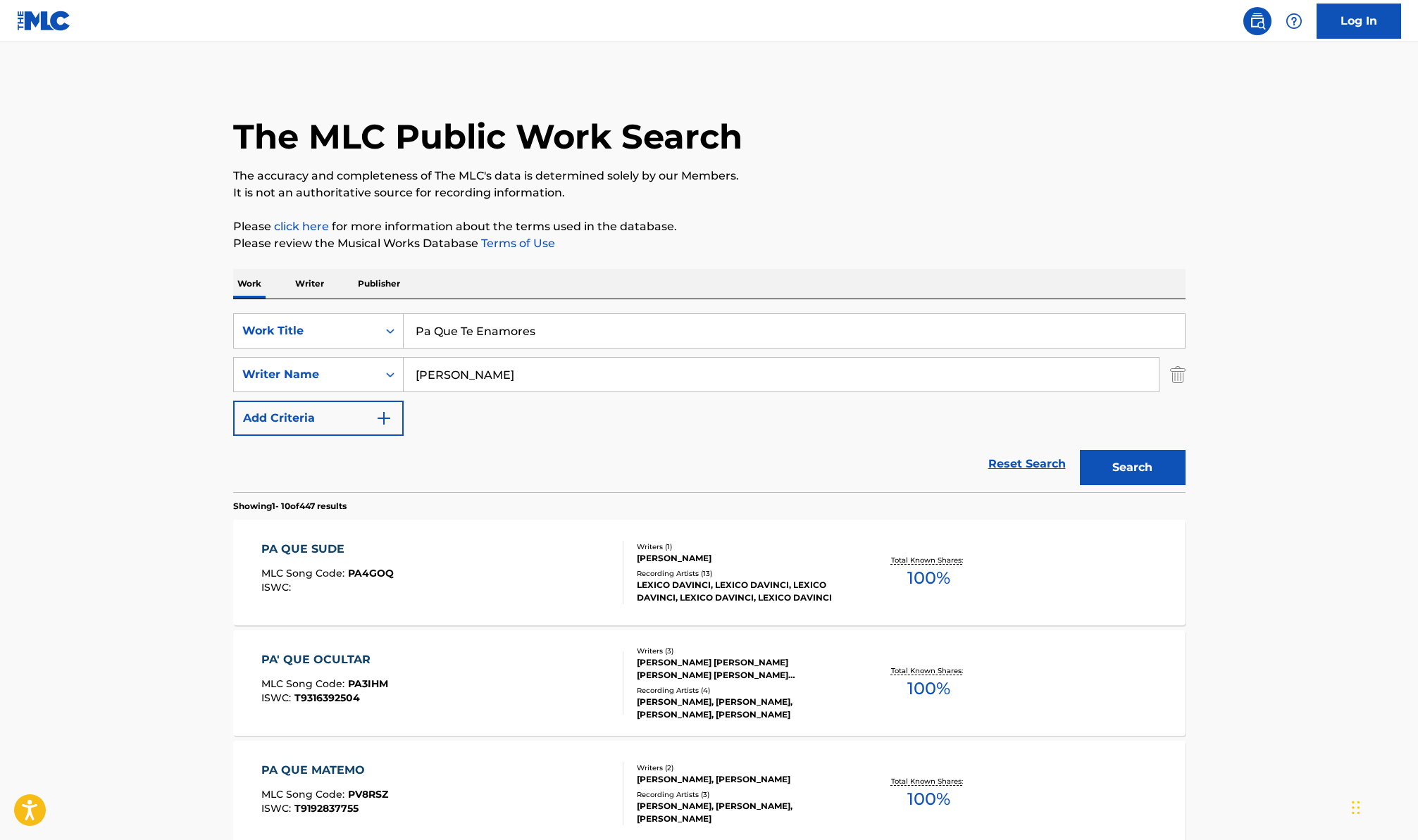
drag, startPoint x: 556, startPoint y: 341, endPoint x: 347, endPoint y: 302, distance: 212.6
click at [354, 305] on div "SearchWithCriteriac60cfa43-7228-4736-a3ed-f9985a188131 Work Title Pa Que Te Ena…" at bounding box center [709, 395] width 953 height 193
paste input "Distinto de mente"
type input "Distinto de mente"
drag, startPoint x: 447, startPoint y: 378, endPoint x: 384, endPoint y: 364, distance: 64.5
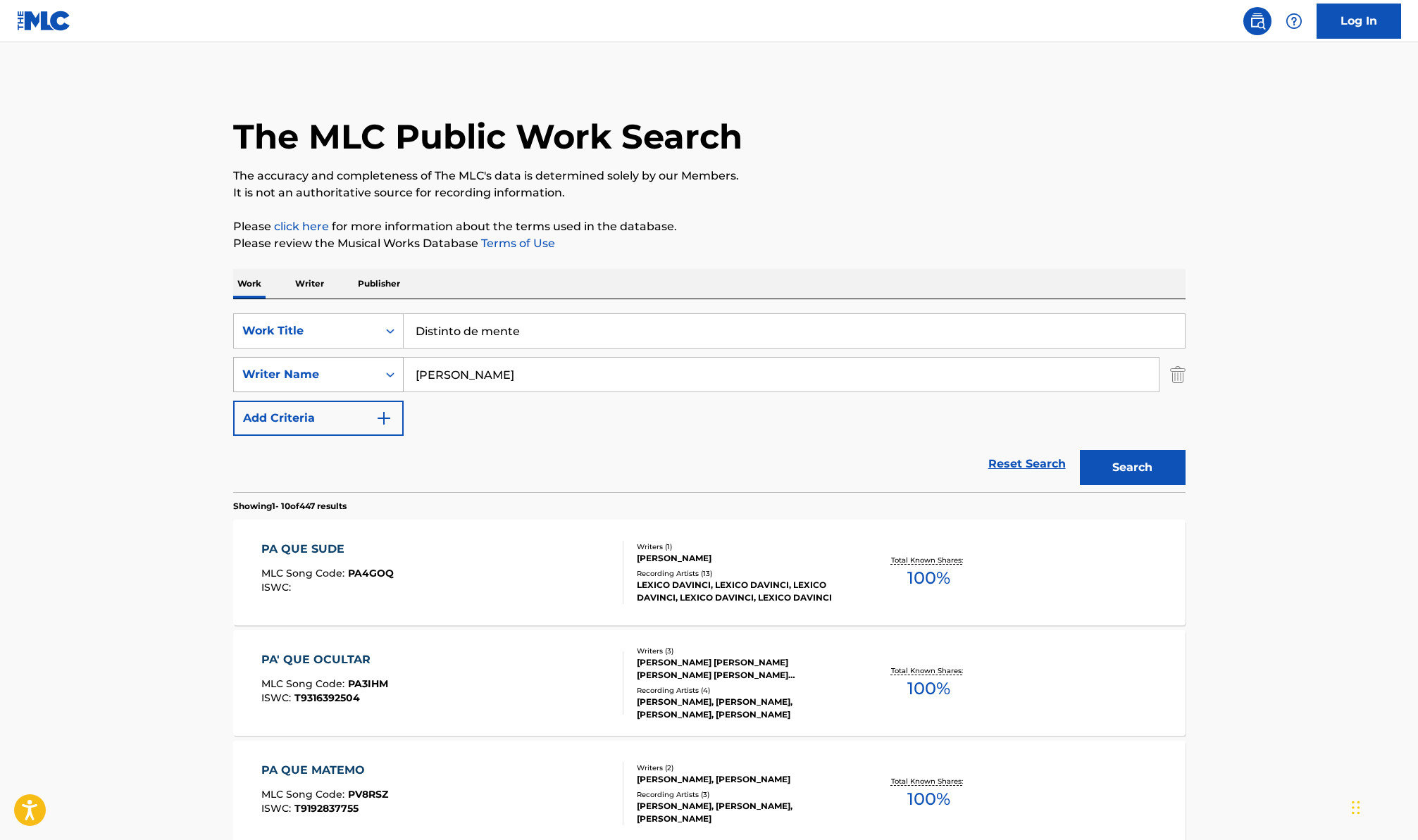
click at [384, 364] on div "SearchWithCriteriab2e7b5a7-d25f-42c2-8575-94178304f99c Writer Name moises" at bounding box center [709, 374] width 953 height 35
click at [1111, 458] on button "Search" at bounding box center [1133, 467] width 106 height 35
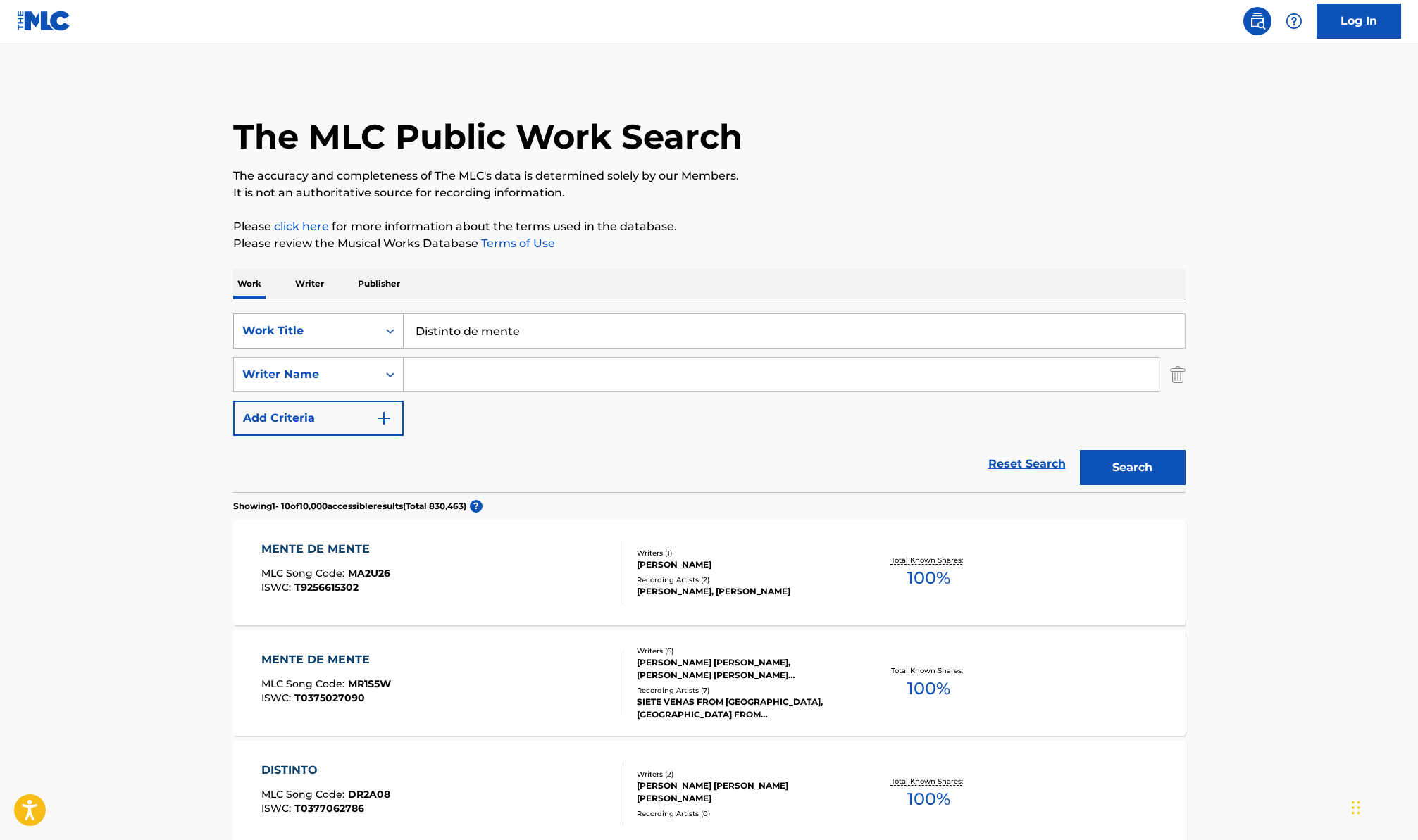
drag, startPoint x: 484, startPoint y: 326, endPoint x: 384, endPoint y: 313, distance: 100.8
click at [384, 314] on div "SearchWithCriteriac60cfa43-7228-4736-a3ed-f9985a188131 Work Title Distinto de m…" at bounding box center [709, 331] width 953 height 35
paste input "Ya Me Cans"
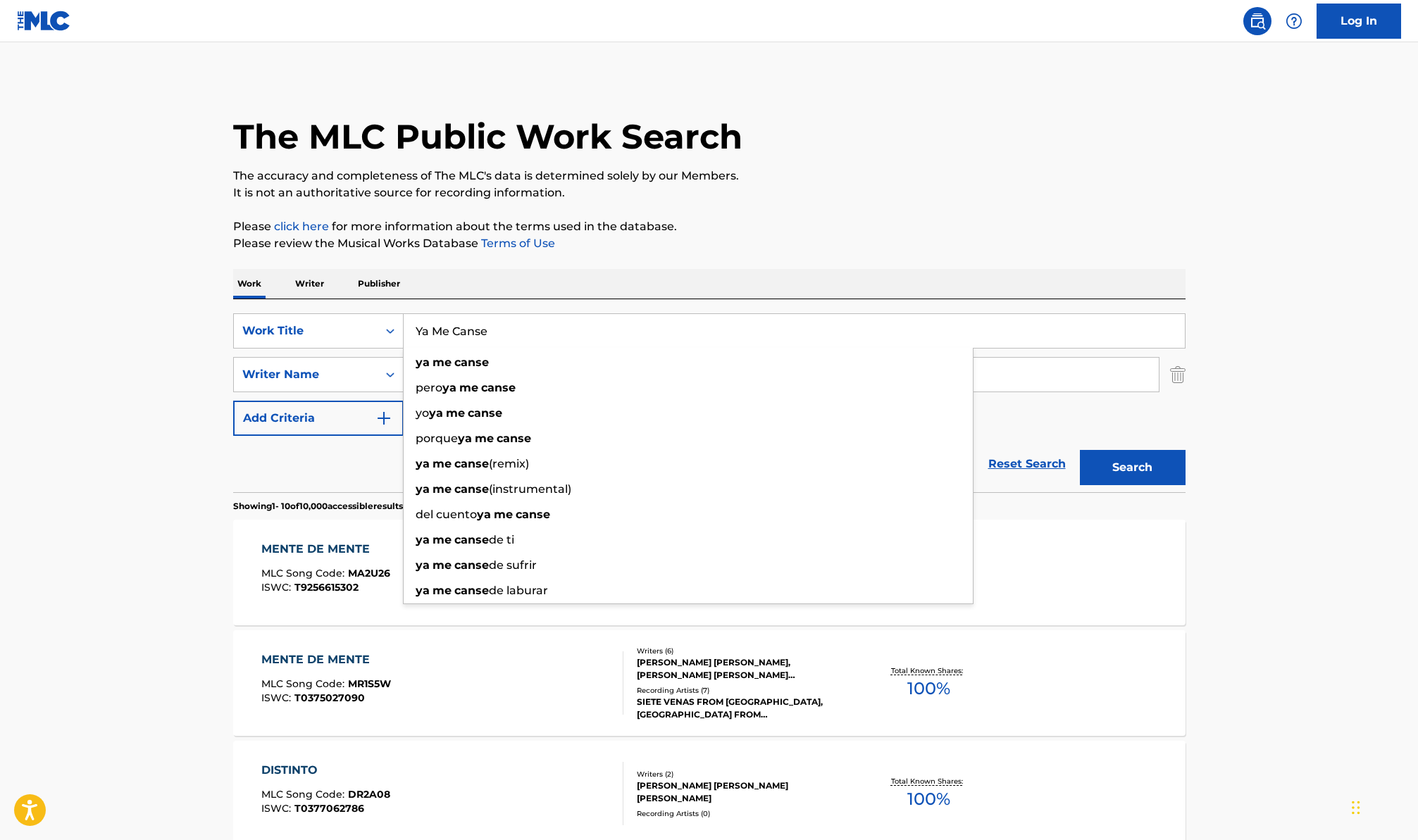
type input "Ya Me Canse"
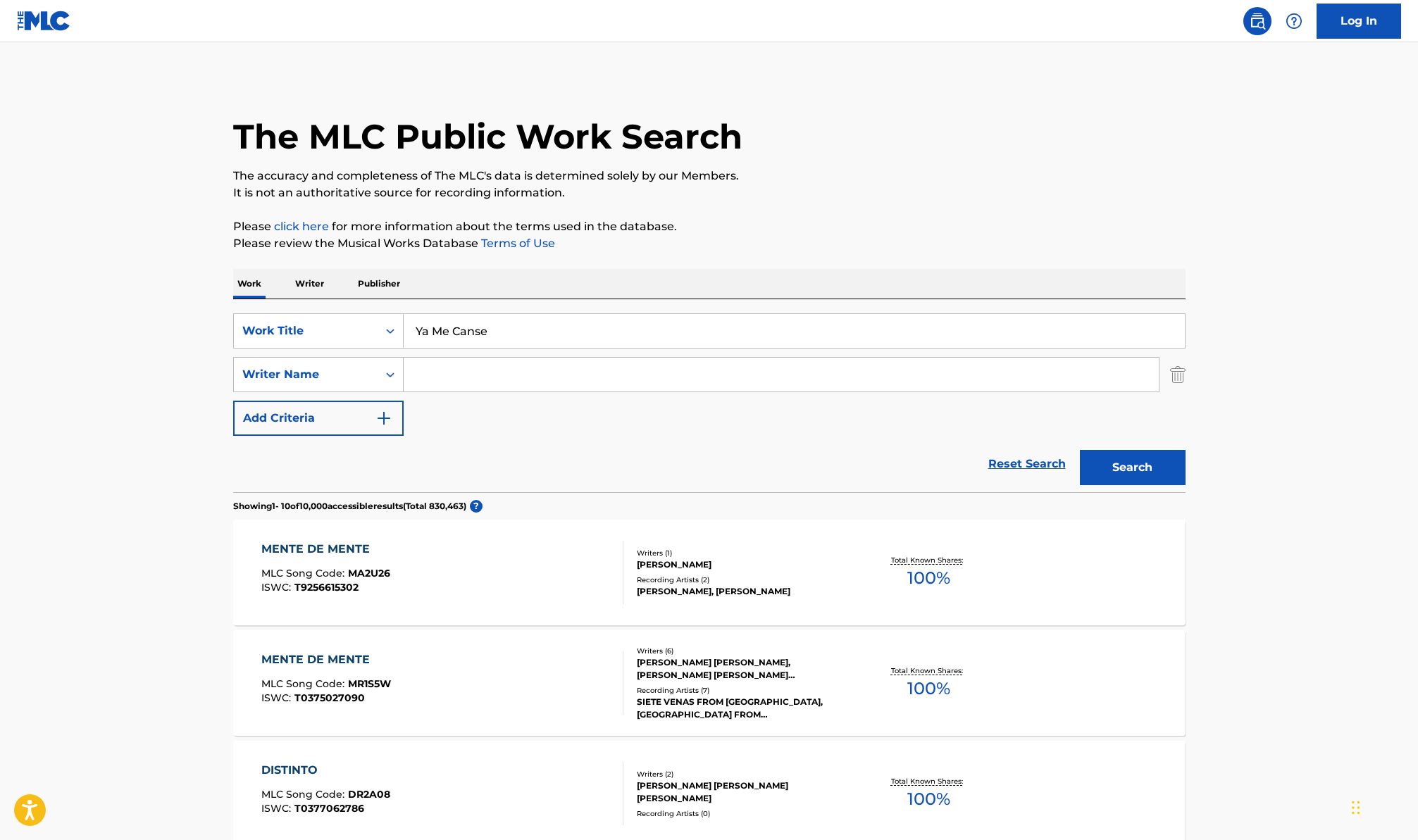
click at [1146, 466] on button "Search" at bounding box center [1133, 467] width 106 height 35
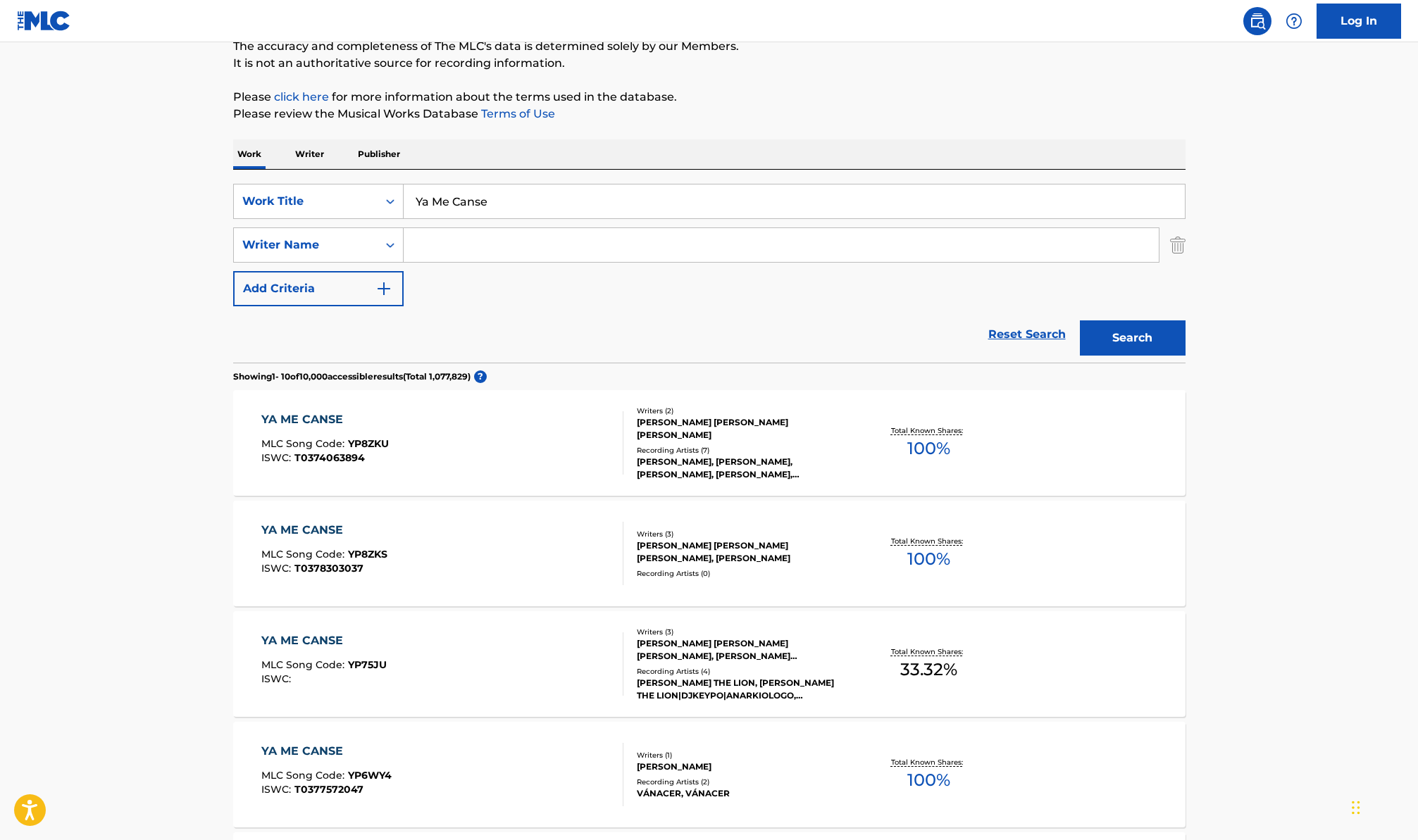
scroll to position [156, 0]
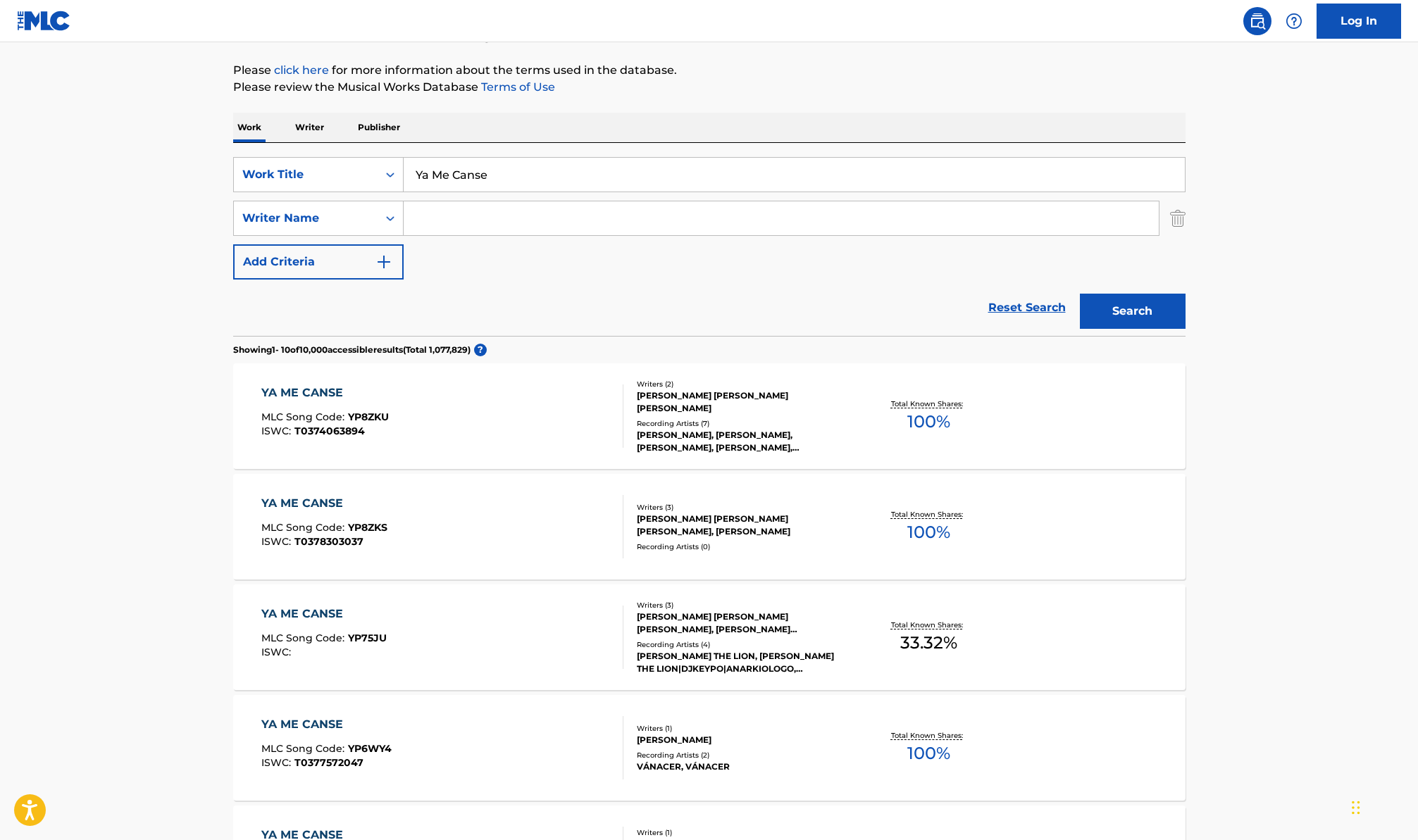
click at [463, 218] on input "Search Form" at bounding box center [781, 218] width 755 height 34
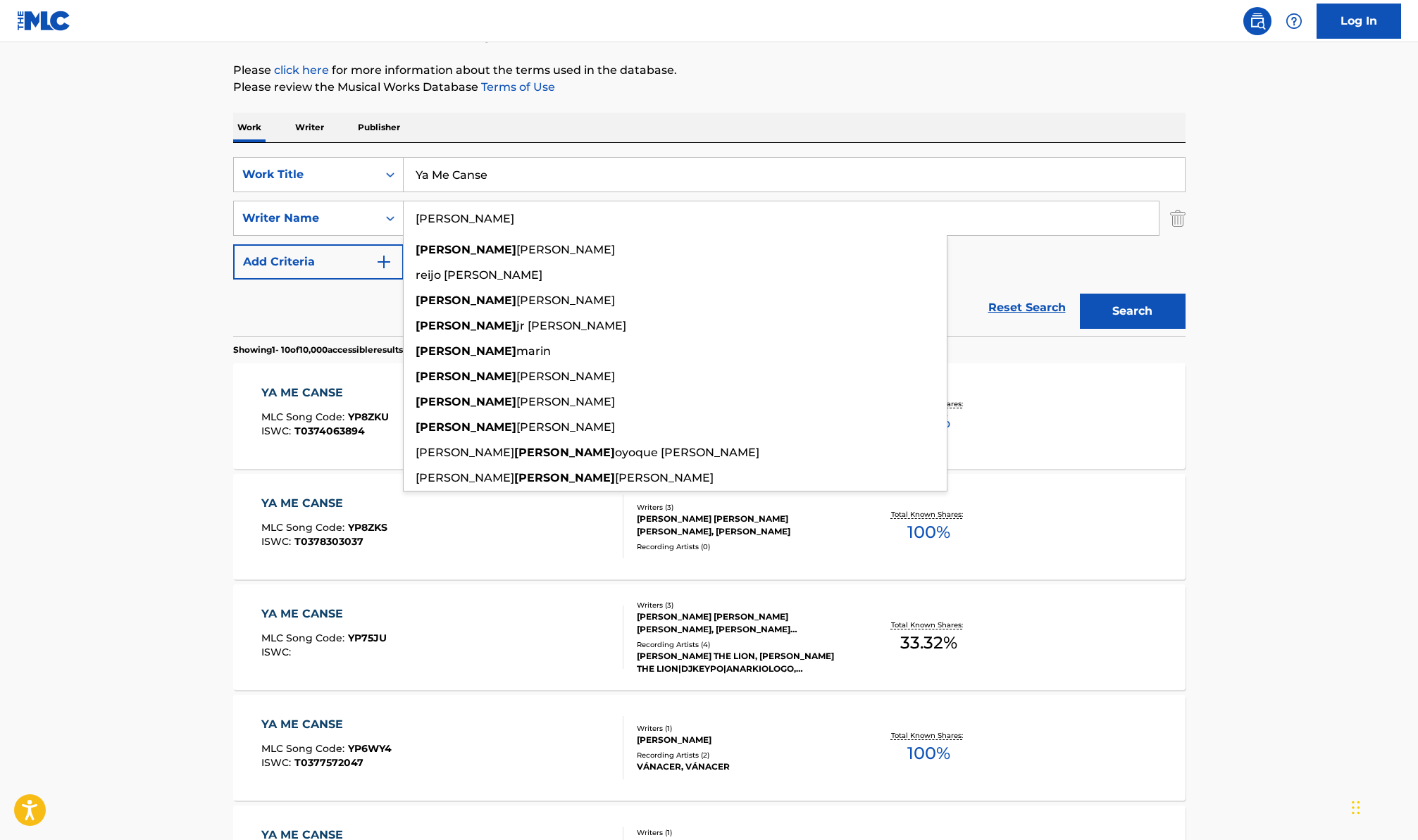
click at [1080, 294] on button "Search" at bounding box center [1133, 311] width 106 height 35
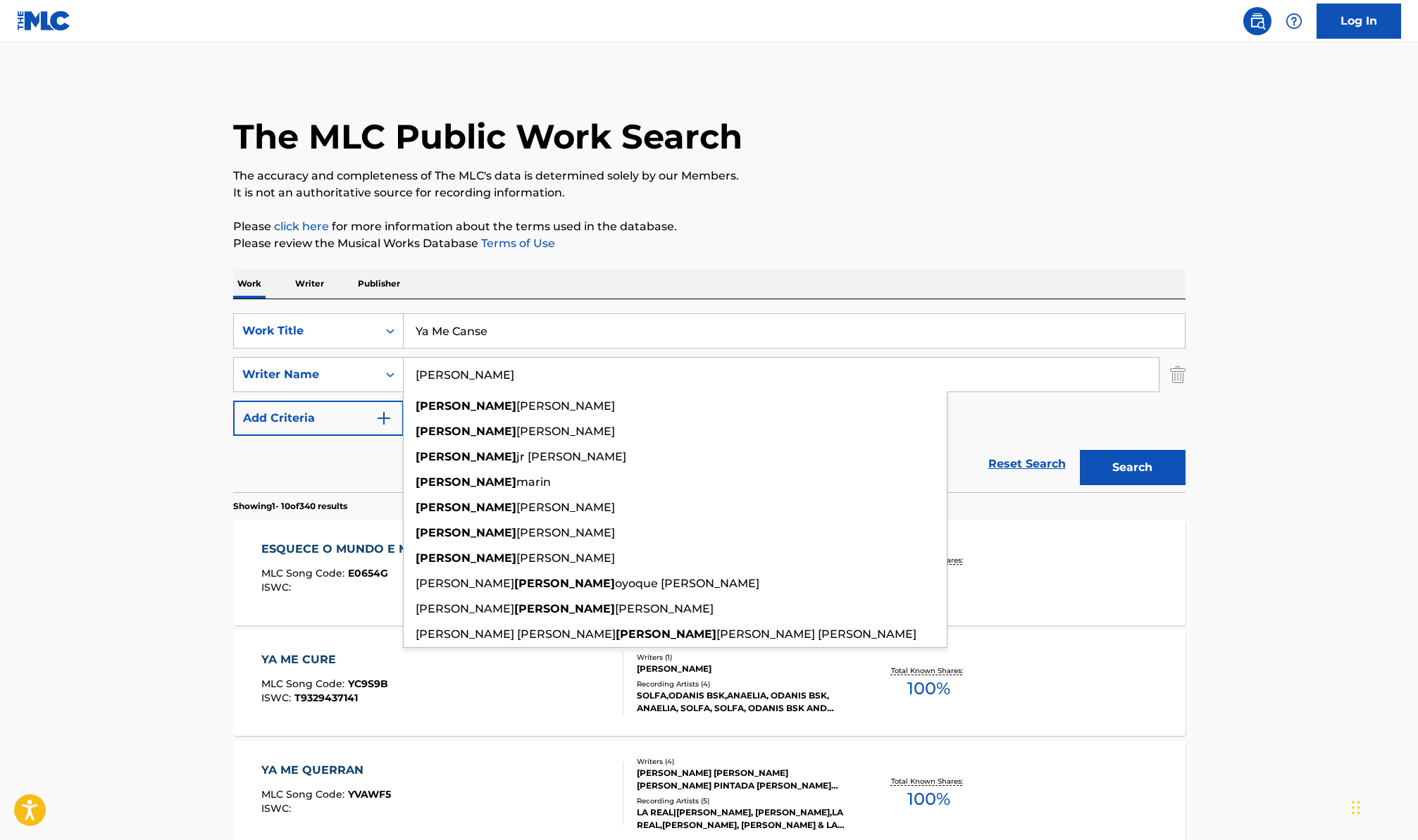
drag, startPoint x: 74, startPoint y: 383, endPoint x: 87, endPoint y: 383, distance: 13.0
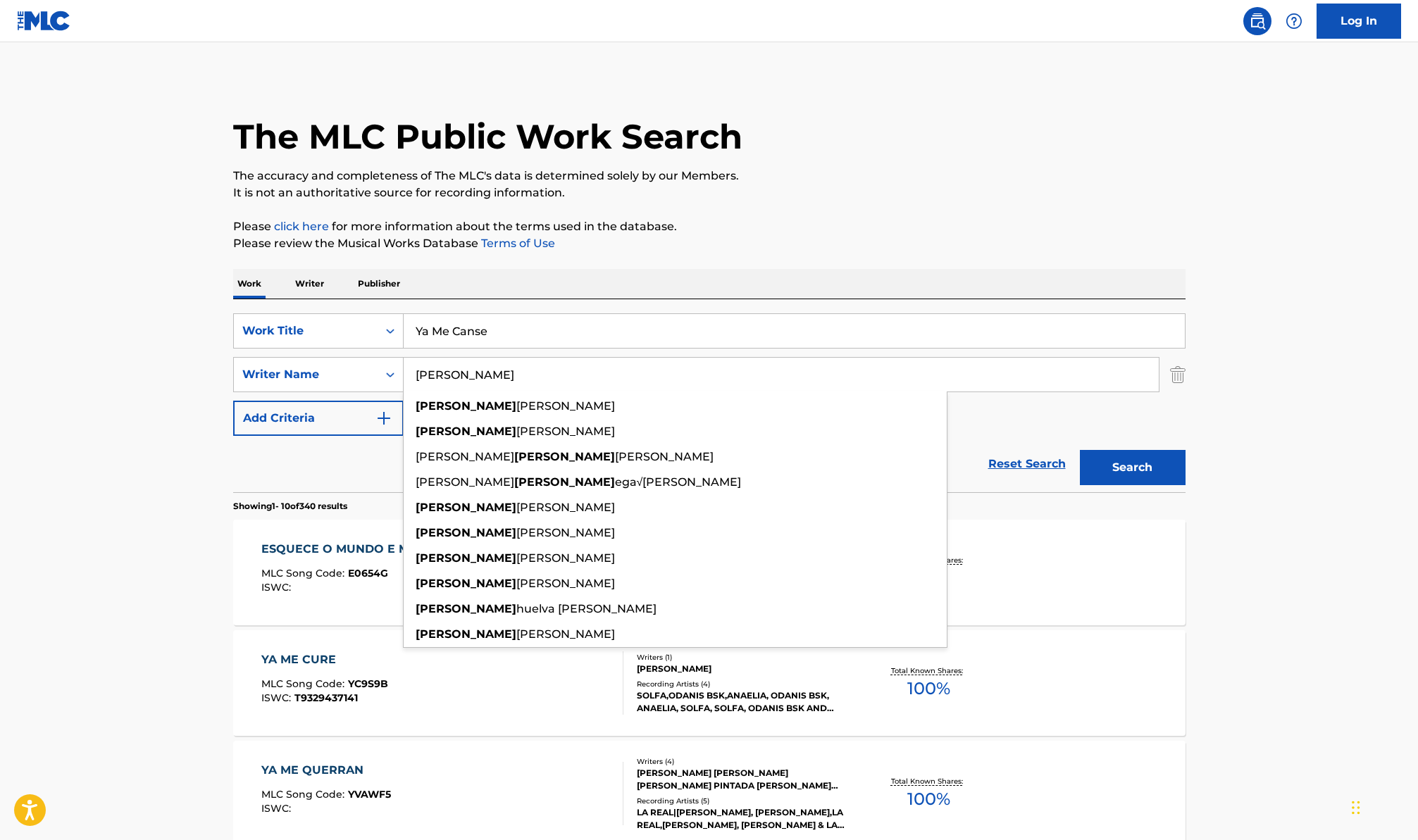
drag, startPoint x: 431, startPoint y: 369, endPoint x: 365, endPoint y: 355, distance: 67.5
click at [365, 355] on div "SearchWithCriteriac60cfa43-7228-4736-a3ed-f9985a188131 Work Title Ya Me Canse S…" at bounding box center [709, 375] width 953 height 122
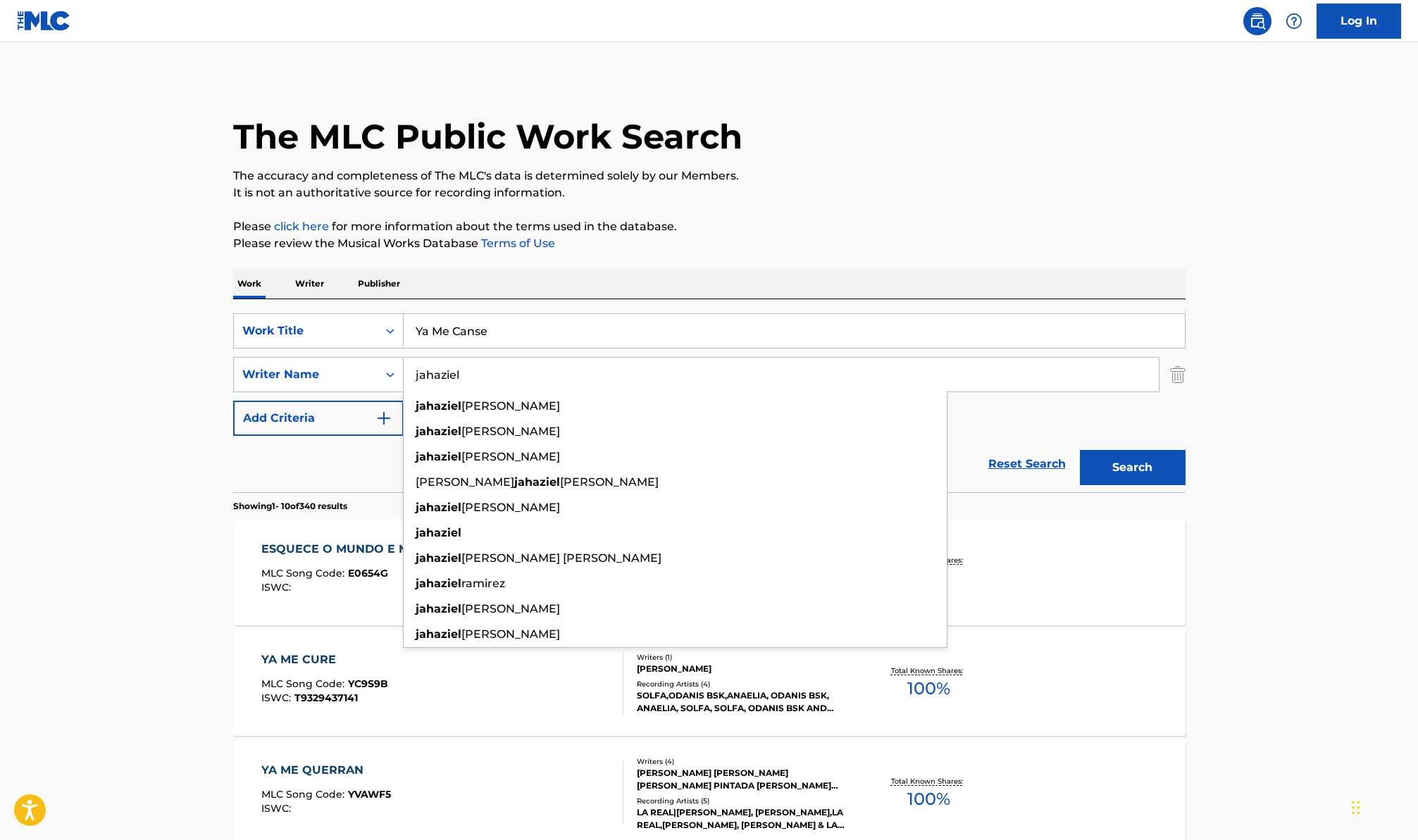
type input "jahaziel"
click at [1080, 450] on button "Search" at bounding box center [1133, 467] width 106 height 35
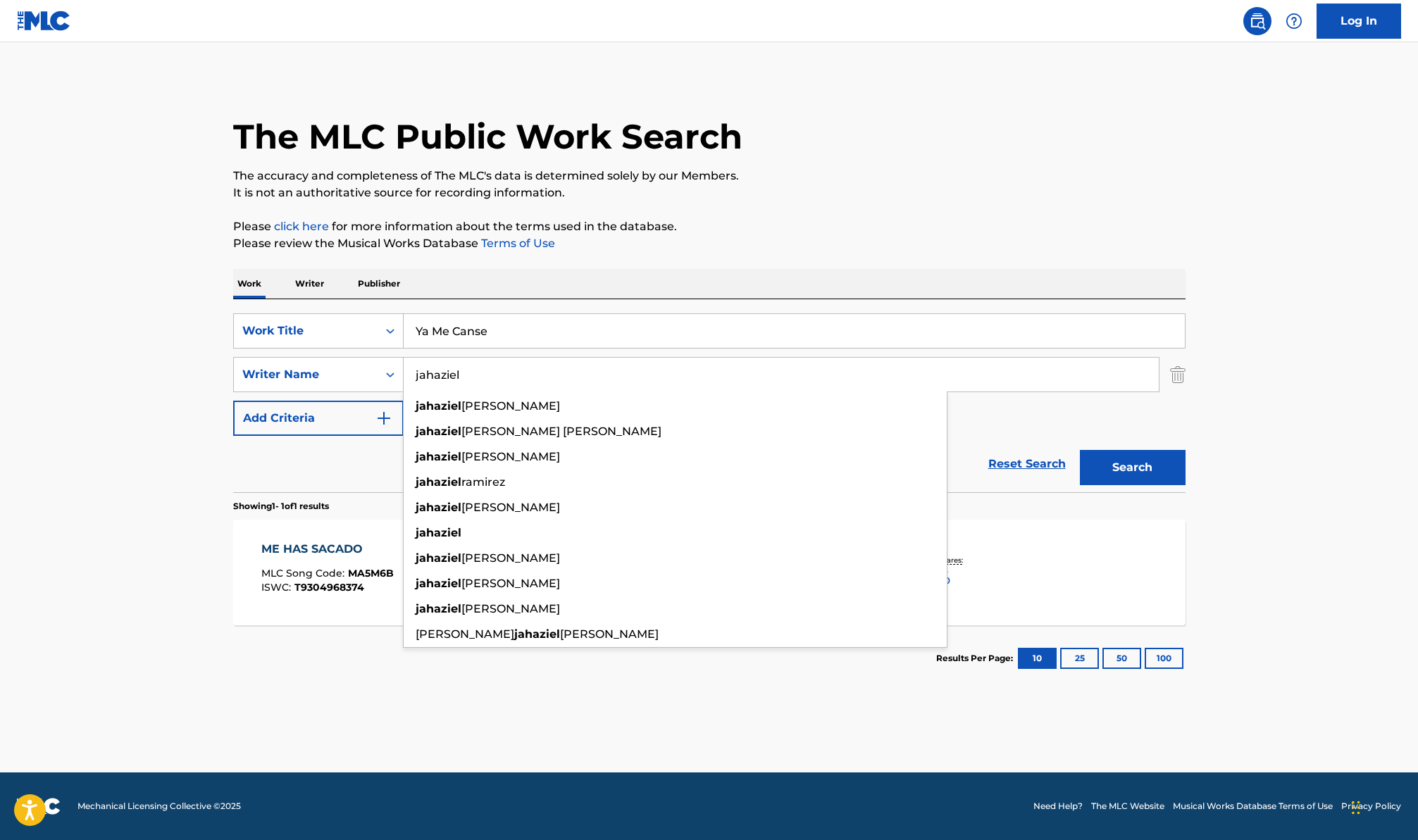
drag, startPoint x: 522, startPoint y: 337, endPoint x: 391, endPoint y: 308, distance: 134.2
click at [391, 308] on div "SearchWithCriteriac60cfa43-7228-4736-a3ed-f9985a188131 Work Title Ya Me Canse S…" at bounding box center [709, 395] width 953 height 193
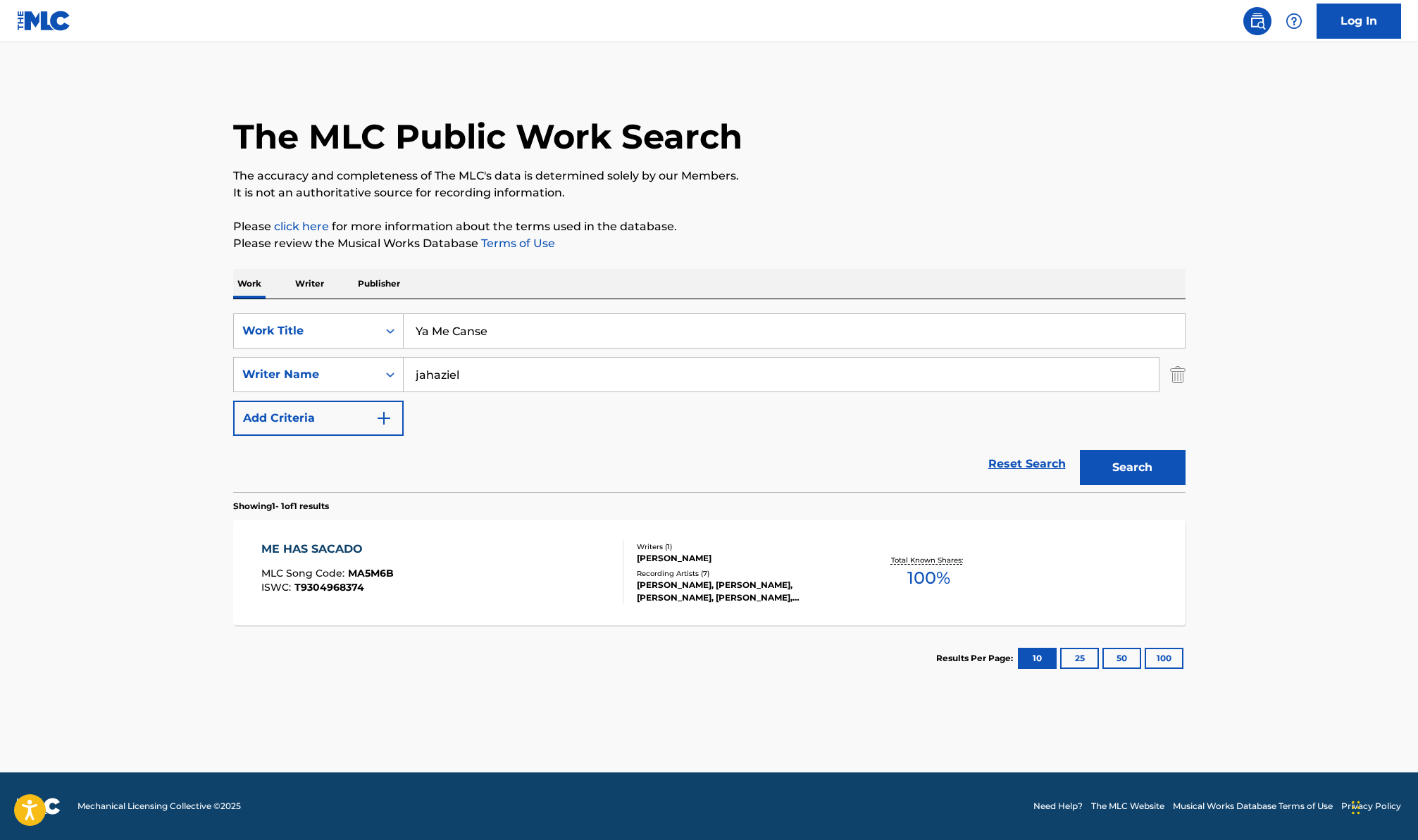
paste input "Bye By"
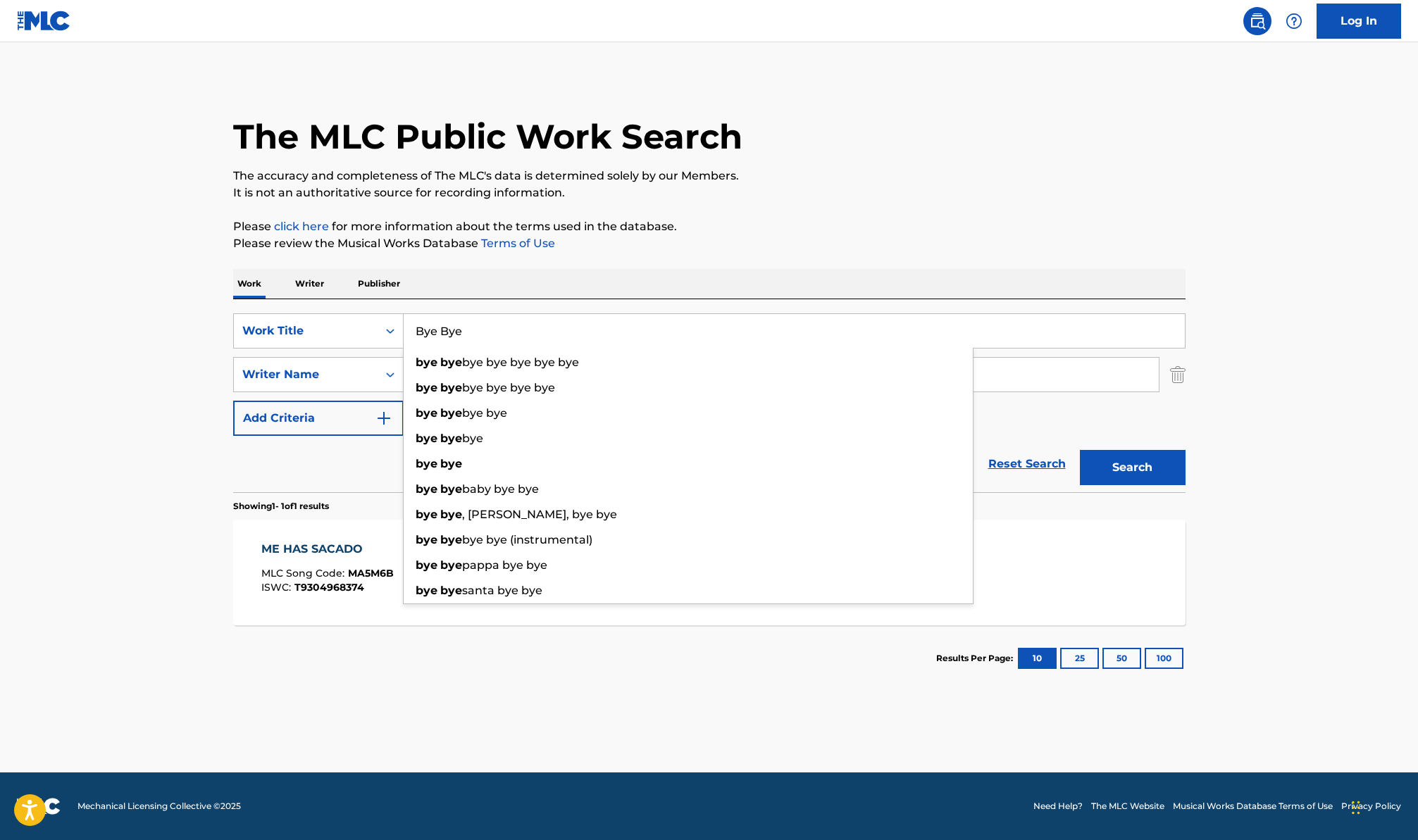
type input "Bye Bye"
click at [145, 360] on main "The MLC Public Work Search The accuracy and completeness of The MLC's data is d…" at bounding box center [709, 408] width 1418 height 731
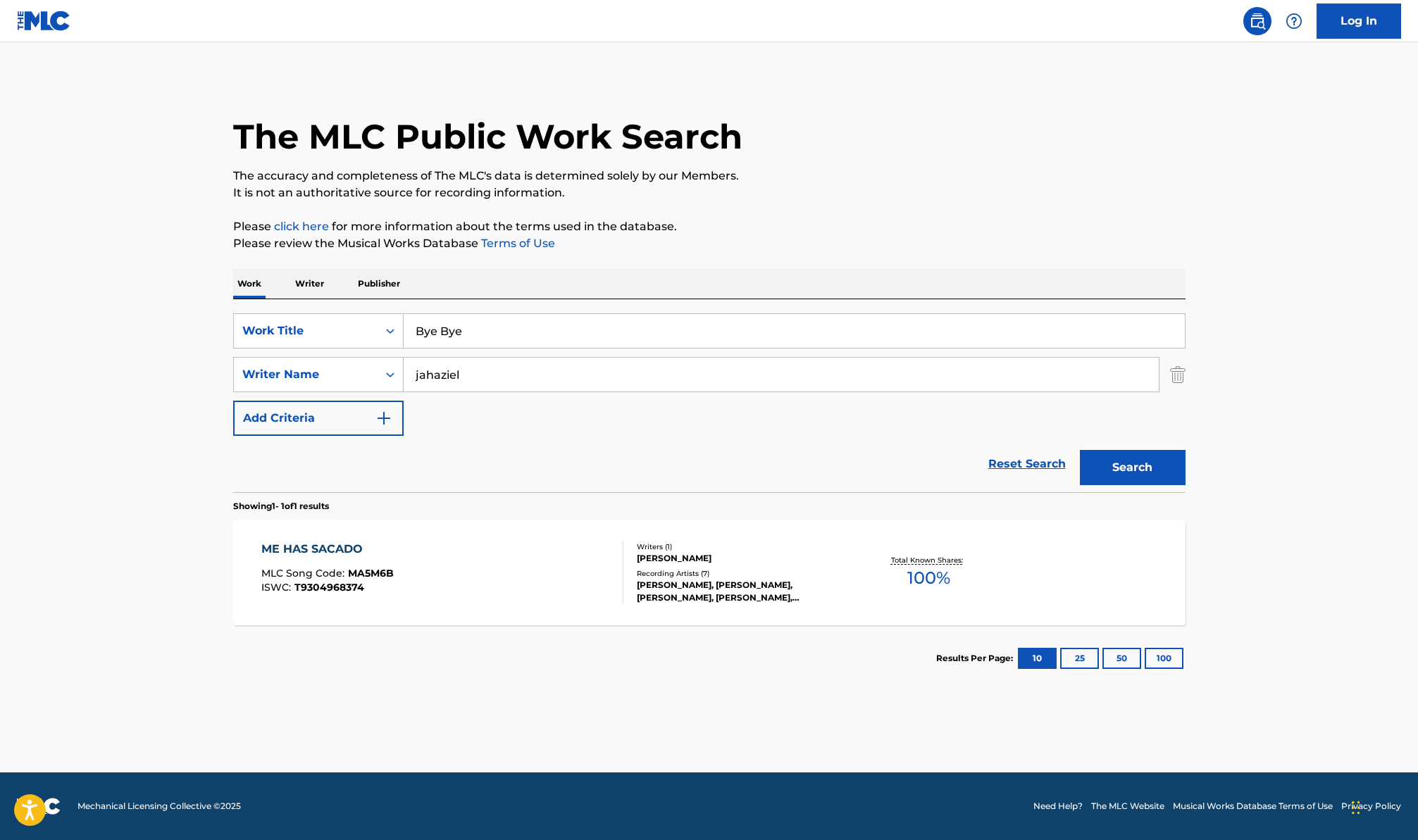
click at [1153, 454] on button "Search" at bounding box center [1133, 467] width 106 height 35
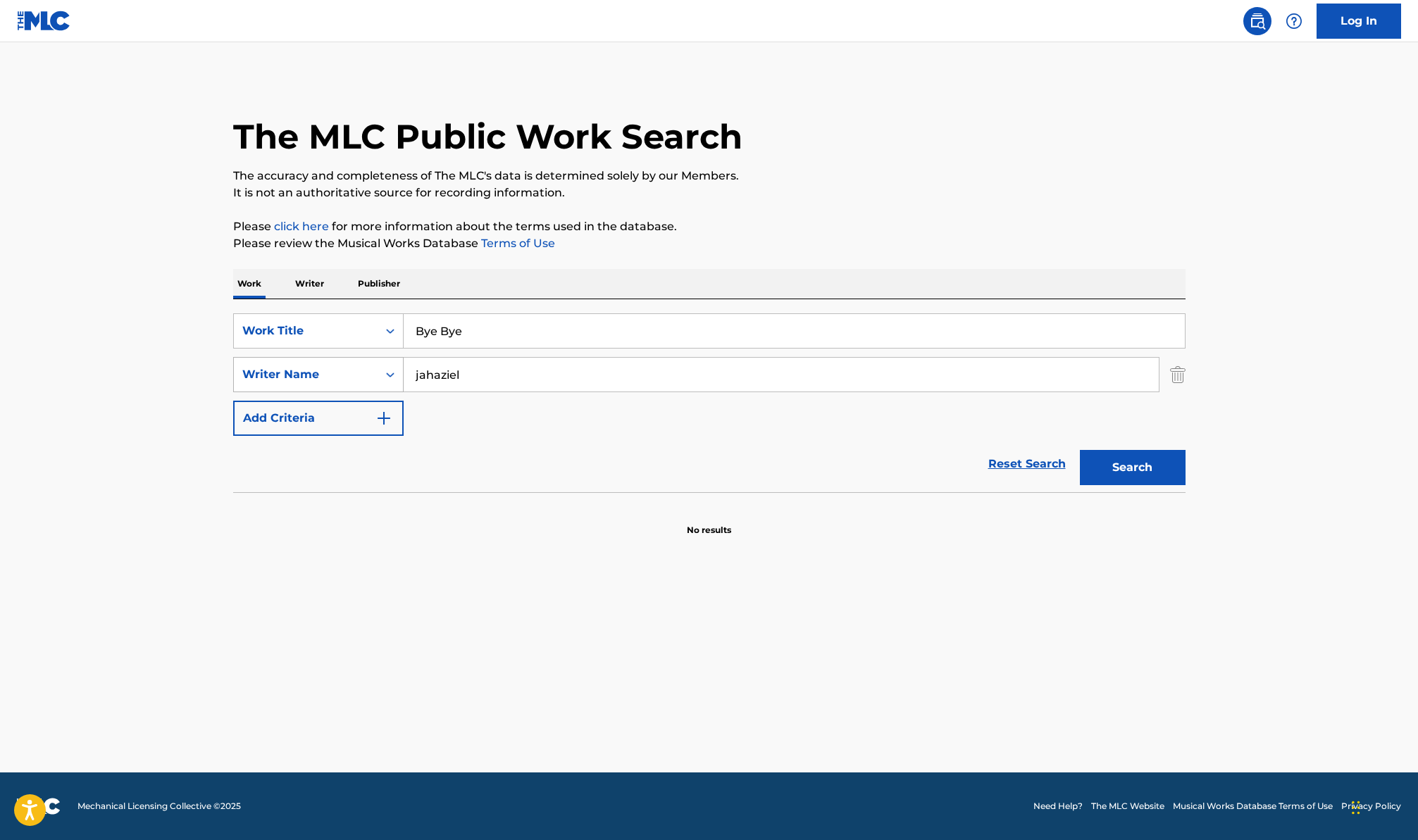
drag, startPoint x: 488, startPoint y: 376, endPoint x: 368, endPoint y: 360, distance: 121.1
click at [368, 360] on div "SearchWithCriteriab2e7b5a7-d25f-42c2-8575-94178304f99c Writer Name jahaziel" at bounding box center [709, 374] width 953 height 35
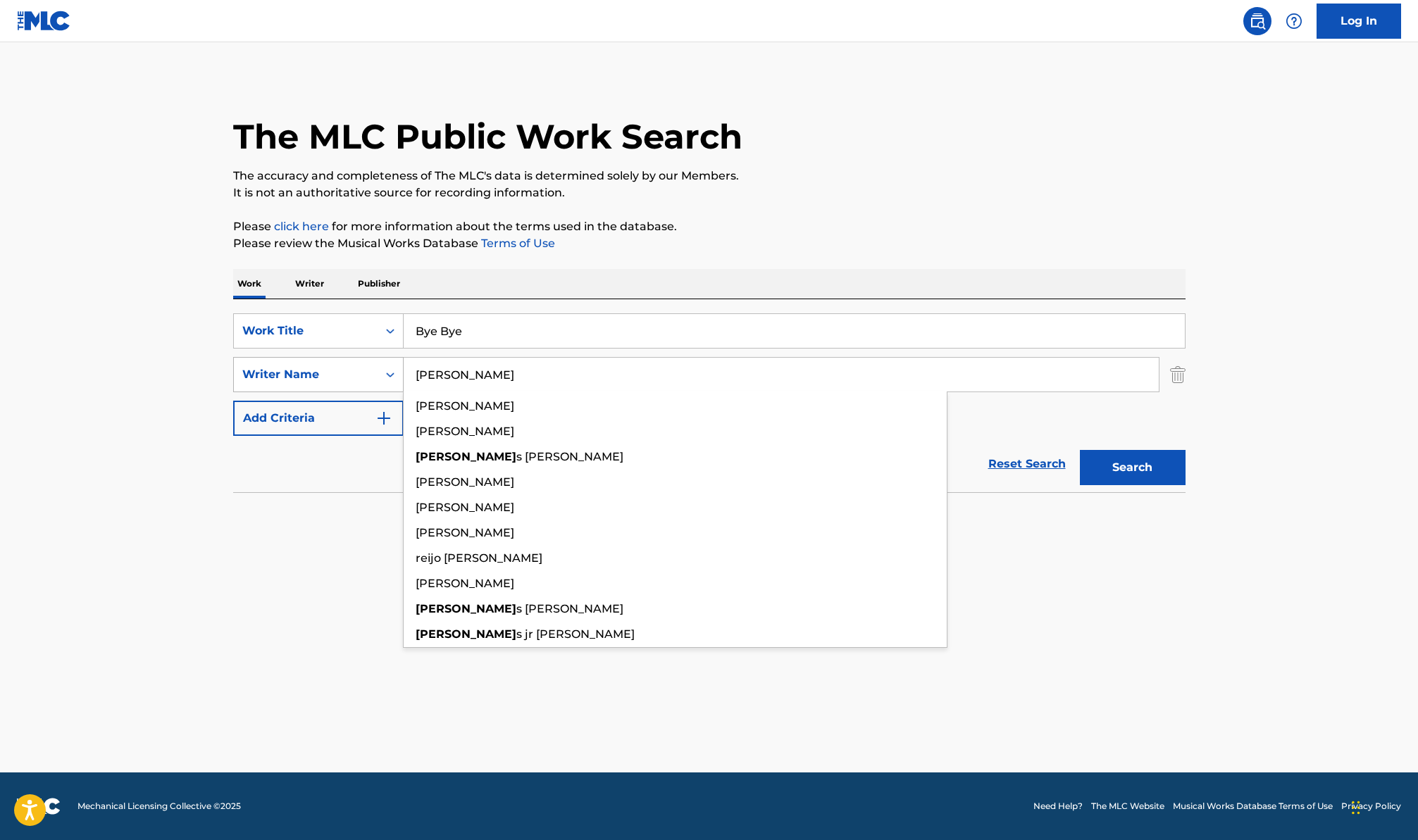
type input "moises"
click at [1080, 450] on button "Search" at bounding box center [1133, 467] width 106 height 35
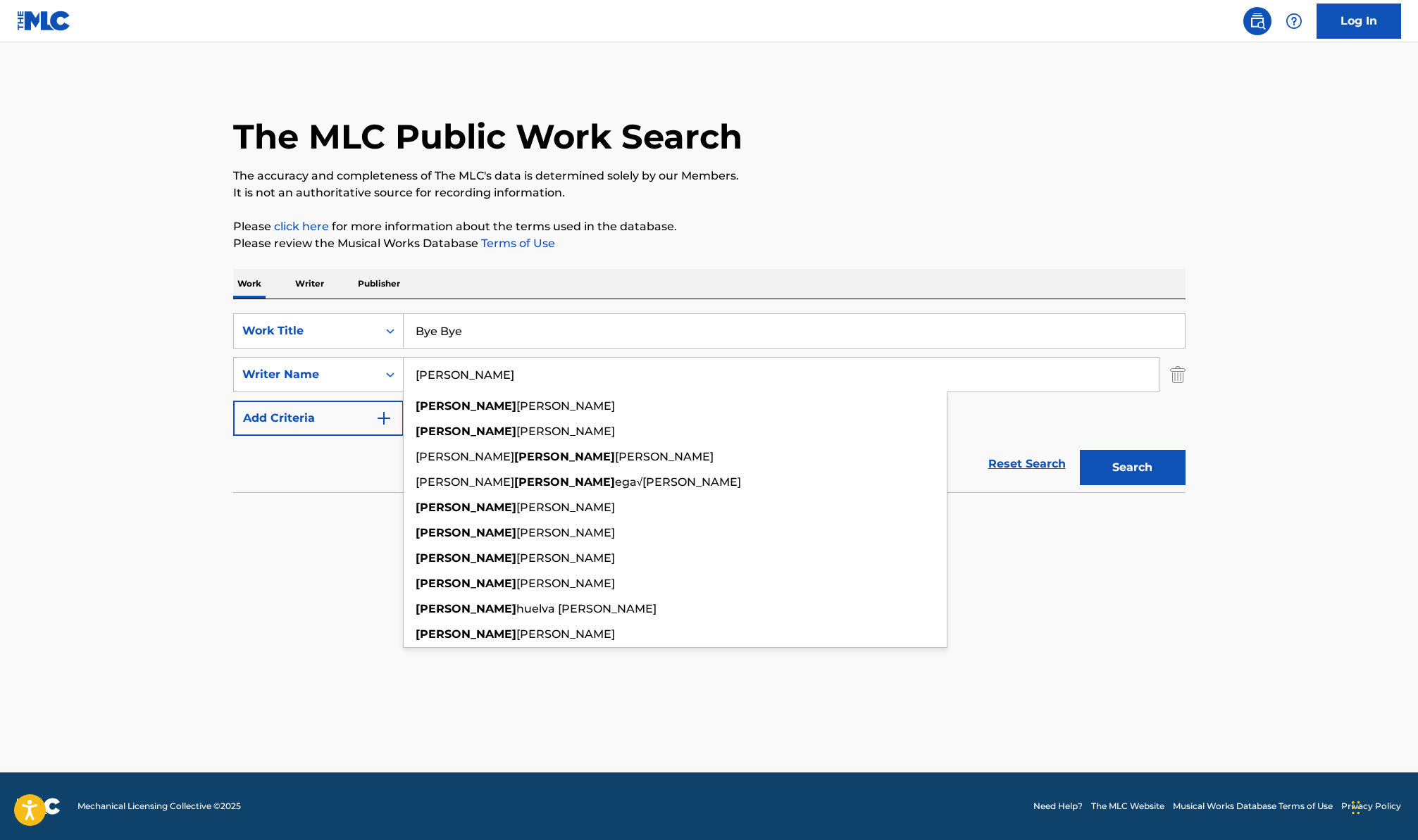
click at [44, 376] on main "The MLC Public Work Search The accuracy and completeness of The MLC's data is d…" at bounding box center [709, 408] width 1418 height 731
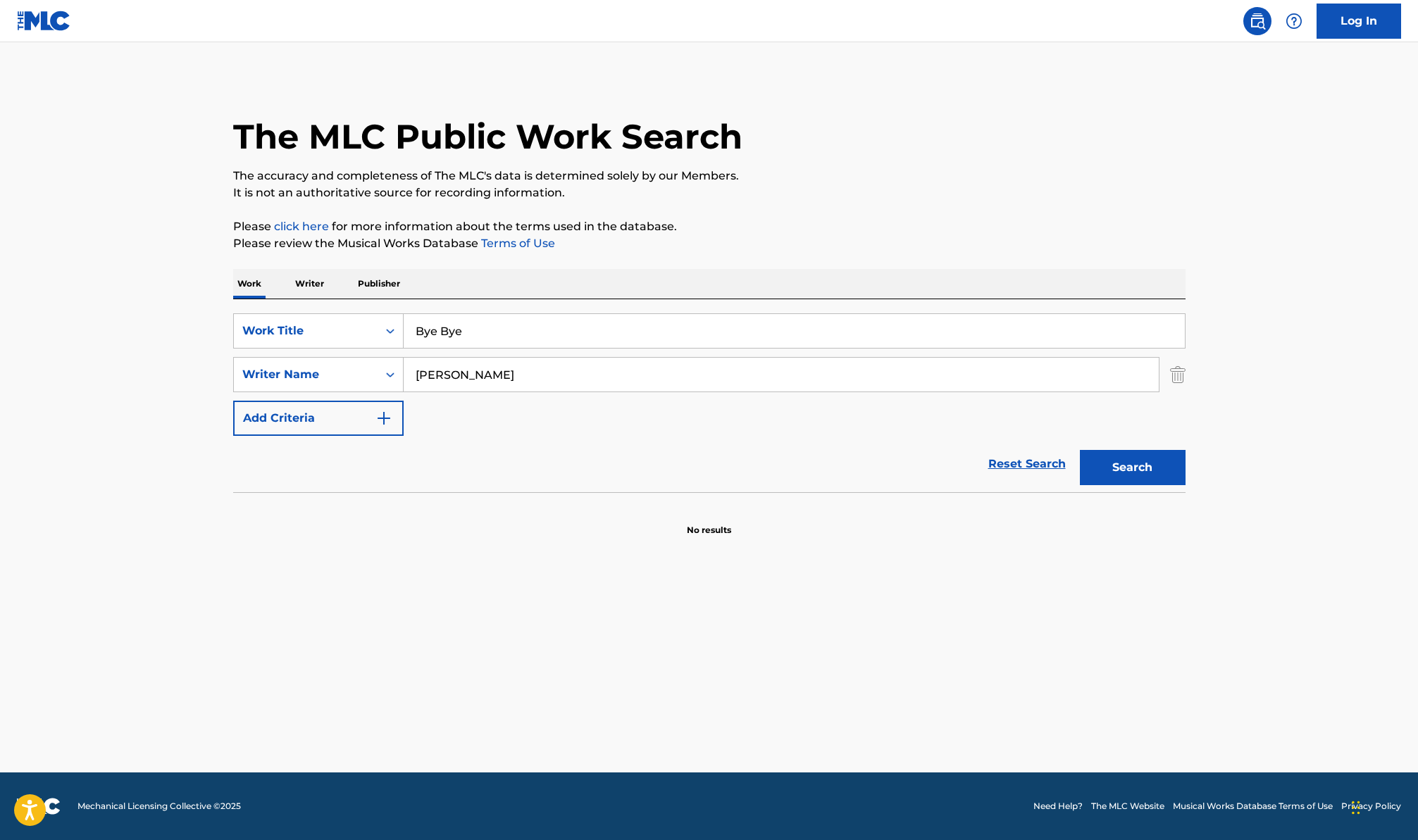
drag, startPoint x: 1118, startPoint y: 471, endPoint x: 1109, endPoint y: 482, distance: 14.2
click at [1118, 471] on button "Search" at bounding box center [1133, 467] width 106 height 35
drag, startPoint x: 511, startPoint y: 327, endPoint x: 372, endPoint y: 312, distance: 139.8
click at [382, 314] on div "SearchWithCriteriac60cfa43-7228-4736-a3ed-f9985a188131 Work Title Bye Bye" at bounding box center [709, 331] width 953 height 35
paste input "Puro Bla Bla"
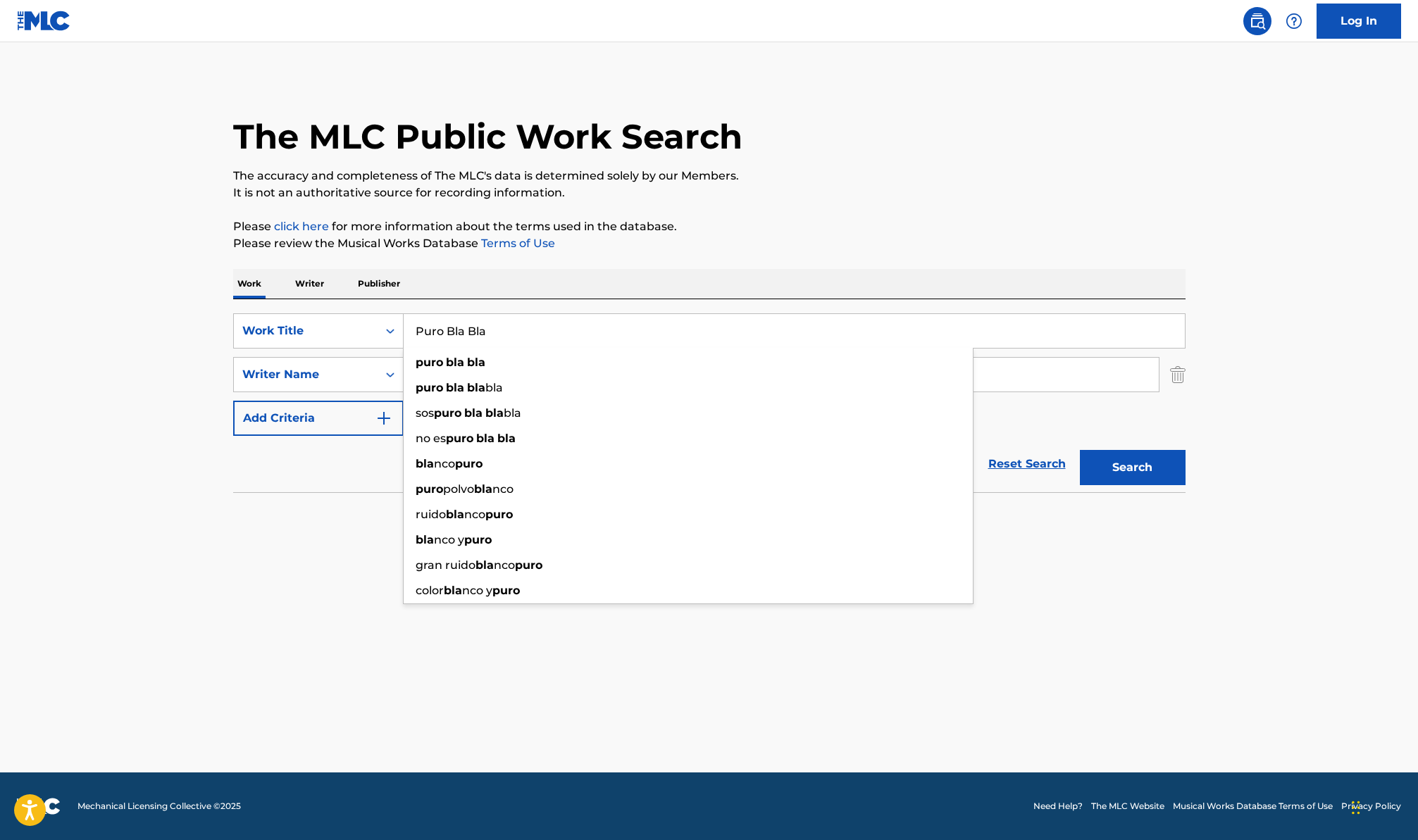
type input "Puro Bla Bla"
click at [1197, 469] on div "The MLC Public Work Search The accuracy and completeness of The MLC's data is d…" at bounding box center [709, 307] width 986 height 459
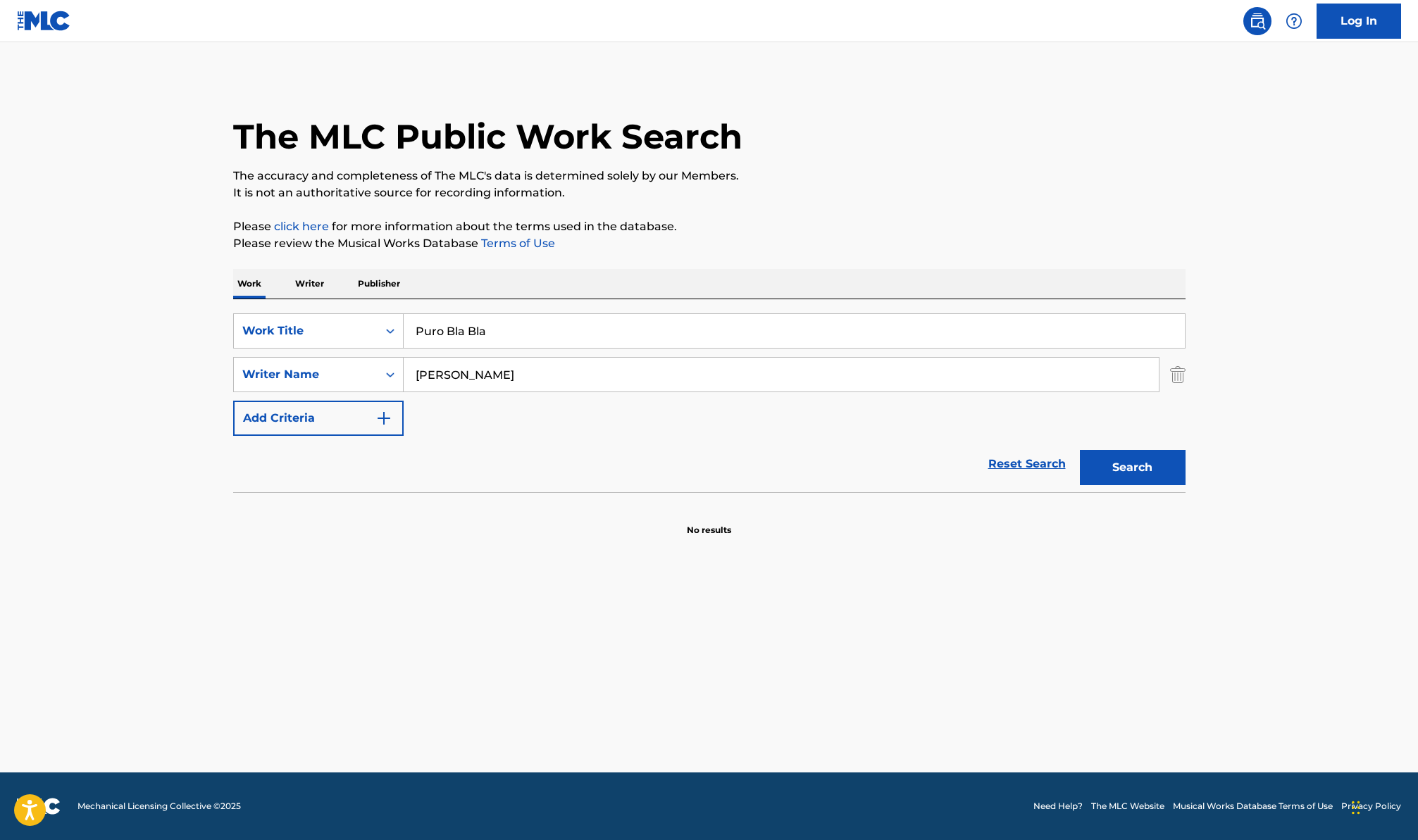
click at [1117, 476] on button "Search" at bounding box center [1133, 467] width 106 height 35
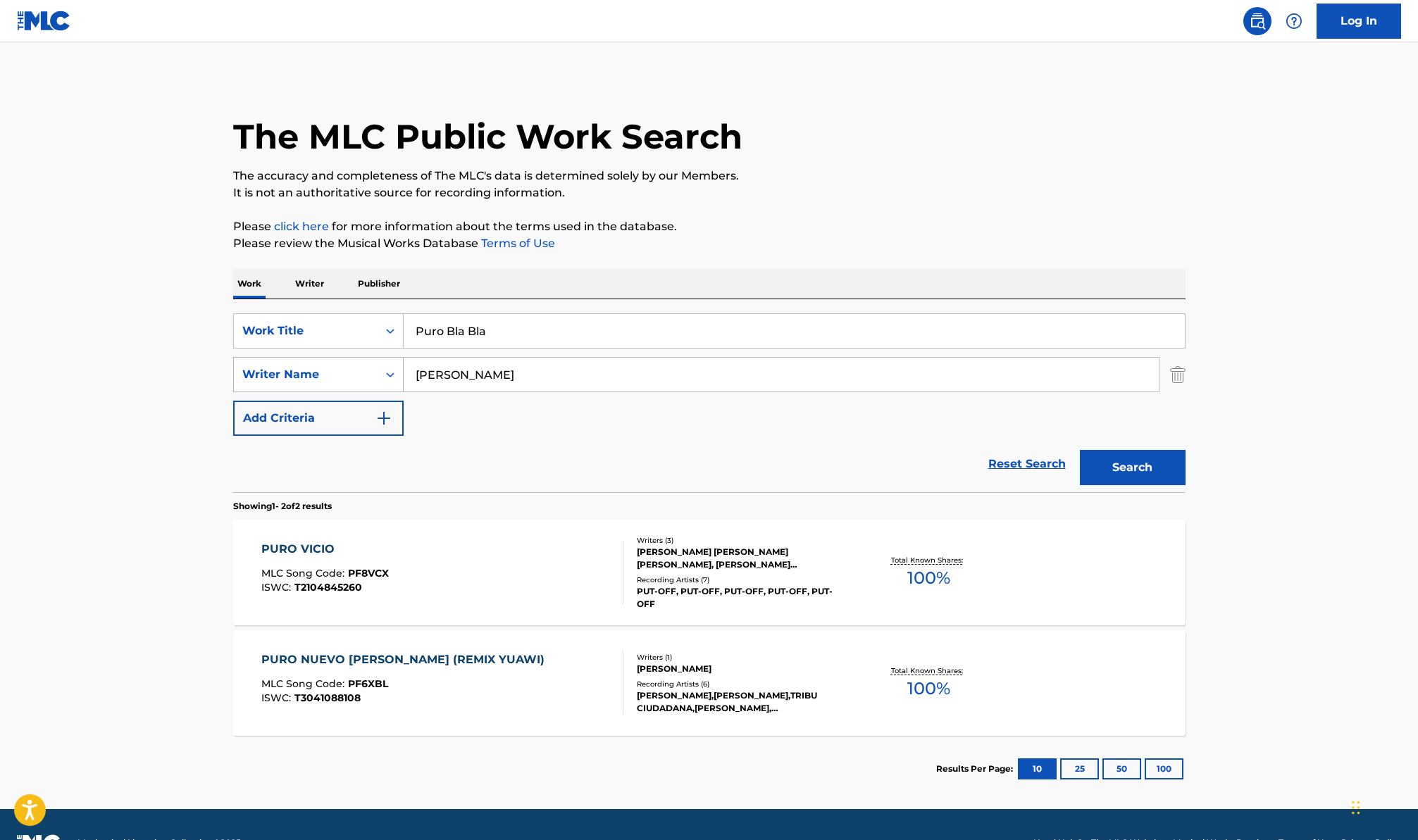
drag, startPoint x: 558, startPoint y: 390, endPoint x: 372, endPoint y: 378, distance: 186.4
click at [372, 378] on div "SearchWithCriteriab2e7b5a7-d25f-42c2-8575-94178304f99c Writer Name moises" at bounding box center [709, 374] width 953 height 35
click at [1080, 450] on button "Search" at bounding box center [1133, 467] width 106 height 35
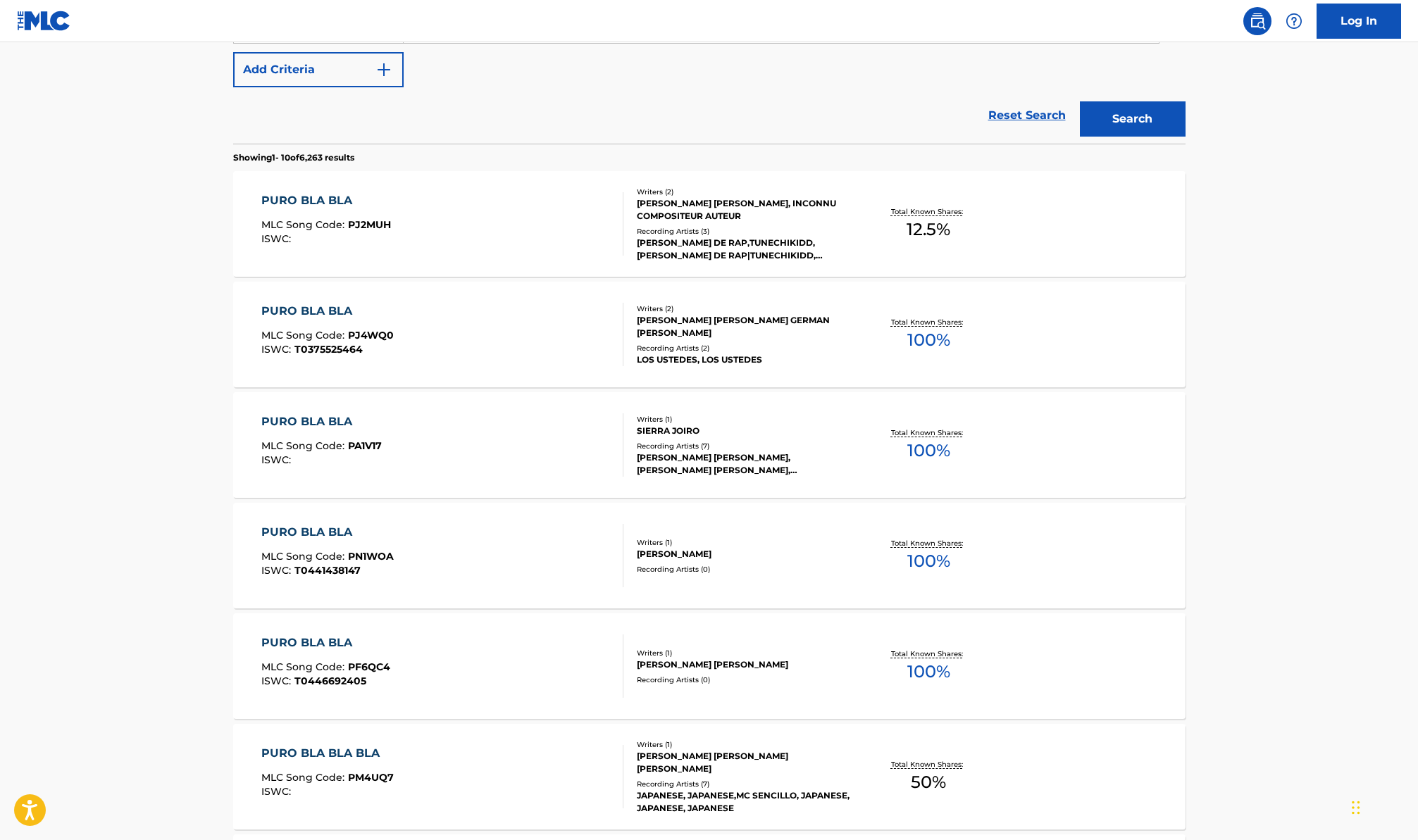
scroll to position [382, 0]
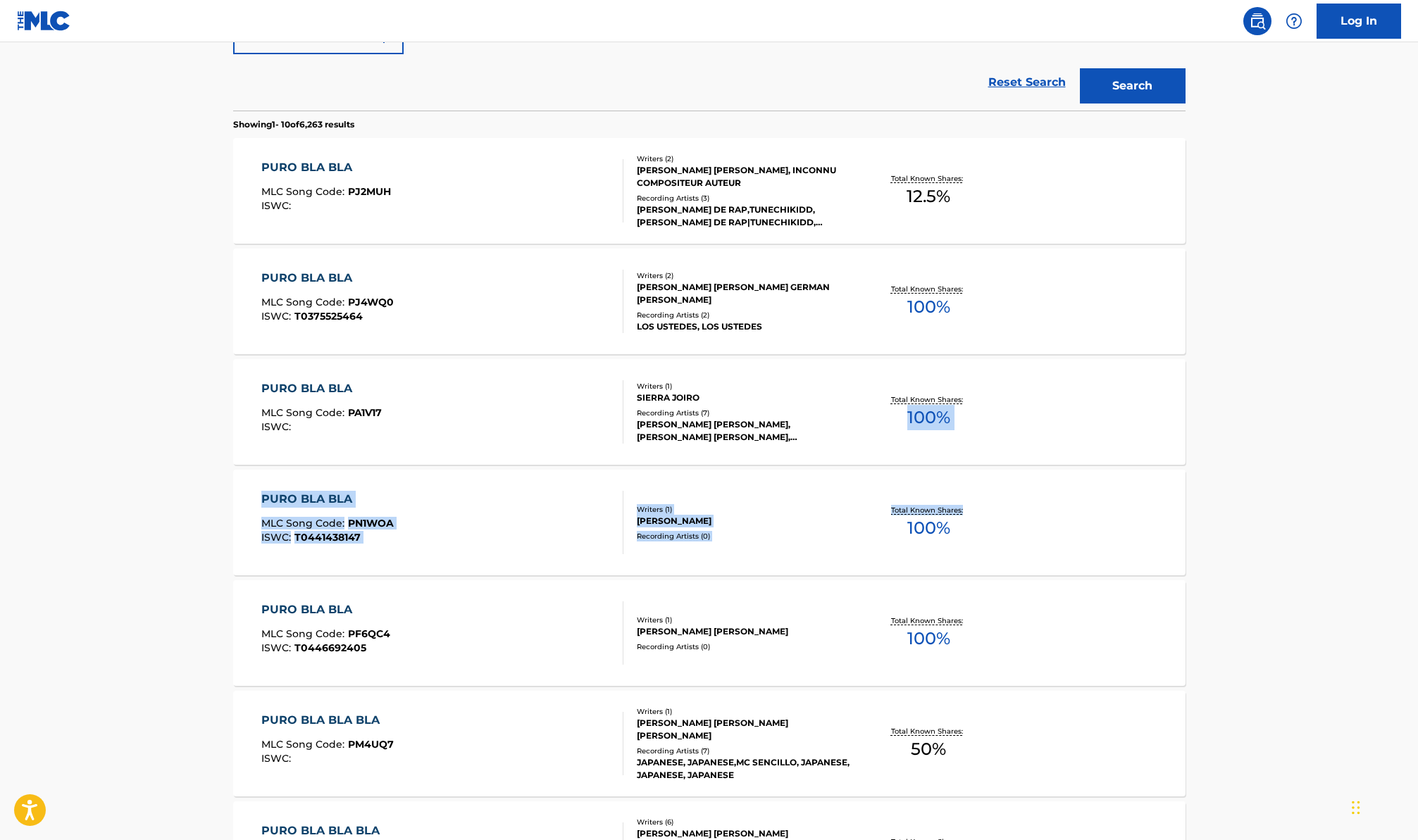
drag, startPoint x: 1417, startPoint y: 461, endPoint x: 1428, endPoint y: 513, distance: 53.2
click at [1417, 458] on html "Accessibility Screen-Reader Guide, Feedback, and Issue Reporting | New window L…" at bounding box center [709, 38] width 1418 height 840
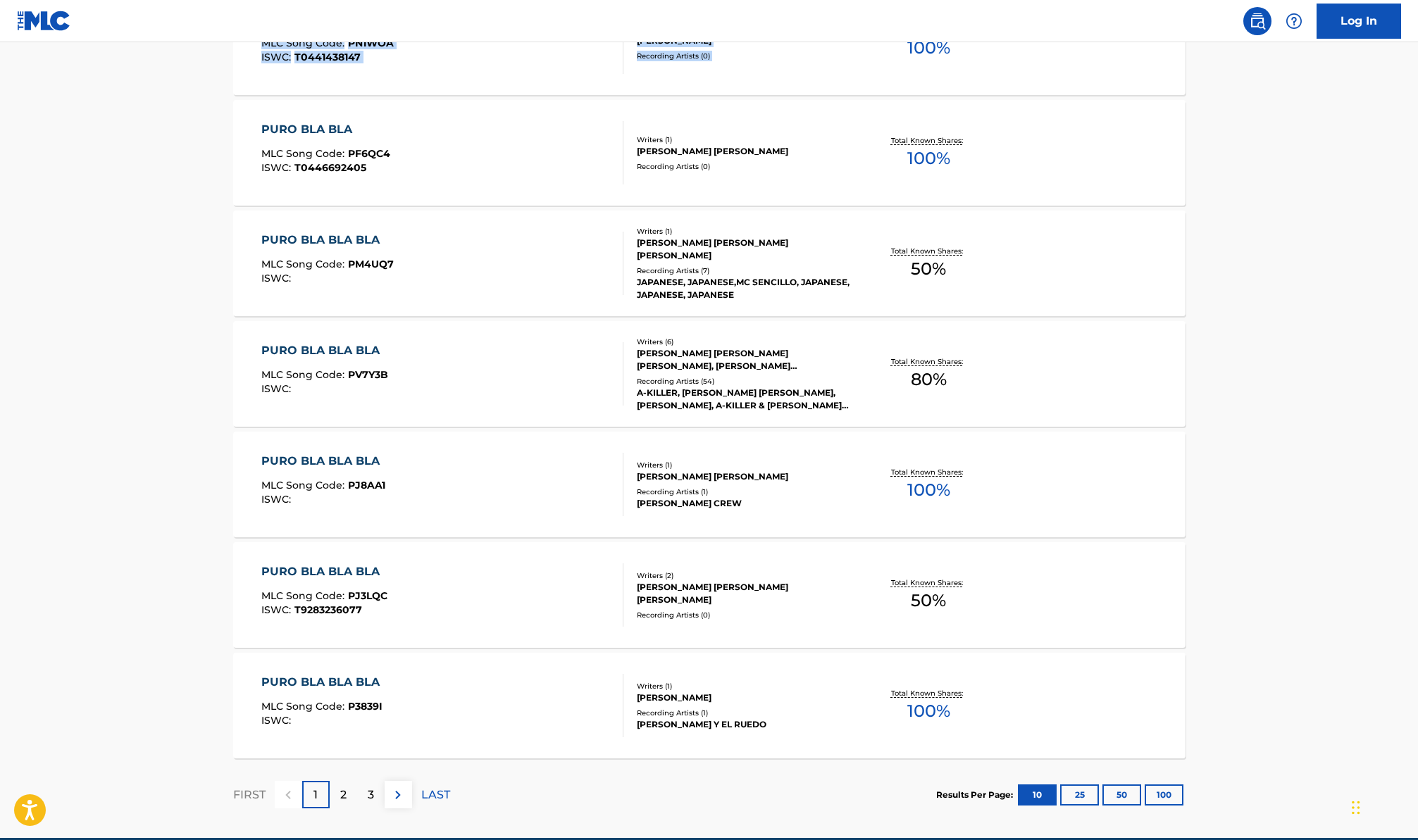
scroll to position [865, 0]
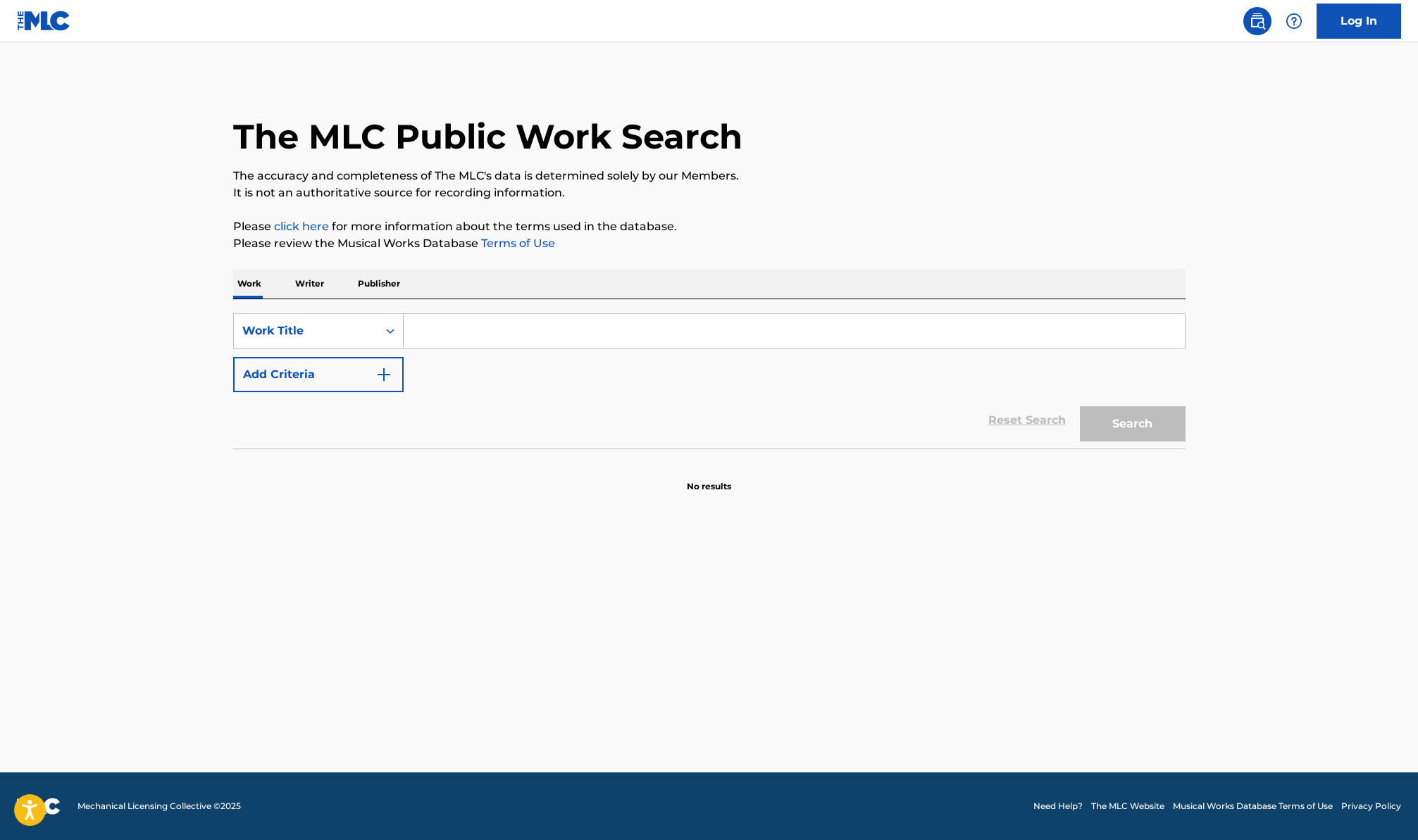
click at [470, 328] on input "Search Form" at bounding box center [794, 331] width 781 height 34
paste input "Tu Hijo Soy"
type input "Tu Hijo Soy"
click at [1149, 436] on button "Search" at bounding box center [1133, 424] width 106 height 35
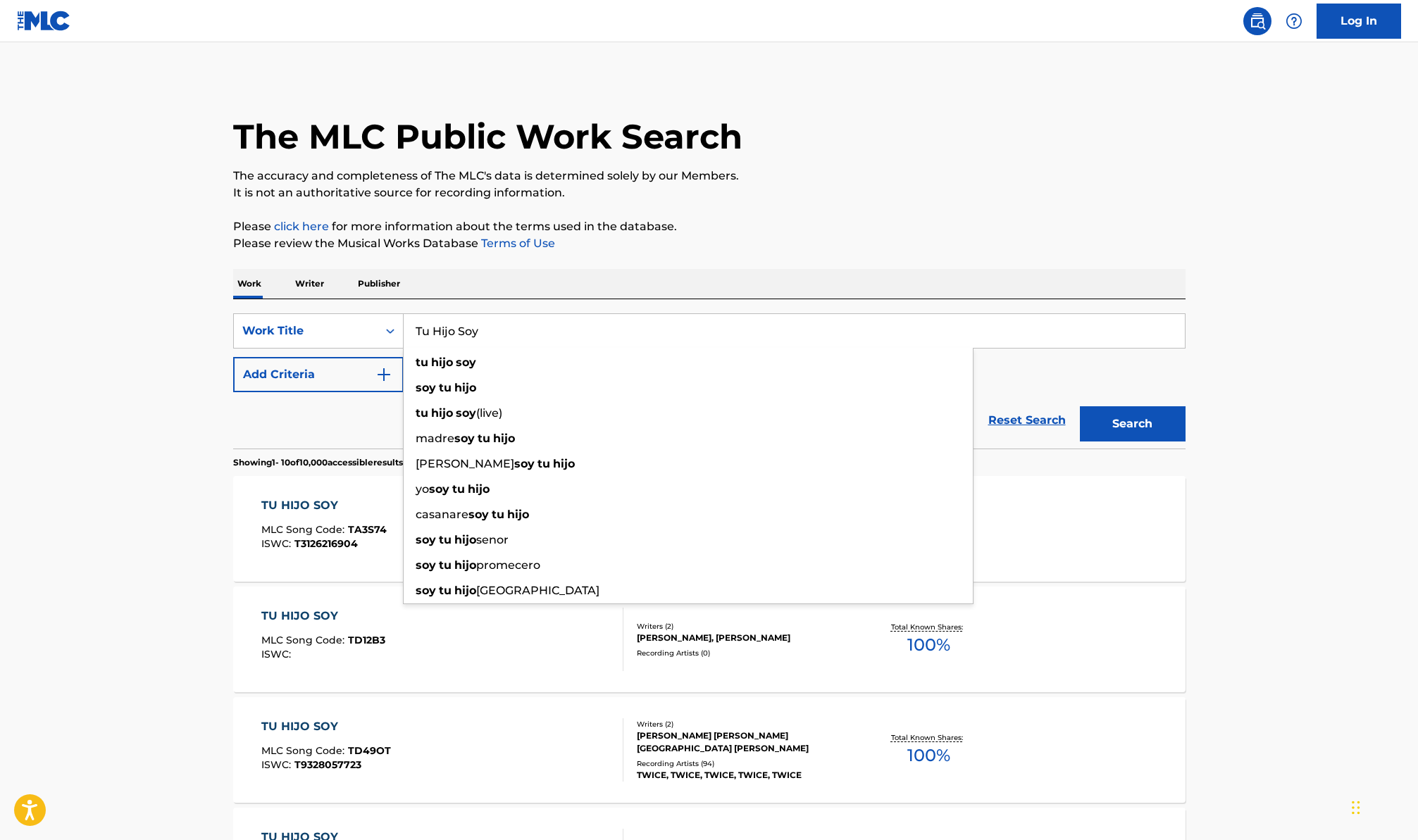
click at [507, 339] on input "Tu Hijo Soy" at bounding box center [794, 331] width 781 height 34
click at [315, 412] on div "Reset Search Search" at bounding box center [709, 420] width 953 height 56
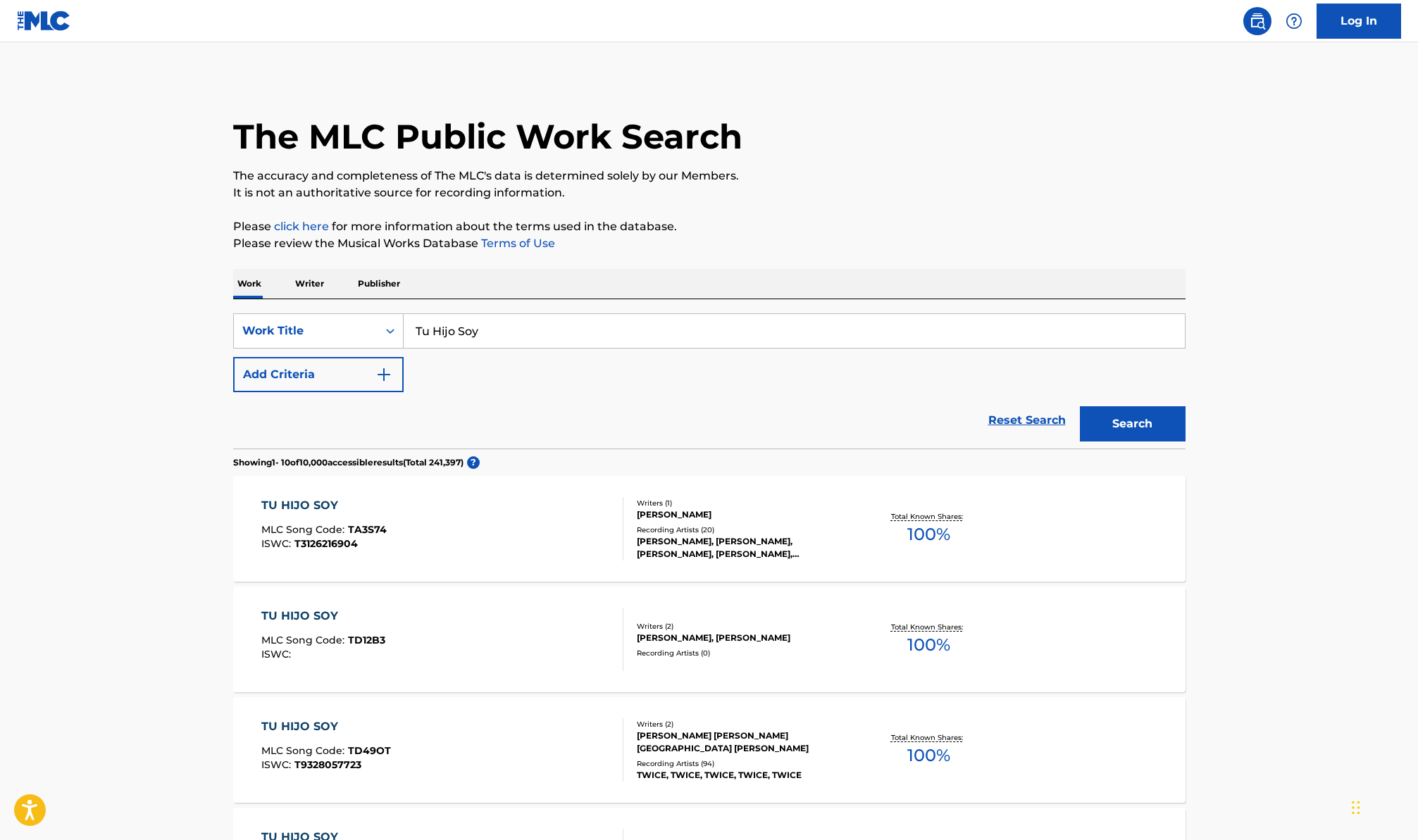
click at [322, 387] on button "Add Criteria" at bounding box center [319, 374] width 171 height 35
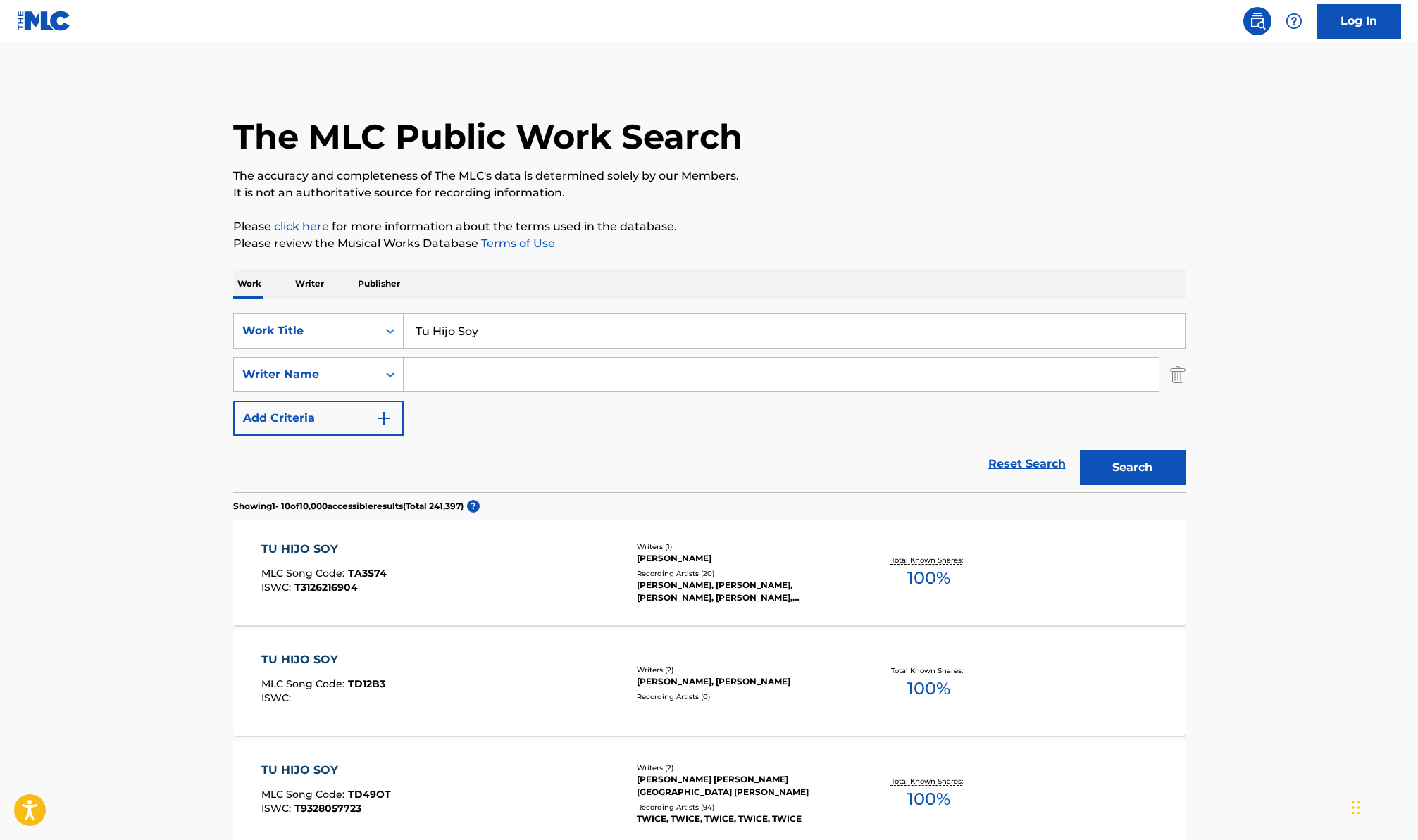
click at [463, 382] on input "Search Form" at bounding box center [781, 374] width 755 height 34
click at [522, 341] on input "Tu Hijo Soy" at bounding box center [794, 331] width 781 height 34
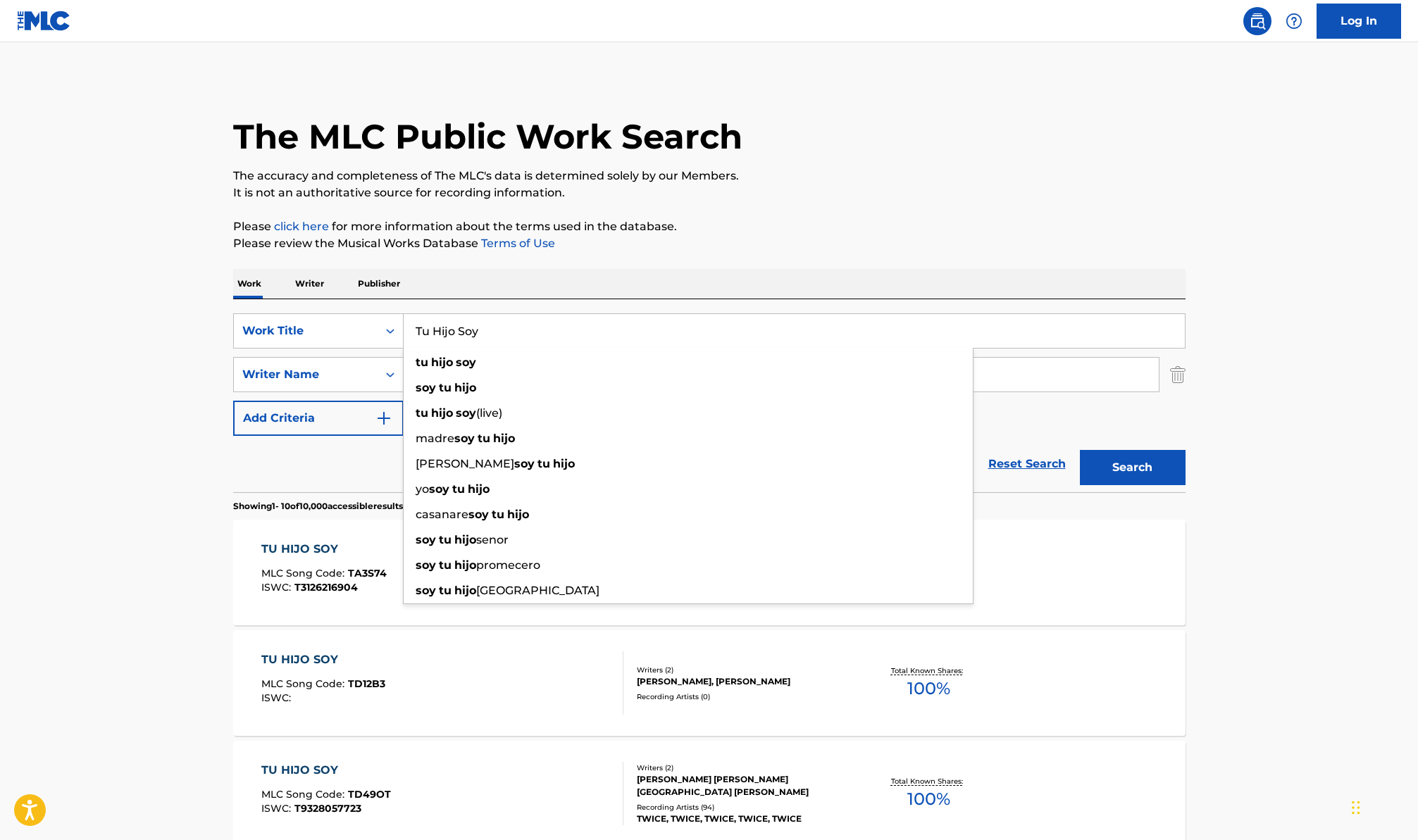
click at [522, 341] on input "Tu Hijo Soy" at bounding box center [794, 331] width 781 height 34
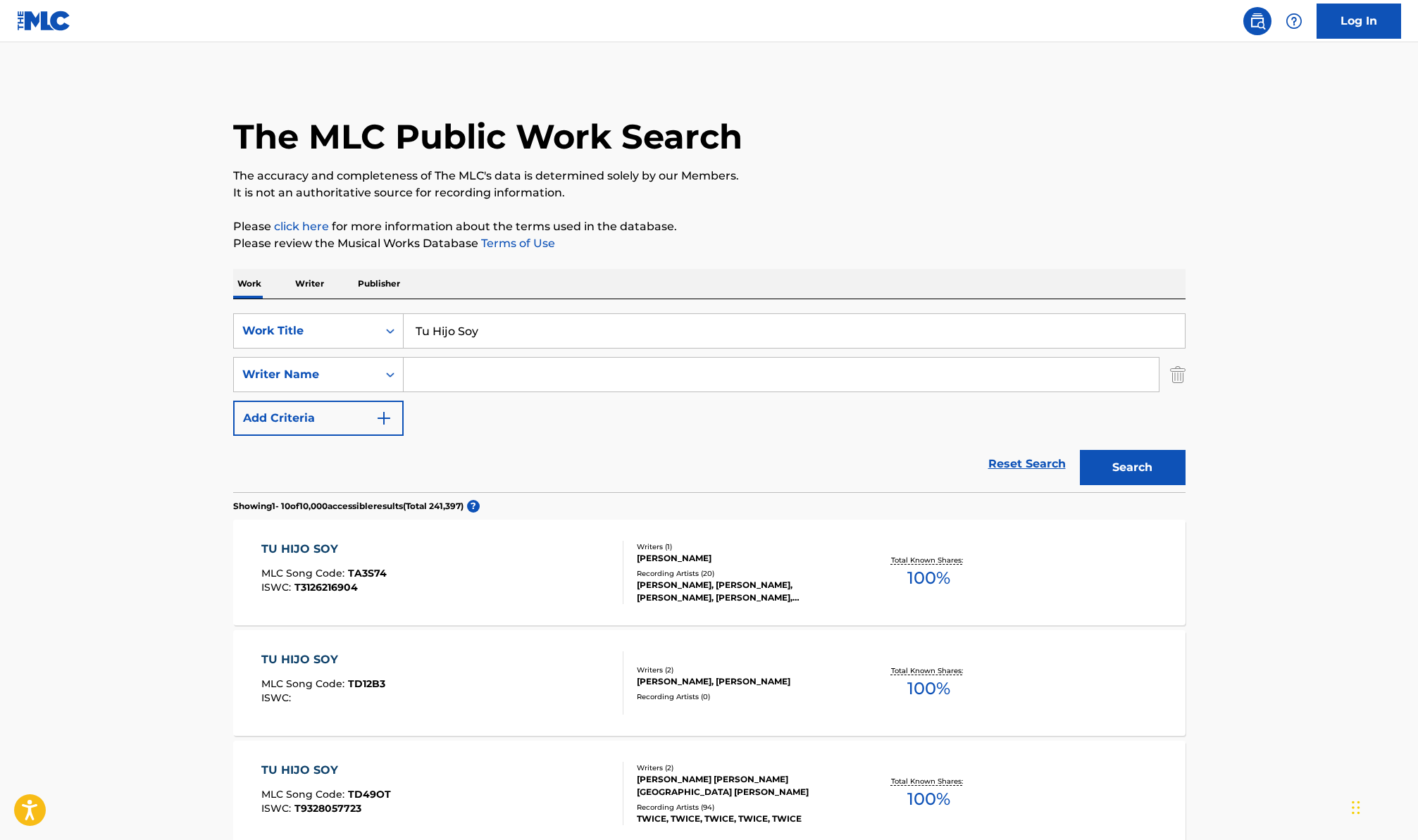
click at [527, 380] on input "Search Form" at bounding box center [781, 374] width 755 height 34
paste input "Jhona"
type input "Jhona"
click at [1084, 474] on button "Search" at bounding box center [1133, 467] width 106 height 35
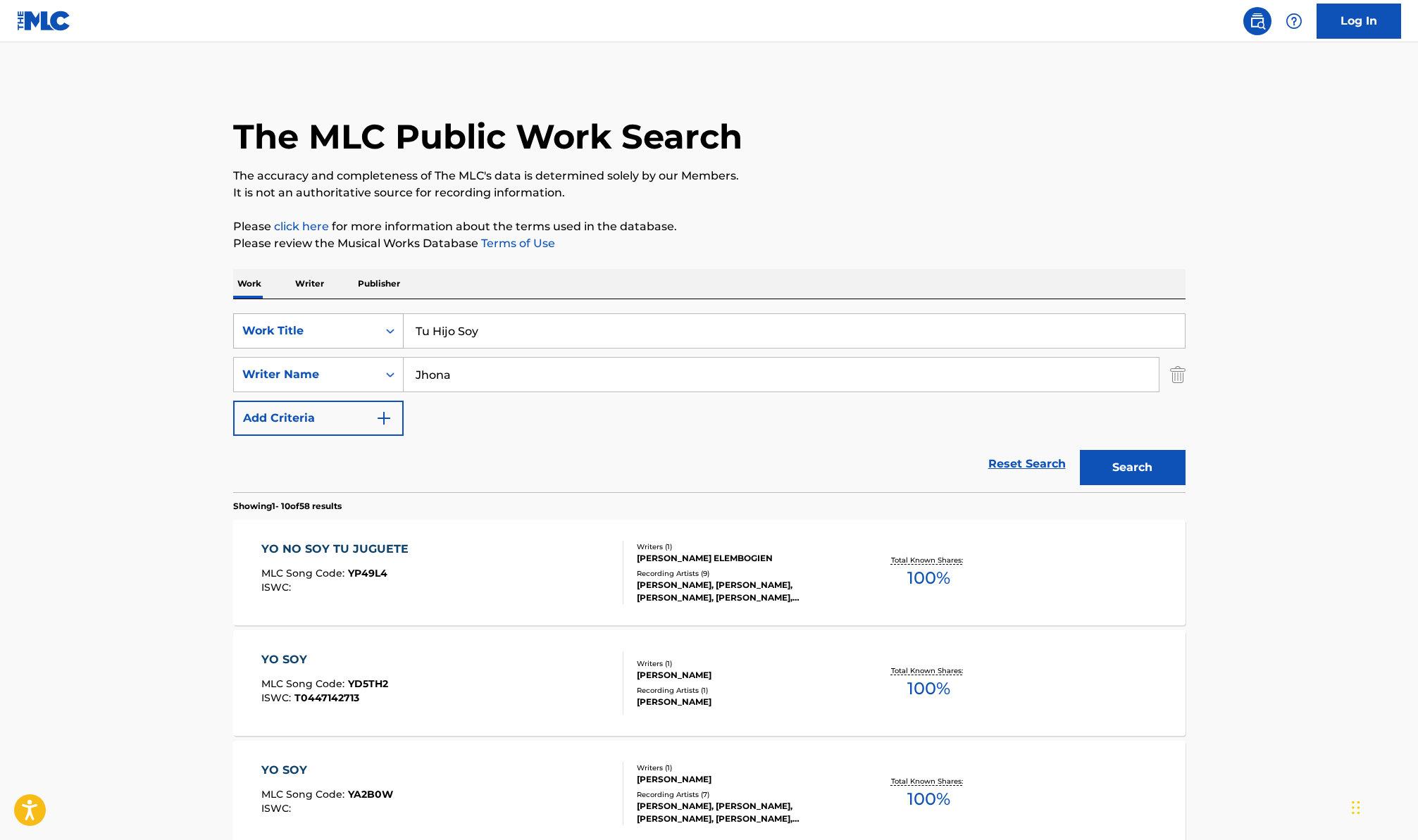
drag, startPoint x: 498, startPoint y: 333, endPoint x: 353, endPoint y: 322, distance: 145.4
click at [354, 322] on div "SearchWithCriteriacdb4b859-f3b9-4d73-b1c0-df7ac34483d3 Work Title Tu Hijo Soy" at bounding box center [709, 331] width 953 height 35
paste input "Fuerte"
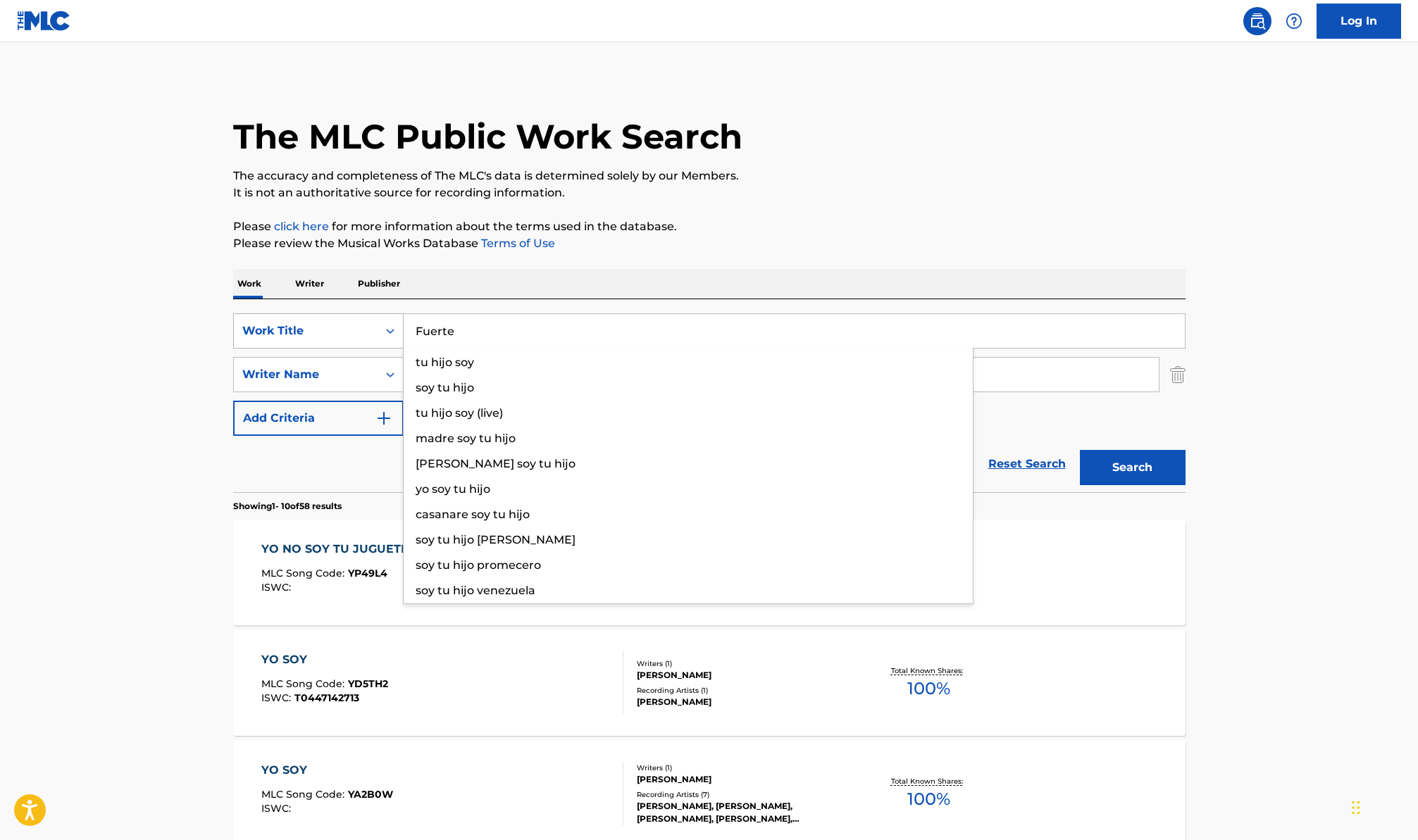
type input "Fuerte"
click at [1080, 450] on button "Search" at bounding box center [1133, 467] width 106 height 35
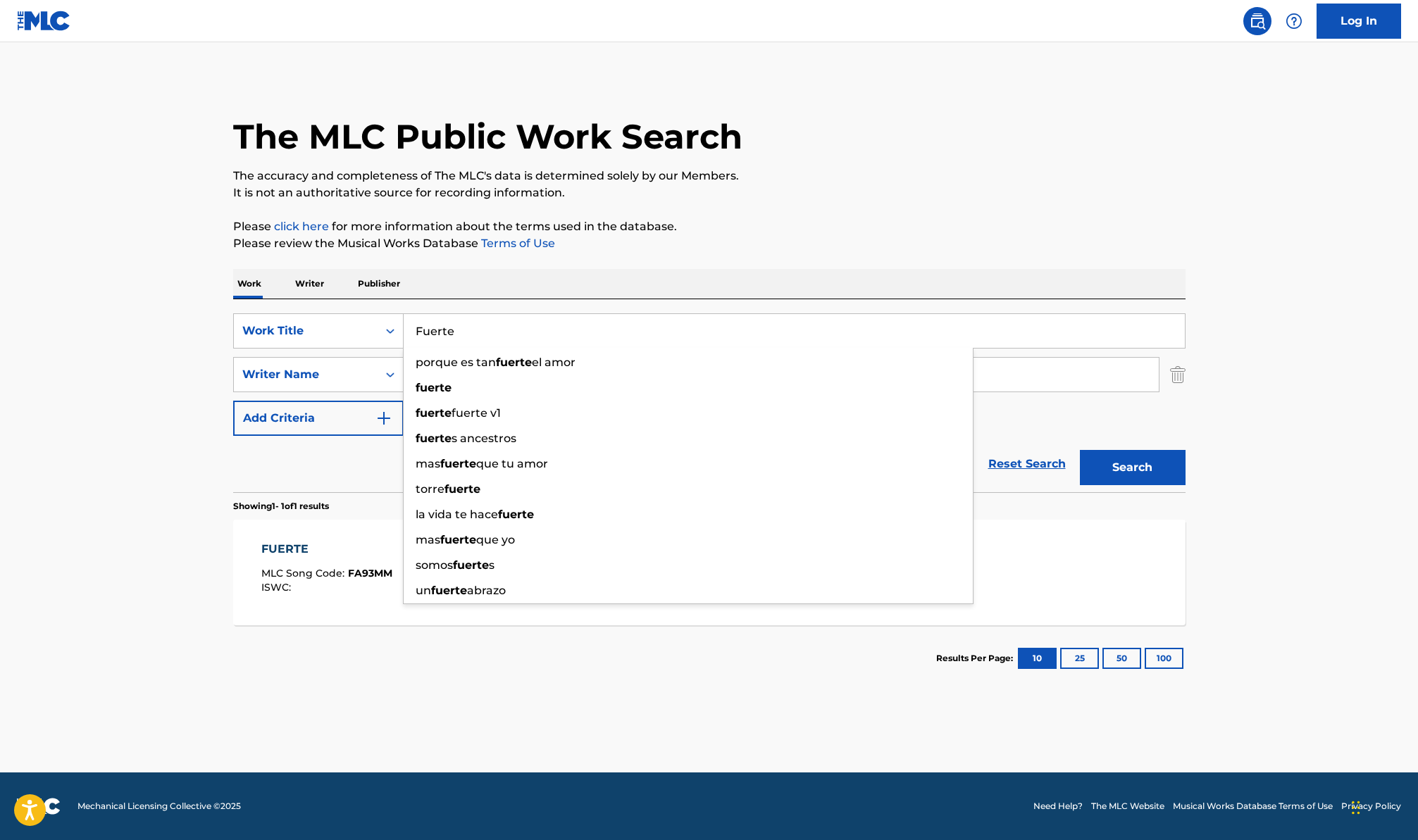
click at [106, 414] on main "The MLC Public Work Search The accuracy and completeness of The MLC's data is d…" at bounding box center [709, 408] width 1418 height 731
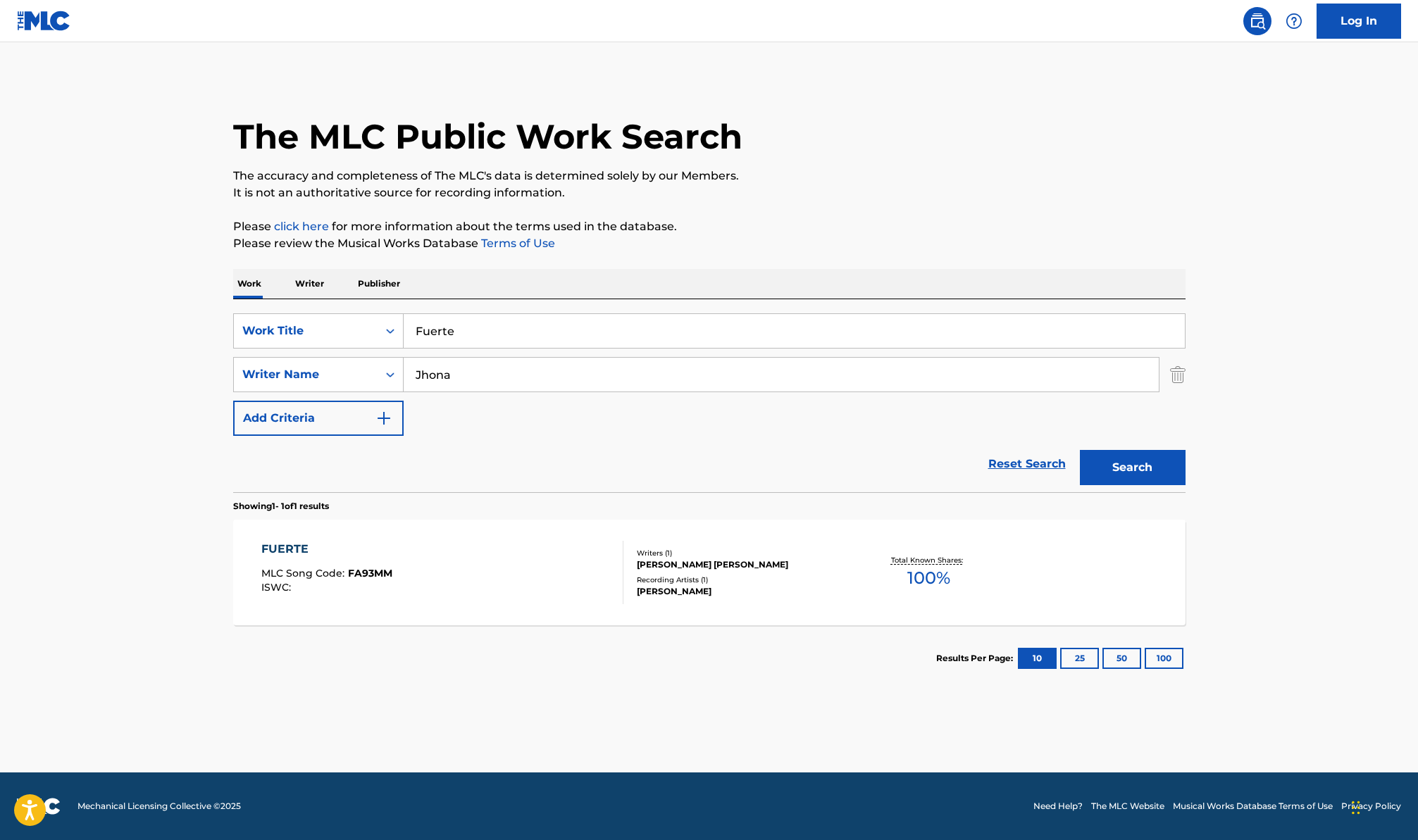
click at [381, 578] on span "FA93MM" at bounding box center [370, 573] width 44 height 13
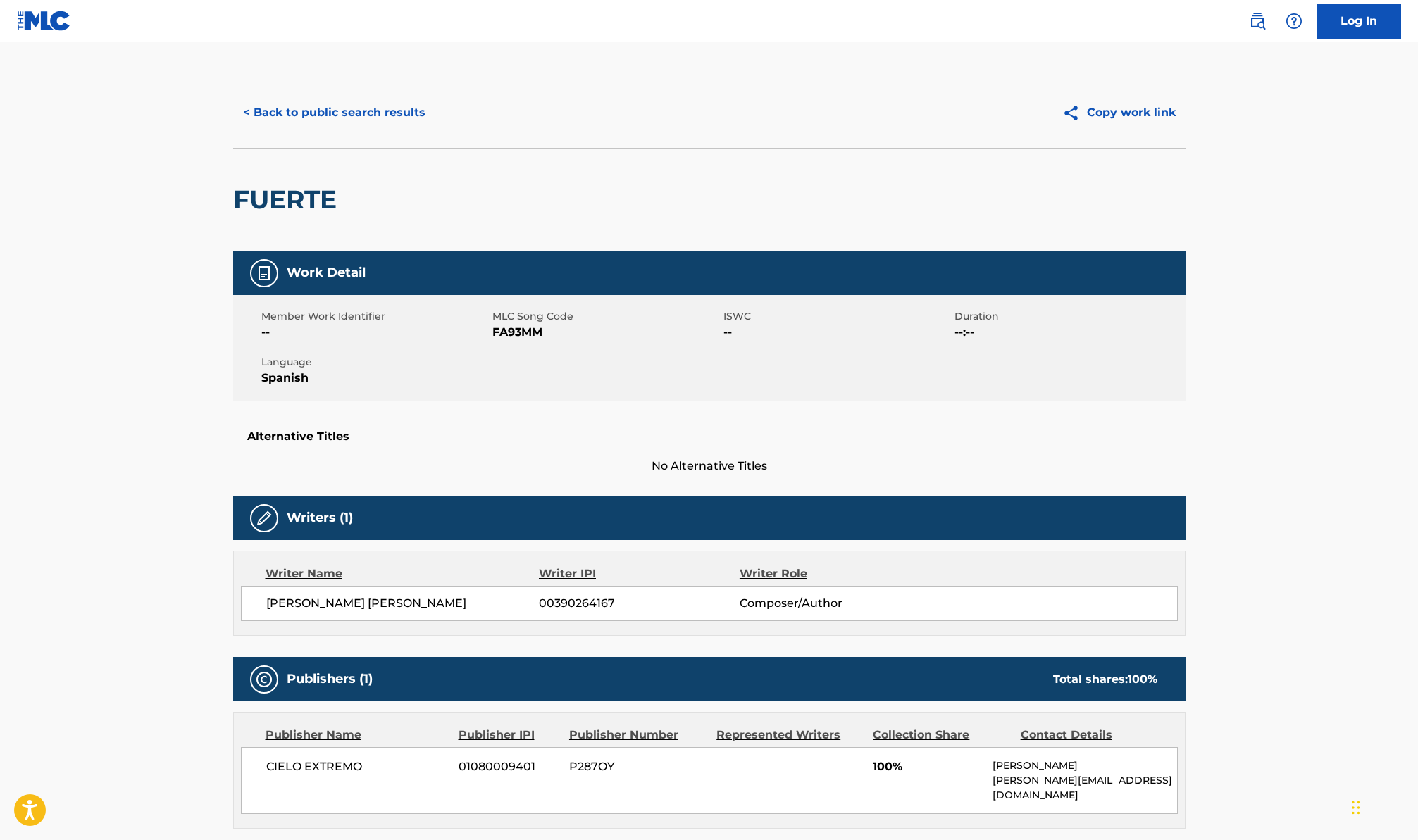
click at [513, 330] on span "FA93MM" at bounding box center [606, 333] width 228 height 17
copy span "FA93MM"
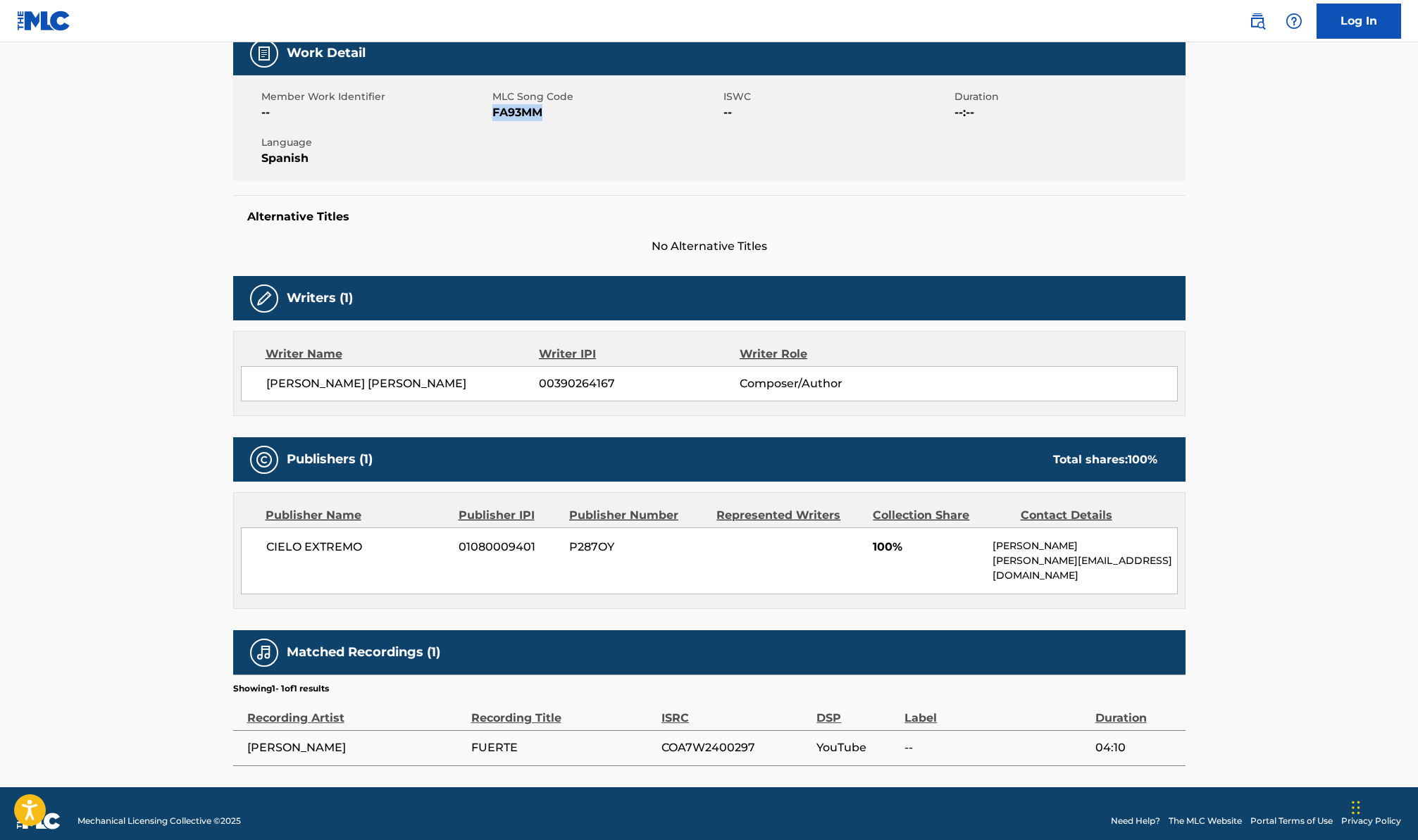
scroll to position [93, 0]
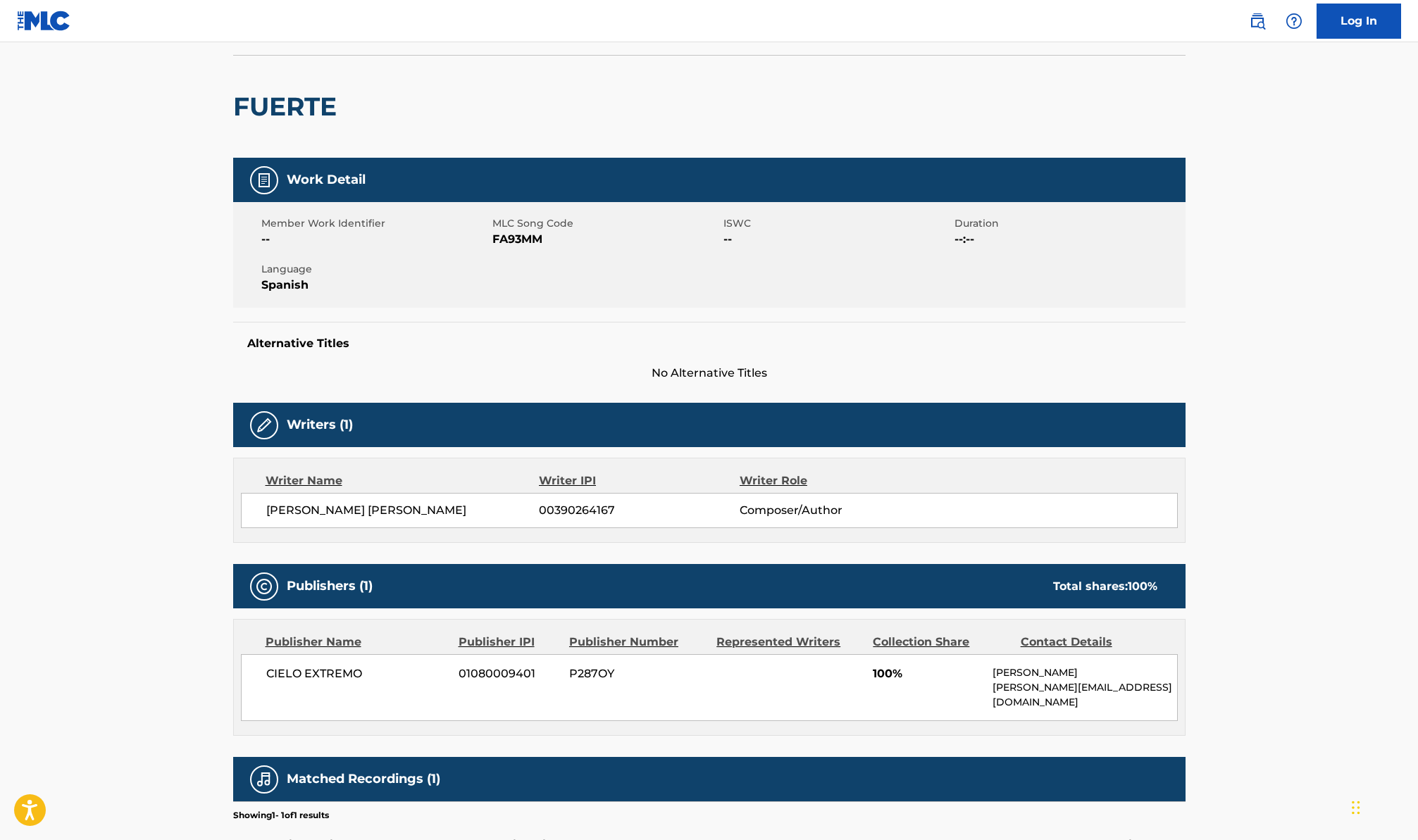
click at [308, 507] on span "[PERSON_NAME] [PERSON_NAME]" at bounding box center [403, 511] width 273 height 17
copy span "JHONATAN"
click at [292, 511] on span "[PERSON_NAME] [PERSON_NAME]" at bounding box center [403, 511] width 273 height 17
drag, startPoint x: 267, startPoint y: 507, endPoint x: 365, endPoint y: 517, distance: 98.5
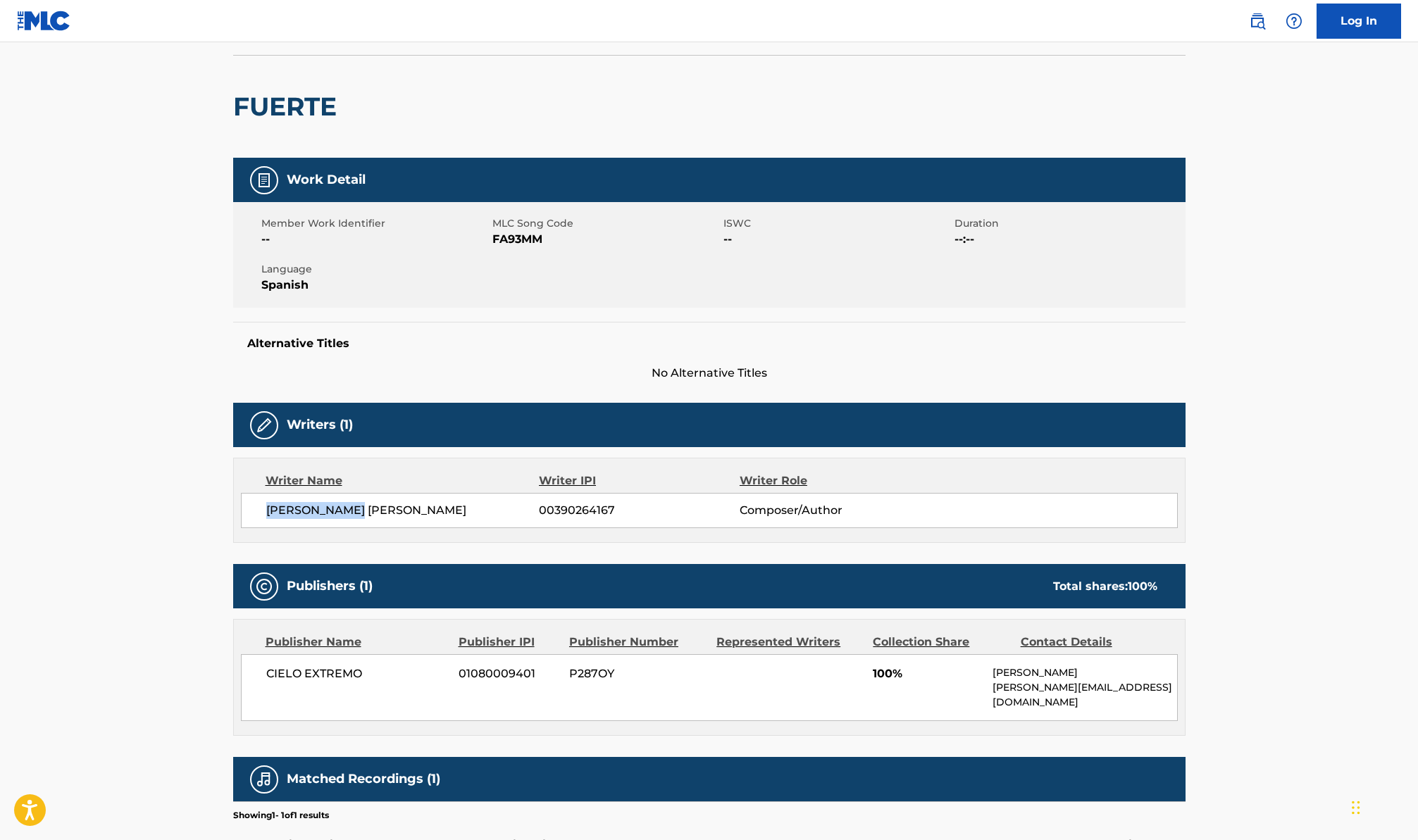
click at [365, 517] on span "[PERSON_NAME] [PERSON_NAME]" at bounding box center [403, 511] width 273 height 17
copy span "[PERSON_NAME]"
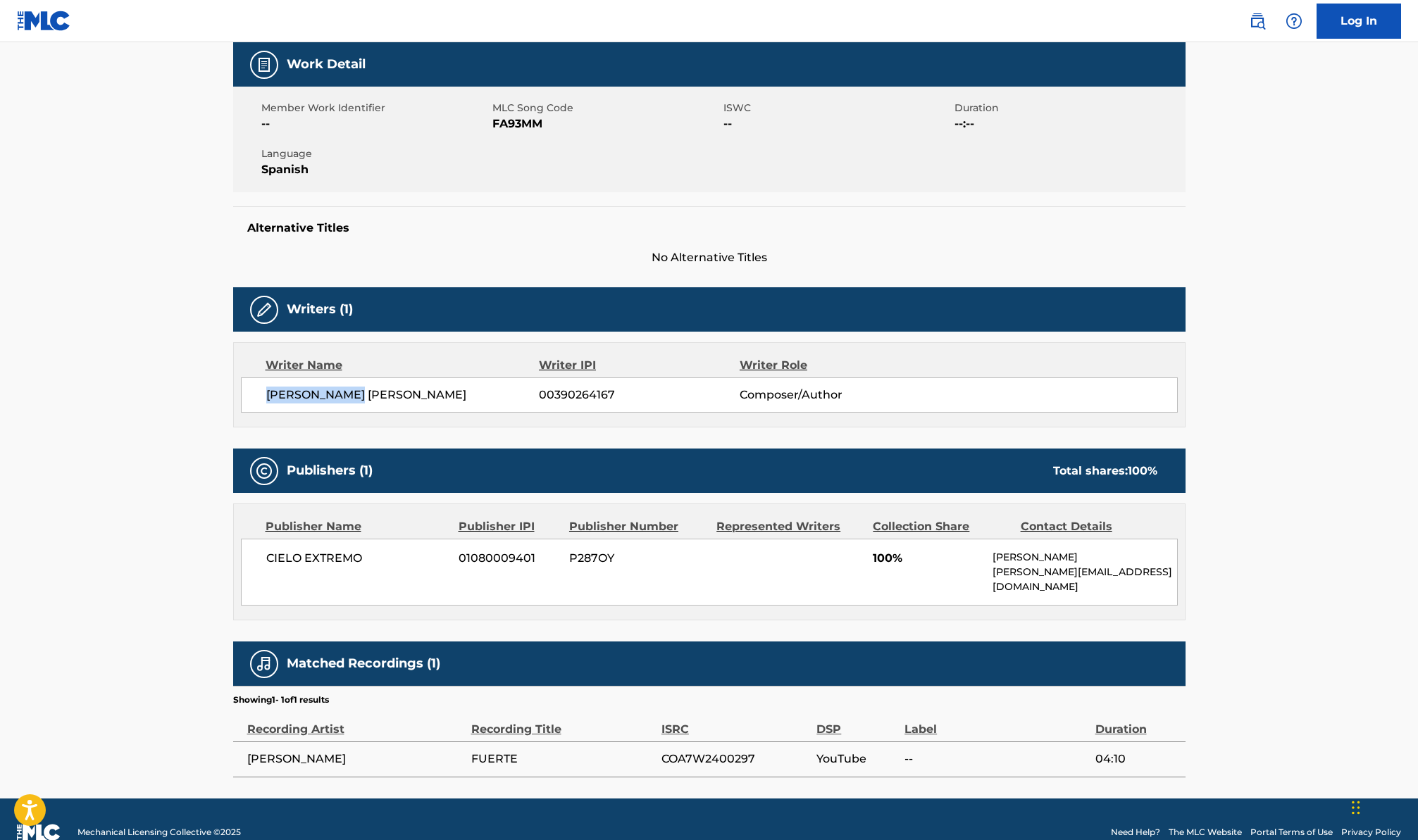
scroll to position [212, 0]
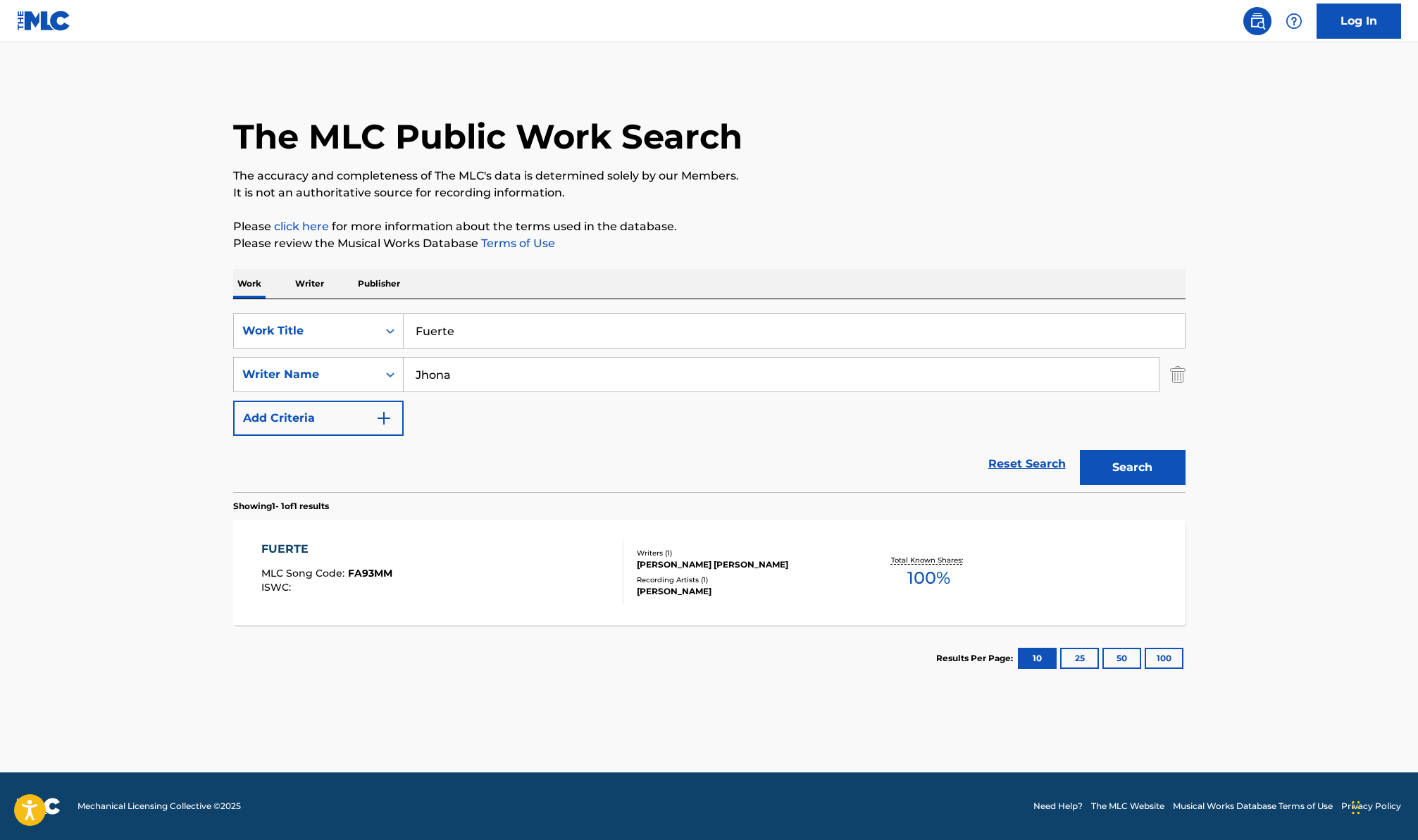
click at [297, 549] on div "FUERTE" at bounding box center [327, 550] width 131 height 17
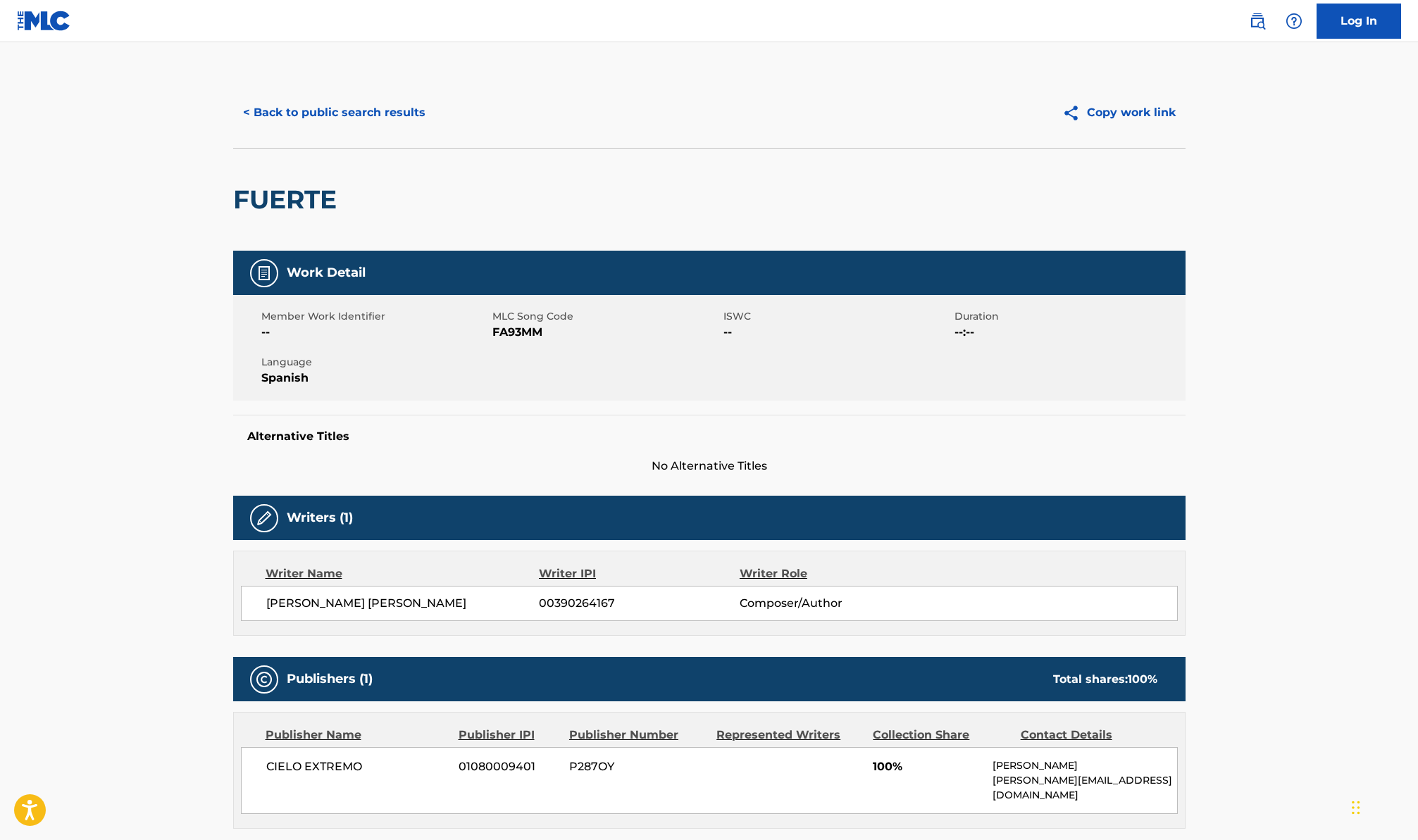
click at [522, 327] on span "FA93MM" at bounding box center [606, 333] width 228 height 17
copy span "FA93MM"
click at [279, 121] on button "< Back to public search results" at bounding box center [334, 112] width 203 height 35
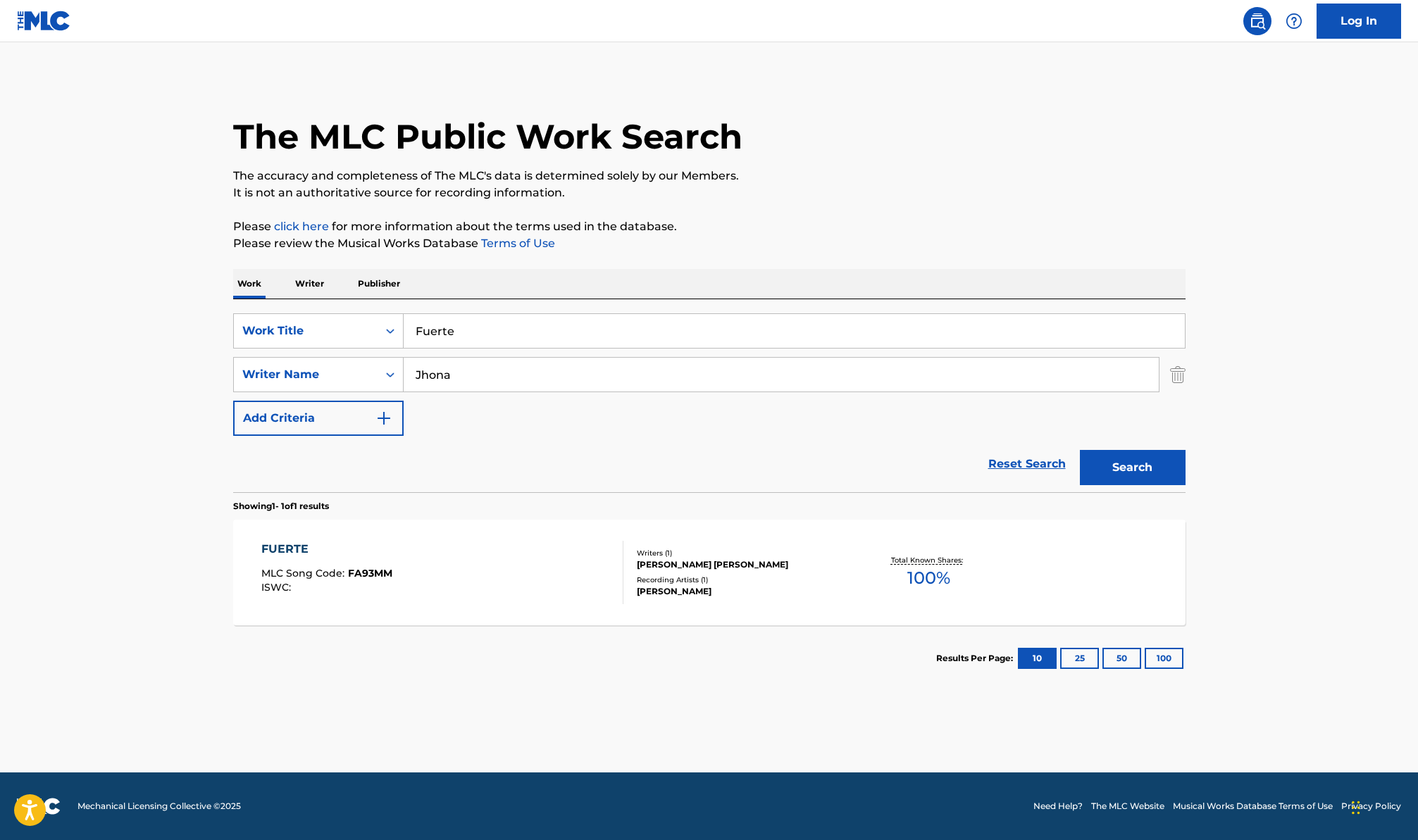
drag, startPoint x: 458, startPoint y: 333, endPoint x: 356, endPoint y: 307, distance: 105.3
click at [356, 307] on div "SearchWithCriteriacdb4b859-f3b9-4d73-b1c0-df7ac34483d3 Work Title Fuerte Search…" at bounding box center [709, 395] width 953 height 193
paste input "Mi [PERSON_NAME]"
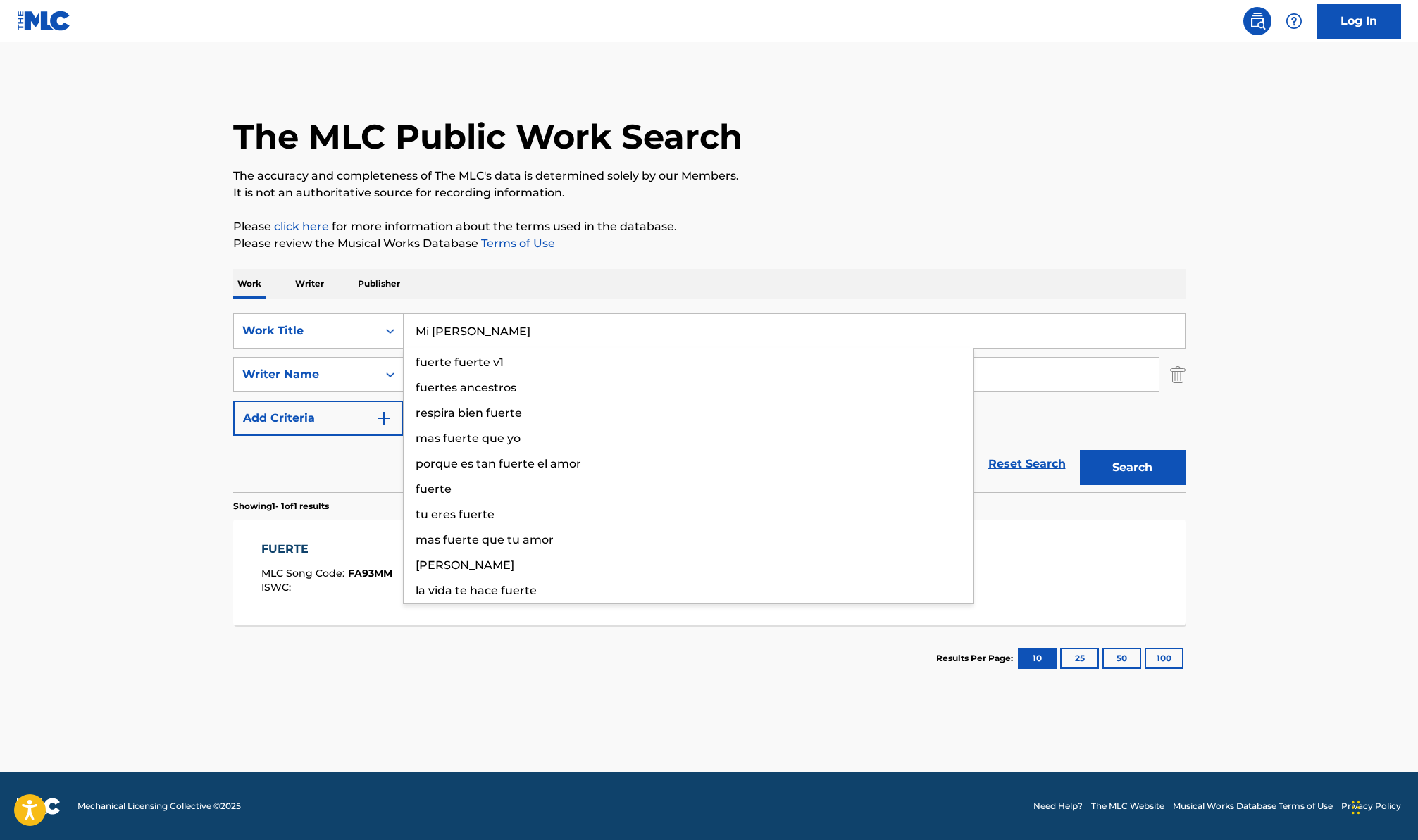
type input "Mi [PERSON_NAME]"
click at [1090, 468] on button "Search" at bounding box center [1133, 467] width 106 height 35
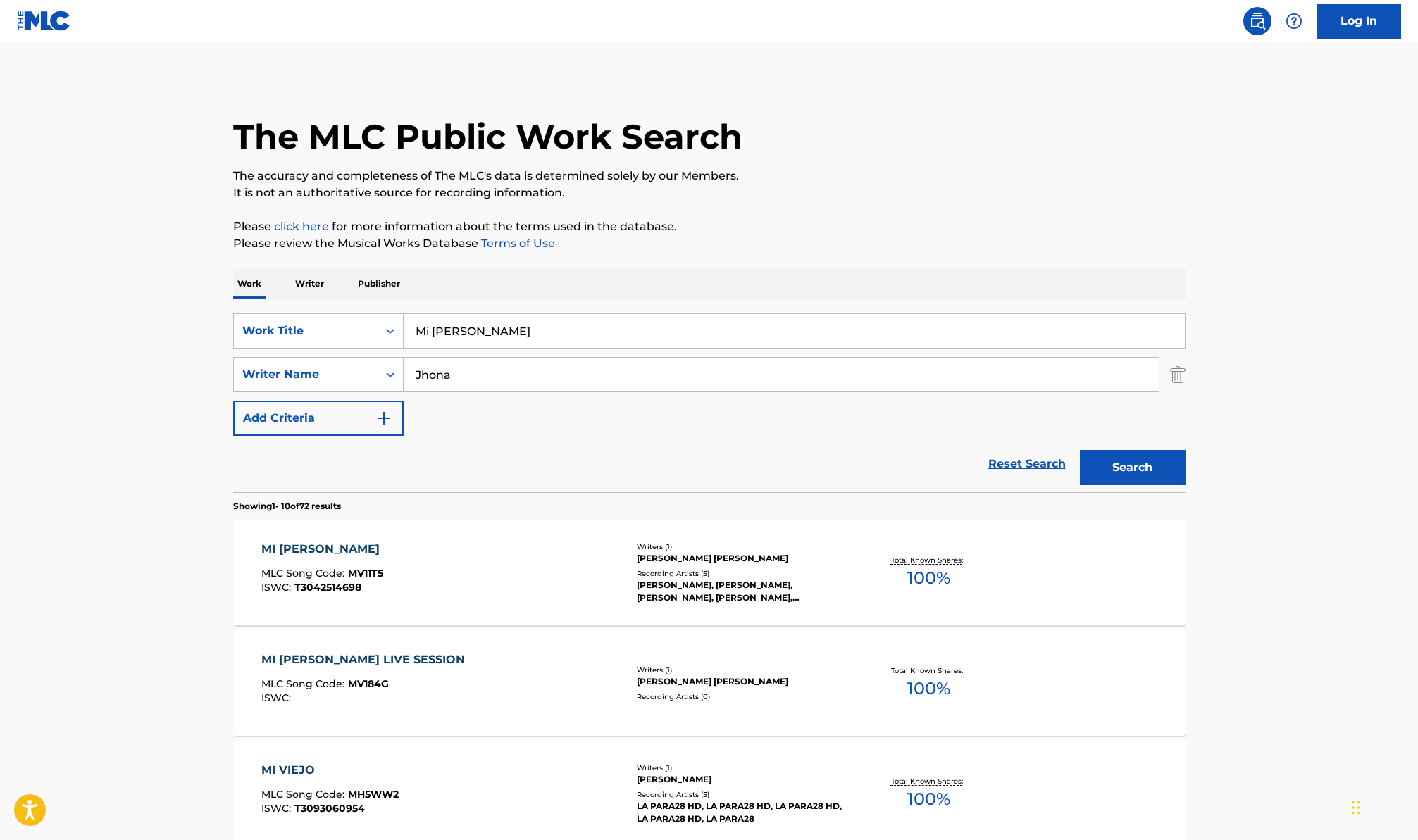
click at [492, 551] on div "MI [PERSON_NAME] MLC Song Code : MV11T5 ISWC : T3042514698" at bounding box center [442, 573] width 362 height 64
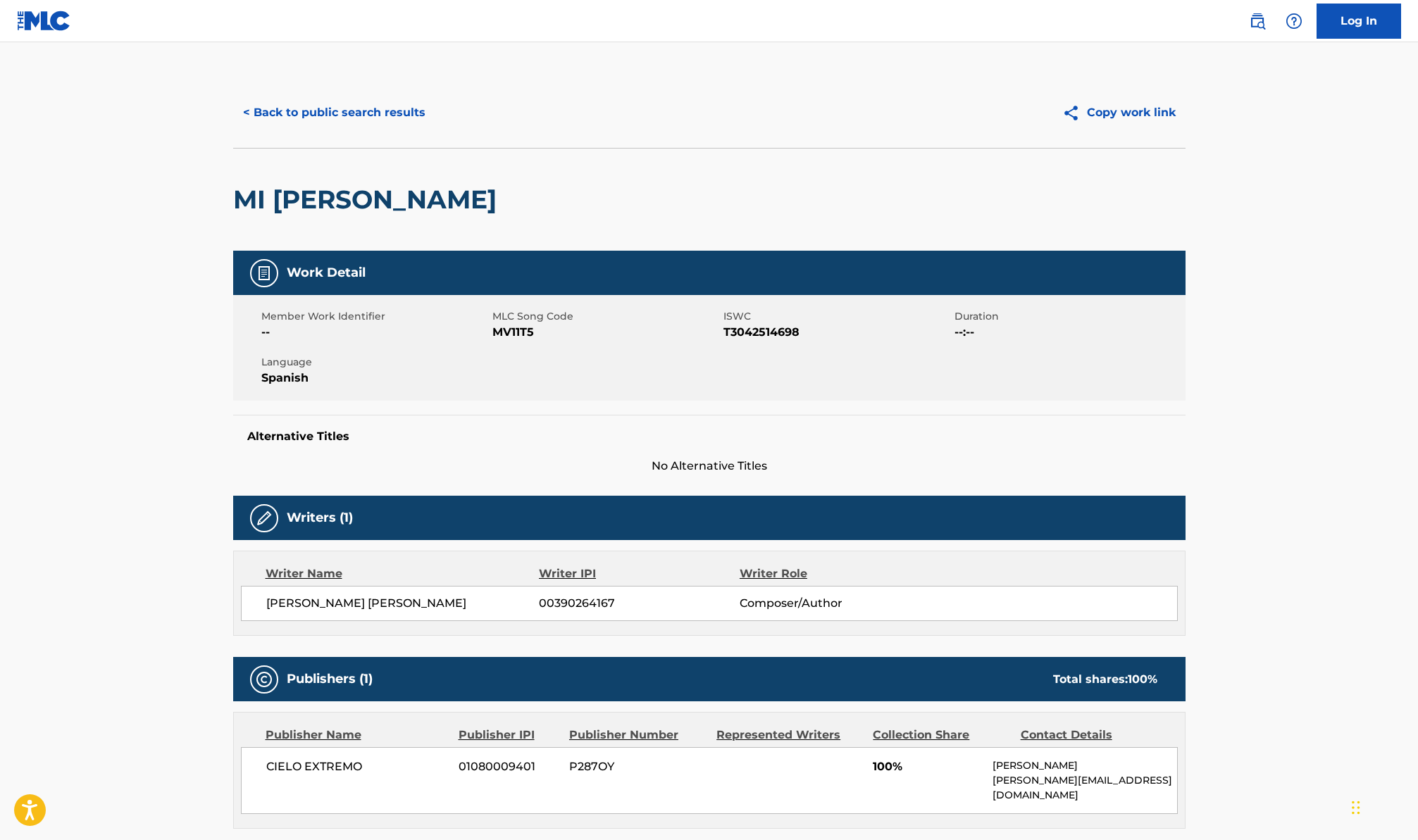
click at [527, 326] on span "MV11T5" at bounding box center [606, 333] width 228 height 17
copy span "MV11T5"
click at [356, 129] on button "< Back to public search results" at bounding box center [334, 112] width 203 height 35
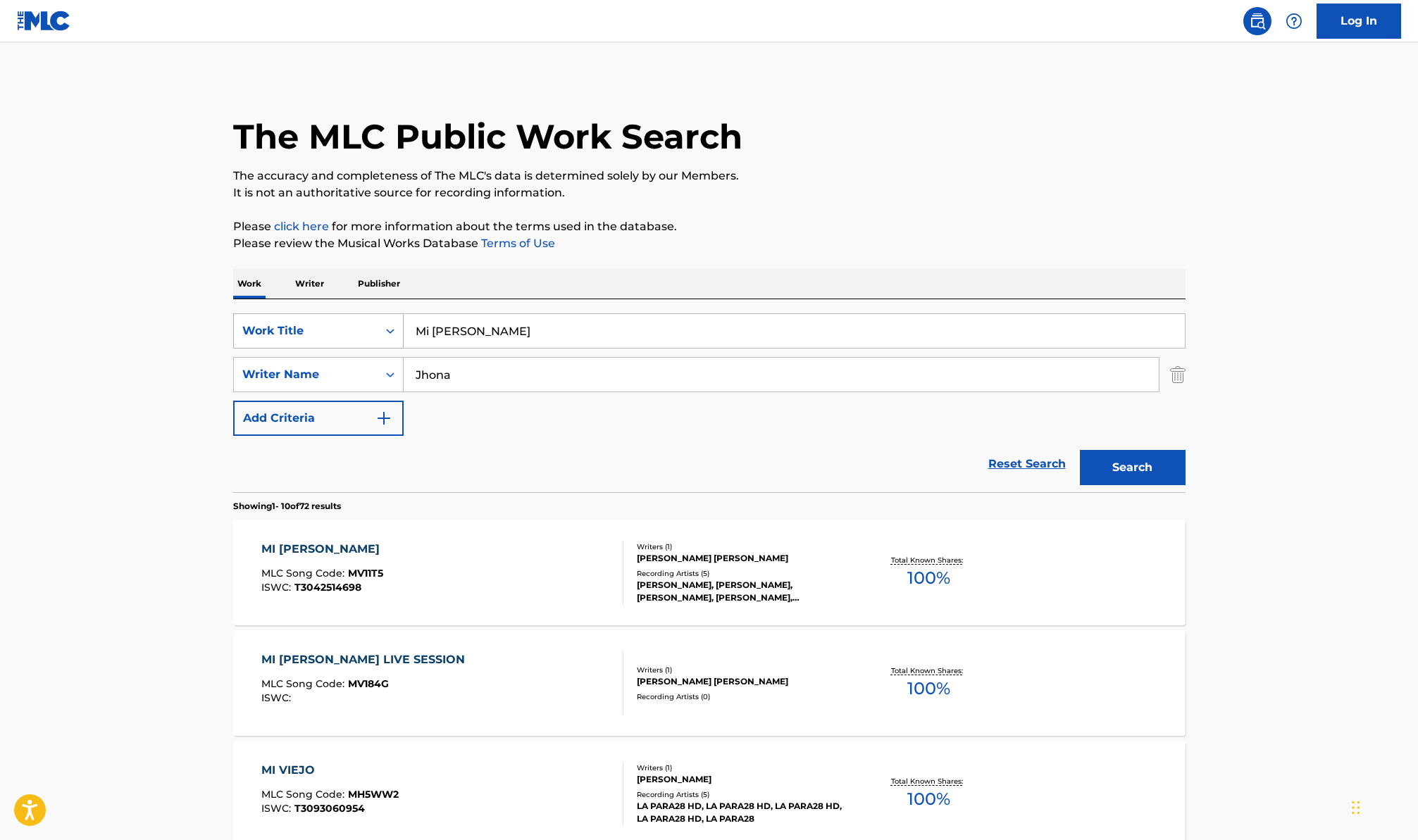
drag, startPoint x: 499, startPoint y: 326, endPoint x: 328, endPoint y: 315, distance: 171.4
click at [329, 315] on div "SearchWithCriteriacdb4b859-f3b9-4d73-b1c0-df7ac34483d3 Work Title Mi [PERSON_NA…" at bounding box center [709, 331] width 953 height 35
paste input "Tu Hijo Soy"
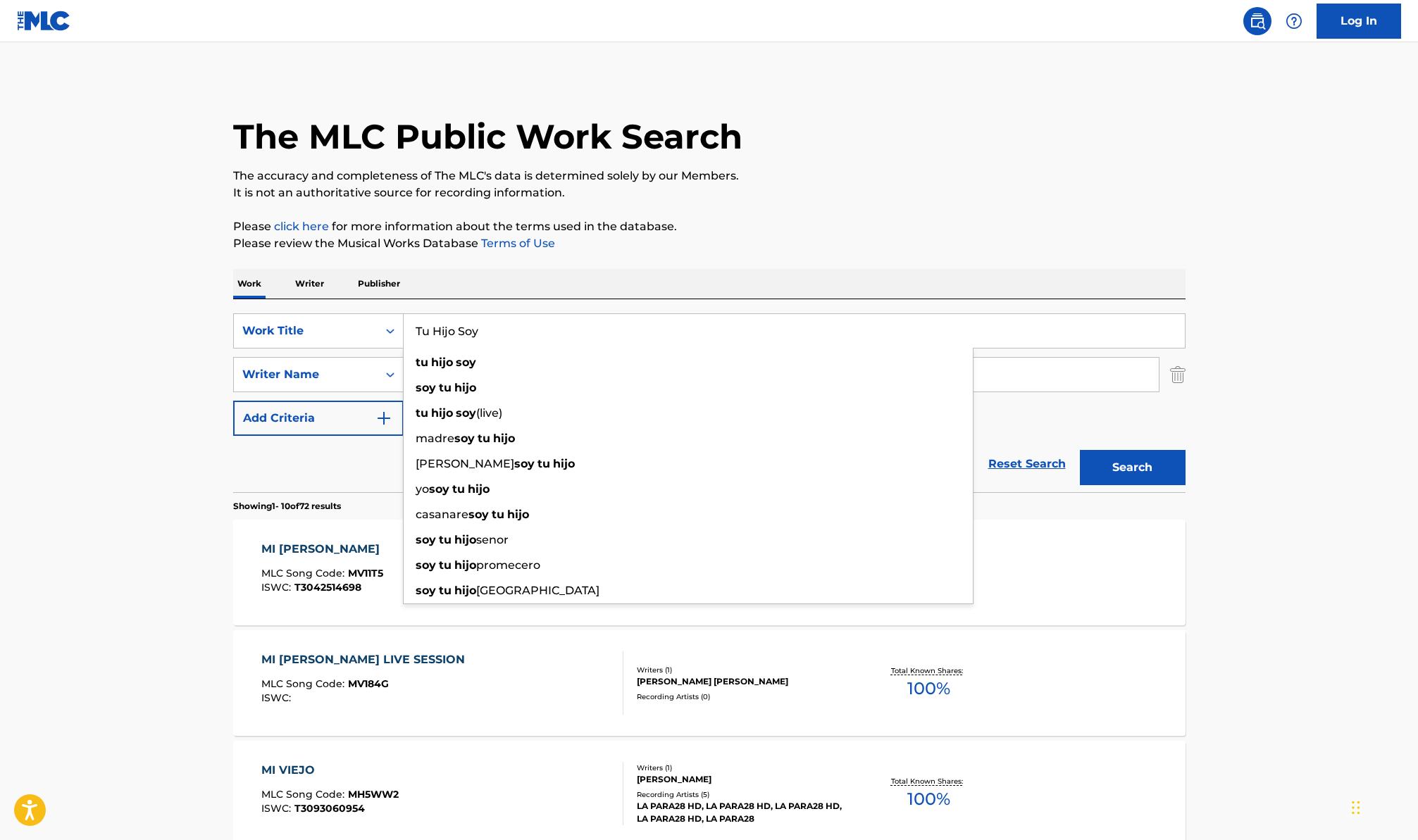
click at [1165, 486] on div "Search" at bounding box center [1129, 464] width 113 height 56
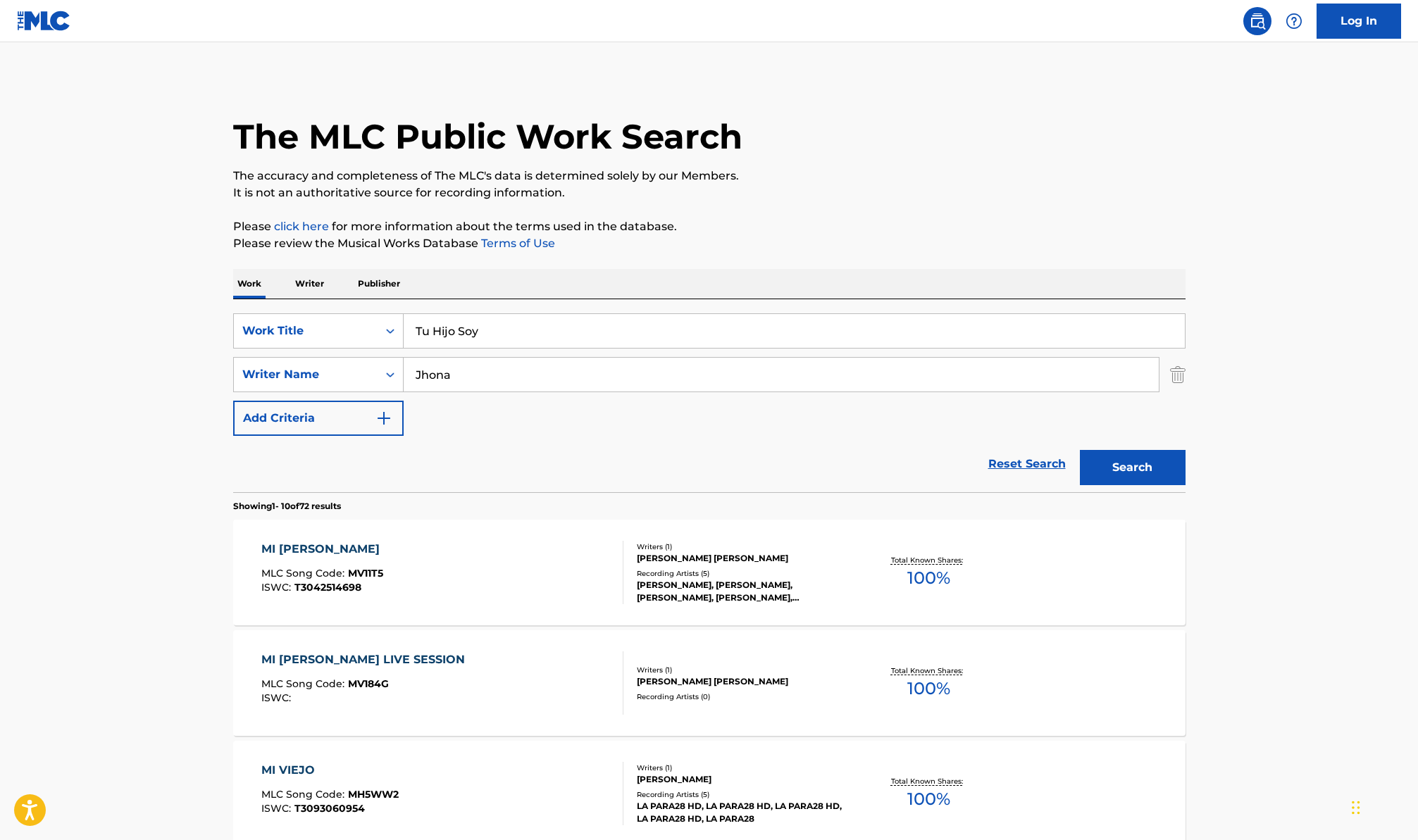
click at [1159, 469] on button "Search" at bounding box center [1133, 467] width 106 height 35
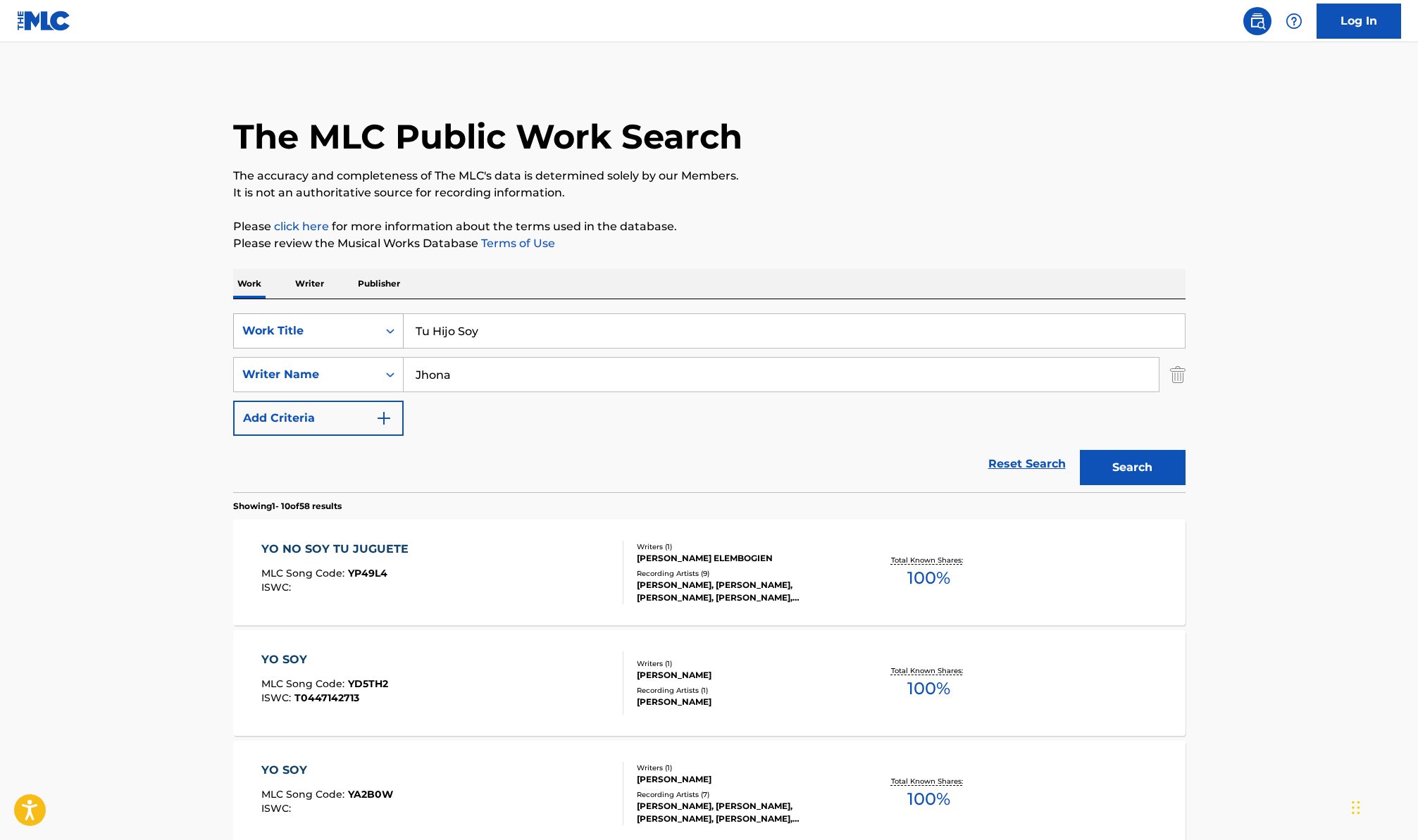
drag, startPoint x: 530, startPoint y: 333, endPoint x: 343, endPoint y: 323, distance: 187.3
click at [343, 323] on div "SearchWithCriteriacdb4b859-f3b9-4d73-b1c0-df7ac34483d3 Work Title Tu Hijo Soy" at bounding box center [709, 331] width 953 height 35
paste input "Quien se los toma?"
type input "Quien se los toma?"
click at [1103, 458] on button "Search" at bounding box center [1133, 467] width 106 height 35
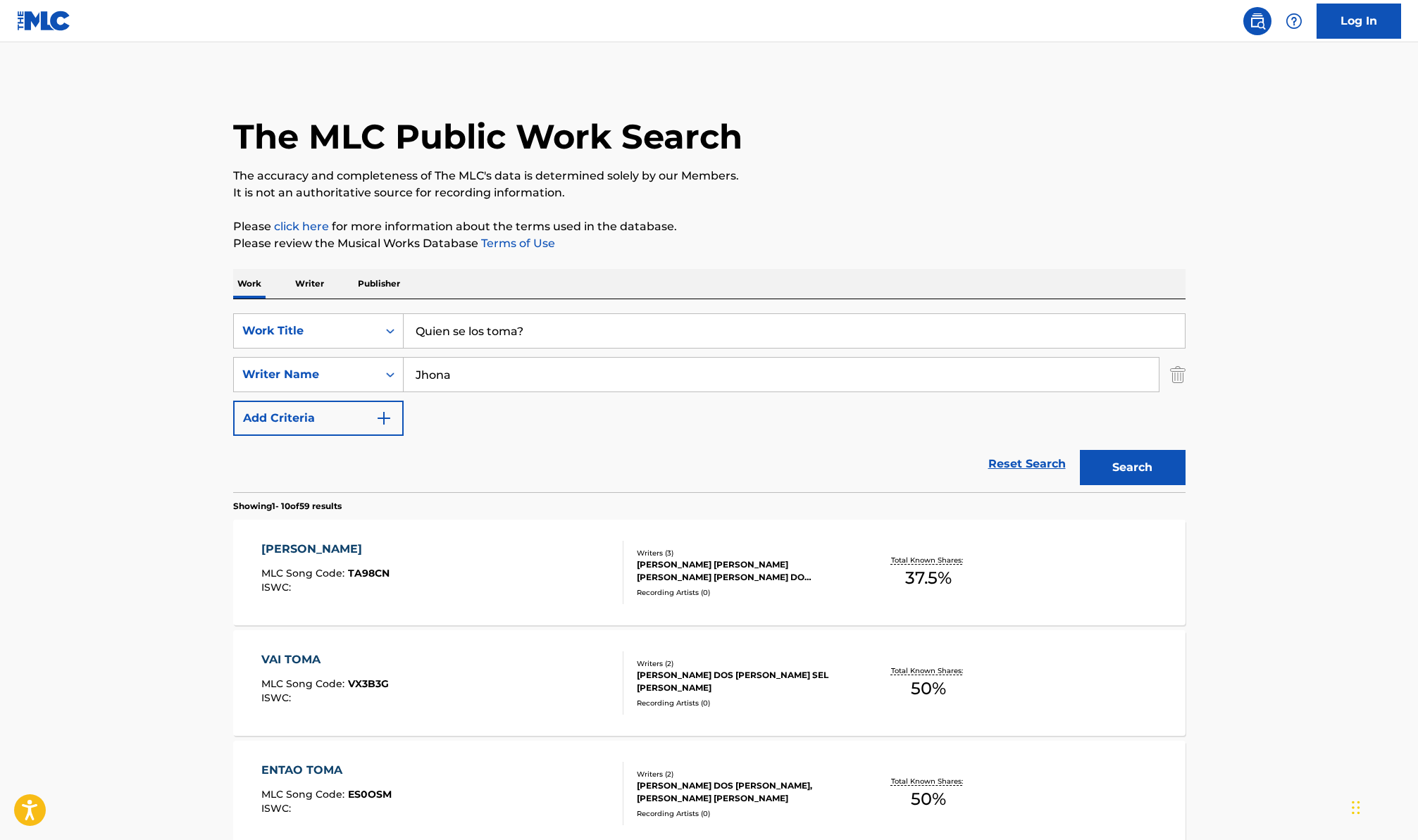
drag, startPoint x: 469, startPoint y: 372, endPoint x: 368, endPoint y: 352, distance: 103.0
click at [368, 352] on div "SearchWithCriteriacdb4b859-f3b9-4d73-b1c0-df7ac34483d3 Work Title Quien se los …" at bounding box center [709, 375] width 953 height 122
paste input "[PERSON_NAME]"
click at [1146, 457] on button "Search" at bounding box center [1133, 467] width 106 height 35
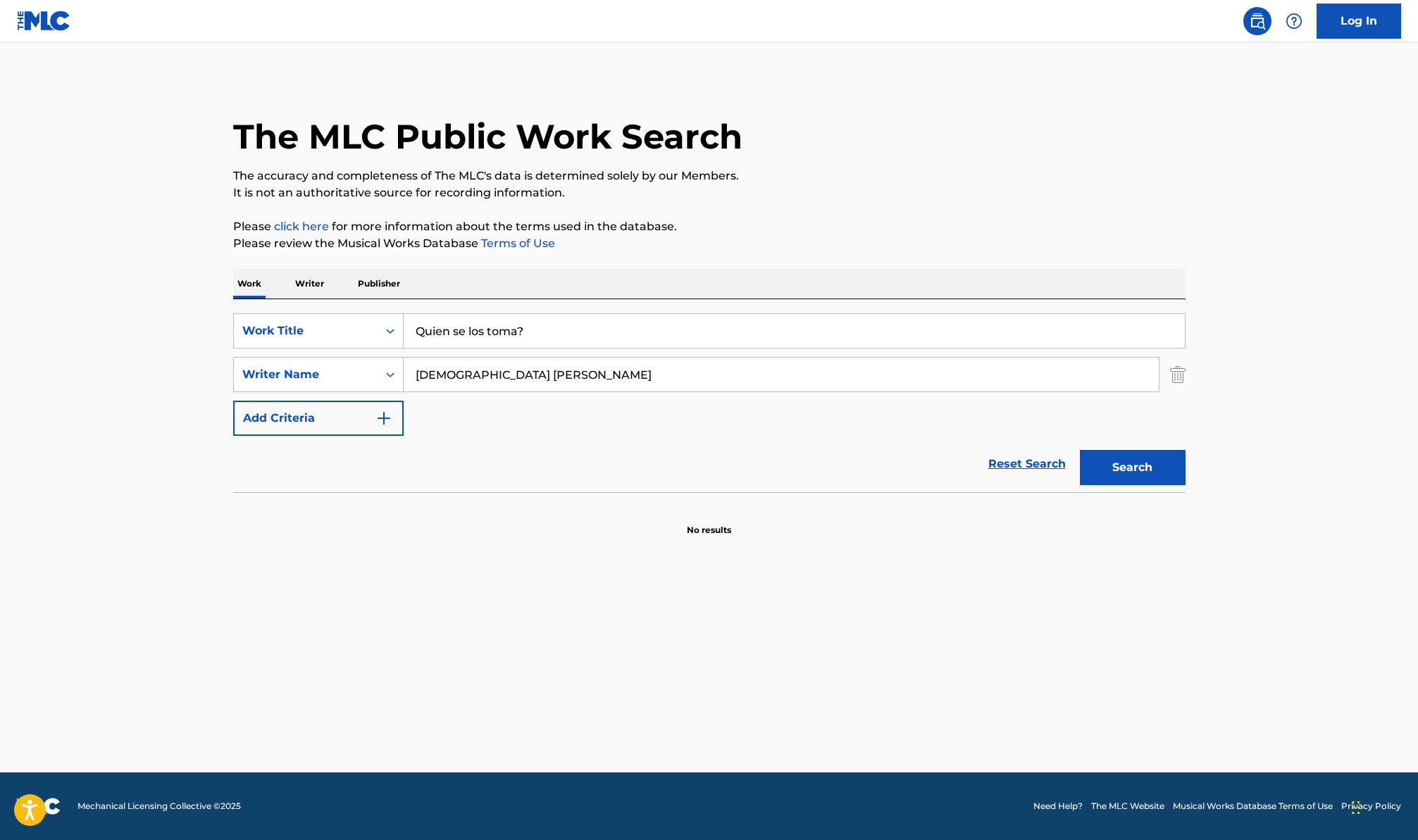
click at [504, 375] on input "[DEMOGRAPHIC_DATA] [PERSON_NAME]" at bounding box center [781, 374] width 755 height 34
type input "[DEMOGRAPHIC_DATA]"
click at [1080, 450] on button "Search" at bounding box center [1133, 467] width 106 height 35
drag, startPoint x: 546, startPoint y: 333, endPoint x: 380, endPoint y: 317, distance: 166.8
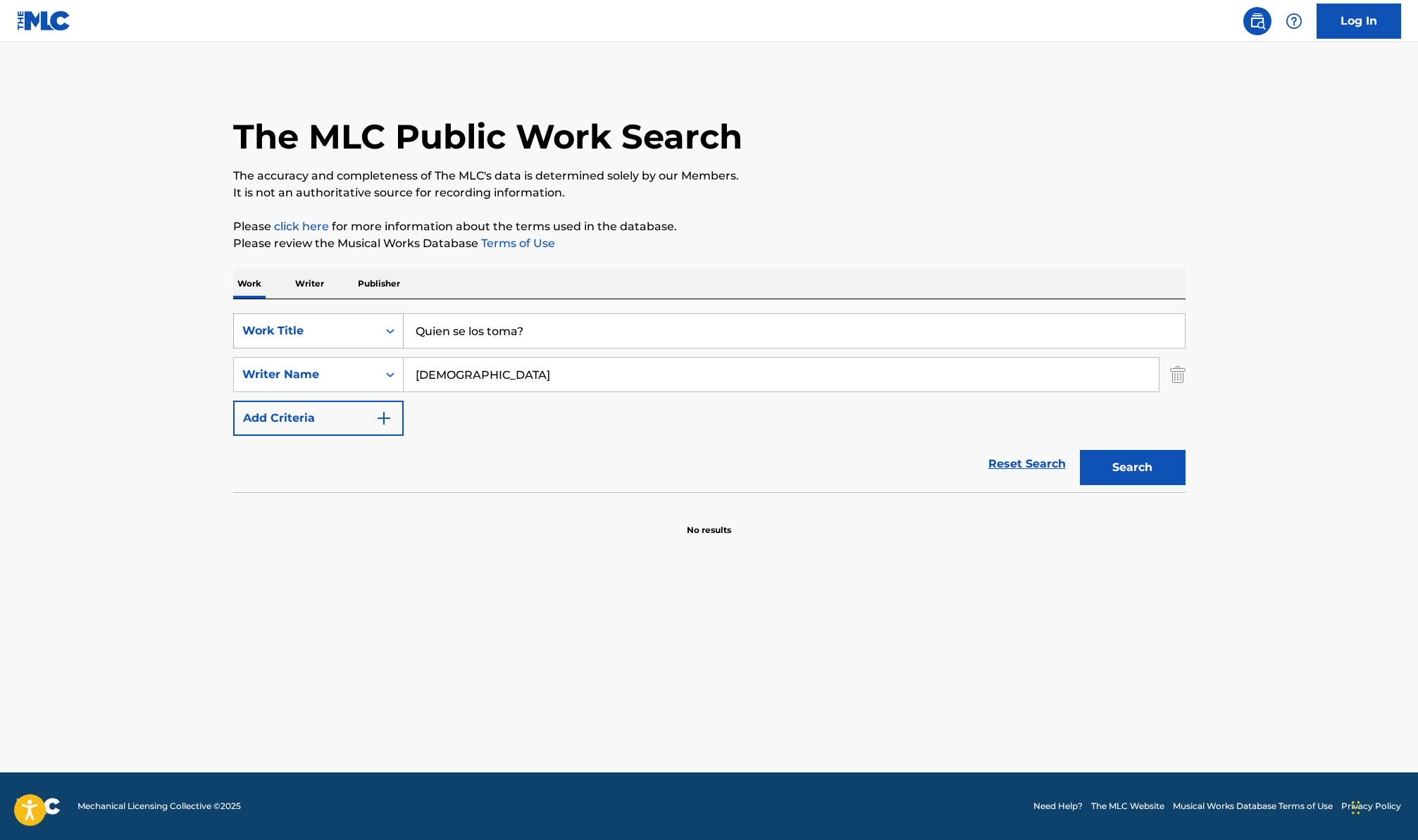
click at [389, 318] on div "SearchWithCriteriacdb4b859-f3b9-4d73-b1c0-df7ac34483d3 Work Title Quien se los …" at bounding box center [709, 331] width 953 height 35
paste input "¿A Quién Iré"
type input "¿A Quién Iré?"
click at [1080, 450] on button "Search" at bounding box center [1133, 467] width 106 height 35
drag, startPoint x: 457, startPoint y: 380, endPoint x: 364, endPoint y: 364, distance: 94.4
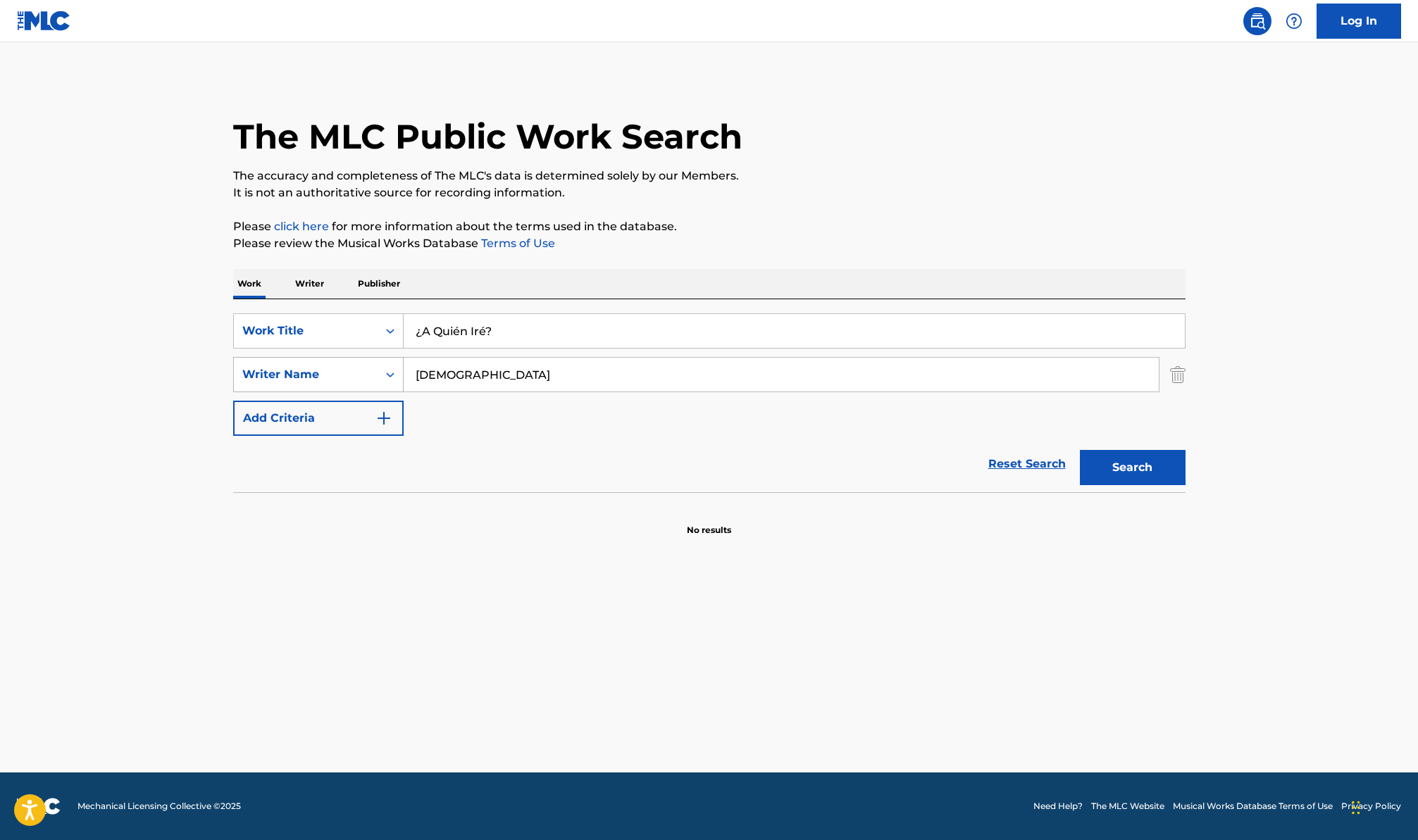
click at [378, 372] on div "SearchWithCriteria17ffc773-d28a-40fb-868e-fd6631df4239 Writer Name [PERSON_NAME]" at bounding box center [709, 374] width 953 height 35
click at [1080, 450] on button "Search" at bounding box center [1133, 467] width 106 height 35
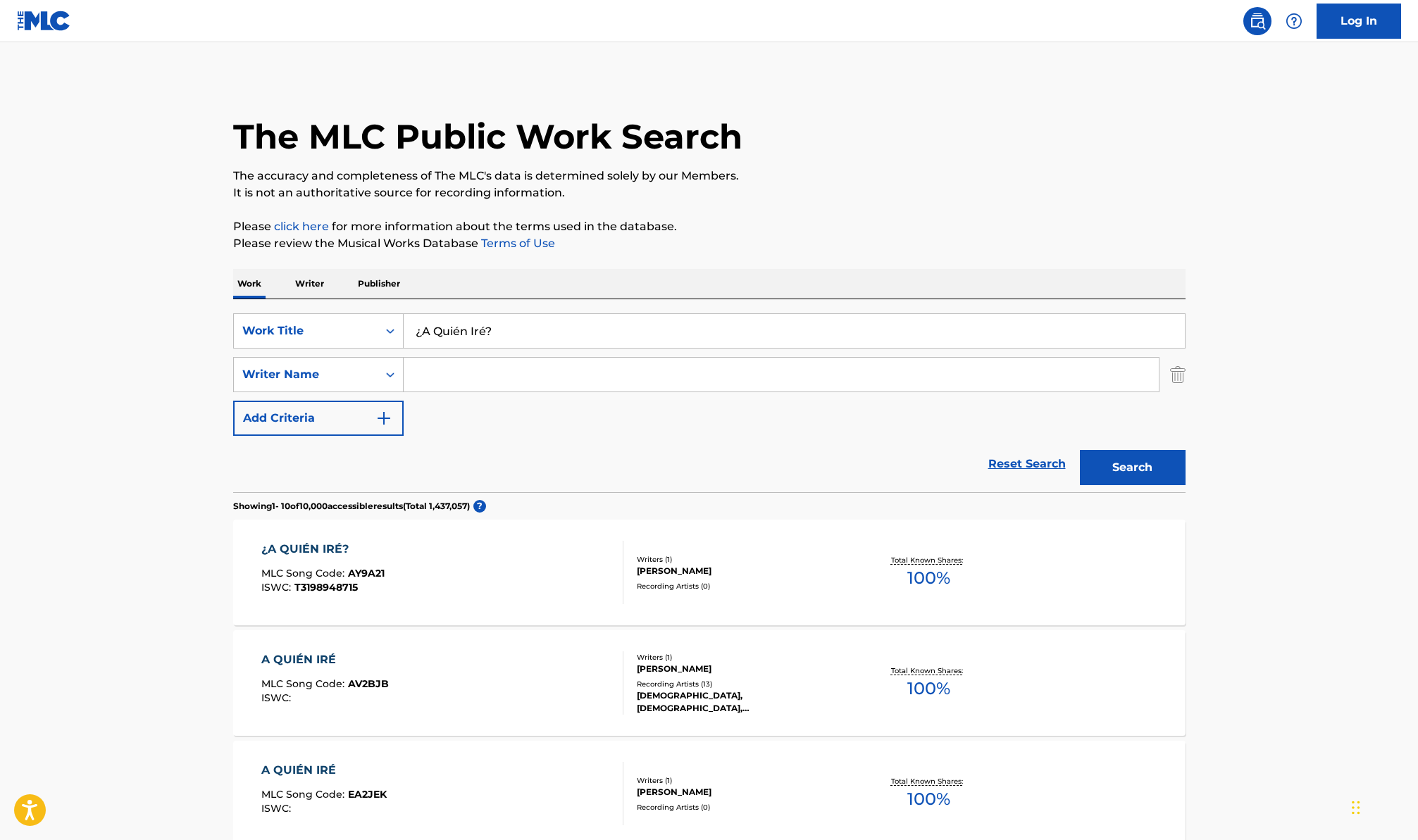
click at [437, 520] on div "¿A QUIÉN IRÉ? MLC Song Code : AY9A21 ISWC : T3198948715 Writers ( 1 ) [PERSON_N…" at bounding box center [709, 572] width 953 height 106
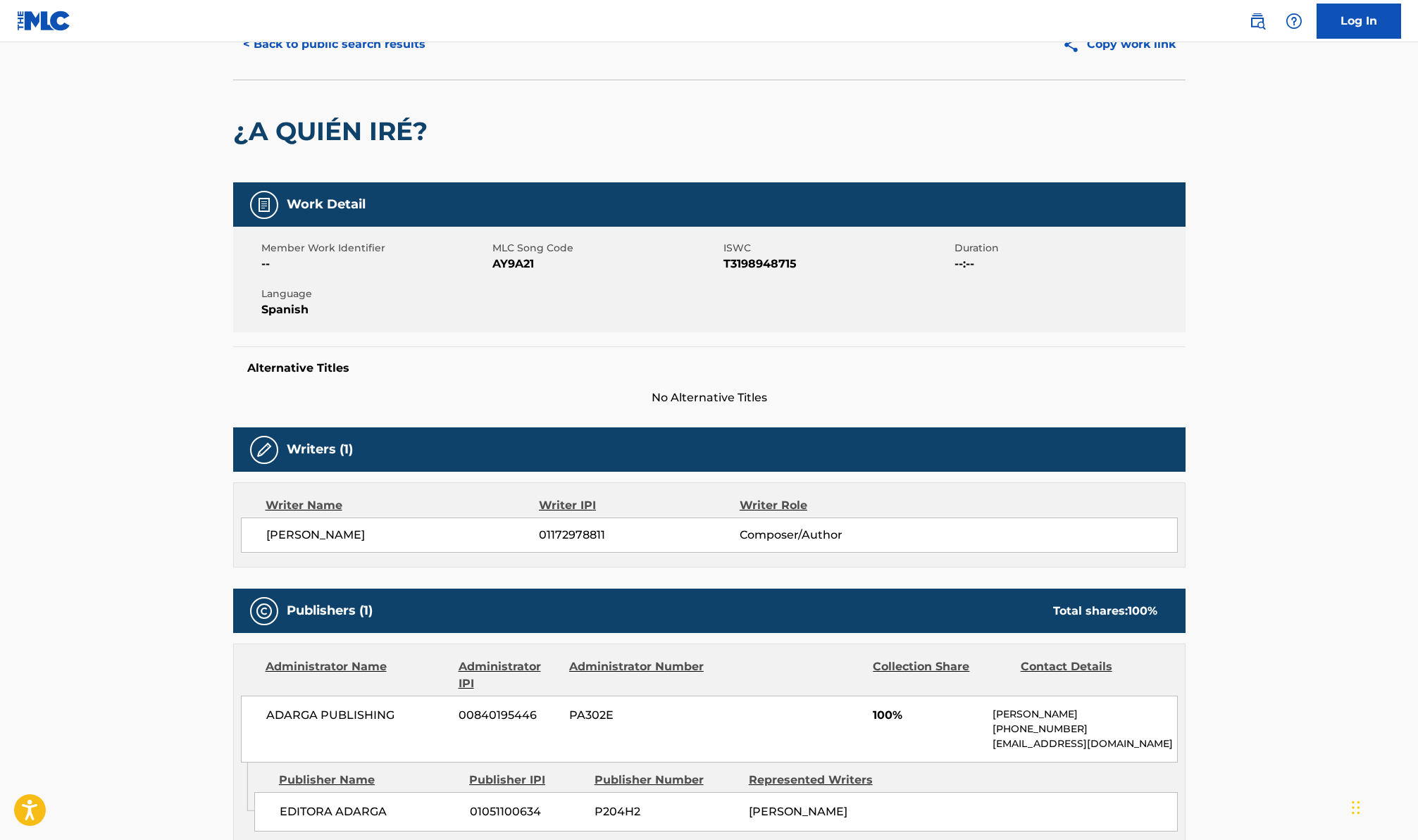
scroll to position [75, 0]
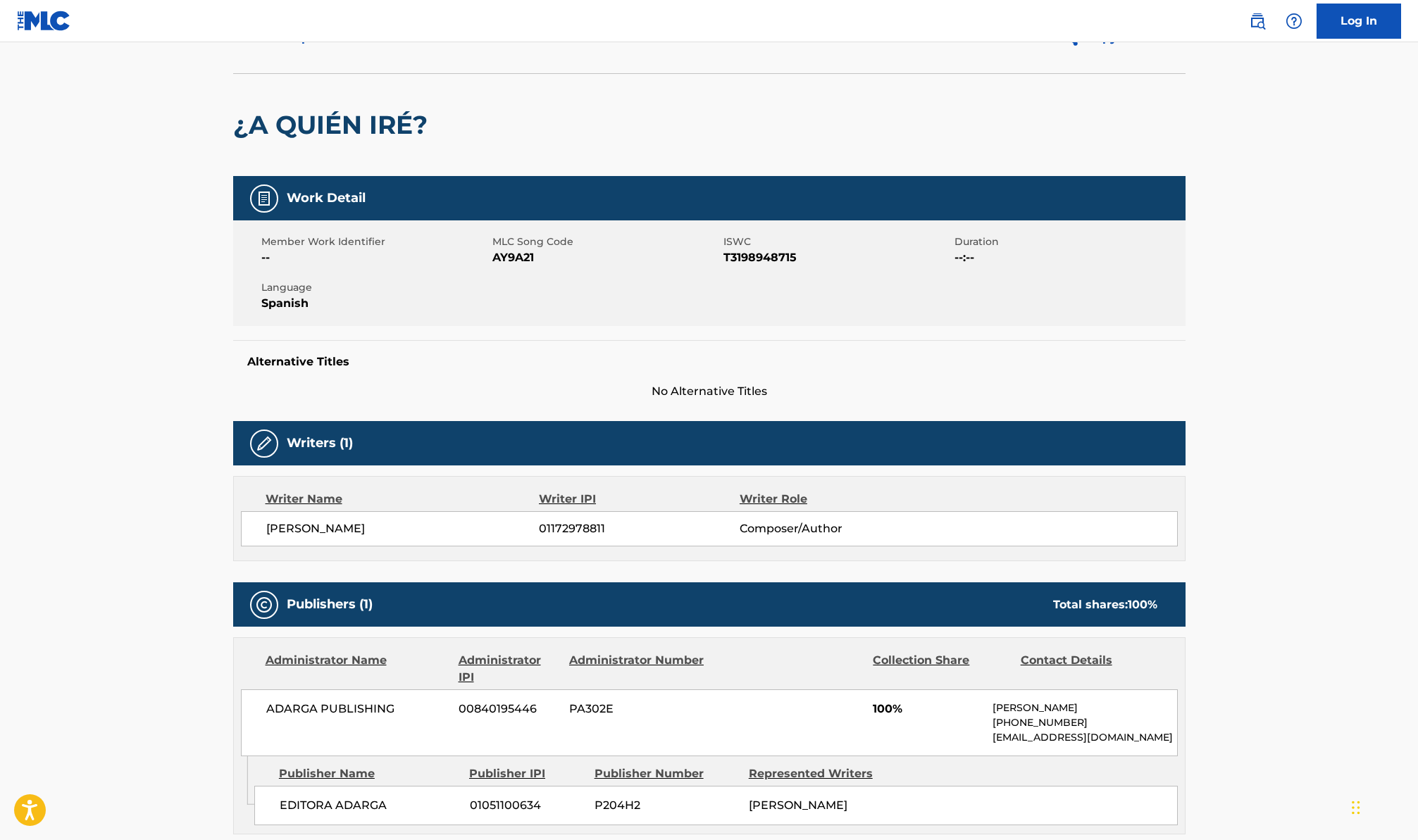
click at [523, 254] on span "AY9A21" at bounding box center [606, 258] width 228 height 17
copy span "AY9A21"
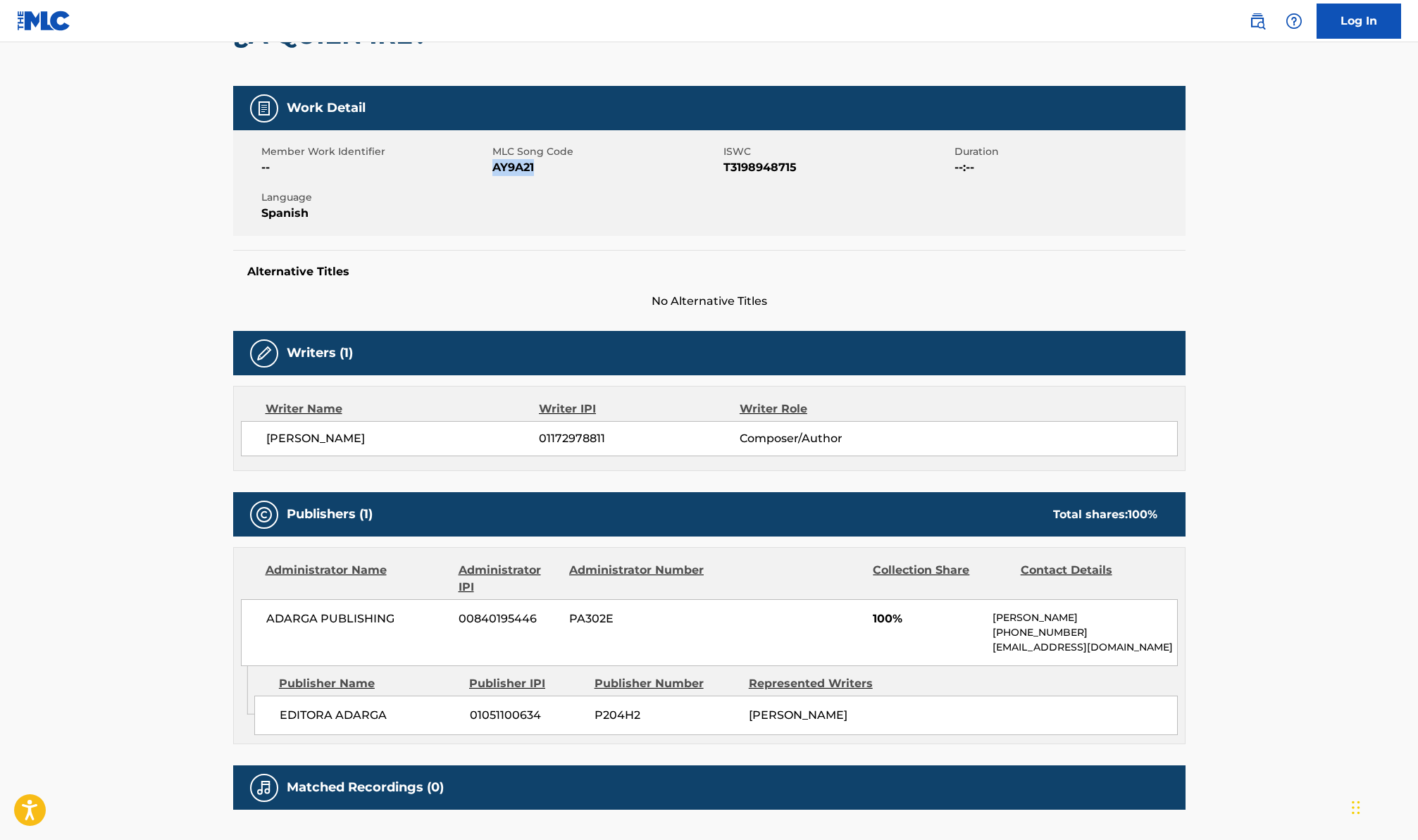
scroll to position [152, 0]
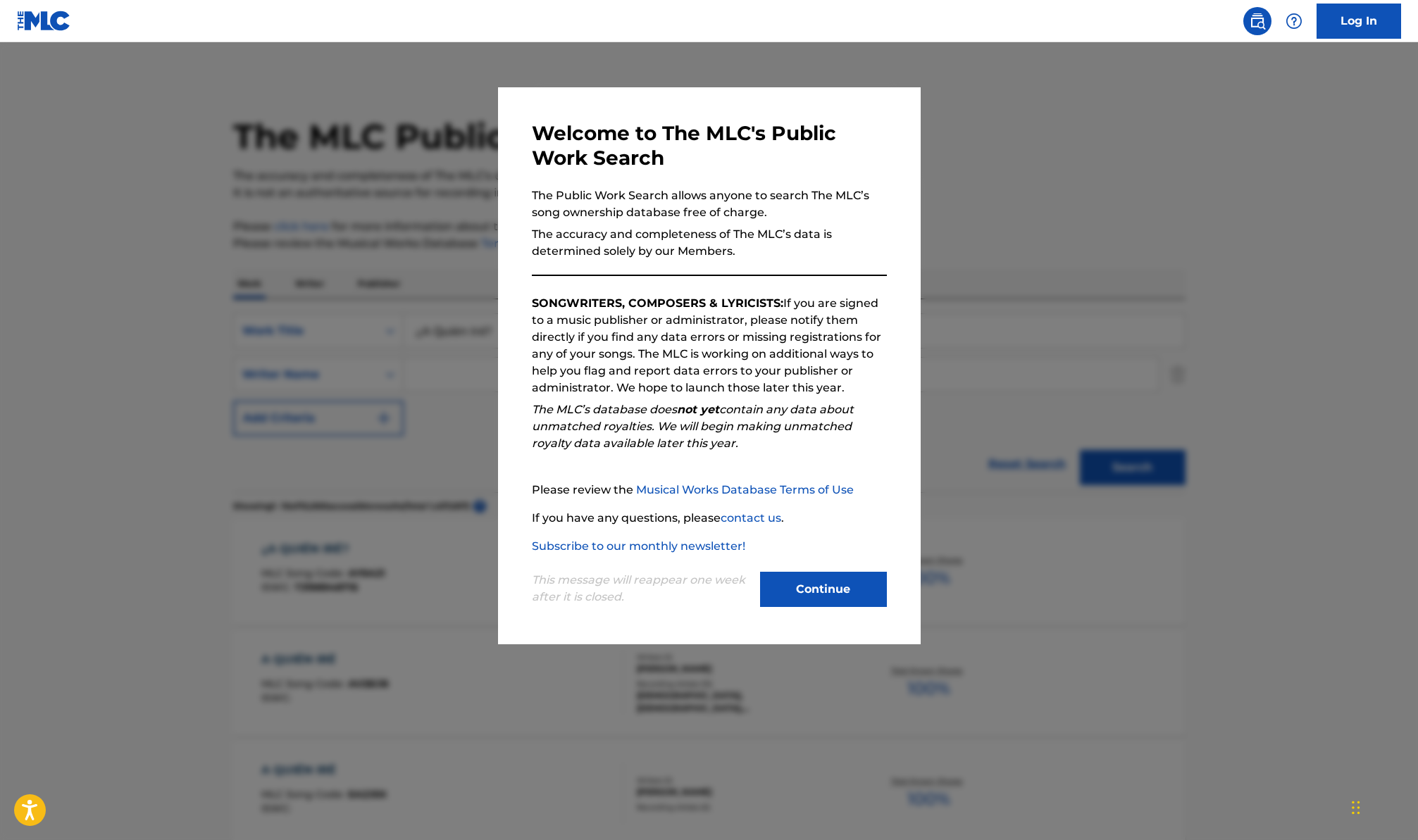
click at [823, 592] on button "Continue" at bounding box center [823, 589] width 127 height 35
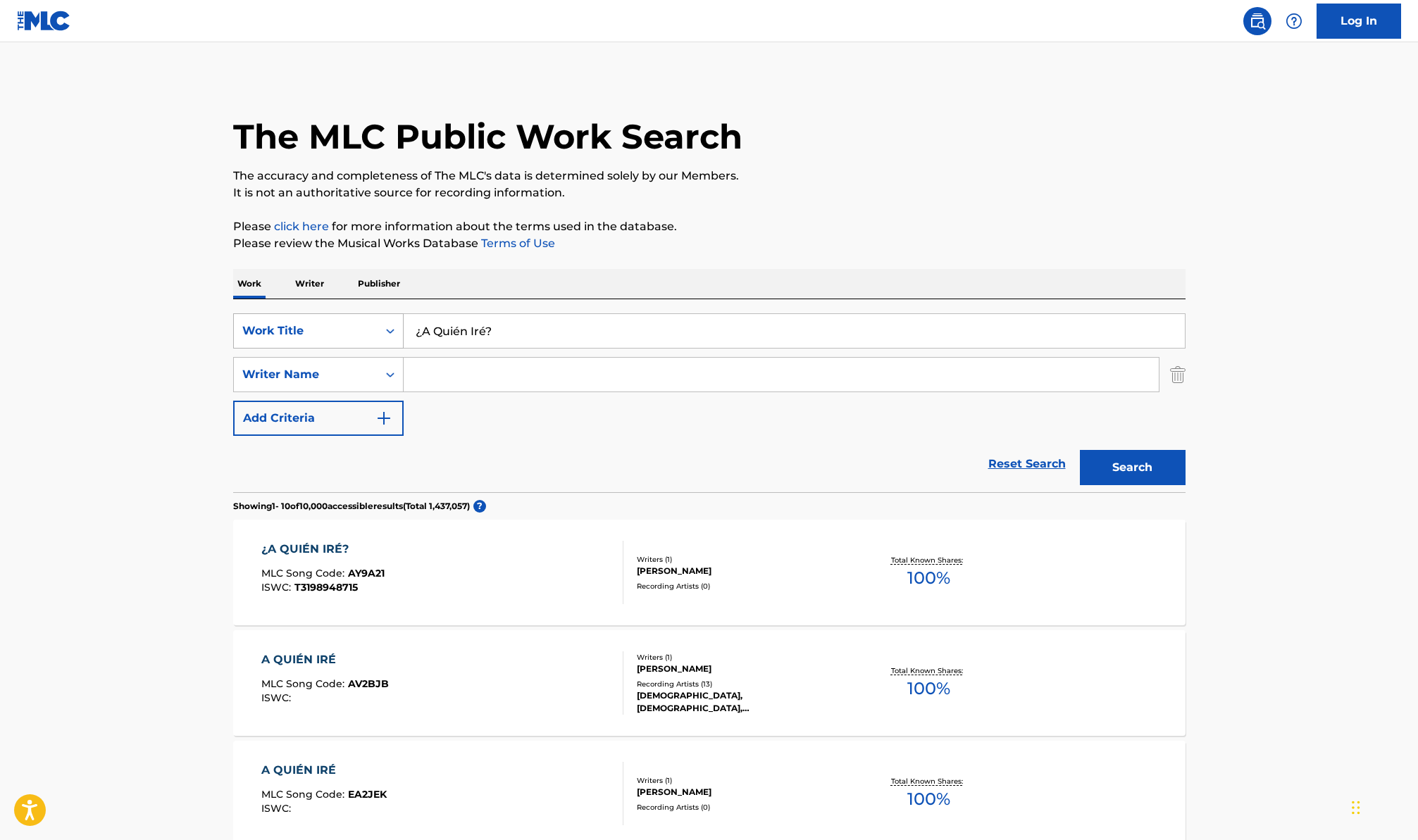
drag, startPoint x: 500, startPoint y: 328, endPoint x: 373, endPoint y: 319, distance: 127.3
click at [376, 320] on div "SearchWithCriteriacdb4b859-f3b9-4d73-b1c0-df7ac34483d3 Work Title ¿A Quién Iré?" at bounding box center [709, 331] width 953 height 35
paste input "Serenata De 15 Años"
click at [1080, 450] on button "Search" at bounding box center [1133, 467] width 106 height 35
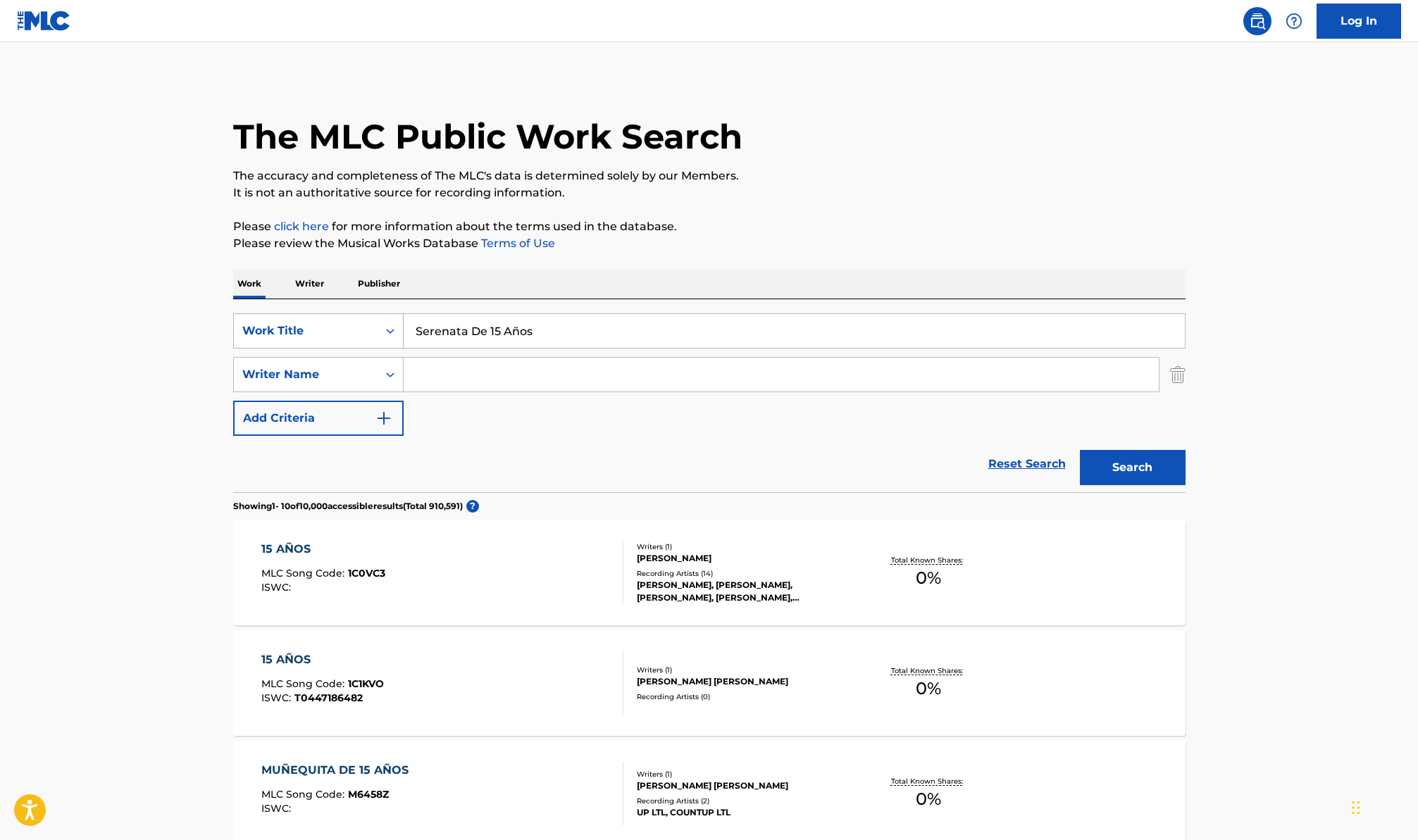
click at [1080, 450] on button "Search" at bounding box center [1133, 467] width 106 height 35
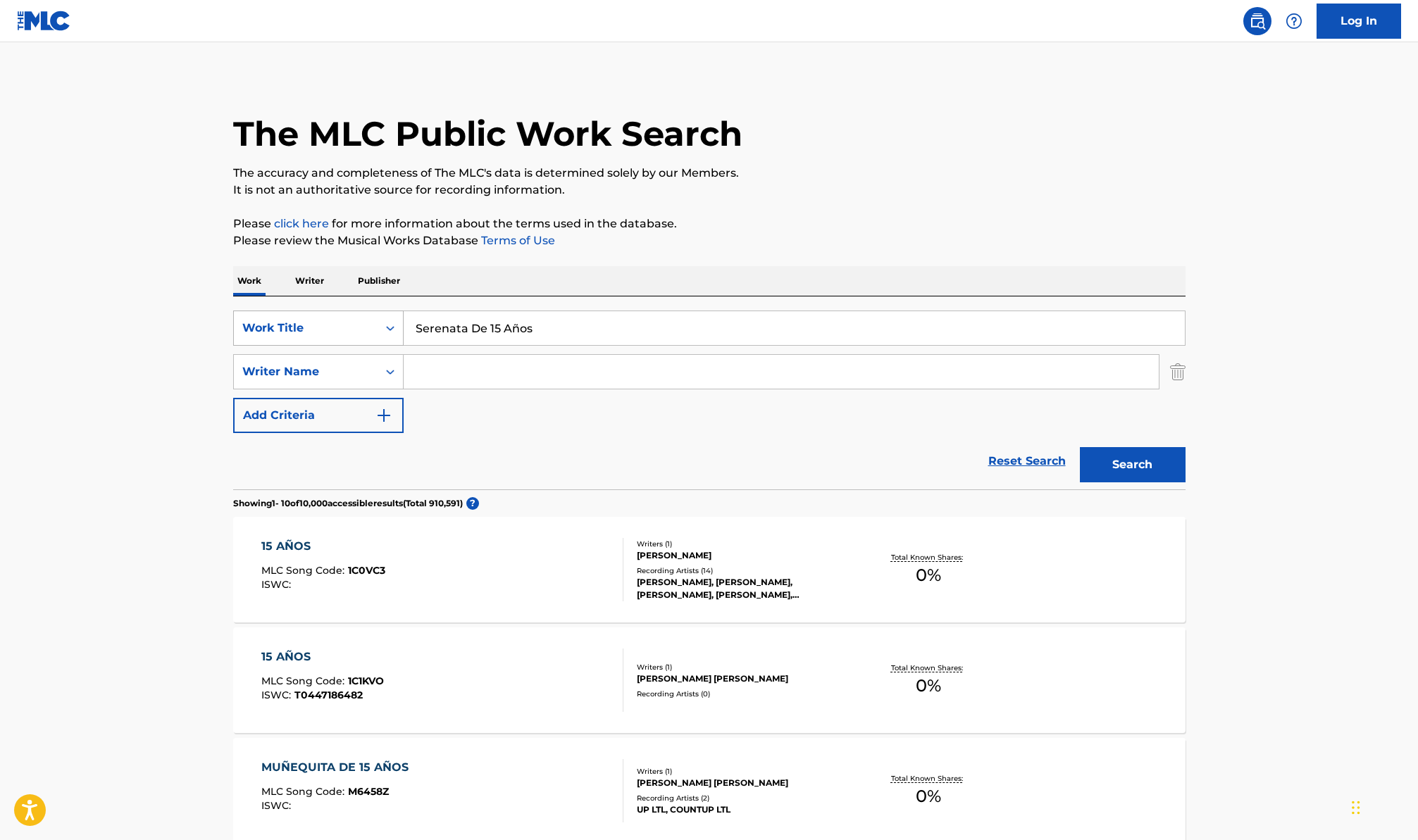
drag, startPoint x: 543, startPoint y: 333, endPoint x: 391, endPoint y: 316, distance: 152.9
click at [392, 316] on div "SearchWithCriteriacdb4b859-f3b9-4d73-b1c0-df7ac34483d3 Work Title Serenata De 1…" at bounding box center [709, 327] width 953 height 35
click at [557, 338] on input "Serenata De 15 Años" at bounding box center [794, 327] width 781 height 34
drag, startPoint x: 563, startPoint y: 333, endPoint x: 418, endPoint y: 323, distance: 145.3
click at [418, 323] on input "Serenata De 15 Años" at bounding box center [794, 327] width 781 height 34
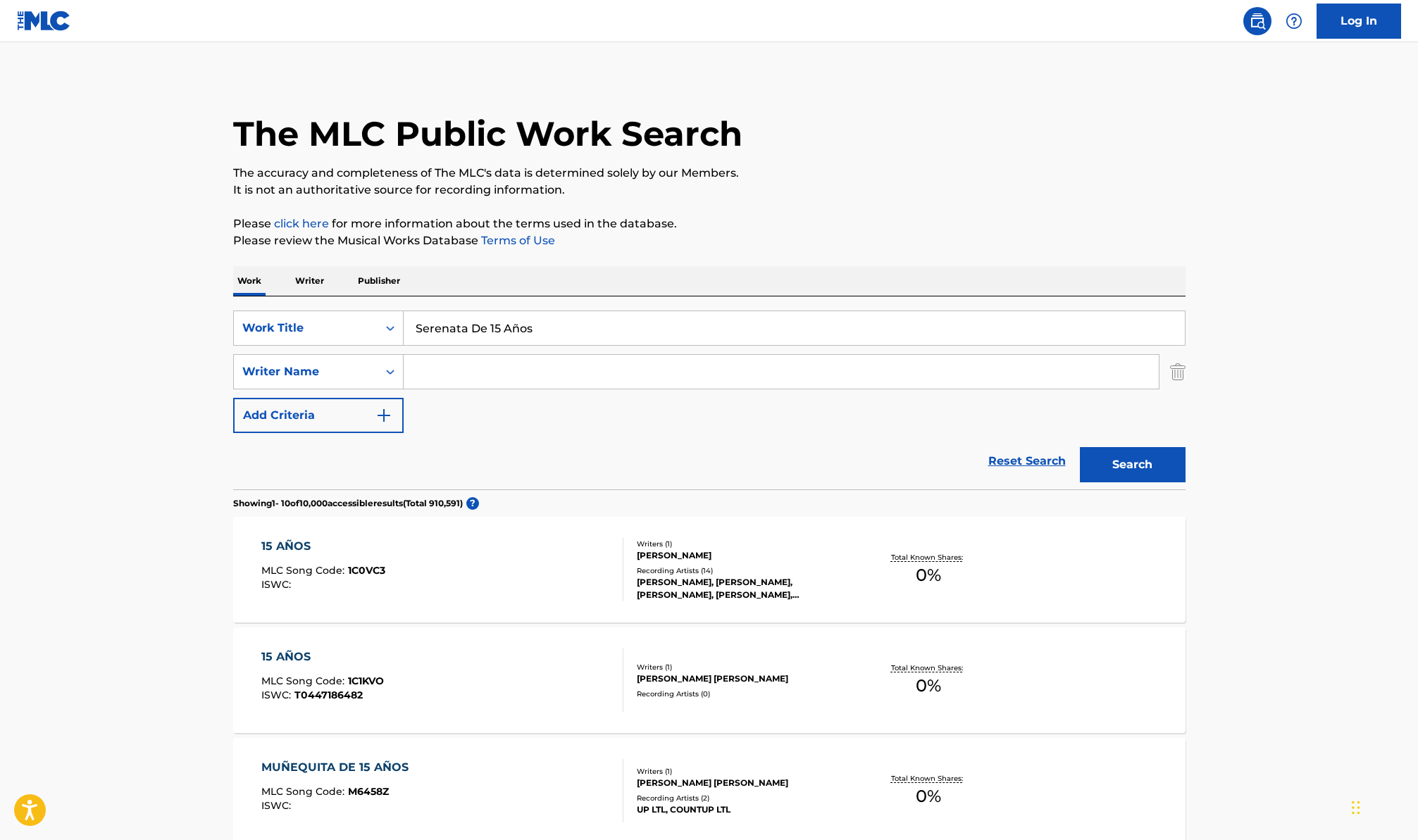
paste input "Patrón [PERSON_NAME]"
click at [1135, 327] on input "Patrón De Patrones" at bounding box center [794, 327] width 781 height 34
click at [1080, 447] on button "Search" at bounding box center [1133, 464] width 106 height 35
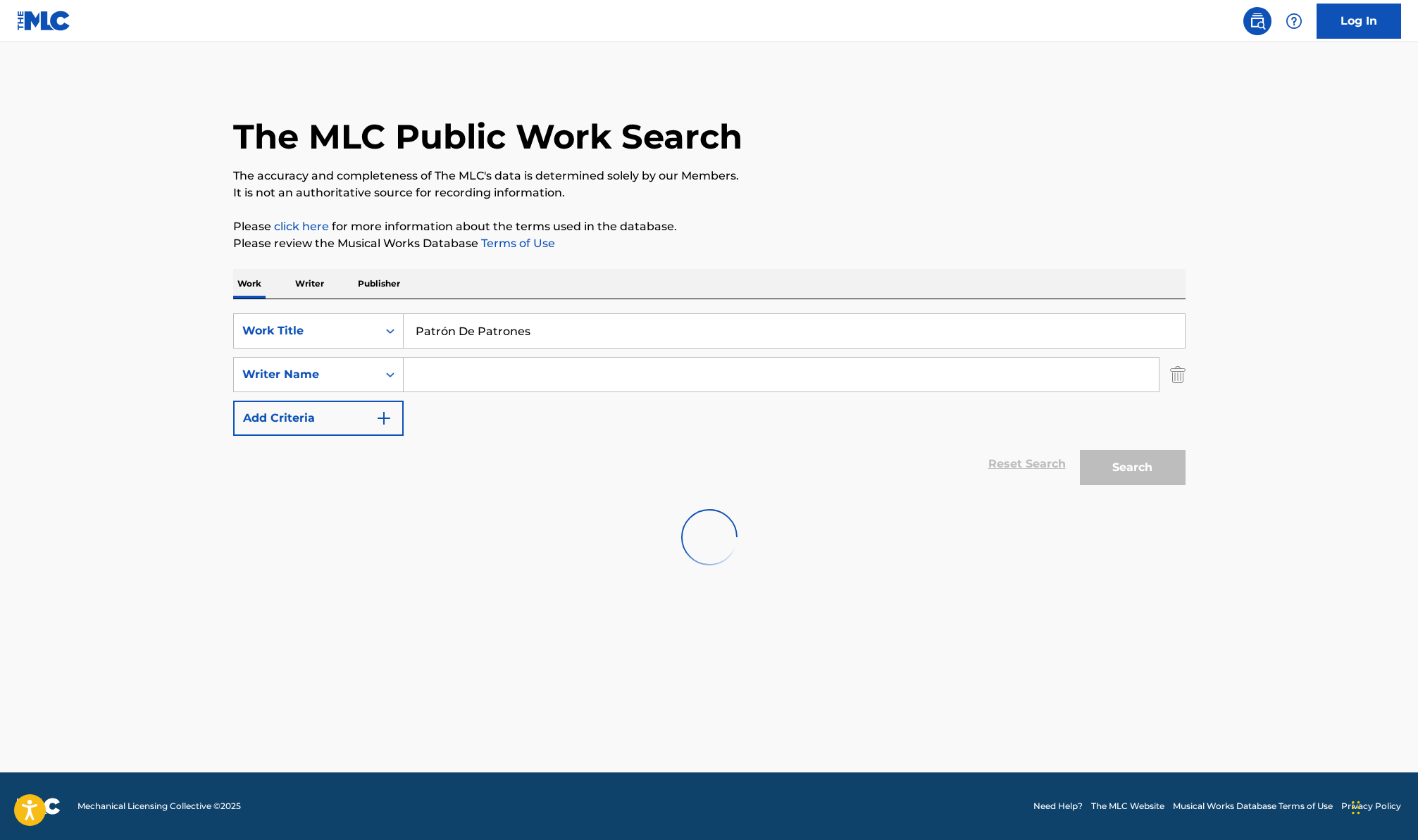
scroll to position [0, 0]
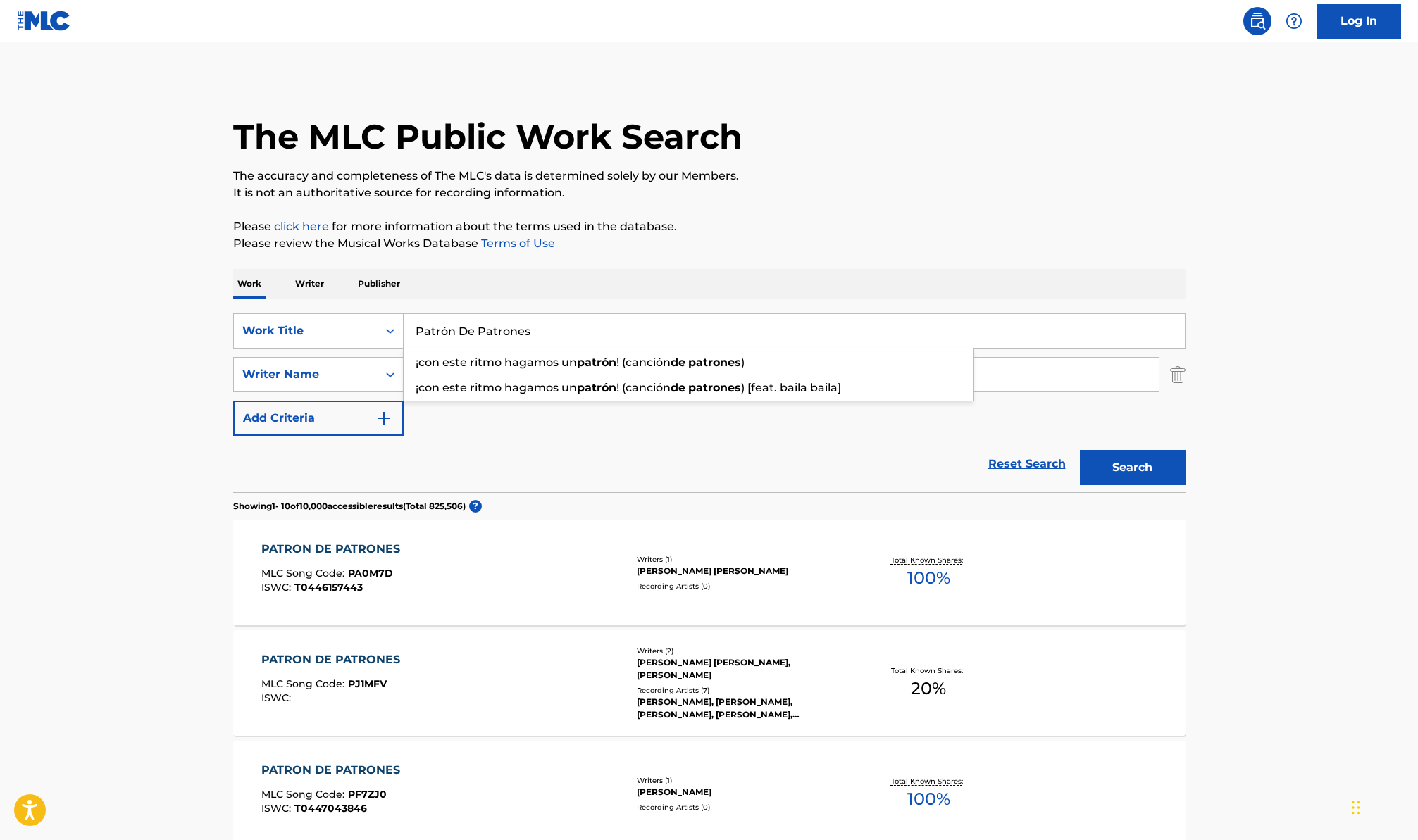
drag, startPoint x: 542, startPoint y: 336, endPoint x: 358, endPoint y: 316, distance: 185.1
click at [359, 316] on div "SearchWithCriteriacdb4b859-f3b9-4d73-b1c0-df7ac34483d3 Work Title Patrón De Pat…" at bounding box center [709, 331] width 953 height 35
paste input "Esperando El Día"
click at [1080, 450] on button "Search" at bounding box center [1133, 467] width 106 height 35
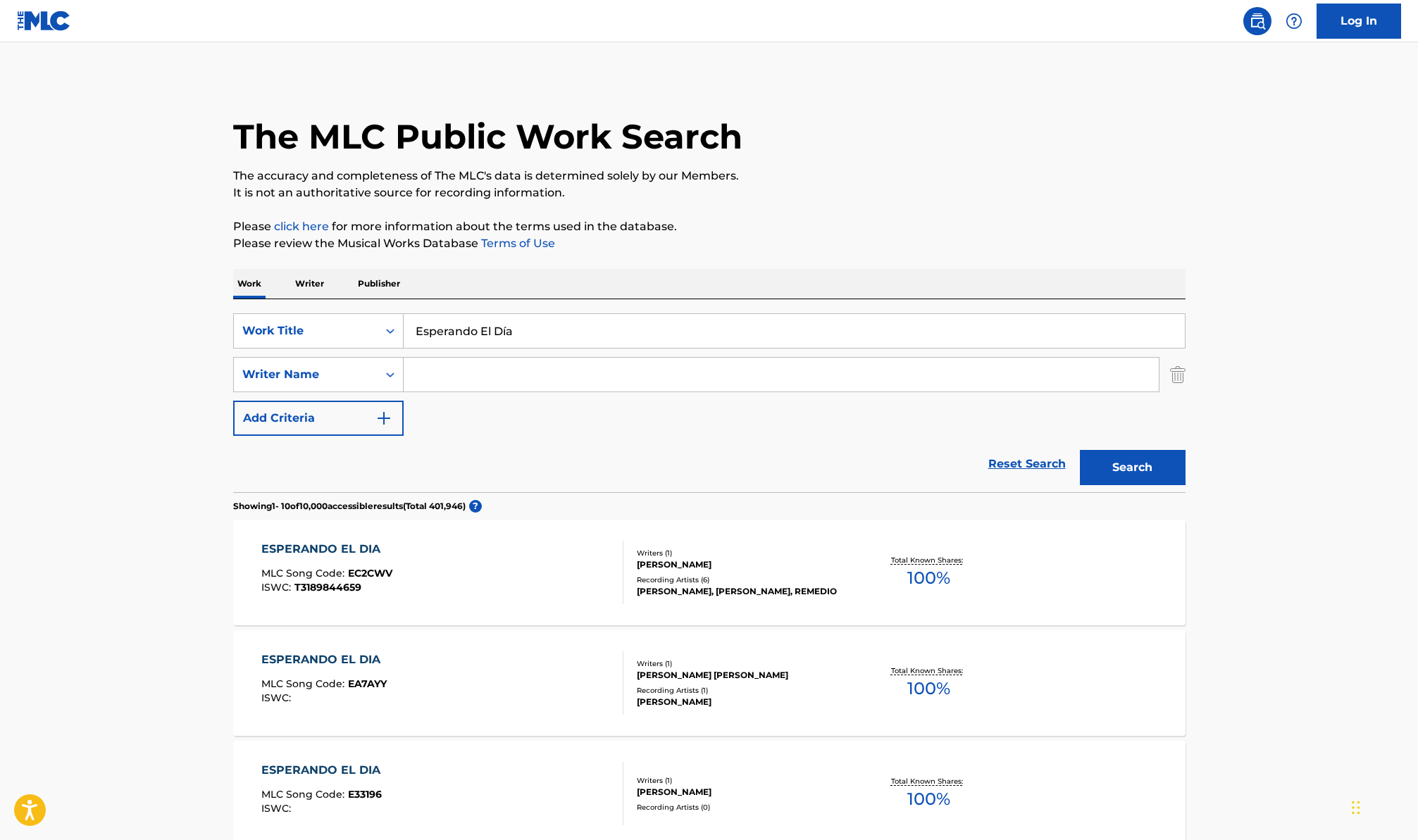
scroll to position [3, 0]
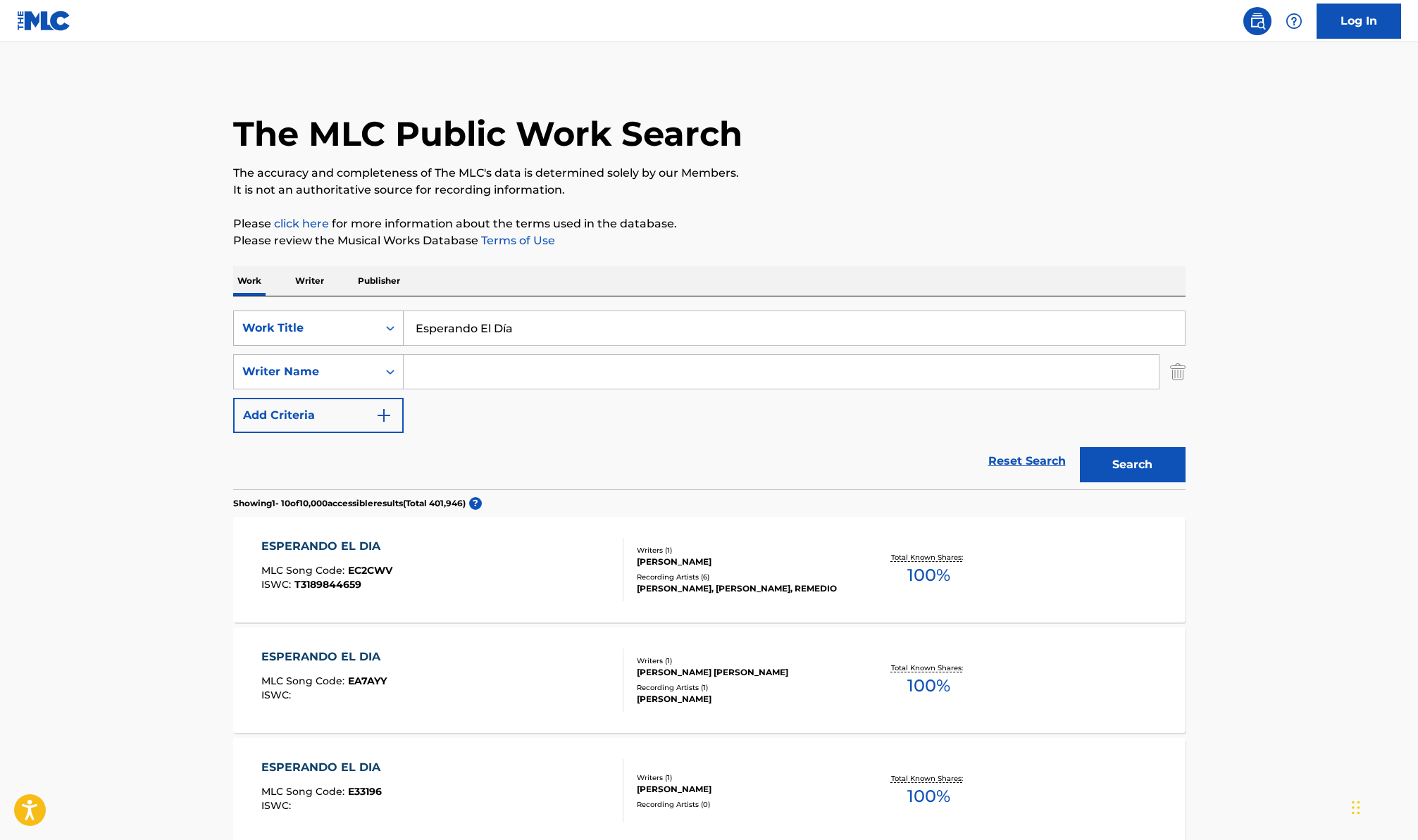
drag, startPoint x: 544, startPoint y: 332, endPoint x: 288, endPoint y: 329, distance: 256.0
click at [288, 329] on div "SearchWithCriteriacdb4b859-f3b9-4d73-b1c0-df7ac34483d3 Work Title Esperando El …" at bounding box center [709, 327] width 953 height 35
paste input "Lloran Tus Ojos"
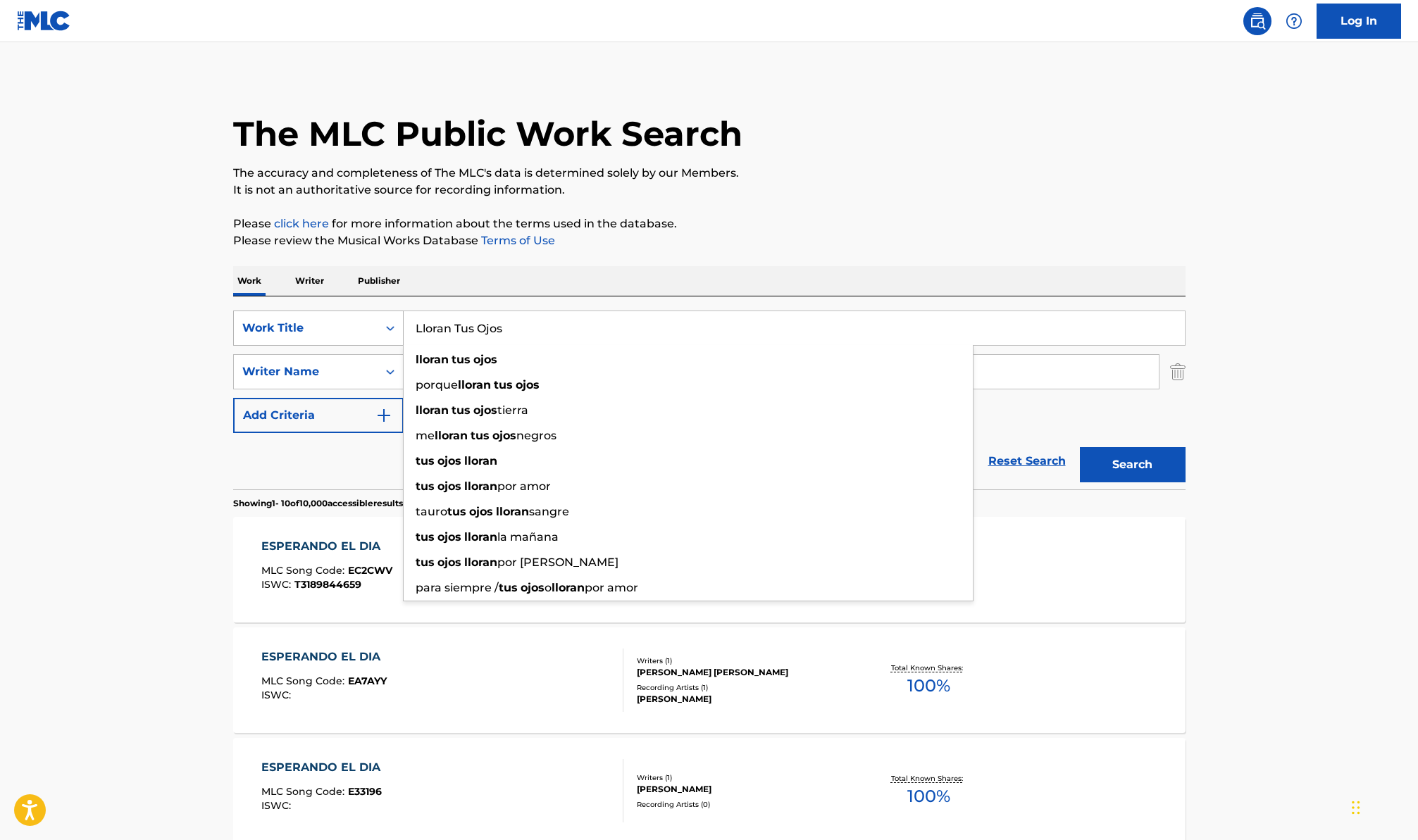
type input "Lloran Tus Ojos"
click at [1080, 447] on button "Search" at bounding box center [1133, 464] width 106 height 35
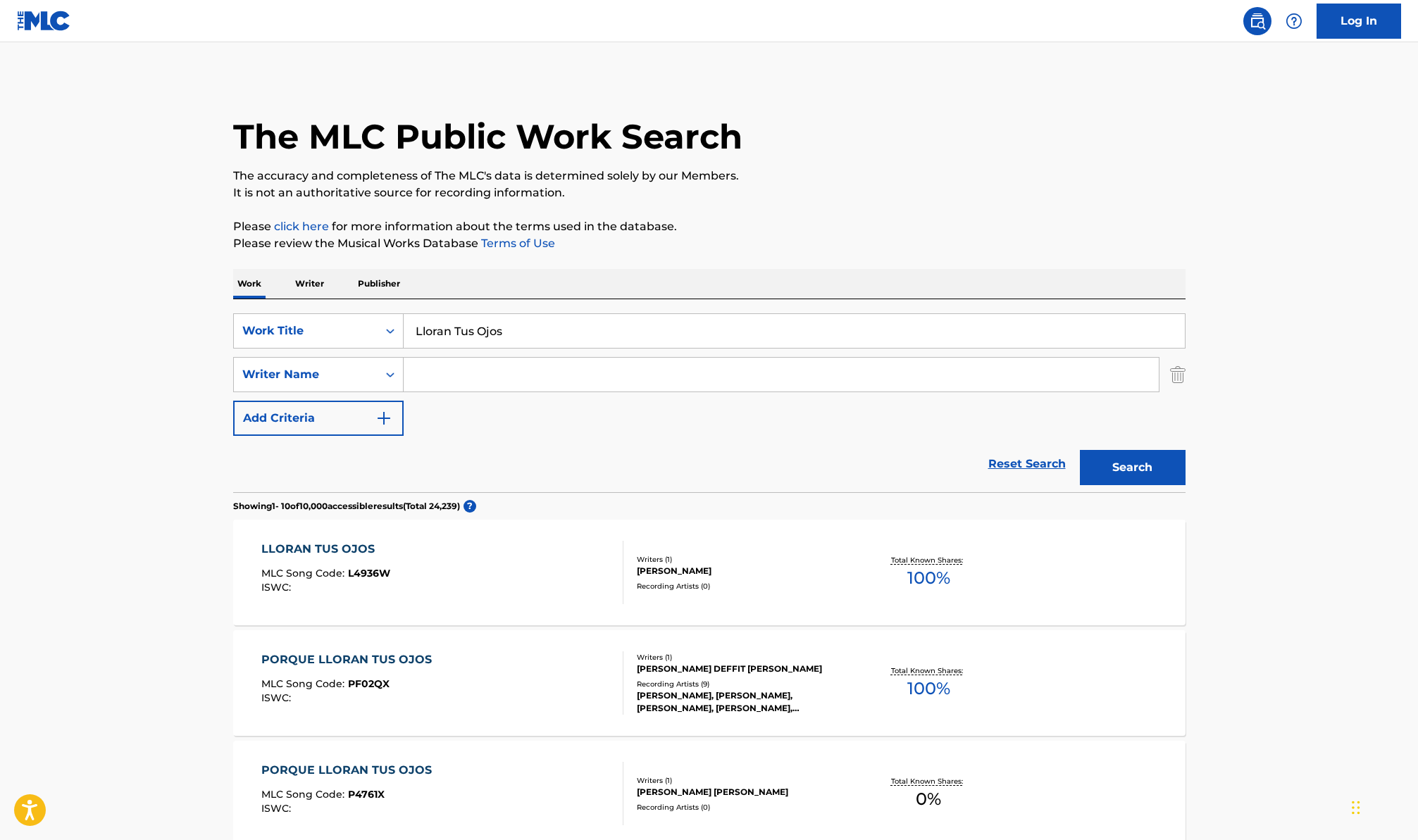
scroll to position [397, 0]
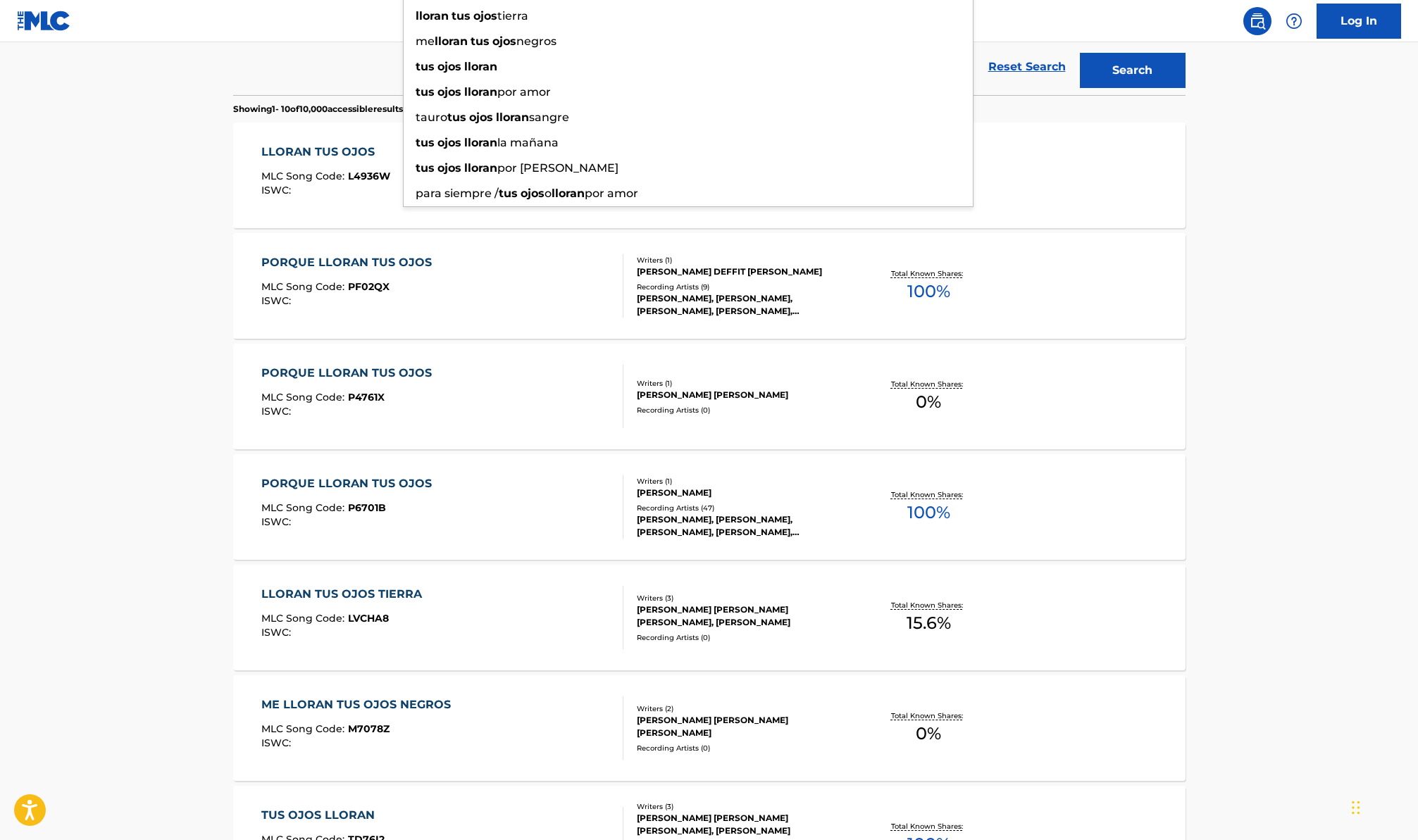
click at [1161, 271] on div "PORQUE LLORAN TUS OJOS MLC Song Code : PF02QX ISWC : Writers ( 1 ) [PERSON_NAME…" at bounding box center [709, 286] width 953 height 106
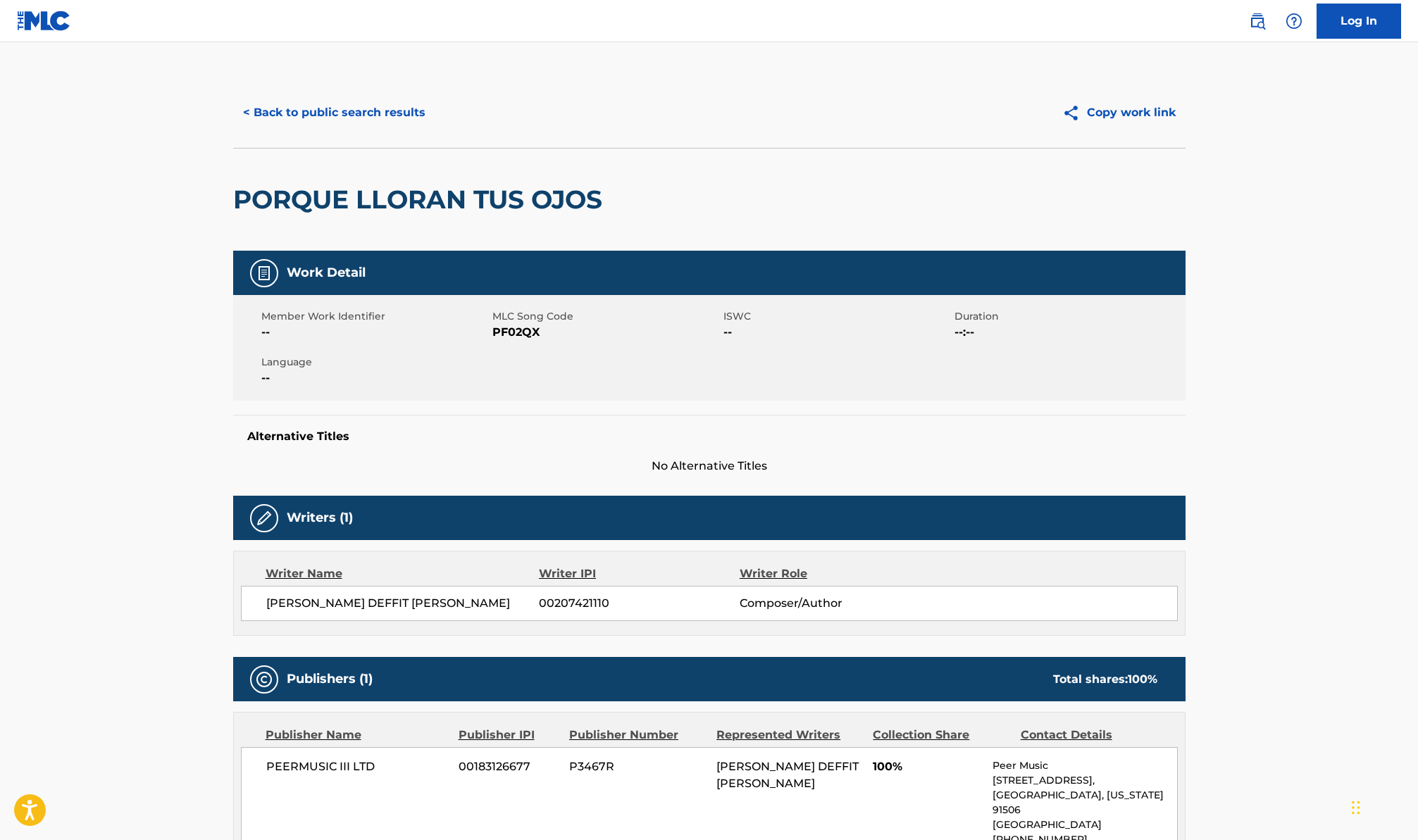
click at [327, 118] on button "< Back to public search results" at bounding box center [334, 112] width 203 height 35
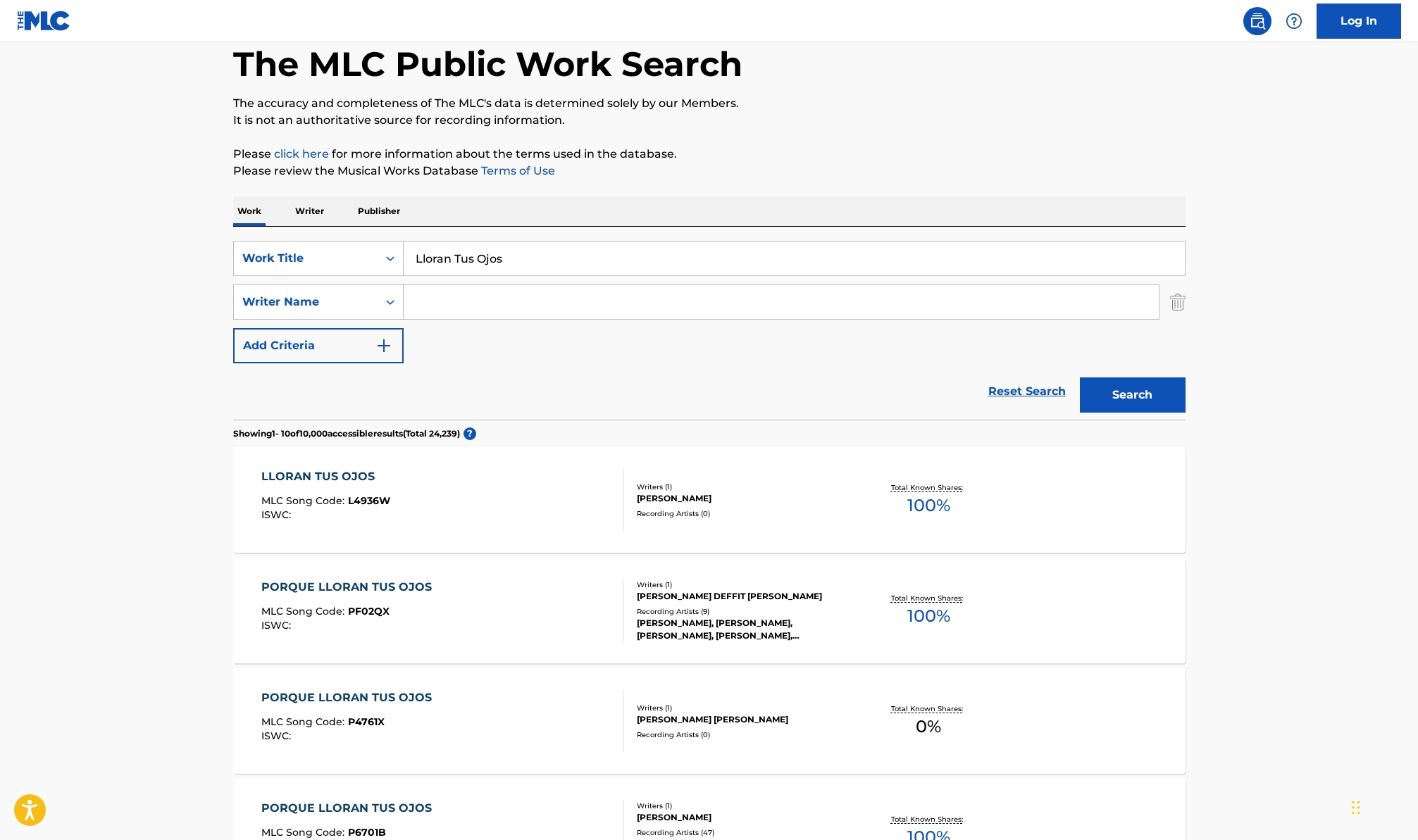
scroll to position [127, 0]
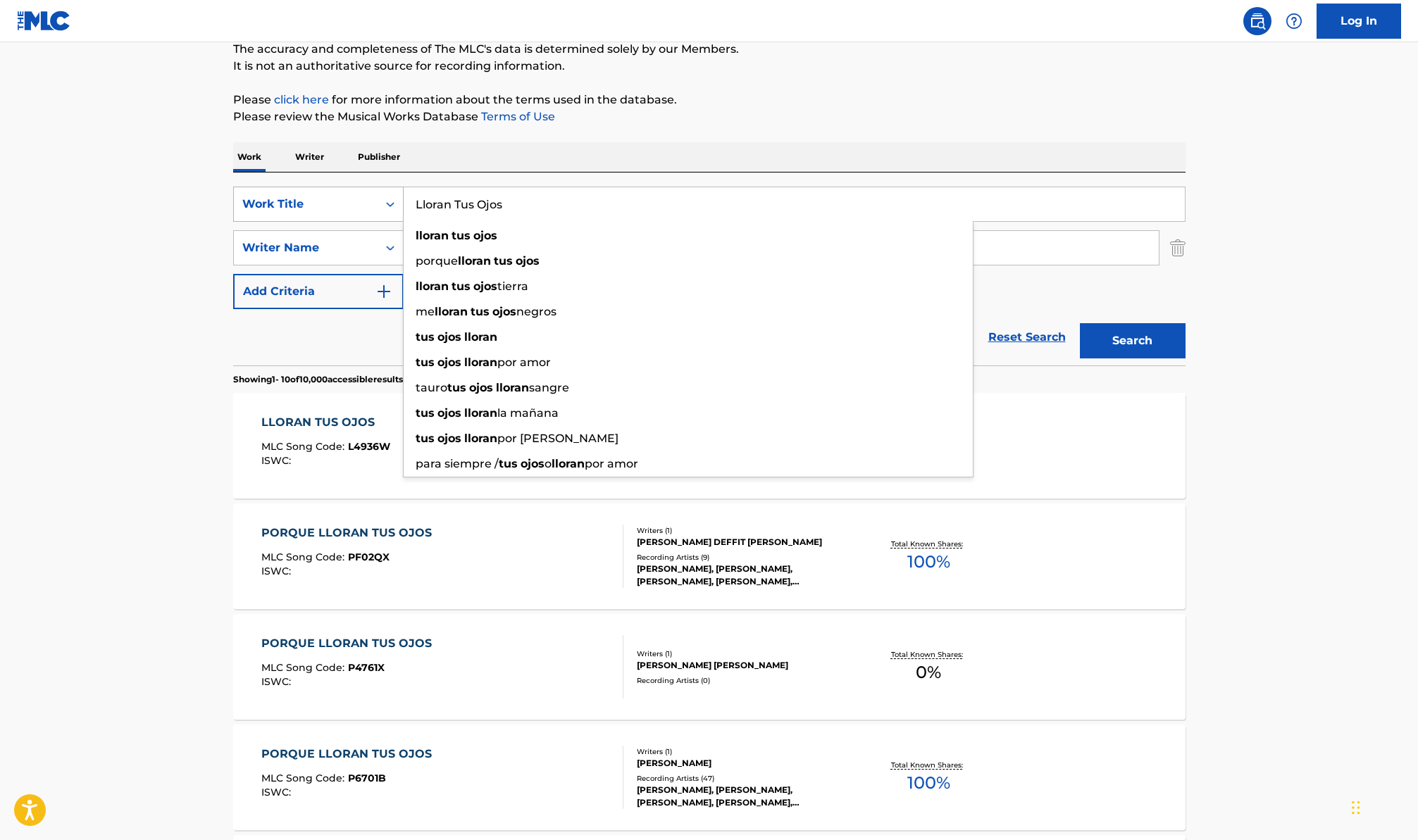
drag, startPoint x: 524, startPoint y: 202, endPoint x: 397, endPoint y: 190, distance: 127.6
click at [397, 190] on div "SearchWithCriteriacdb4b859-f3b9-4d73-b1c0-df7ac34483d3 Work Title Lloran Tus Oj…" at bounding box center [709, 204] width 953 height 35
paste input "Angustiado Y Abatido"
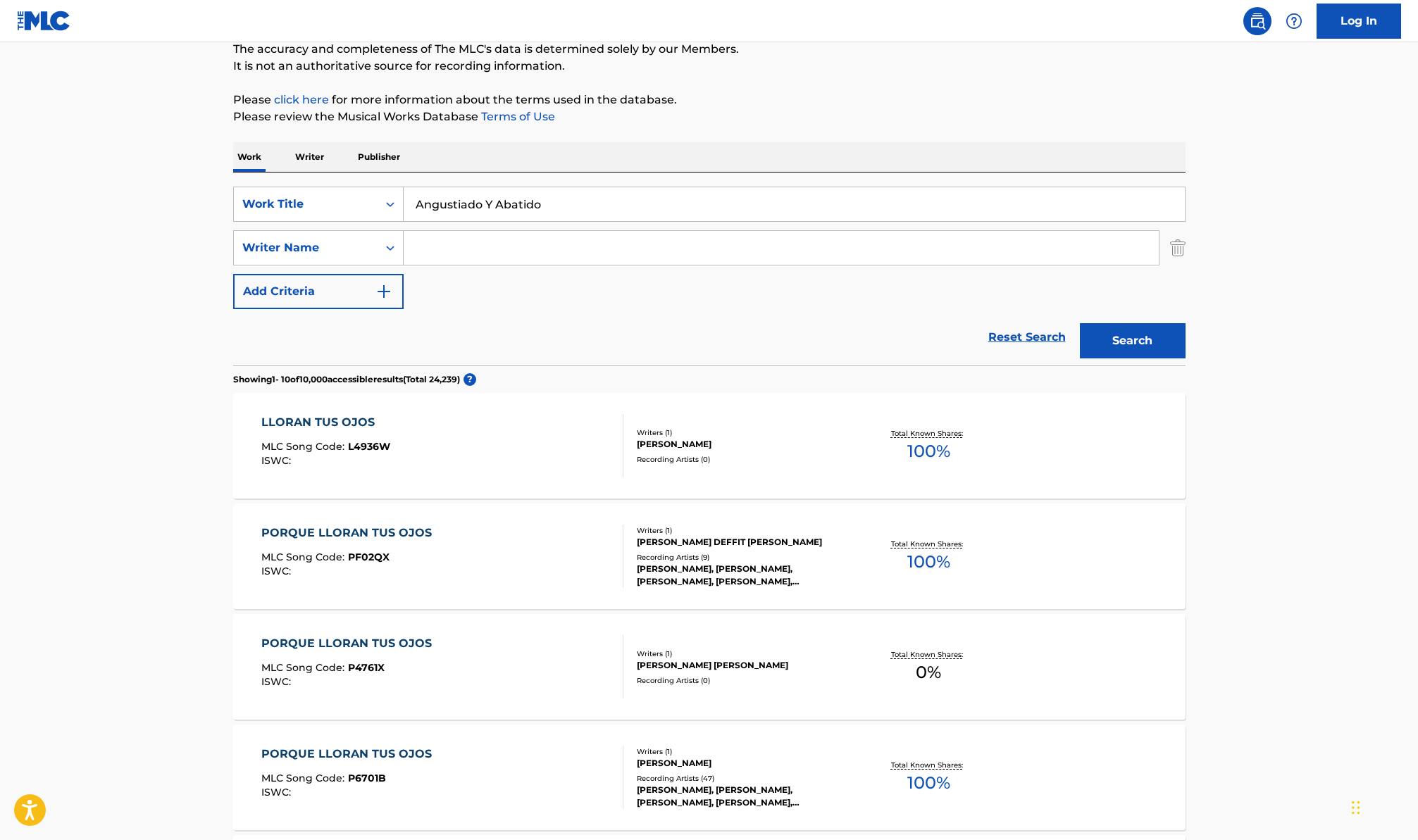
click at [1144, 325] on button "Search" at bounding box center [1133, 340] width 106 height 35
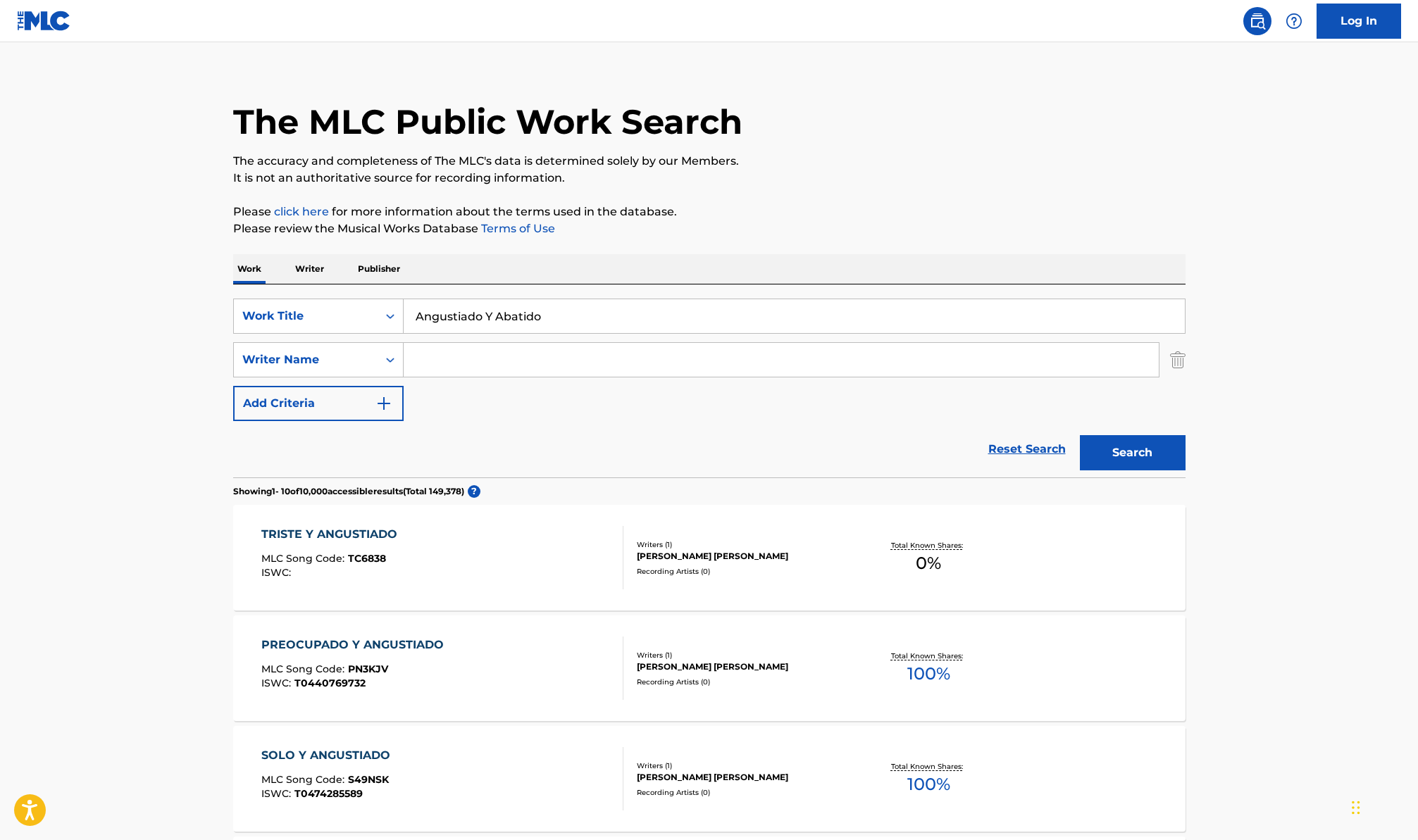
scroll to position [0, 0]
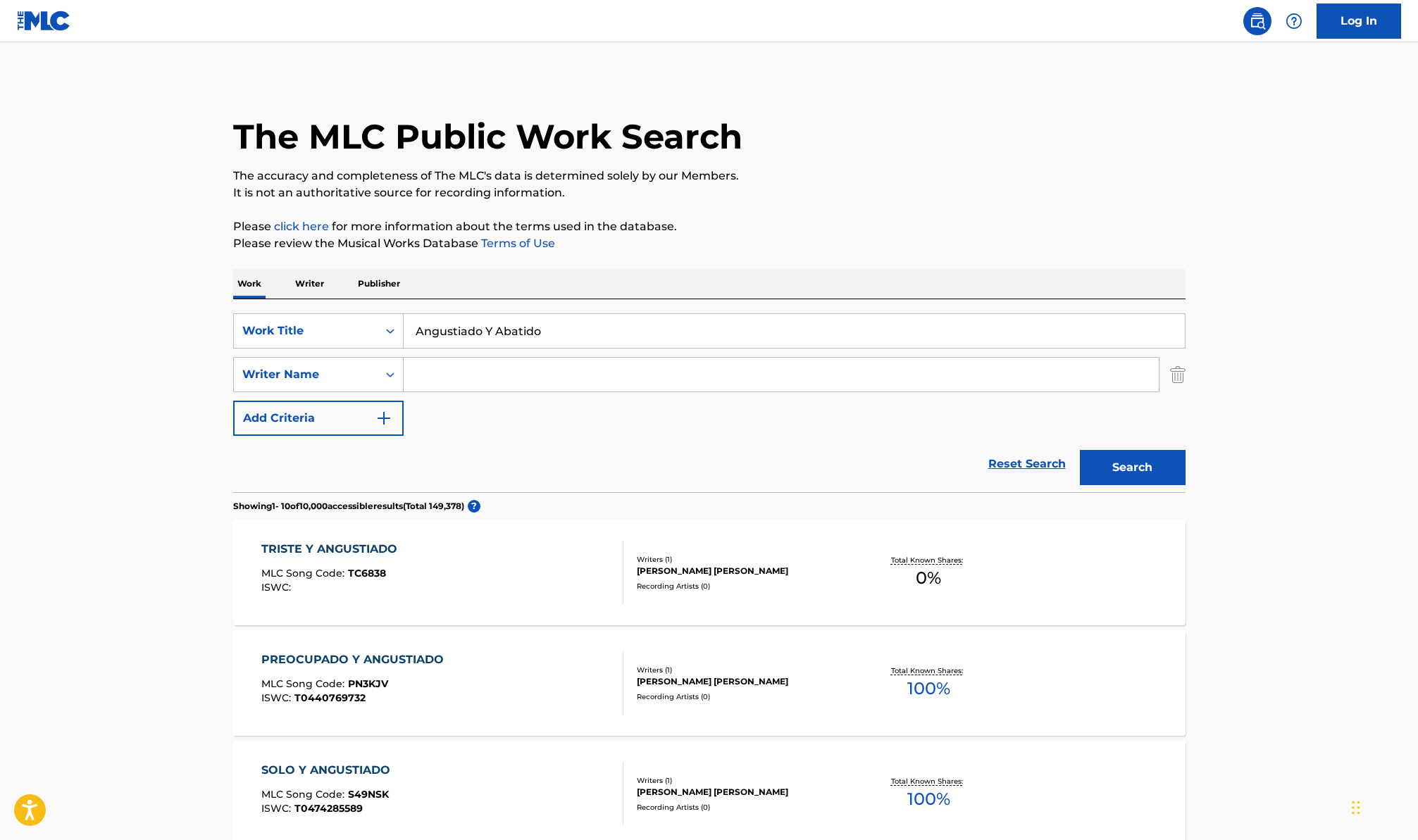
drag, startPoint x: 552, startPoint y: 338, endPoint x: 306, endPoint y: 311, distance: 247.5
click at [323, 330] on div "SearchWithCriteriacdb4b859-f3b9-4d73-b1c0-df7ac34483d3 Work Title Angustiado Y …" at bounding box center [709, 331] width 953 height 35
paste input "te Ti Pido Perdón"
click at [1080, 450] on button "Search" at bounding box center [1133, 467] width 106 height 35
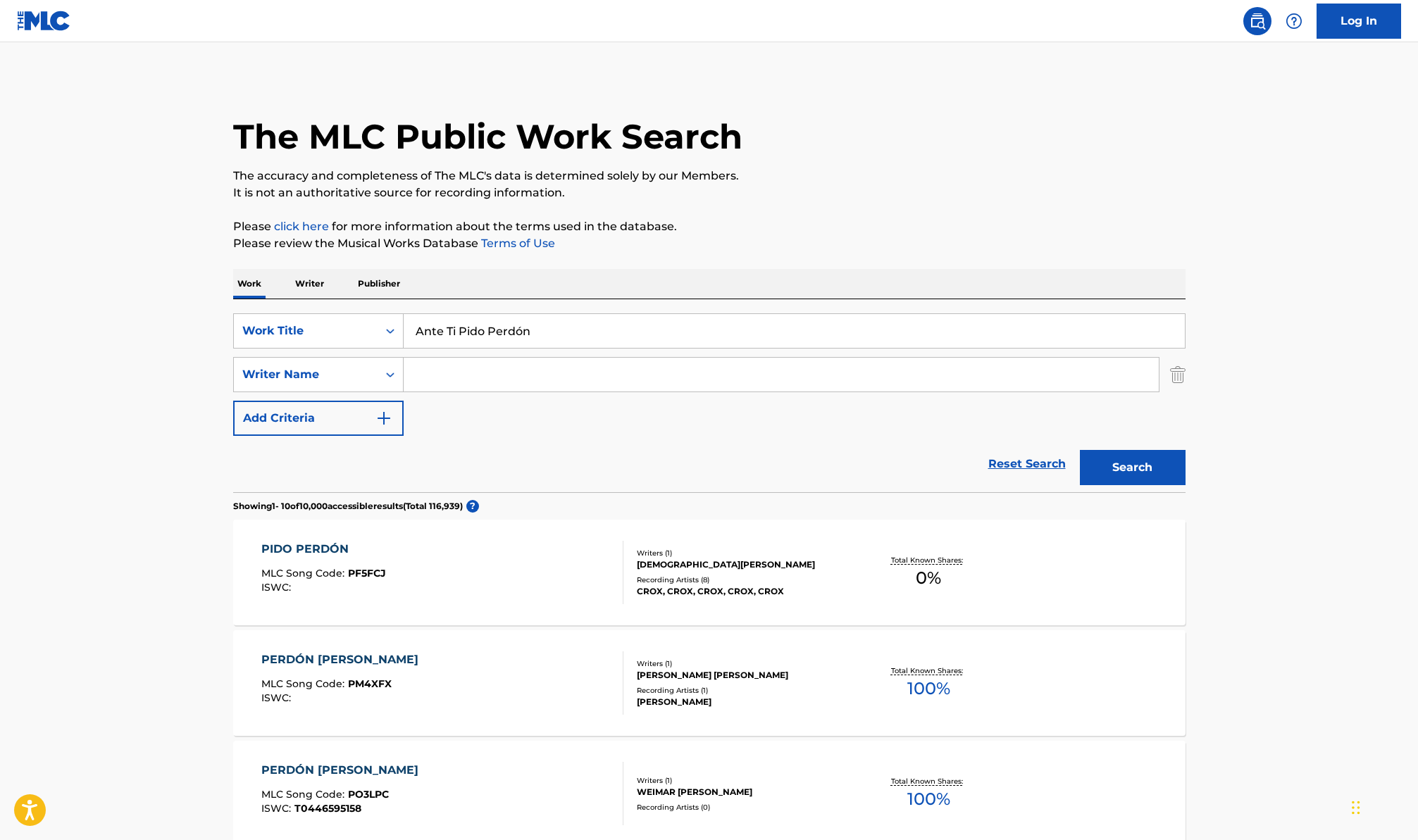
drag, startPoint x: 553, startPoint y: 343, endPoint x: 415, endPoint y: 314, distance: 141.0
click at [422, 316] on input "Ante Ti Pido Perdón" at bounding box center [794, 331] width 781 height 34
paste input "La Regla de Oro"
click at [1080, 450] on button "Search" at bounding box center [1133, 467] width 106 height 35
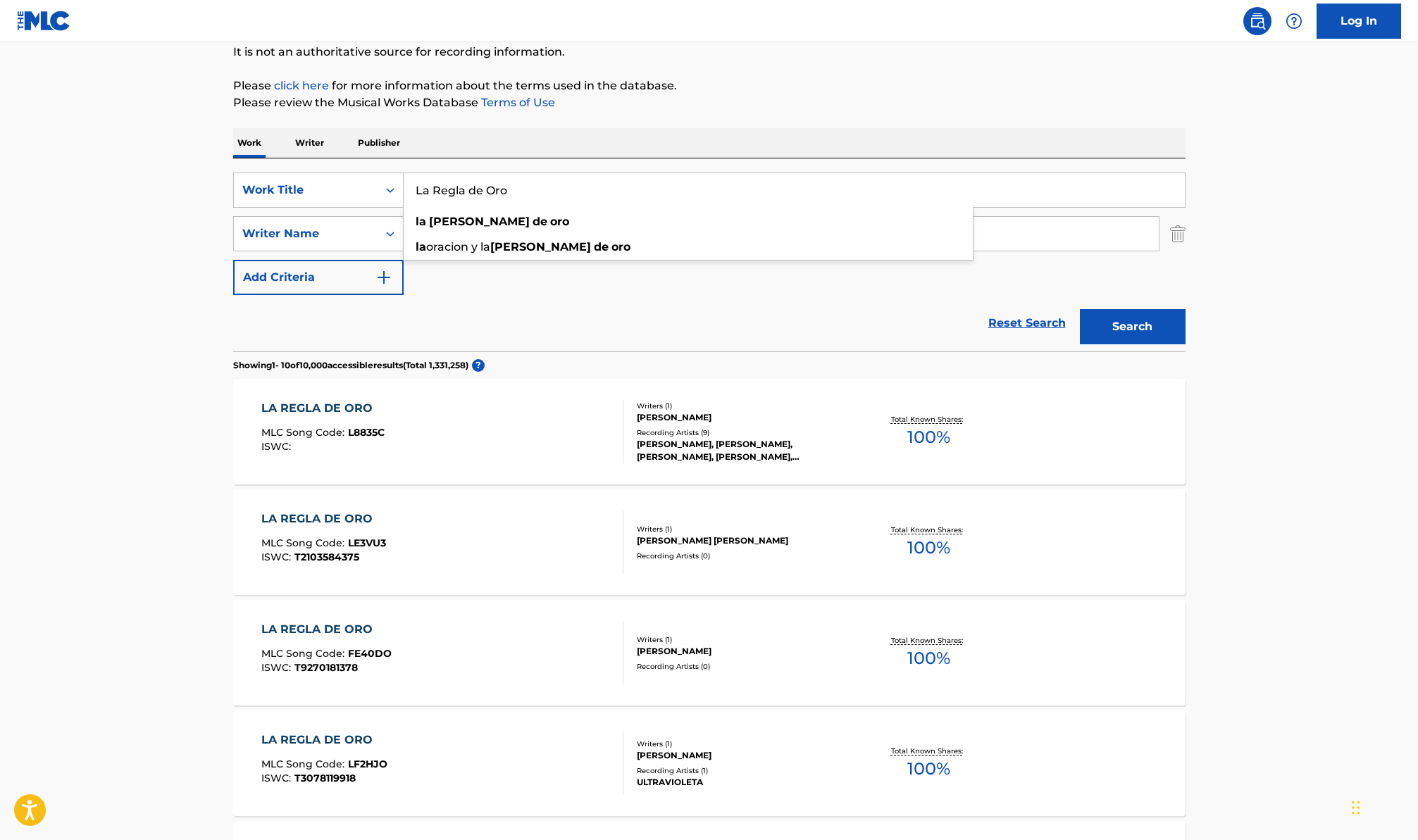
scroll to position [171, 0]
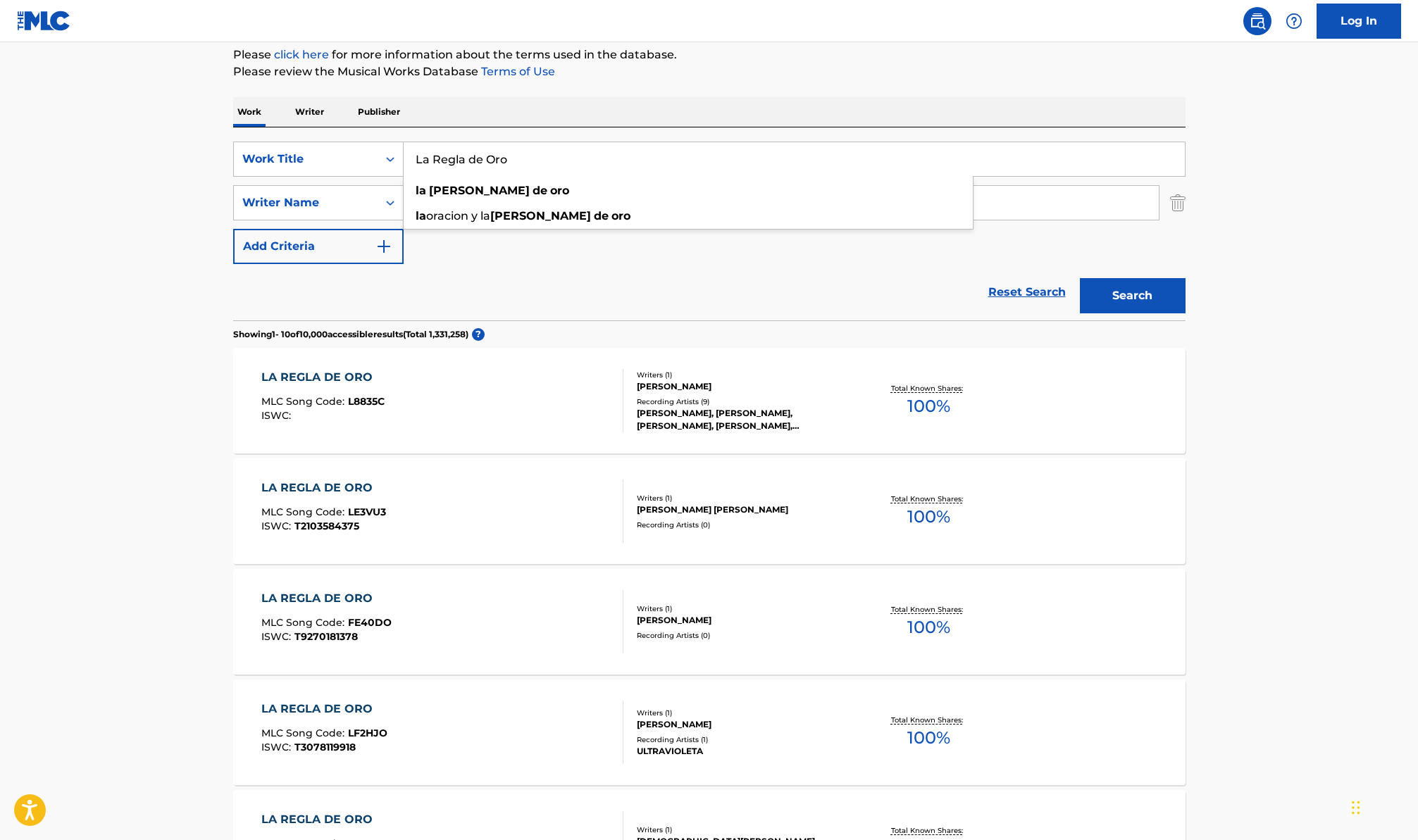
click at [1368, 426] on main "The MLC Public Work Search The accuracy and completeness of The MLC's data is d…" at bounding box center [709, 700] width 1418 height 1658
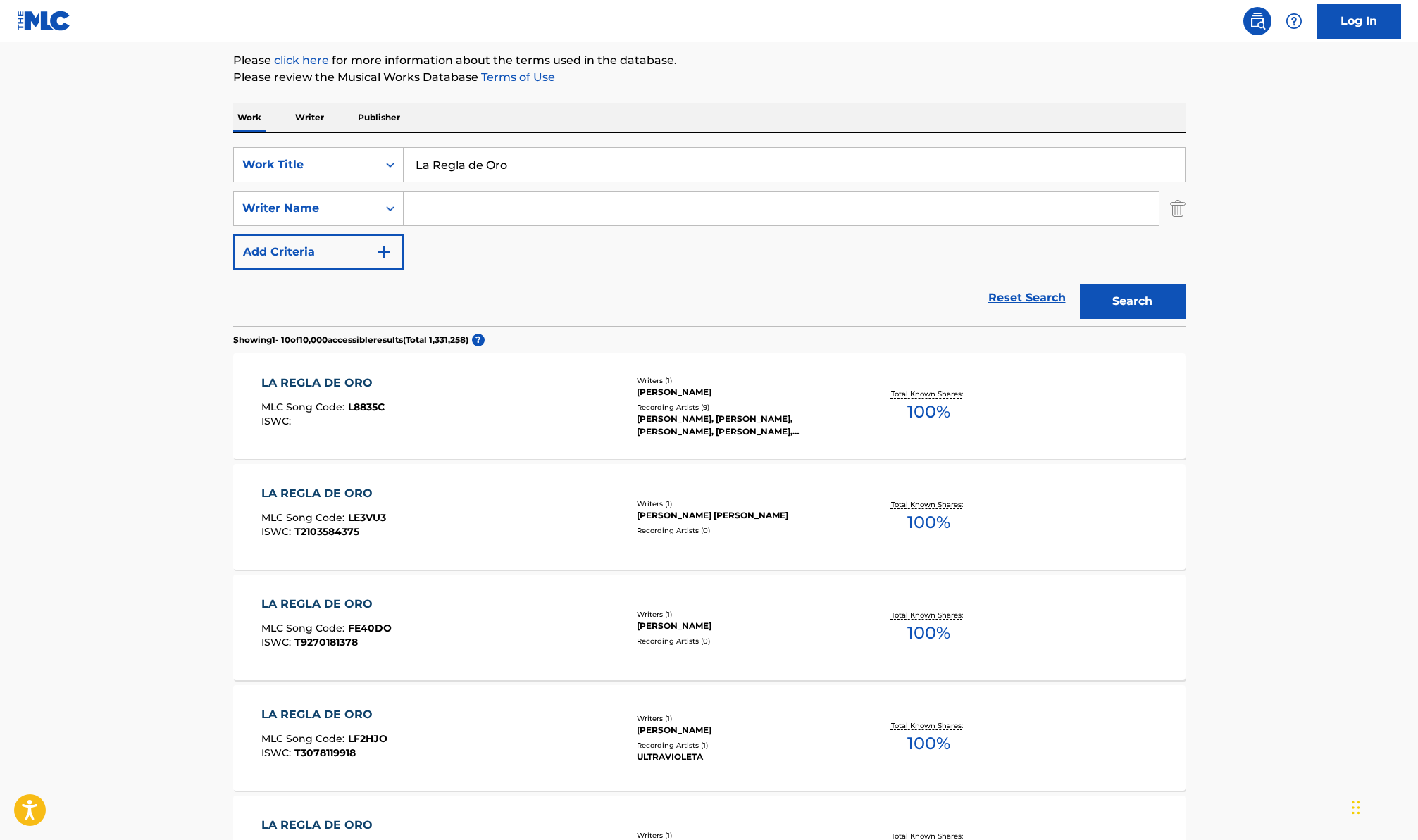
scroll to position [83, 0]
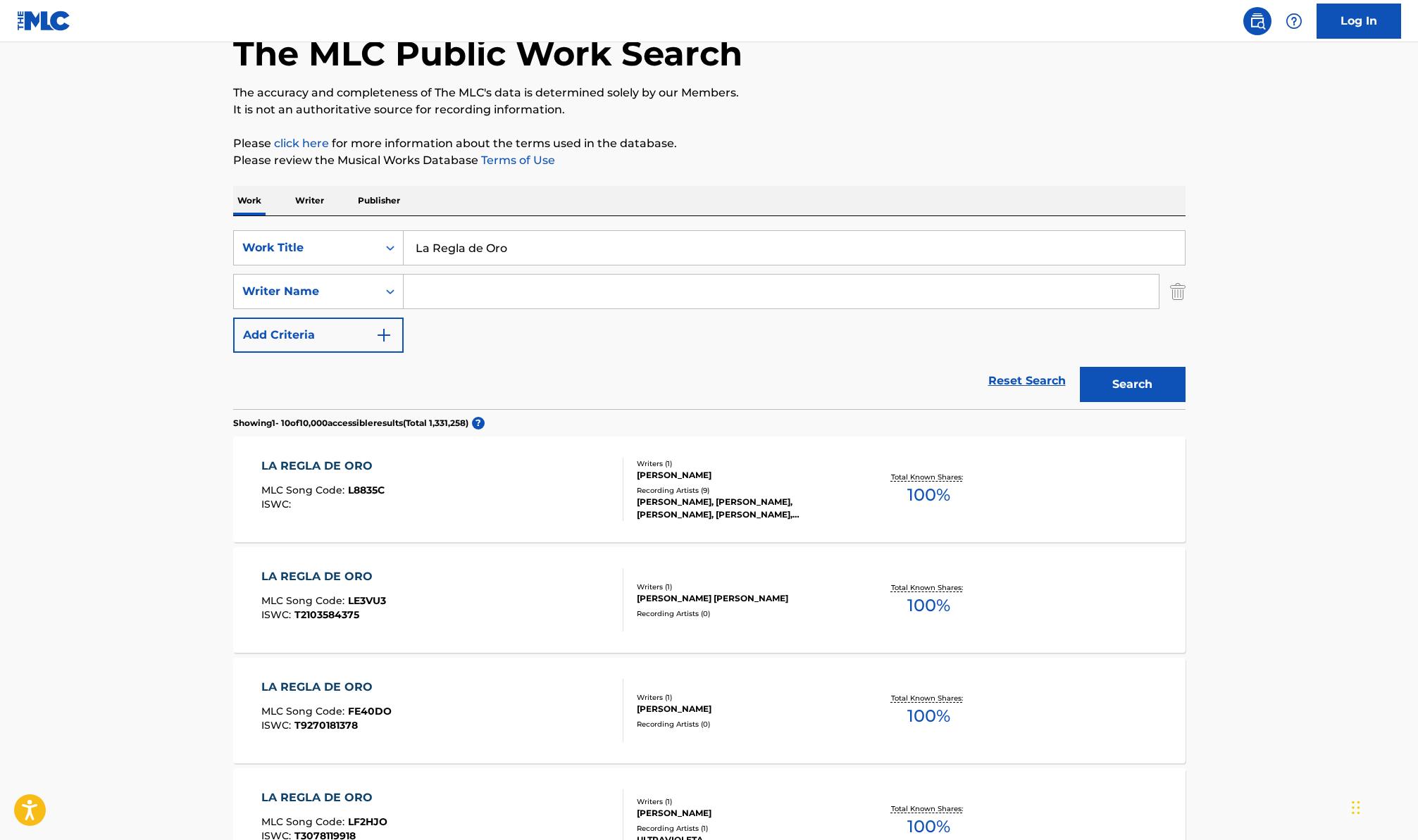
drag, startPoint x: 513, startPoint y: 250, endPoint x: 346, endPoint y: 218, distance: 170.0
click at [347, 218] on div "SearchWithCriteriacdb4b859-f3b9-4d73-b1c0-df7ac34483d3 Work Title La Regla de O…" at bounding box center [709, 313] width 953 height 193
paste input "El Corrido de Las Águilas"
click at [1080, 367] on button "Search" at bounding box center [1133, 384] width 106 height 35
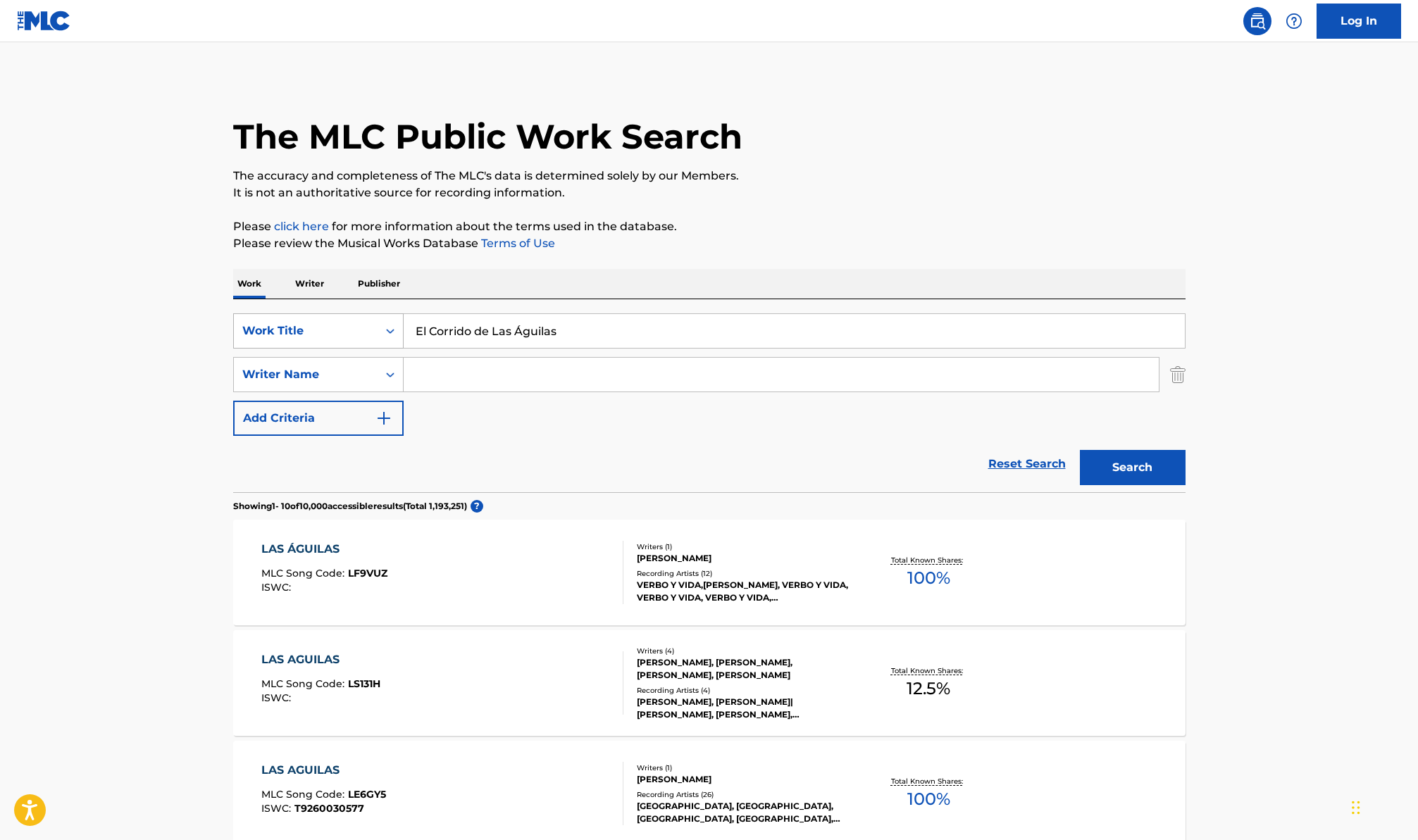
drag, startPoint x: 575, startPoint y: 339, endPoint x: 322, endPoint y: 332, distance: 253.1
click at [330, 332] on div "SearchWithCriteriacdb4b859-f3b9-4d73-b1c0-df7ac34483d3 Work Title El Corrido de…" at bounding box center [709, 331] width 953 height 35
paste input "Lo Que No Compra El Dinero"
click at [1080, 450] on button "Search" at bounding box center [1133, 467] width 106 height 35
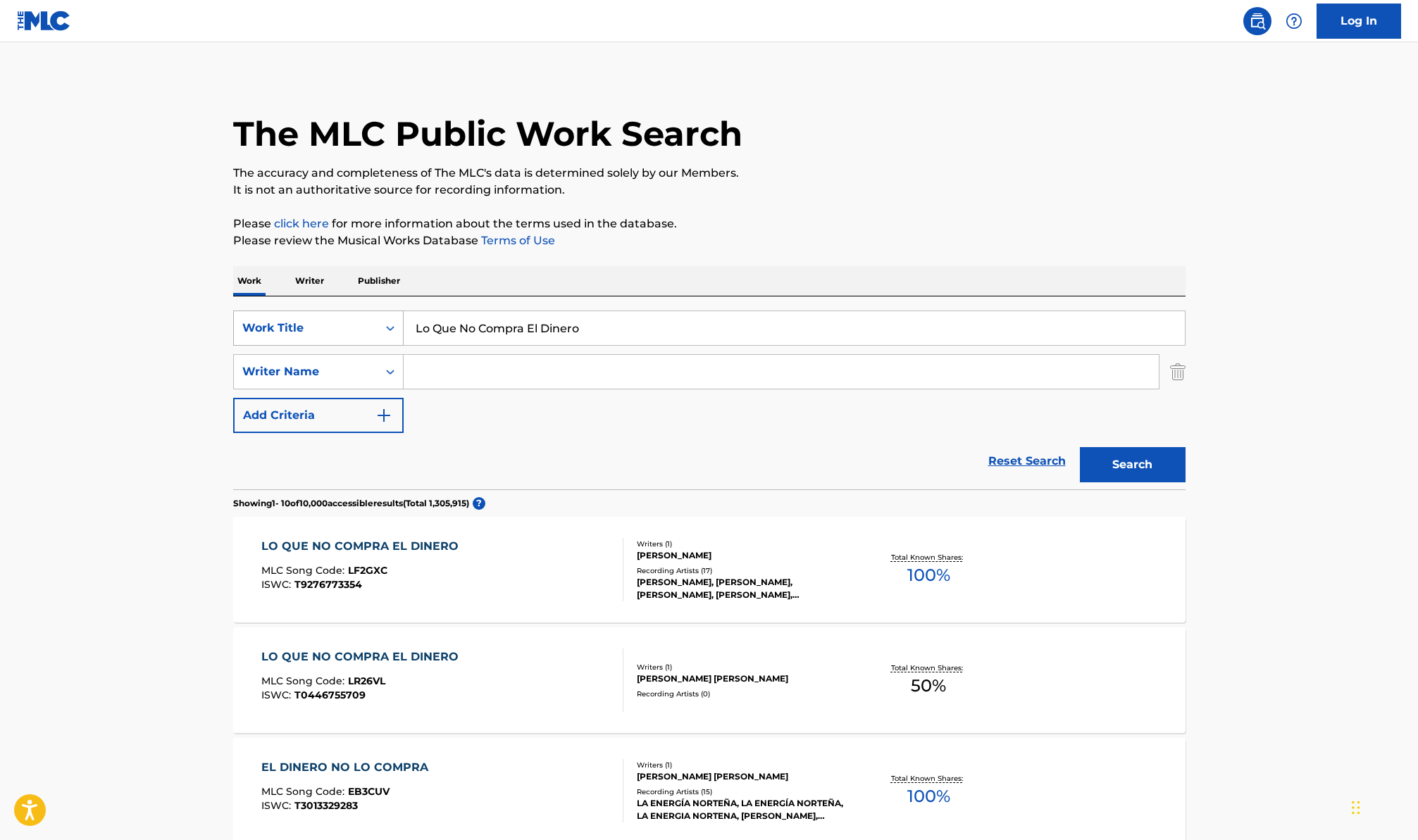
drag, startPoint x: 570, startPoint y: 329, endPoint x: 354, endPoint y: 327, distance: 216.0
click at [359, 327] on div "SearchWithCriteriacdb4b859-f3b9-4d73-b1c0-df7ac34483d3 Work Title Lo Que No Com…" at bounding box center [709, 327] width 953 height 35
paste input "El Altar"
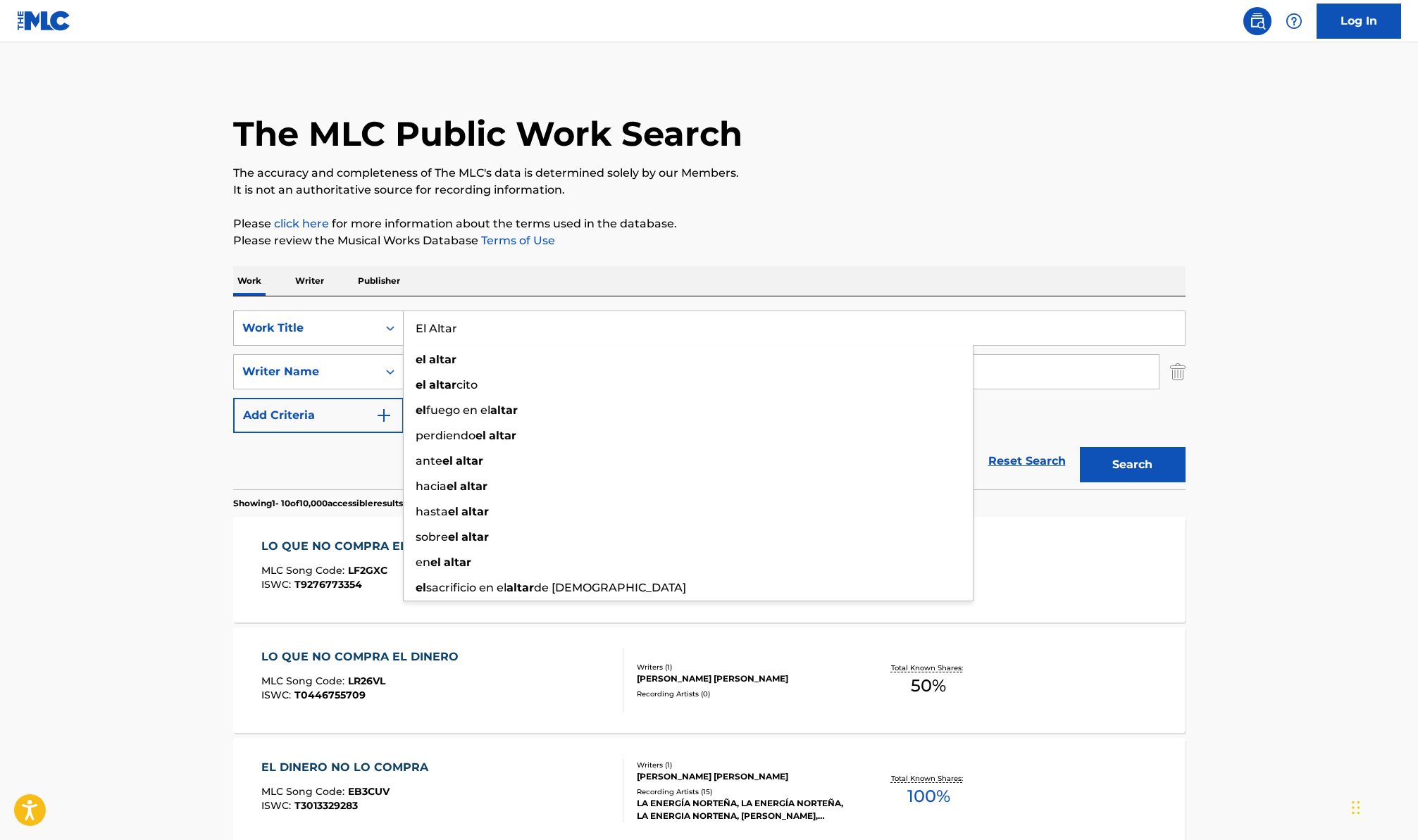
type input "El Altar"
click at [1080, 447] on button "Search" at bounding box center [1133, 464] width 106 height 35
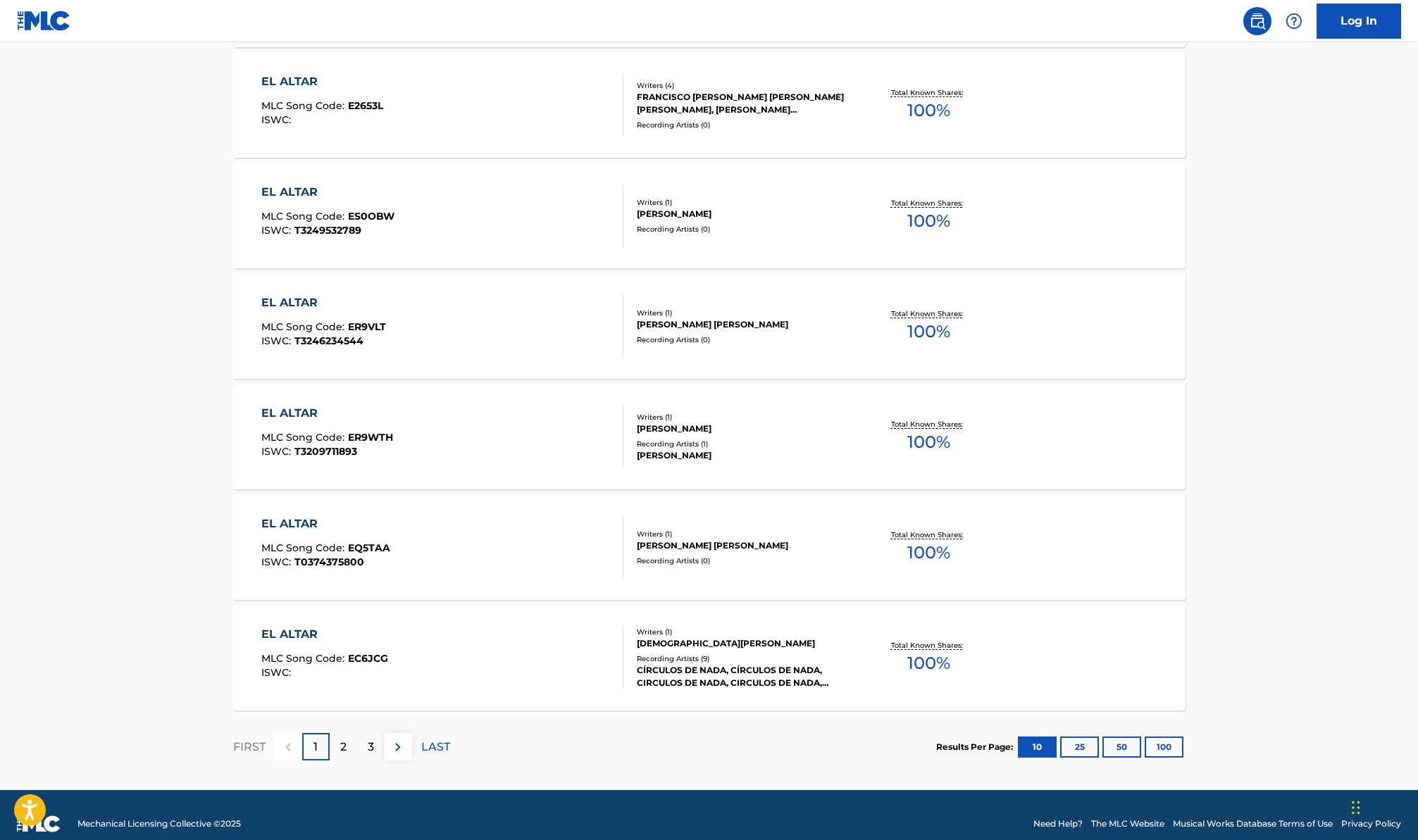
scroll to position [927, 0]
